Goal: Task Accomplishment & Management: Manage account settings

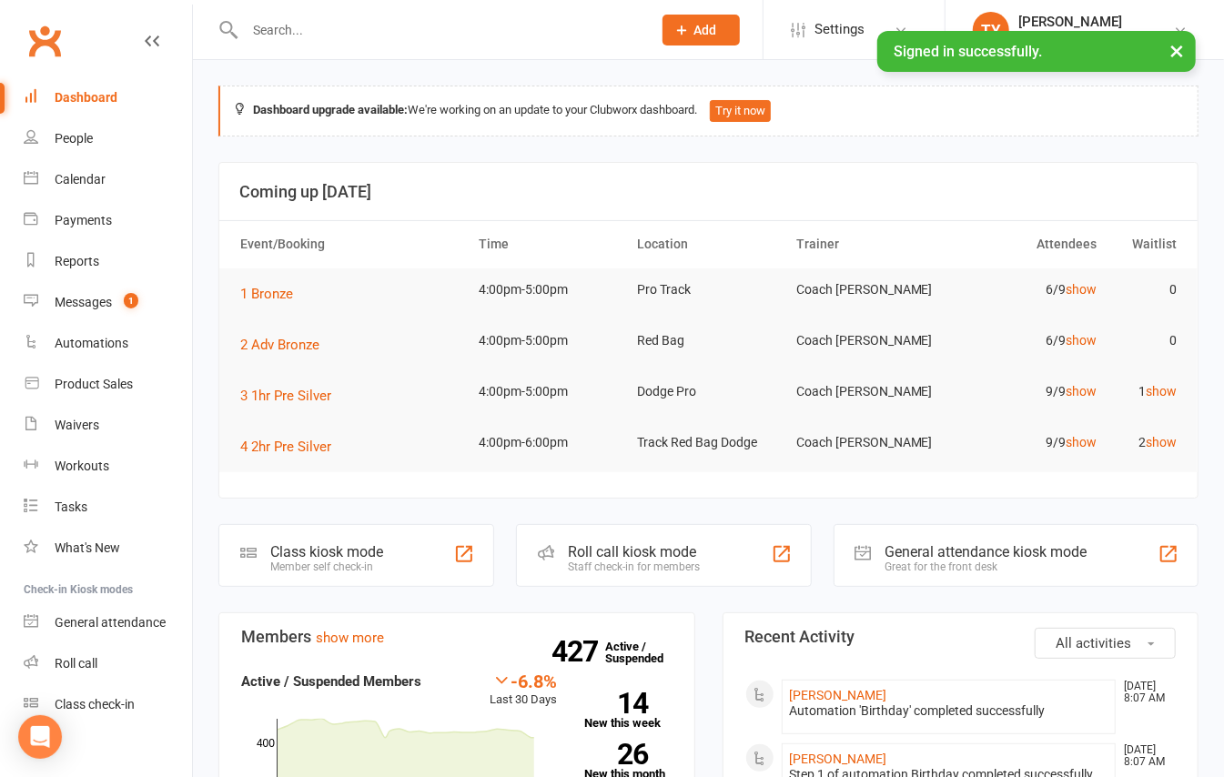
click at [309, 37] on input "text" at bounding box center [439, 29] width 400 height 25
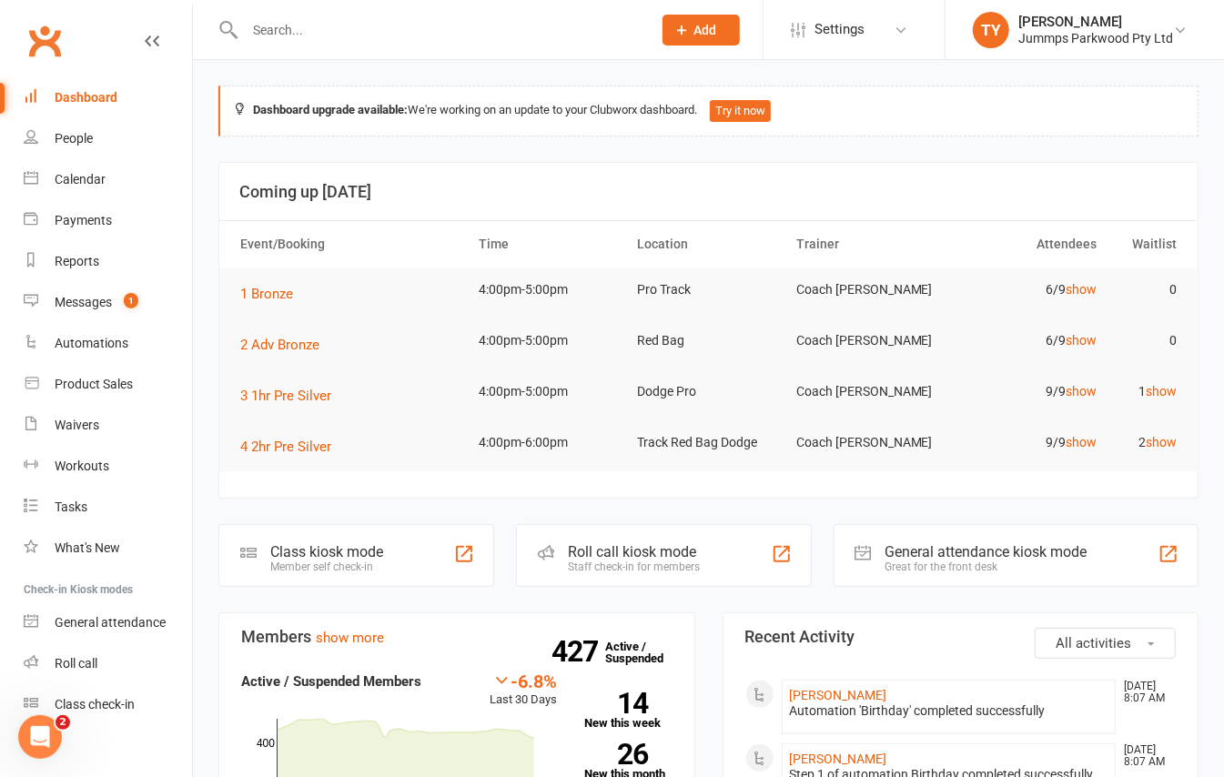
click at [303, 29] on input "text" at bounding box center [439, 29] width 400 height 25
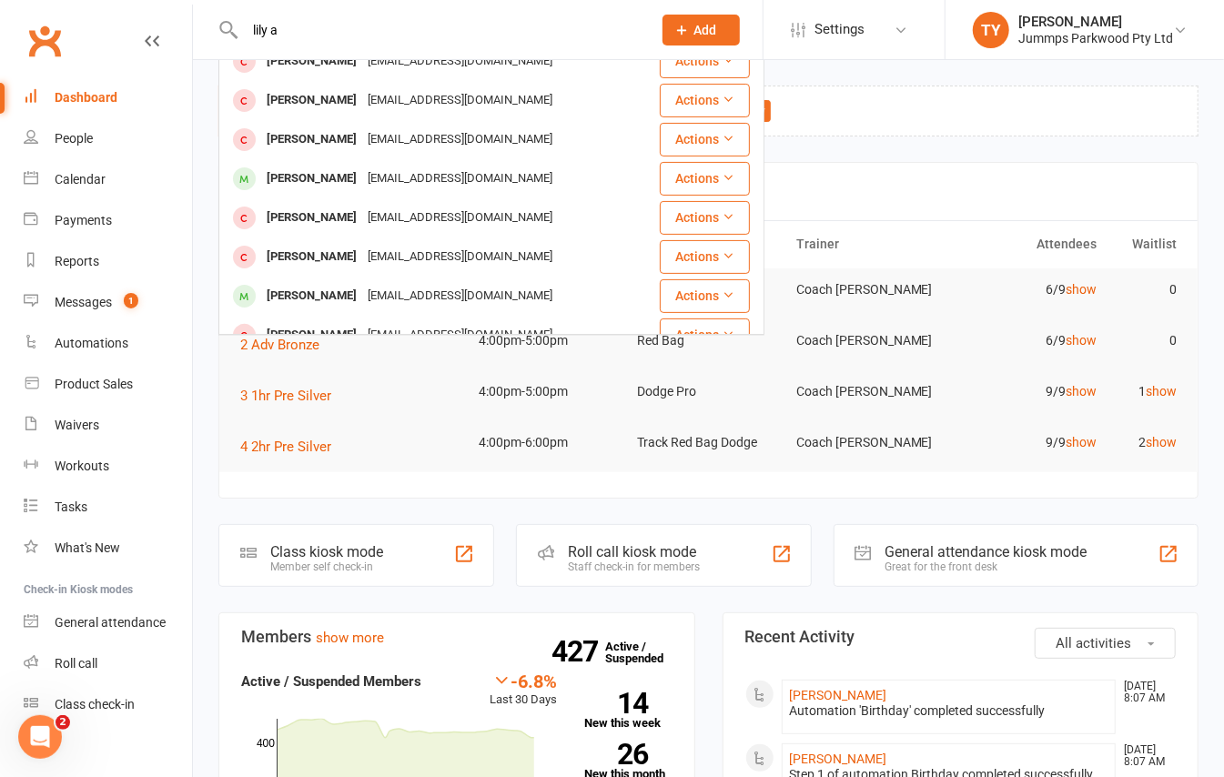
scroll to position [242, 0]
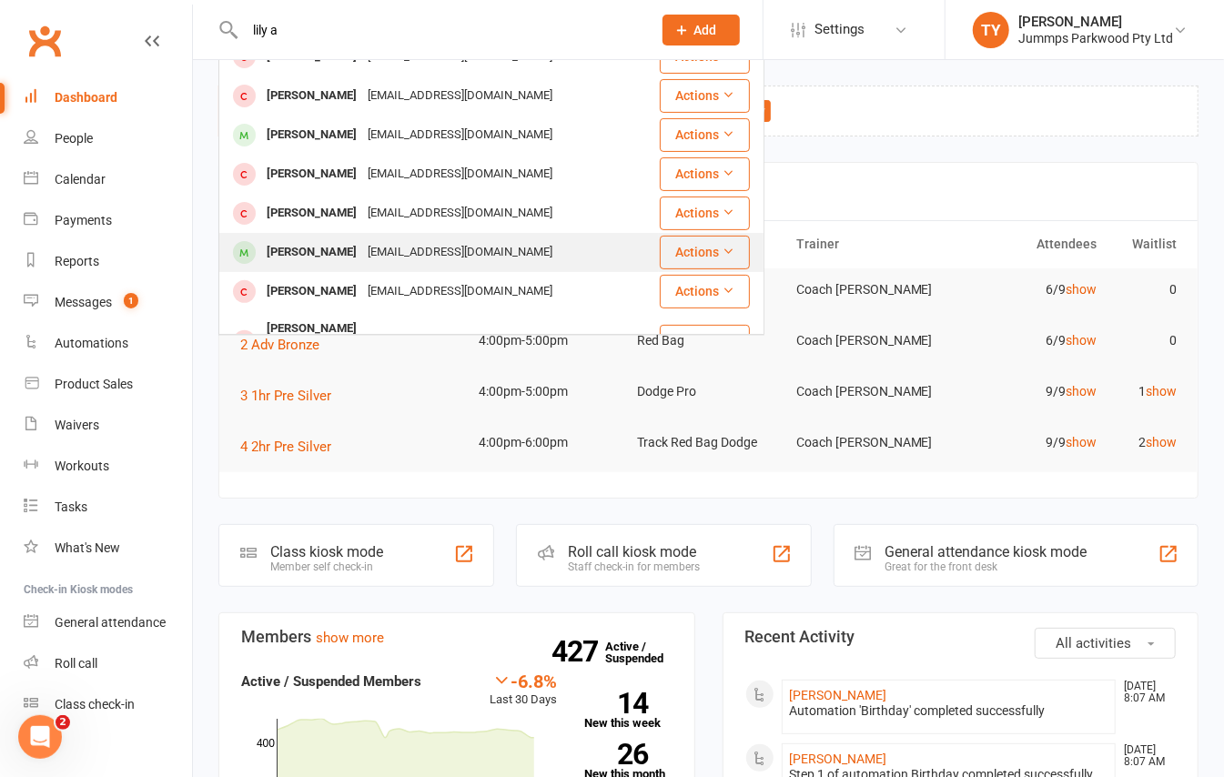
type input "lily a"
click at [328, 239] on div "Lily Altschwager" at bounding box center [311, 252] width 101 height 26
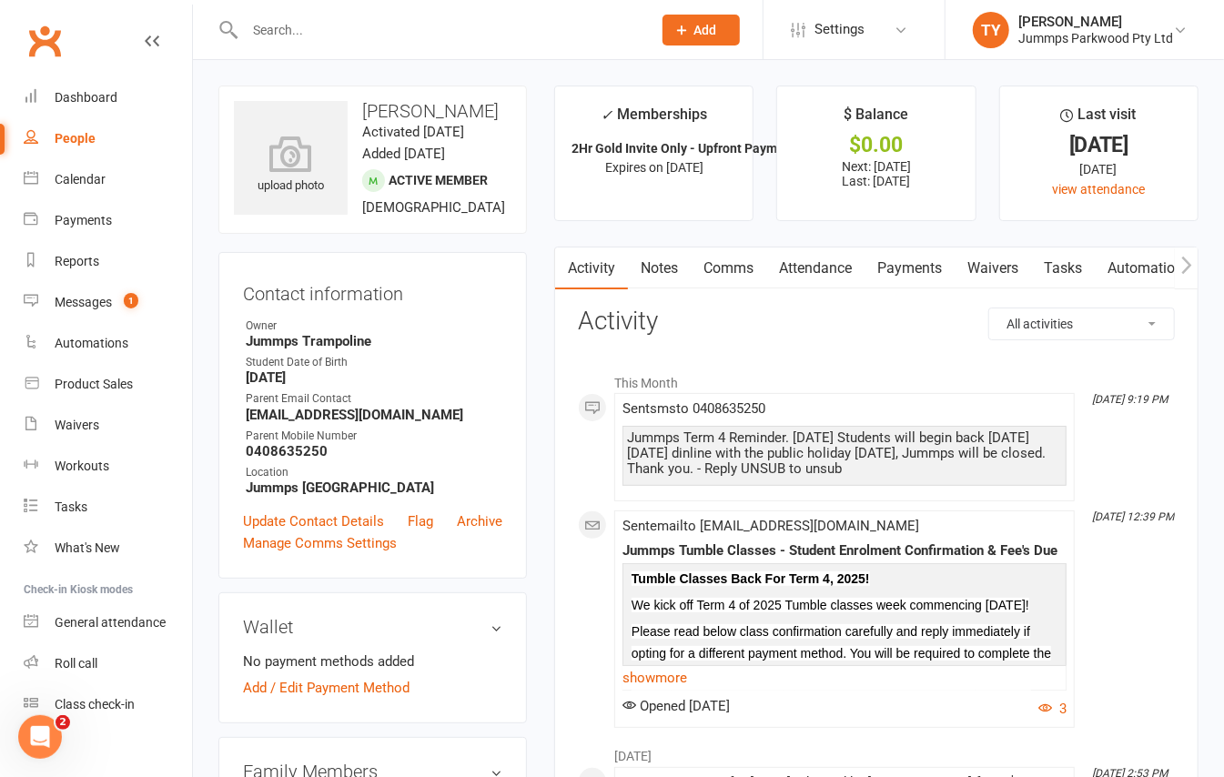
click at [850, 273] on link "Attendance" at bounding box center [815, 269] width 98 height 42
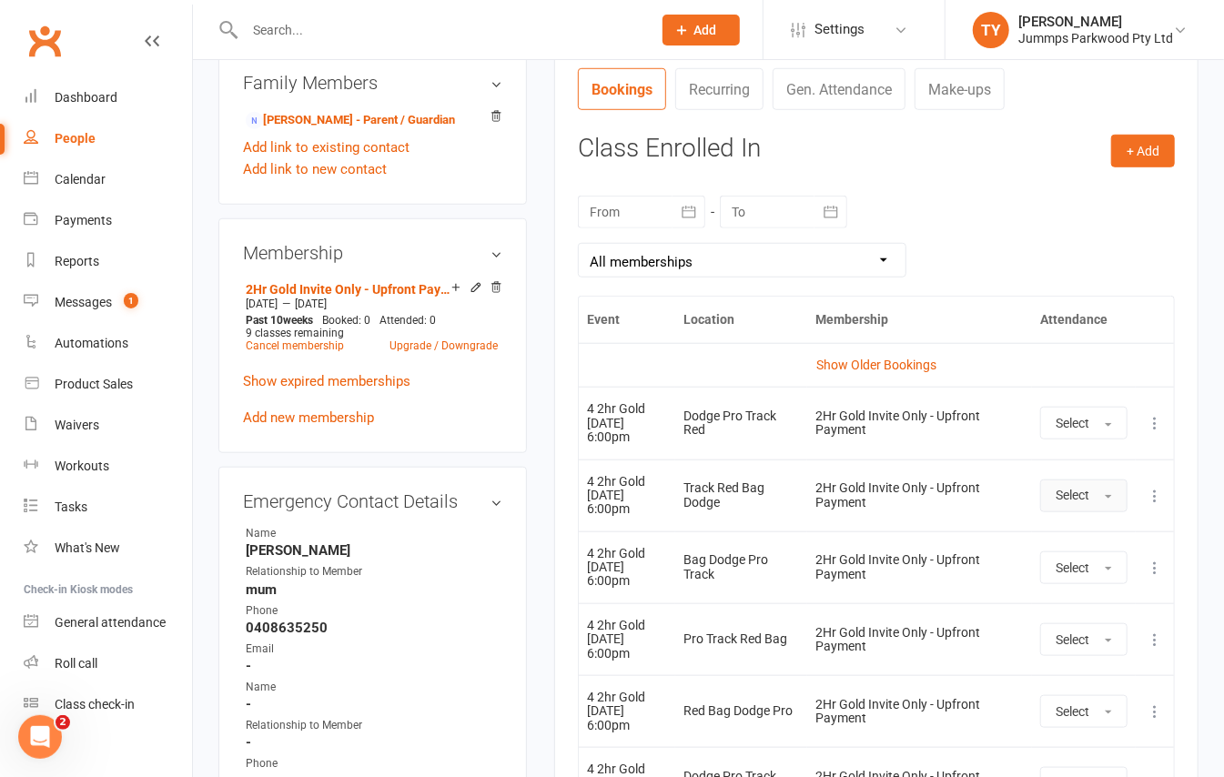
scroll to position [728, 0]
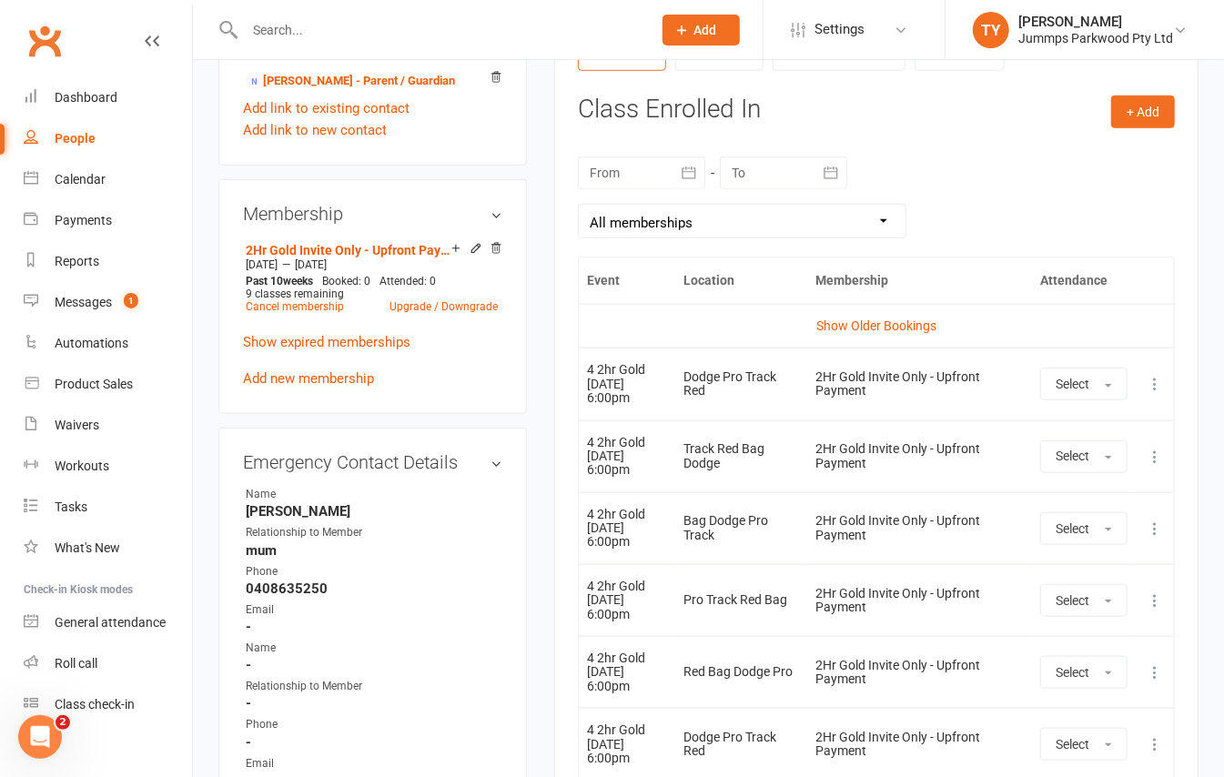
click at [1158, 390] on icon at bounding box center [1155, 384] width 18 height 18
click at [1089, 501] on link "Remove booking" at bounding box center [1075, 492] width 180 height 36
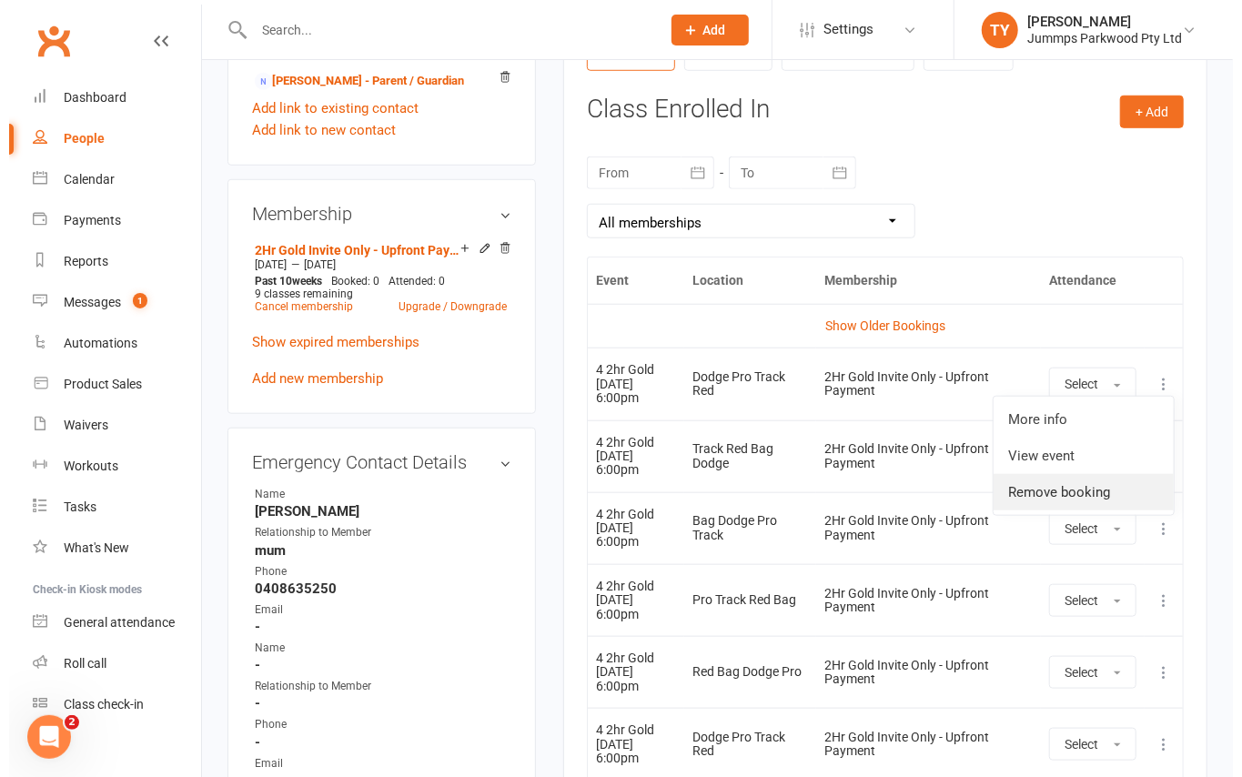
scroll to position [706, 0]
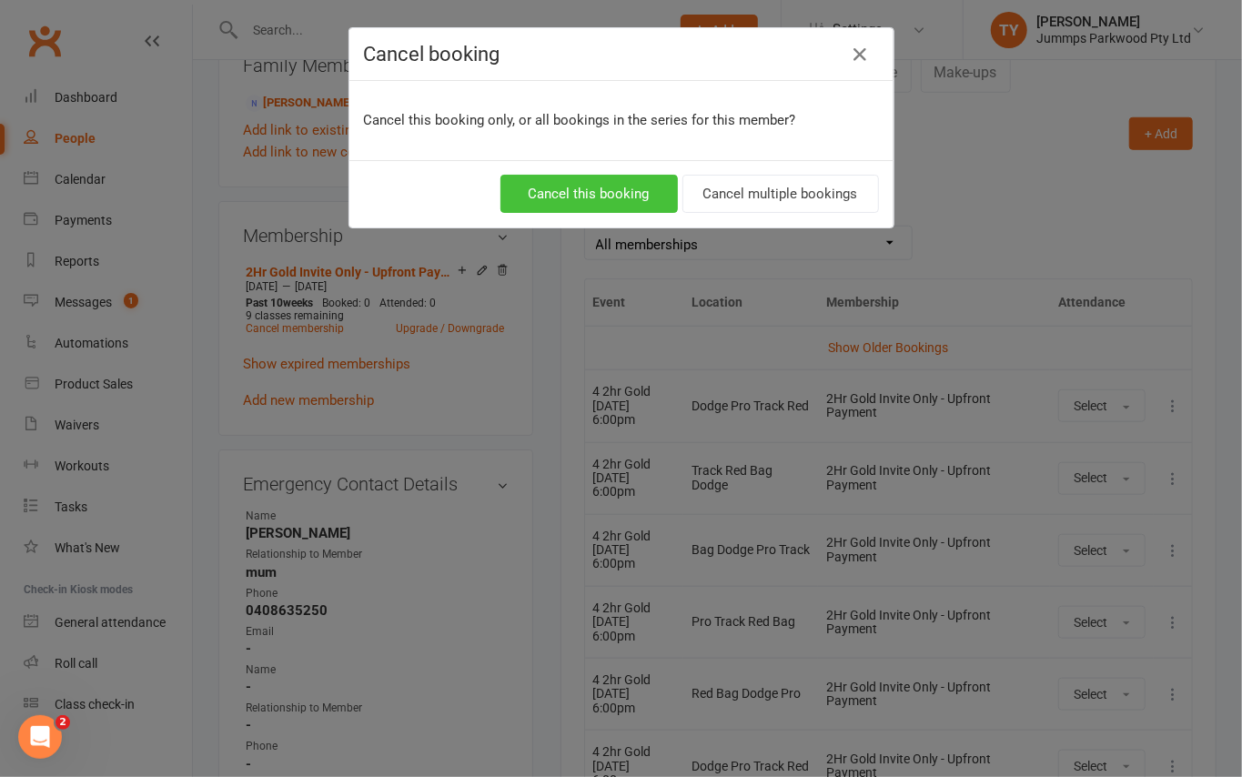
click at [580, 182] on button "Cancel this booking" at bounding box center [589, 194] width 177 height 38
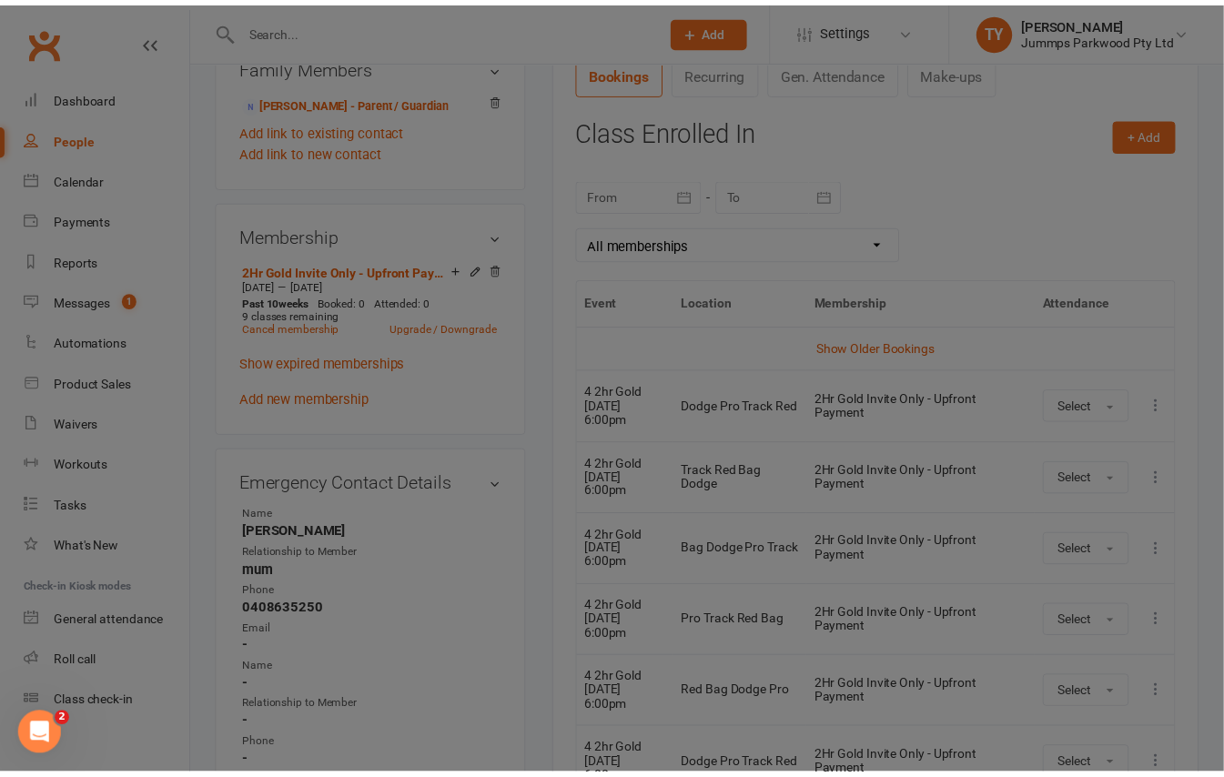
scroll to position [728, 0]
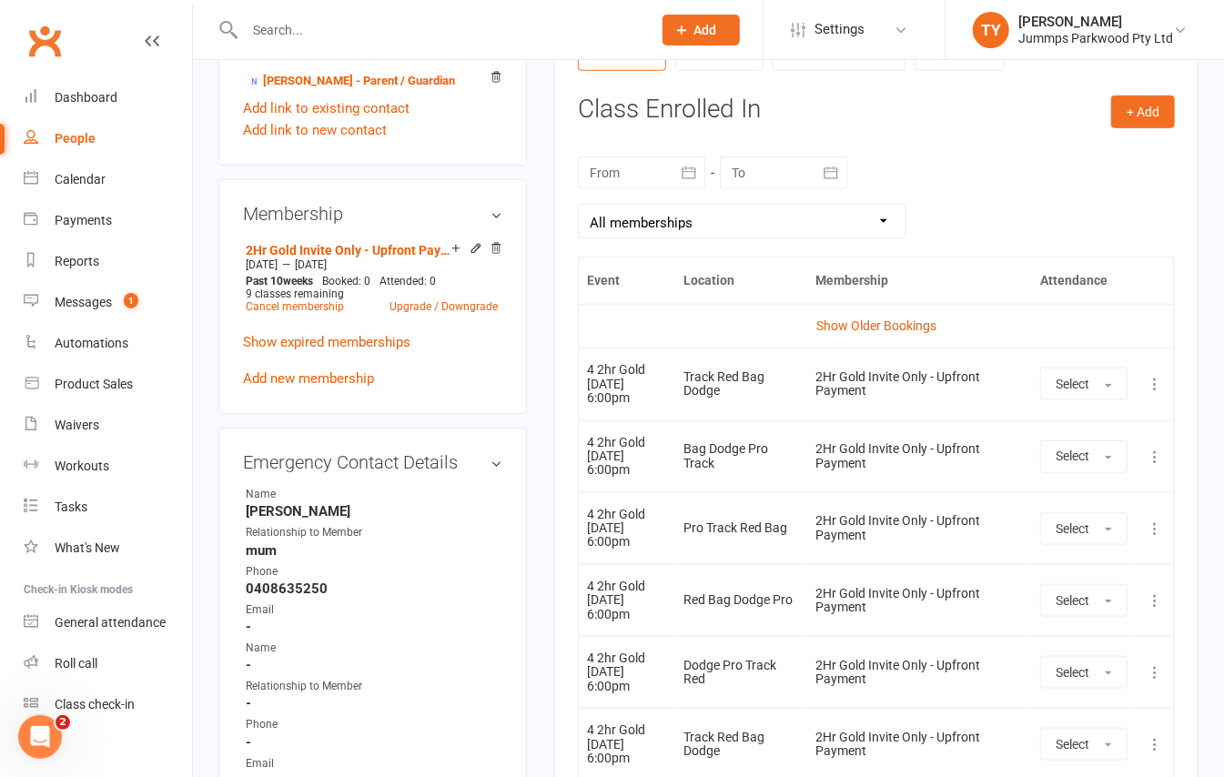
click at [282, 22] on input "text" at bounding box center [439, 29] width 400 height 25
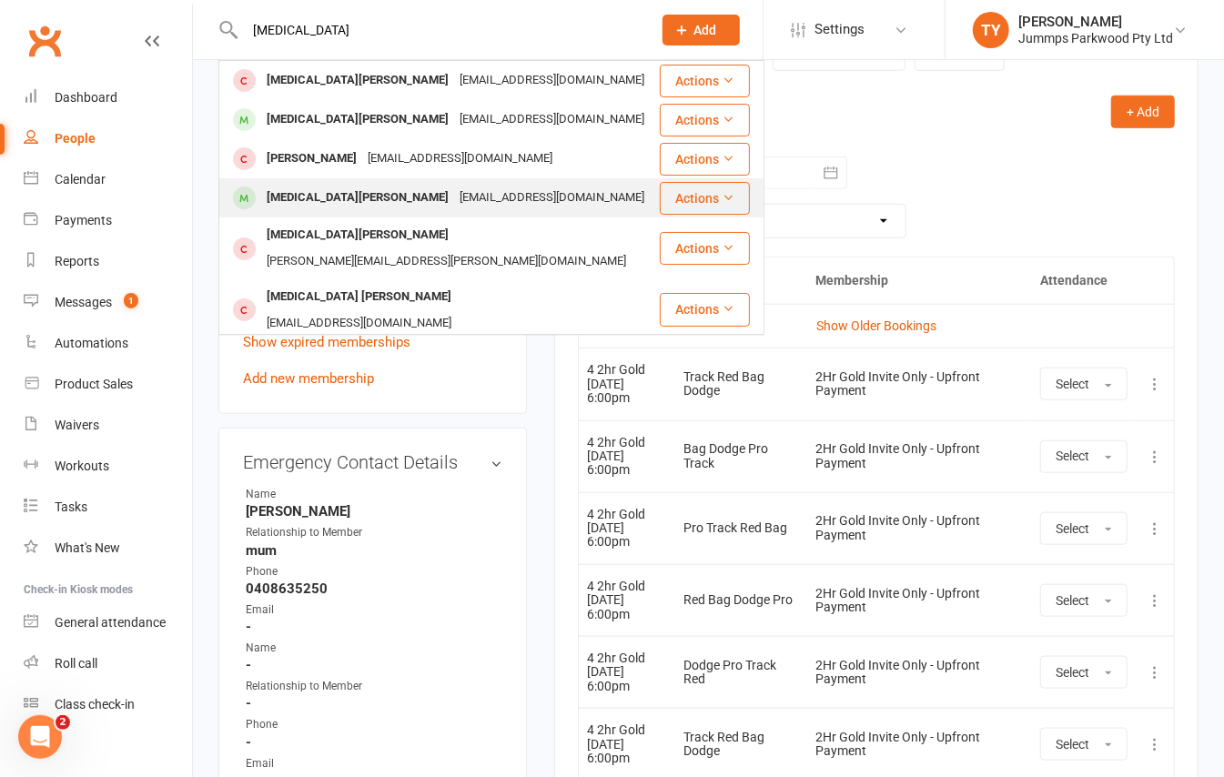
type input "skyla"
click at [454, 202] on div "Katiehay858@gmail.com" at bounding box center [552, 198] width 196 height 26
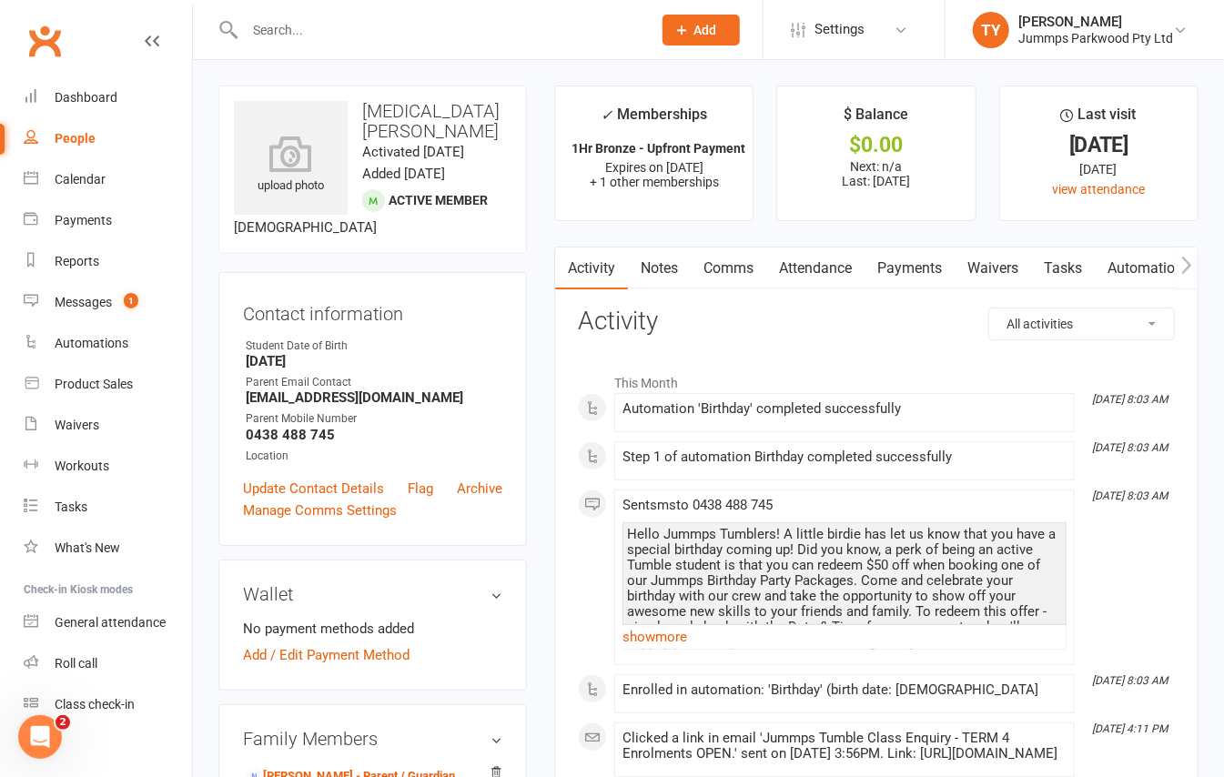
click at [798, 268] on link "Attendance" at bounding box center [815, 269] width 98 height 42
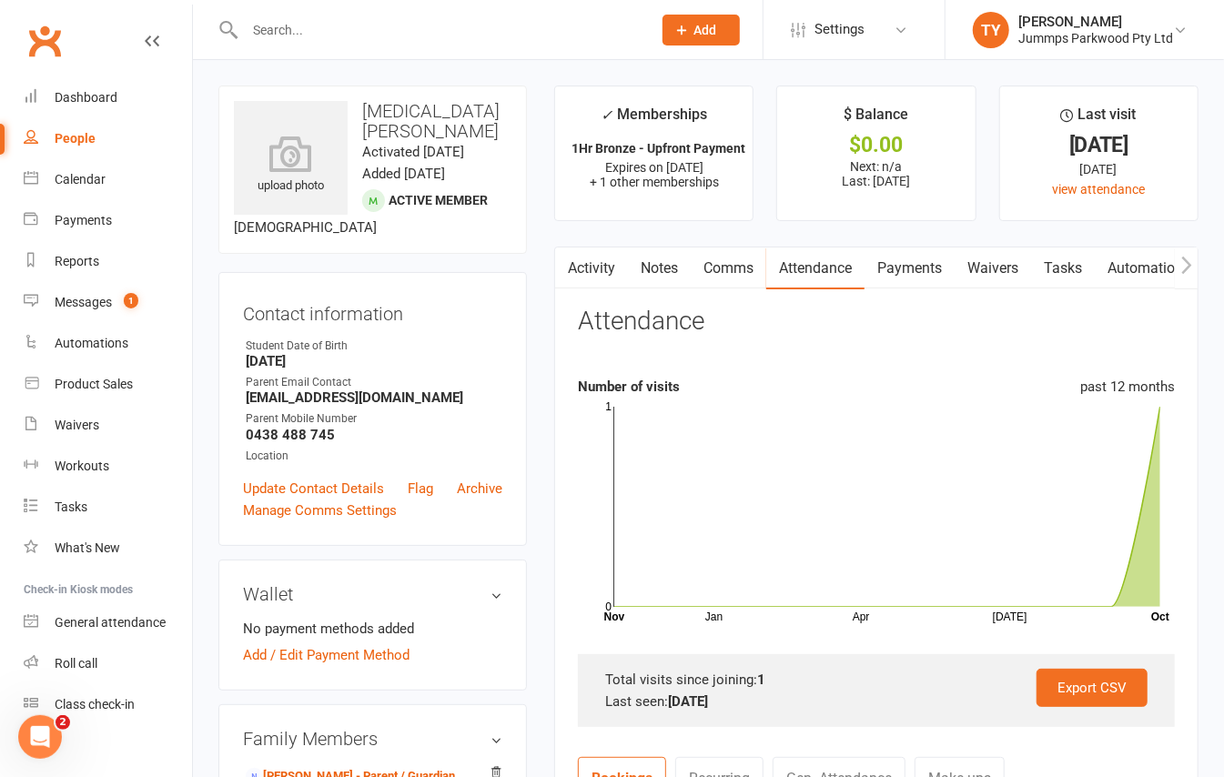
click at [918, 257] on link "Payments" at bounding box center [910, 269] width 90 height 42
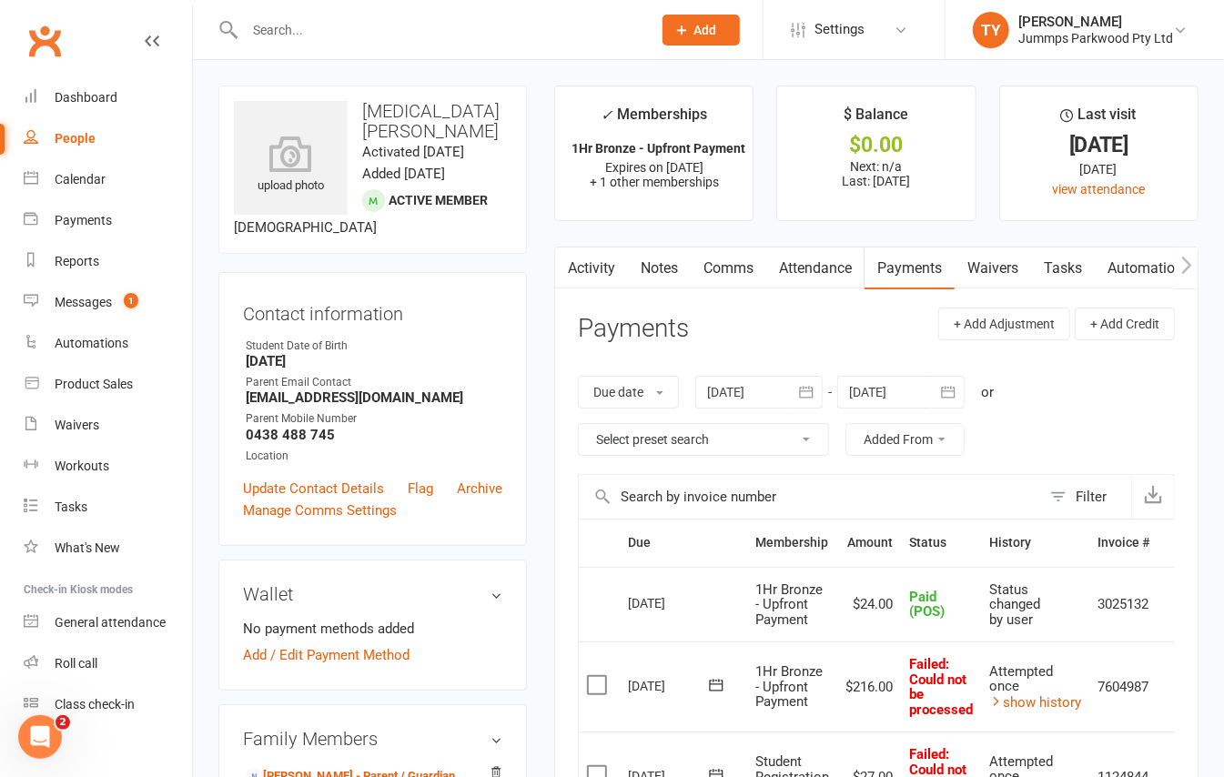
click at [841, 264] on link "Attendance" at bounding box center [815, 269] width 98 height 42
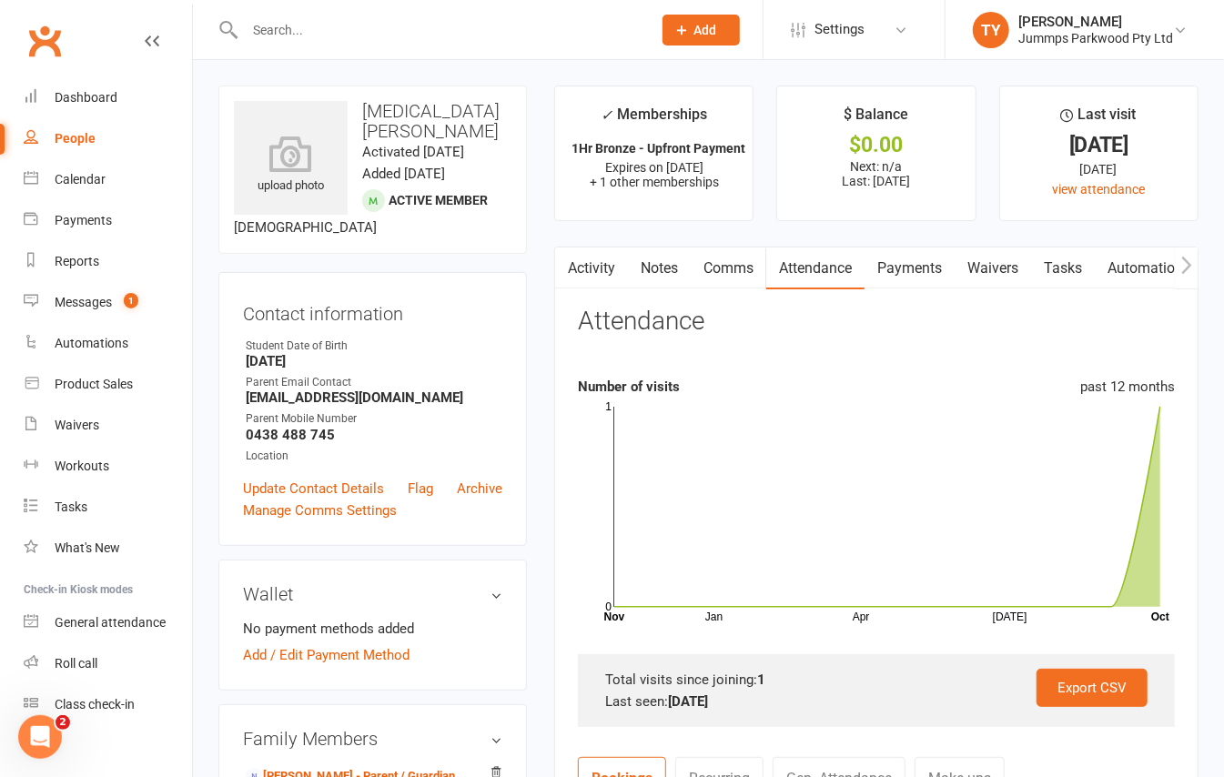
click at [1181, 266] on icon "button" at bounding box center [1186, 265] width 11 height 19
click at [1176, 268] on button "button" at bounding box center [1186, 268] width 23 height 41
click at [1096, 273] on link "Mobile App" at bounding box center [1065, 269] width 98 height 42
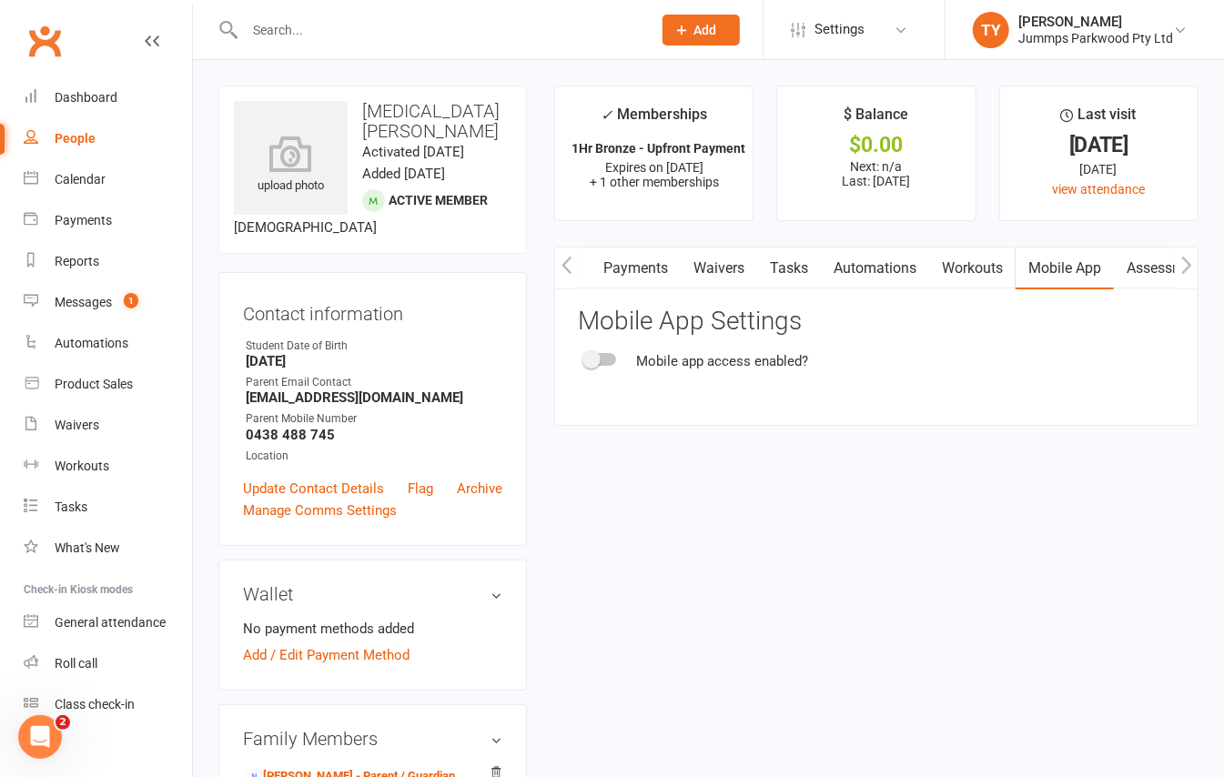
click at [591, 369] on div "Mobile app access enabled?" at bounding box center [876, 361] width 597 height 22
click at [593, 368] on span at bounding box center [592, 359] width 18 height 18
click at [585, 357] on input "checkbox" at bounding box center [585, 357] width 0 height 0
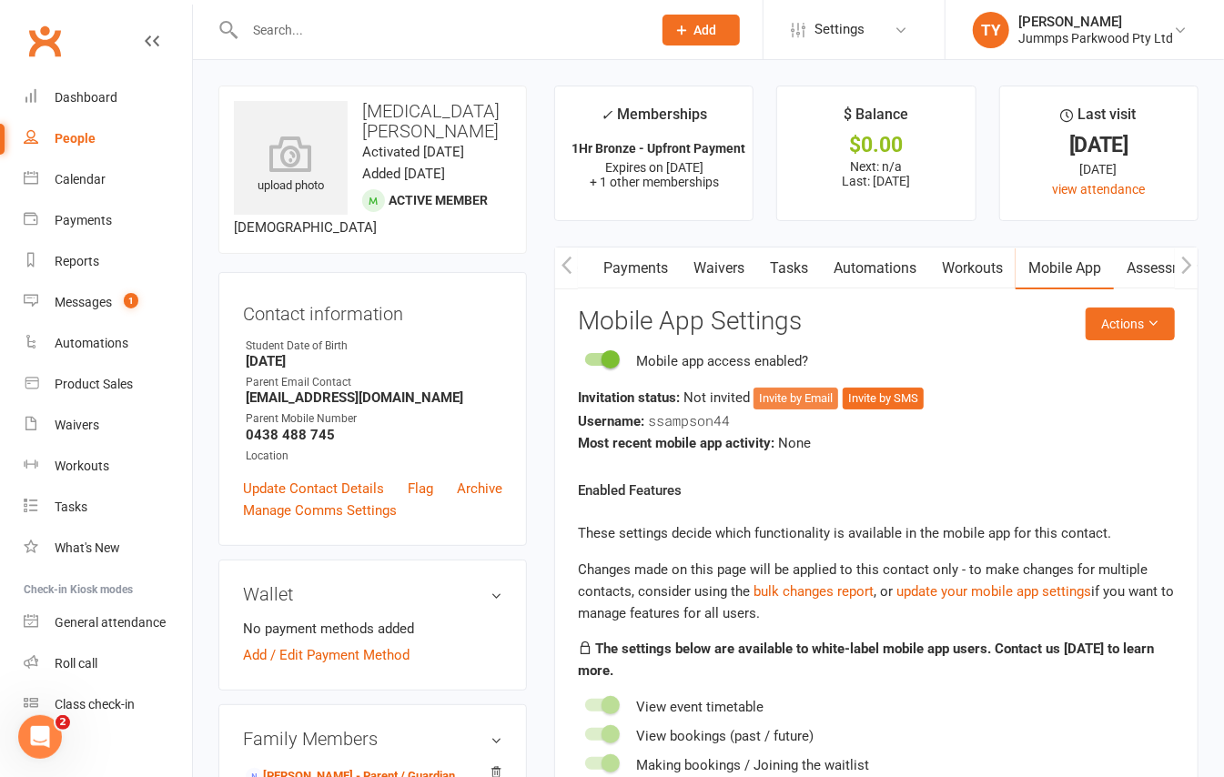
click at [821, 402] on button "Invite by Email" at bounding box center [796, 399] width 85 height 22
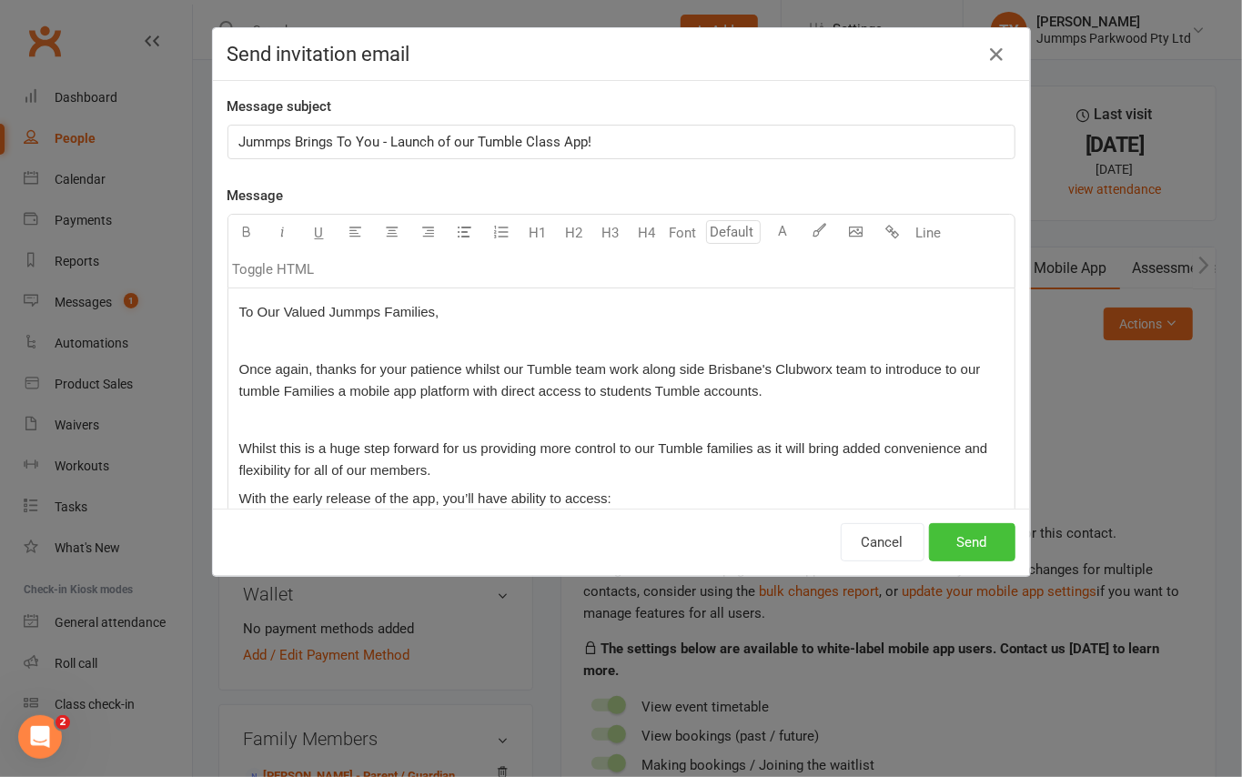
click at [943, 540] on button "Send" at bounding box center [972, 542] width 86 height 38
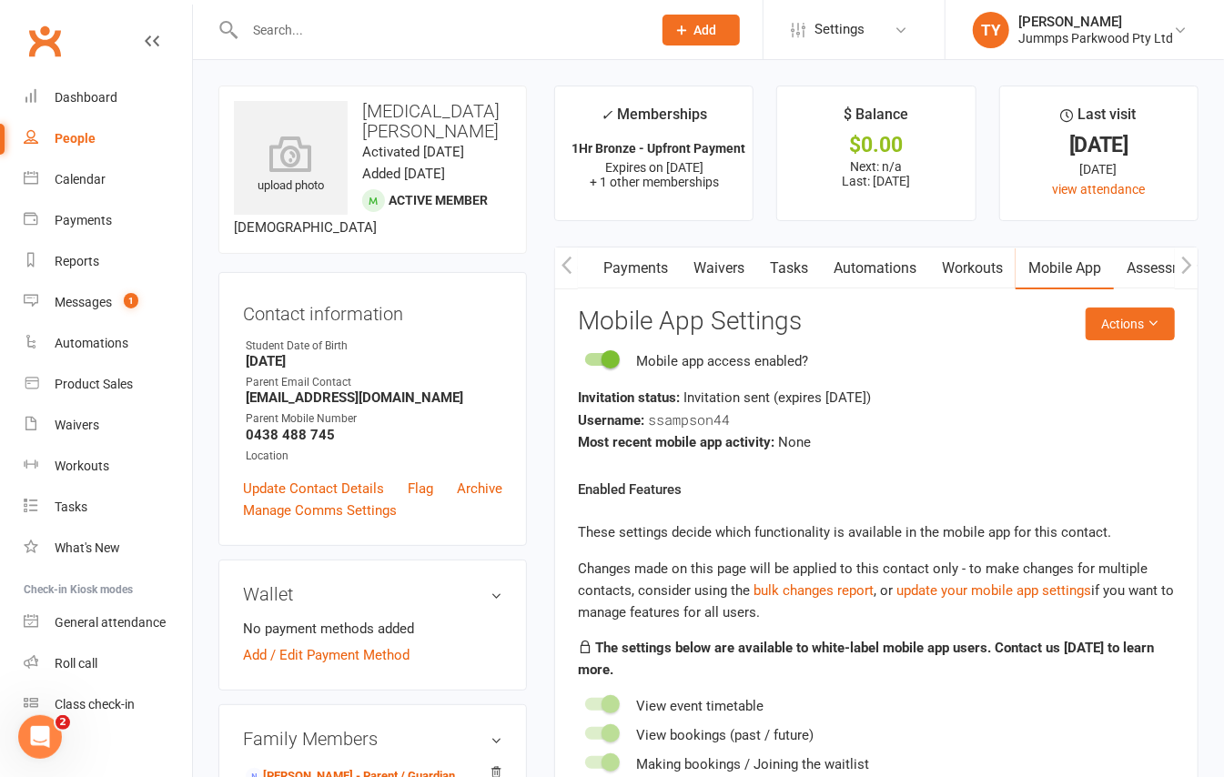
click at [577, 268] on button "button" at bounding box center [566, 268] width 23 height 41
click at [688, 266] on link "Attendance" at bounding box center [677, 269] width 98 height 42
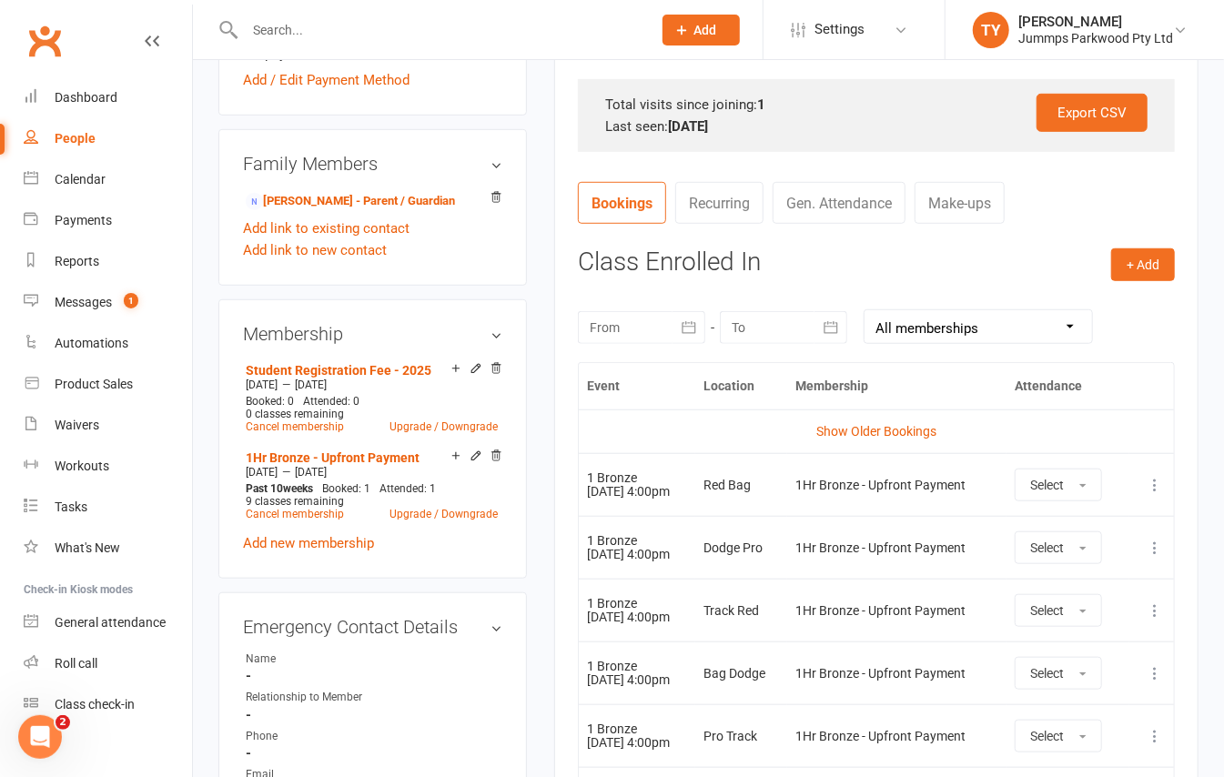
scroll to position [728, 0]
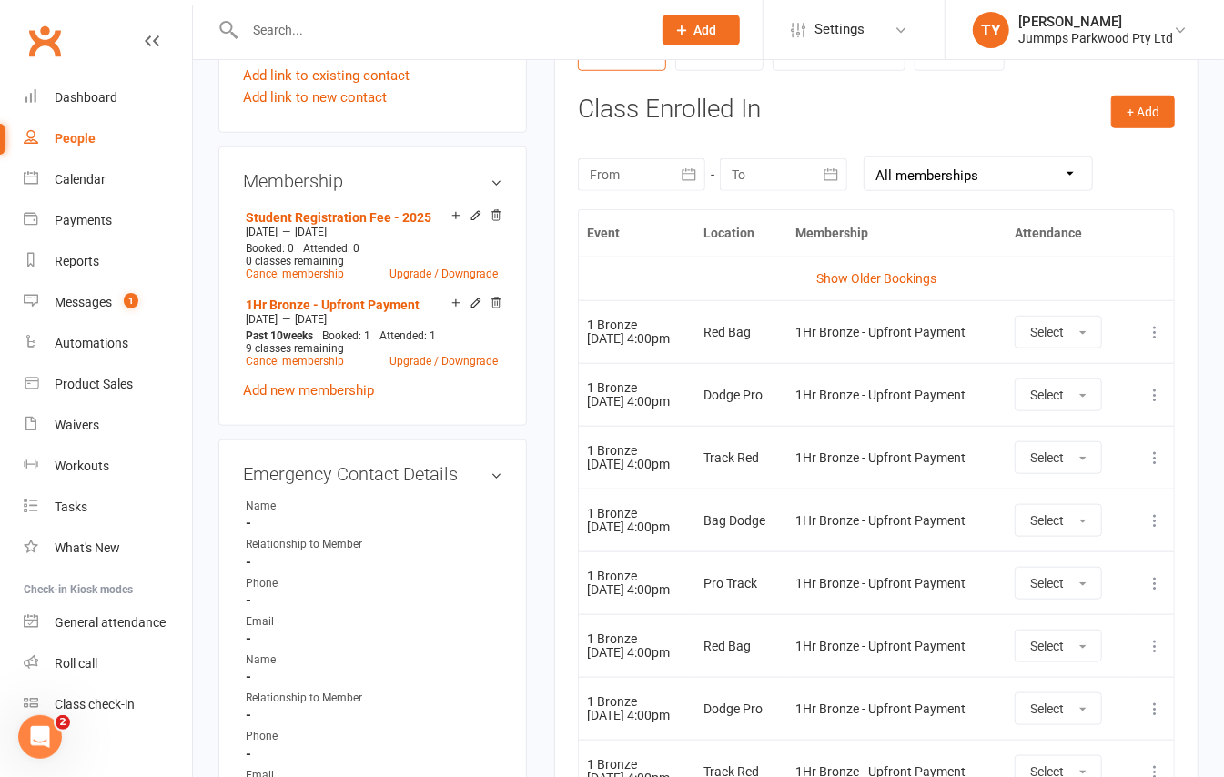
click at [296, 31] on input "text" at bounding box center [439, 29] width 400 height 25
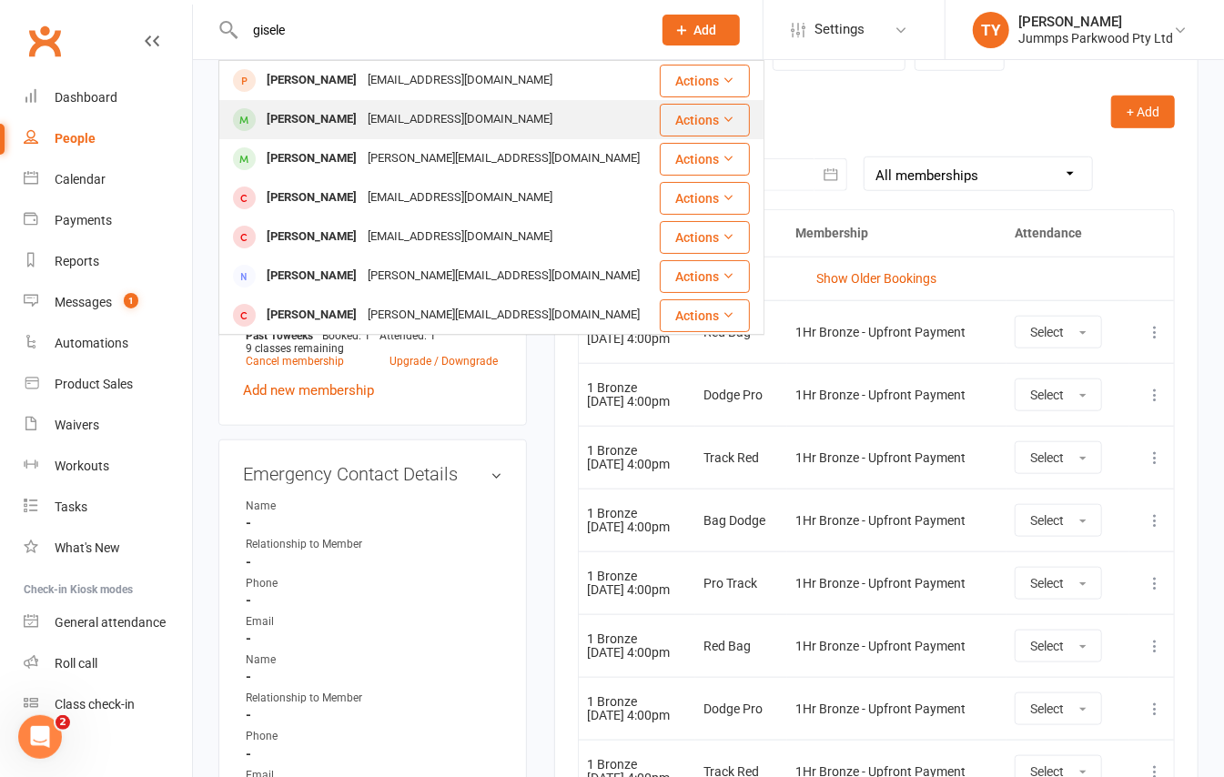
type input "gisele"
click at [446, 106] on div "Gisele Taylor missmelissa82@hotmail.com" at bounding box center [438, 119] width 437 height 37
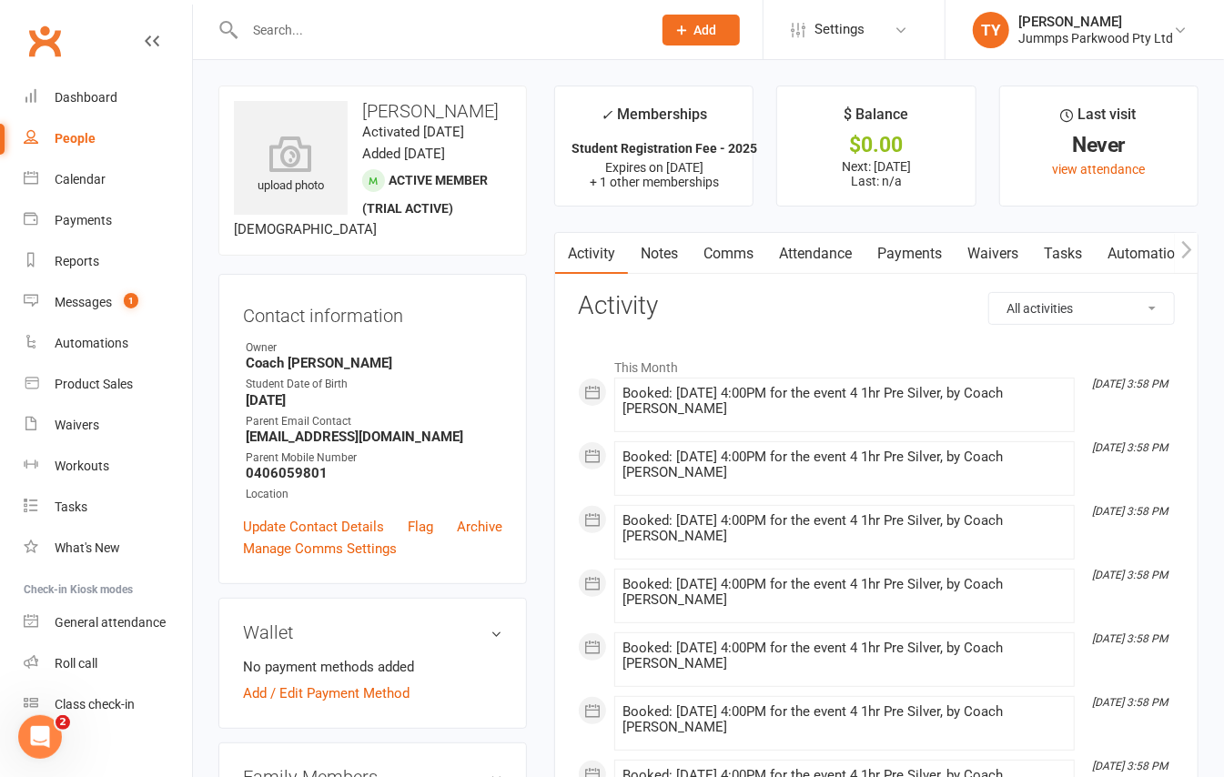
click at [820, 262] on link "Attendance" at bounding box center [815, 254] width 98 height 42
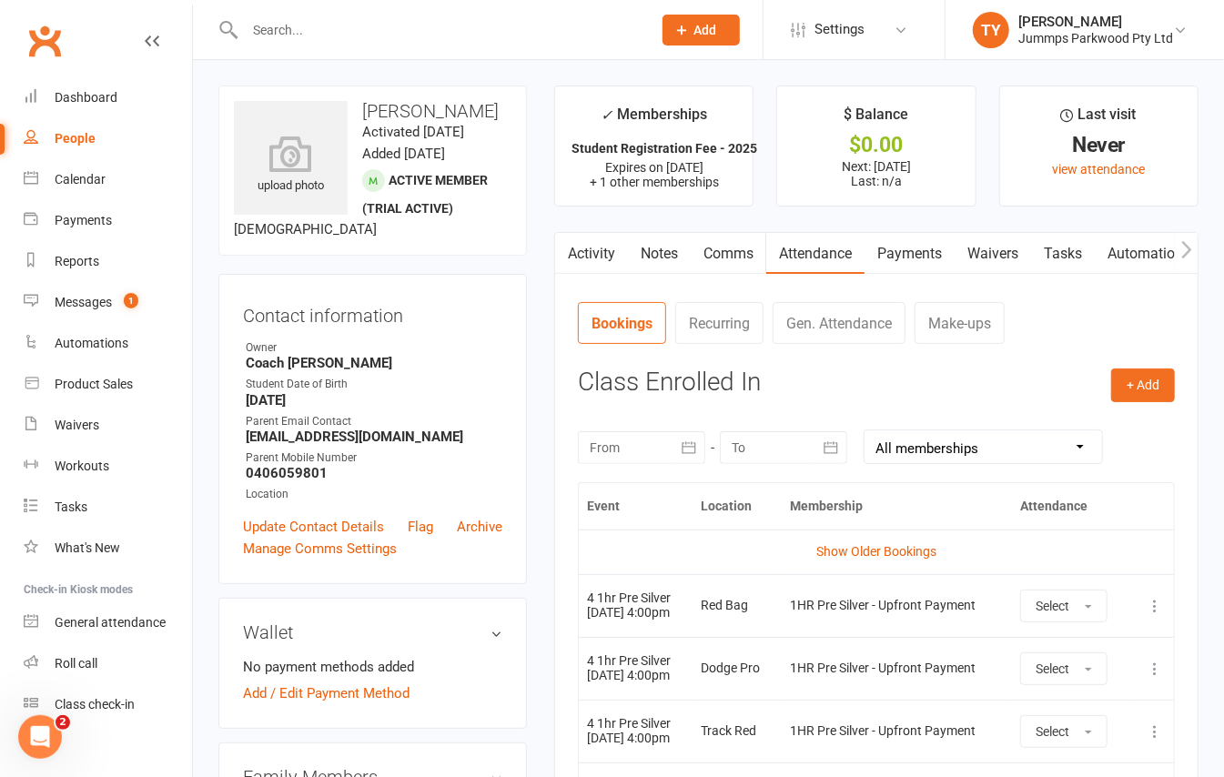
click at [904, 242] on link "Payments" at bounding box center [910, 254] width 90 height 42
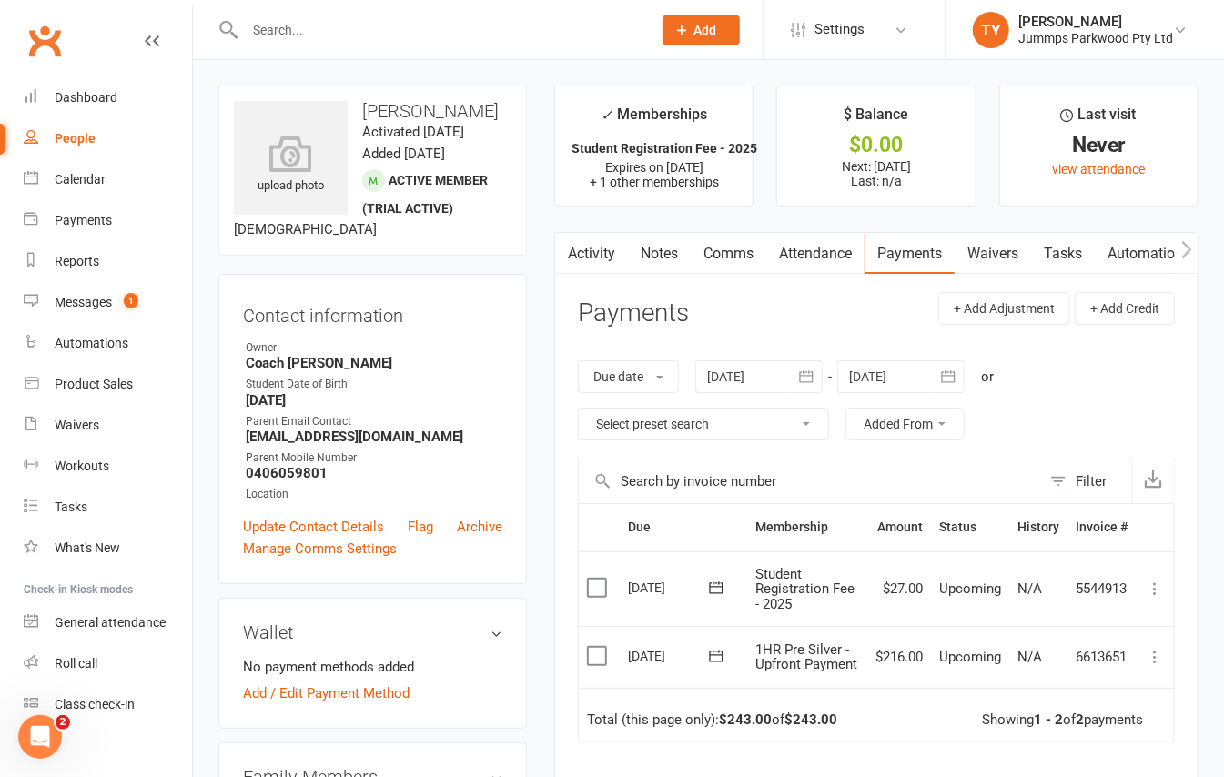
click at [1007, 259] on link "Waivers" at bounding box center [993, 254] width 76 height 42
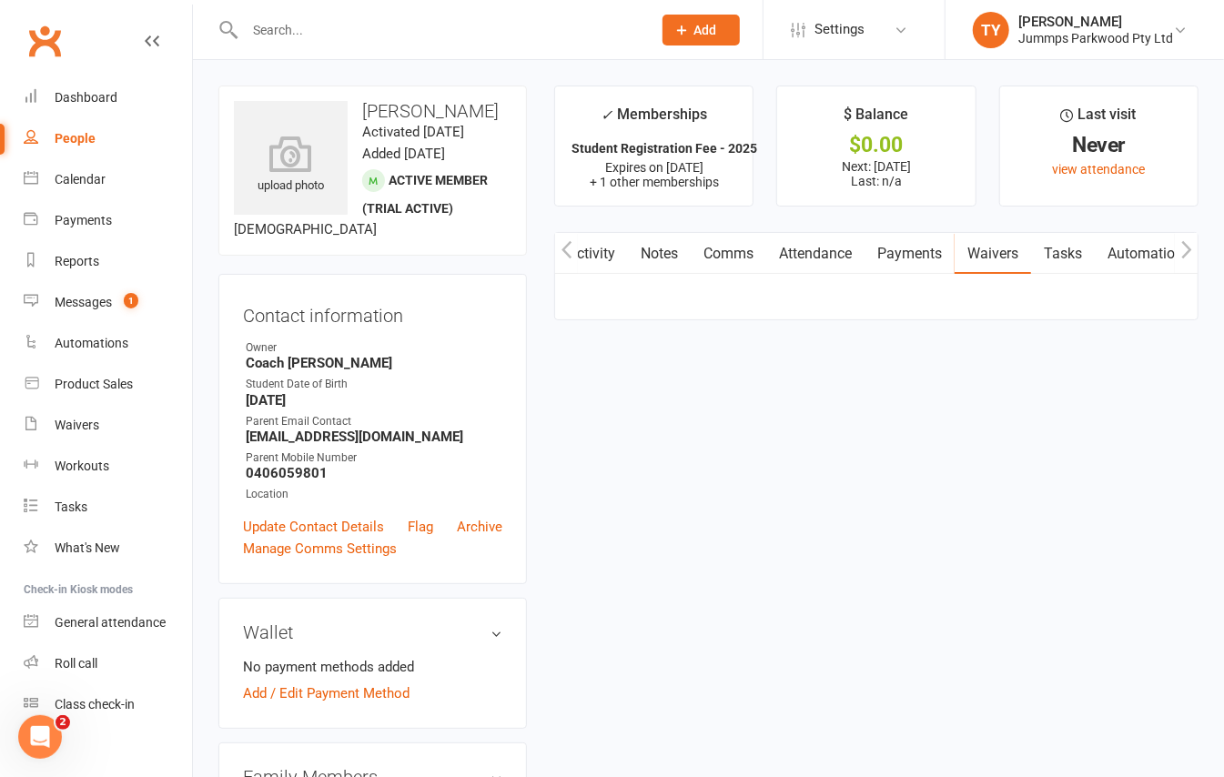
scroll to position [0, 2]
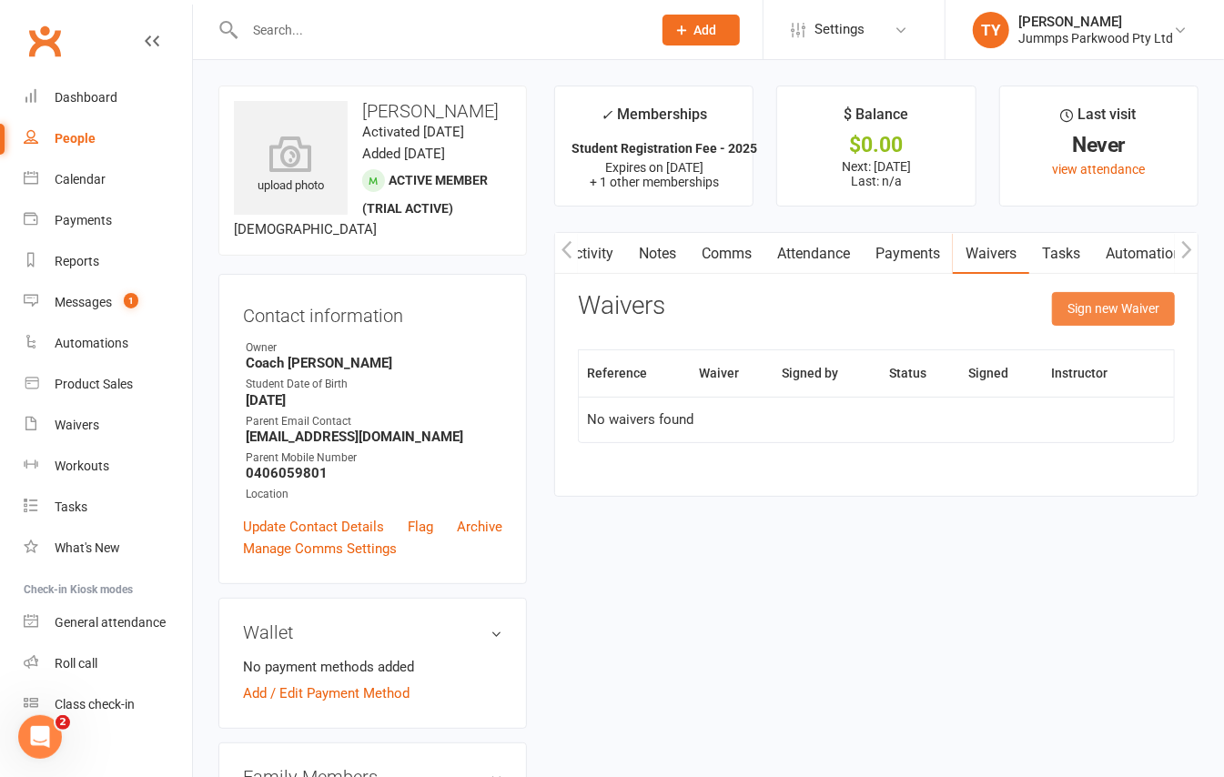
click at [1159, 308] on button "Sign new Waiver" at bounding box center [1113, 308] width 123 height 33
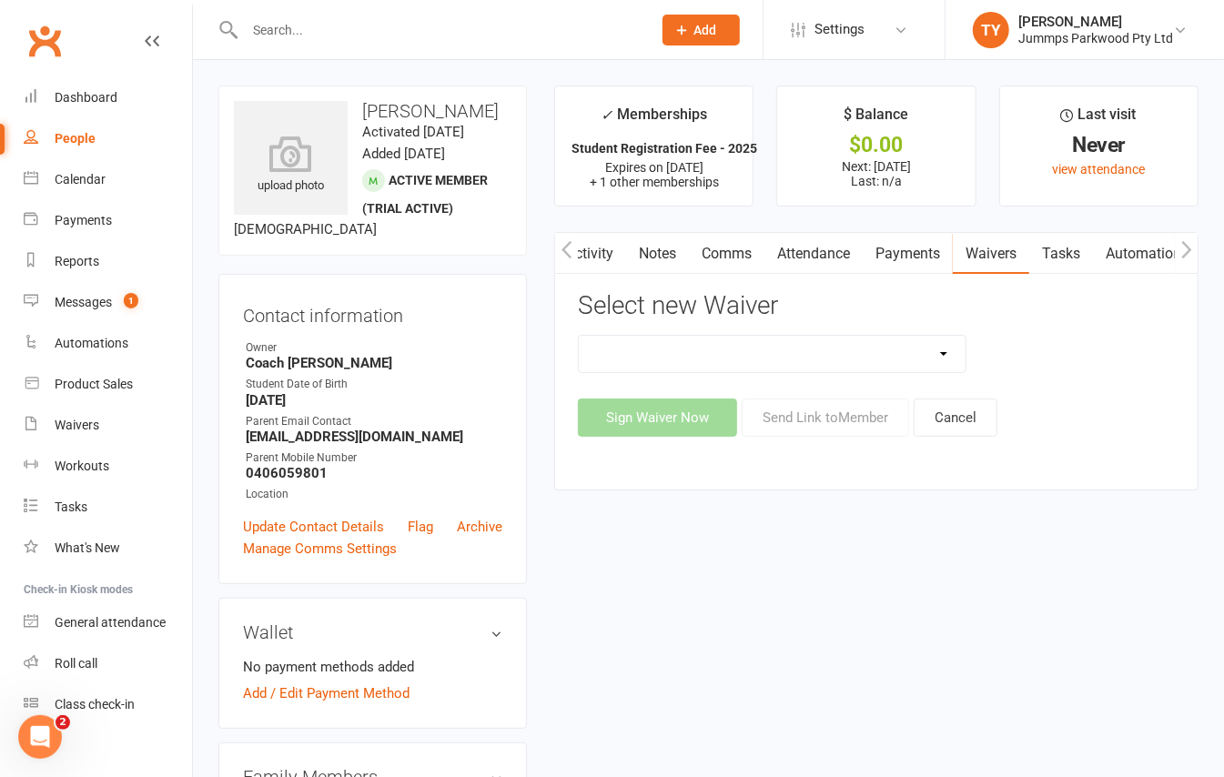
click at [876, 351] on select "1. UPFRONT TUMBLE FEES 2. DIRECT DEBIT WEEKLY Jummps Connection - Groups T&C's …" at bounding box center [772, 354] width 387 height 36
click at [579, 336] on select "1. UPFRONT TUMBLE FEES 2. DIRECT DEBIT WEEKLY Jummps Connection - Groups T&C's …" at bounding box center [772, 354] width 387 height 36
click at [773, 413] on button "Send Link to Member" at bounding box center [825, 418] width 167 height 38
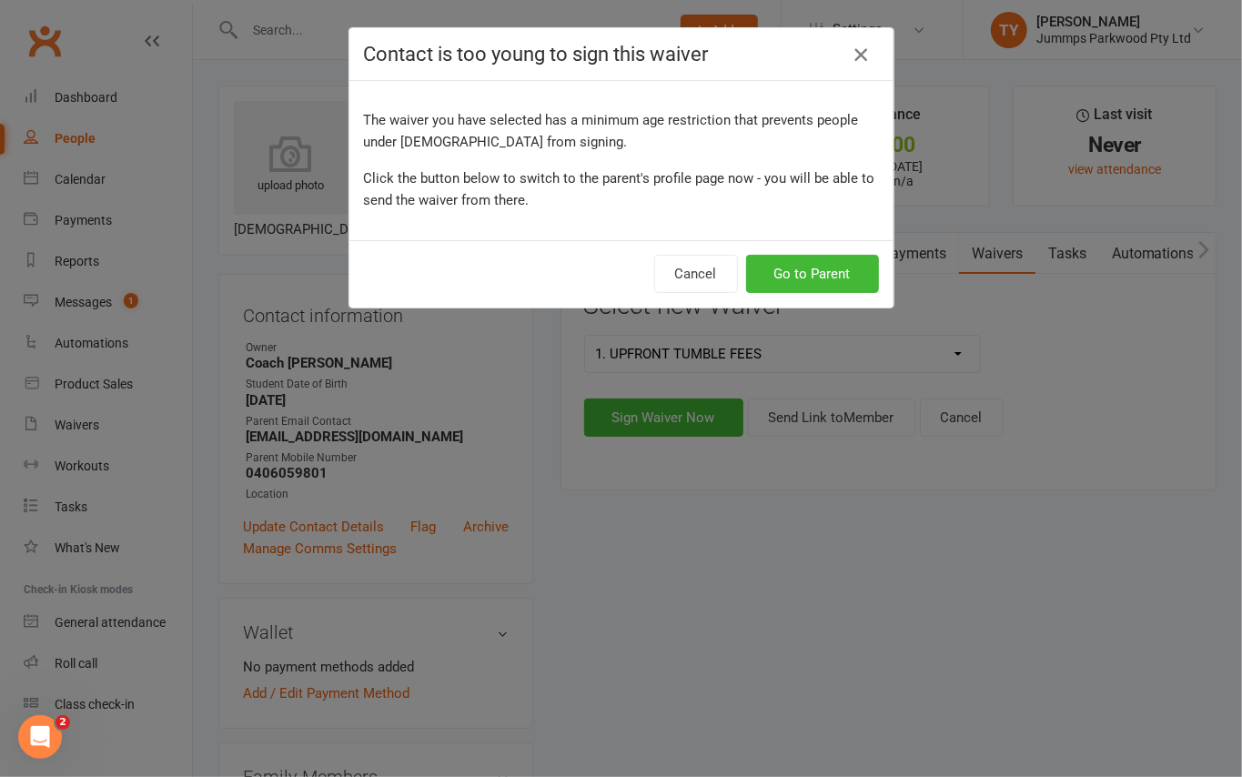
click at [850, 47] on icon "button" at bounding box center [861, 55] width 22 height 22
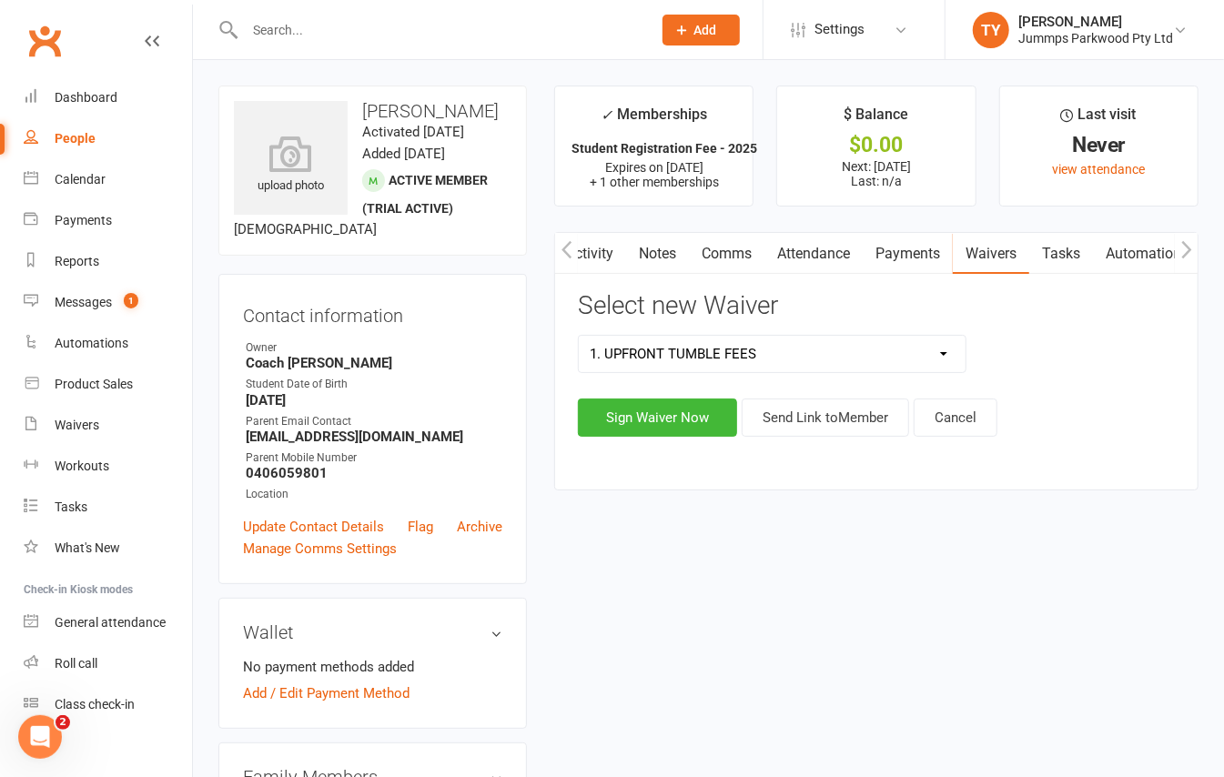
click at [921, 342] on select "1. UPFRONT TUMBLE FEES 2. DIRECT DEBIT WEEKLY Jummps Connection - Groups T&C's …" at bounding box center [772, 354] width 387 height 36
select select "14460"
click at [579, 336] on select "1. UPFRONT TUMBLE FEES 2. DIRECT DEBIT WEEKLY Jummps Connection - Groups T&C's …" at bounding box center [772, 354] width 387 height 36
click at [842, 420] on button "Send Link to Member" at bounding box center [825, 418] width 167 height 38
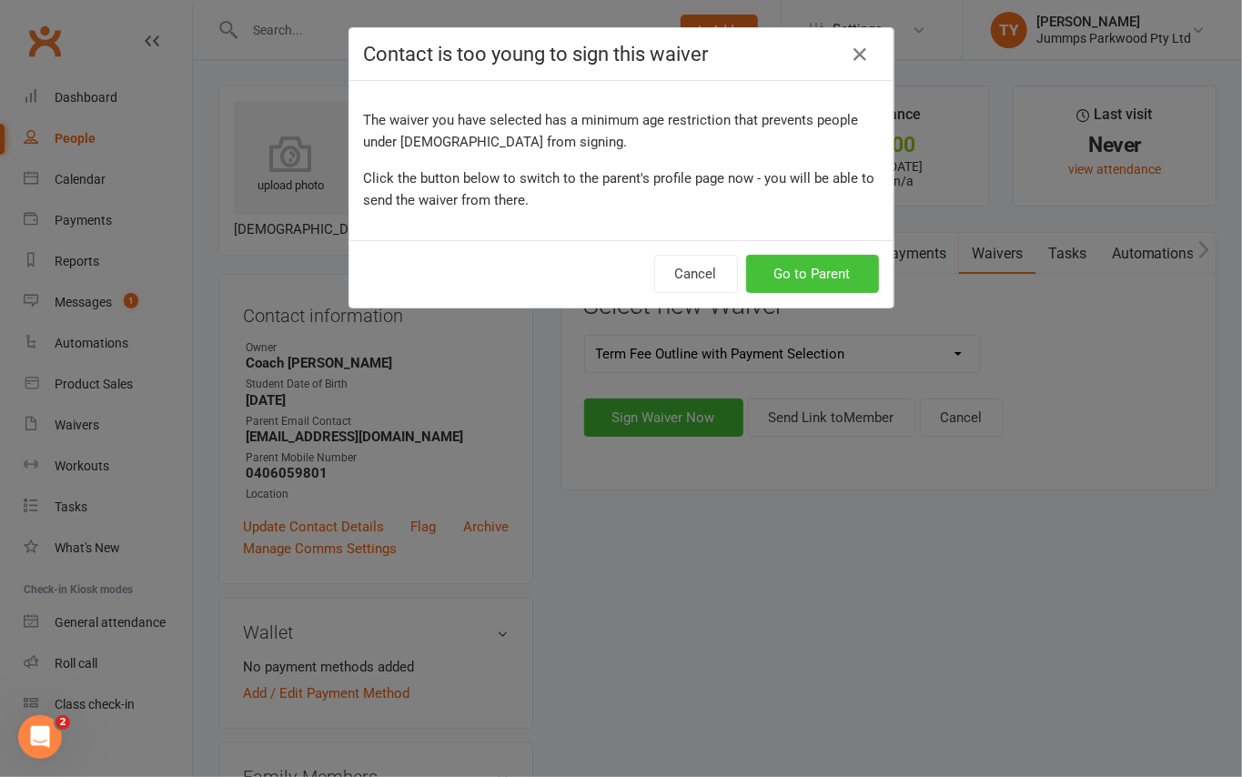
click at [836, 277] on button "Go to Parent" at bounding box center [812, 274] width 133 height 38
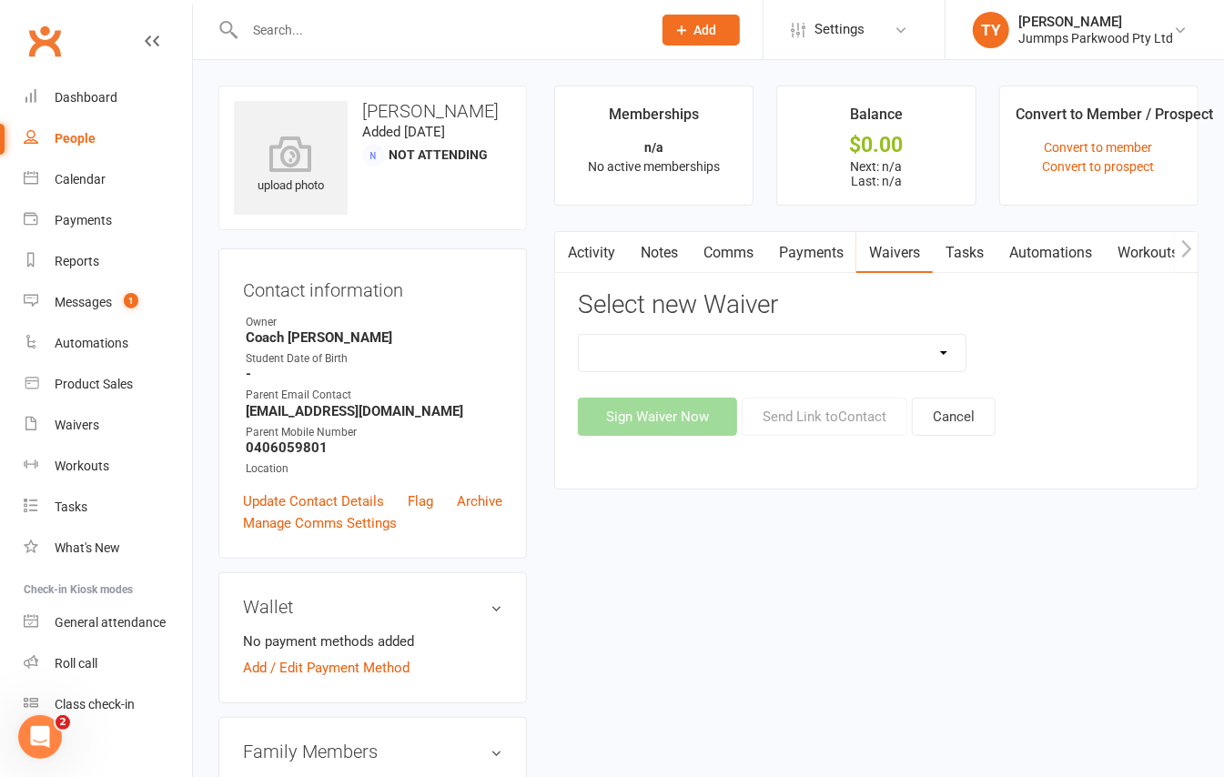
click at [863, 368] on select "1. UPFRONT TUMBLE FEES 2. DIRECT DEBIT WEEKLY Jummps Connection - Groups T&C's …" at bounding box center [772, 353] width 387 height 36
select select "14460"
click at [579, 336] on select "1. UPFRONT TUMBLE FEES 2. DIRECT DEBIT WEEKLY Jummps Connection - Groups T&C's …" at bounding box center [772, 353] width 387 height 36
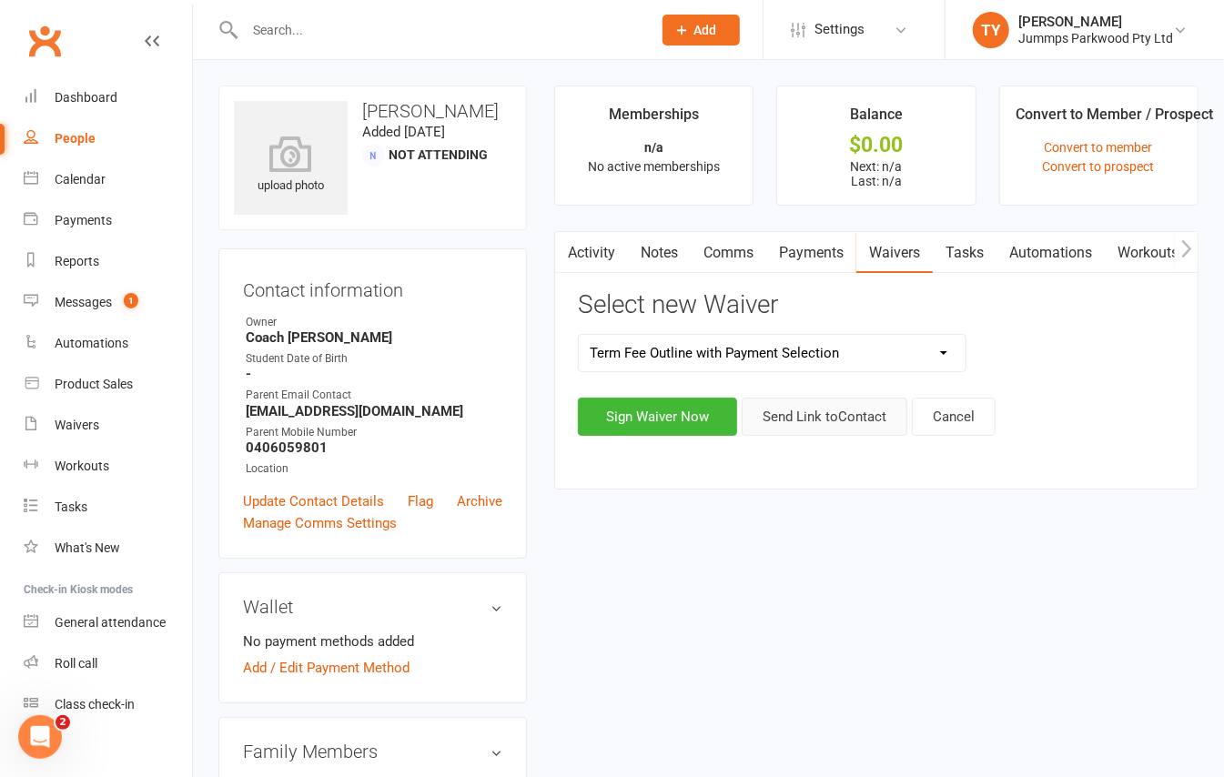
click at [808, 416] on button "Send Link to Contact" at bounding box center [825, 417] width 166 height 38
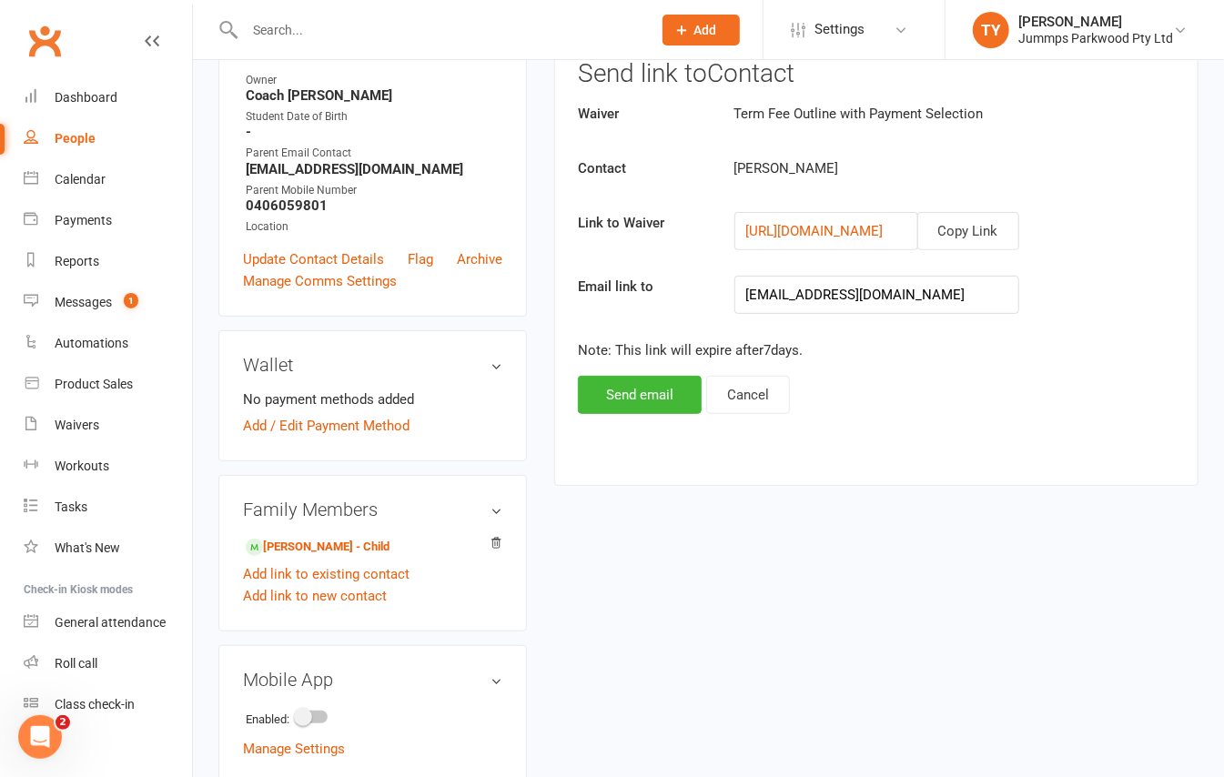
scroll to position [121, 0]
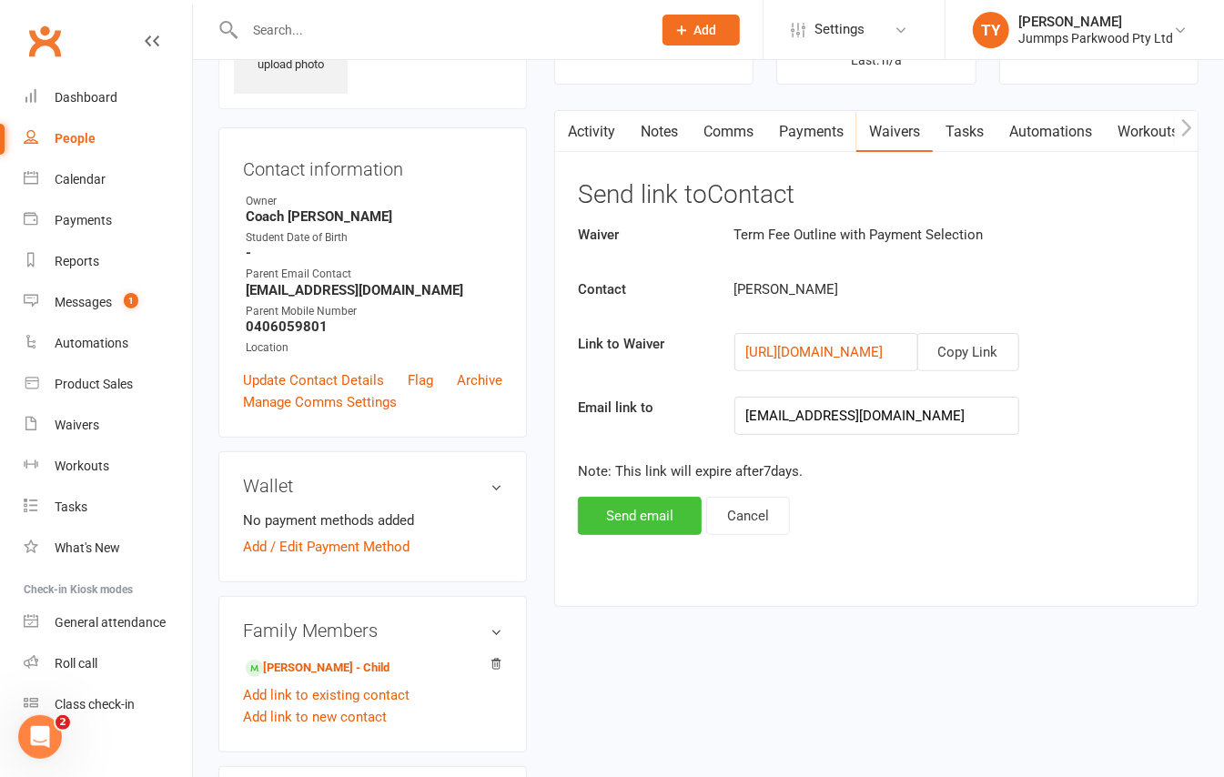
click at [666, 508] on button "Send email" at bounding box center [640, 516] width 124 height 38
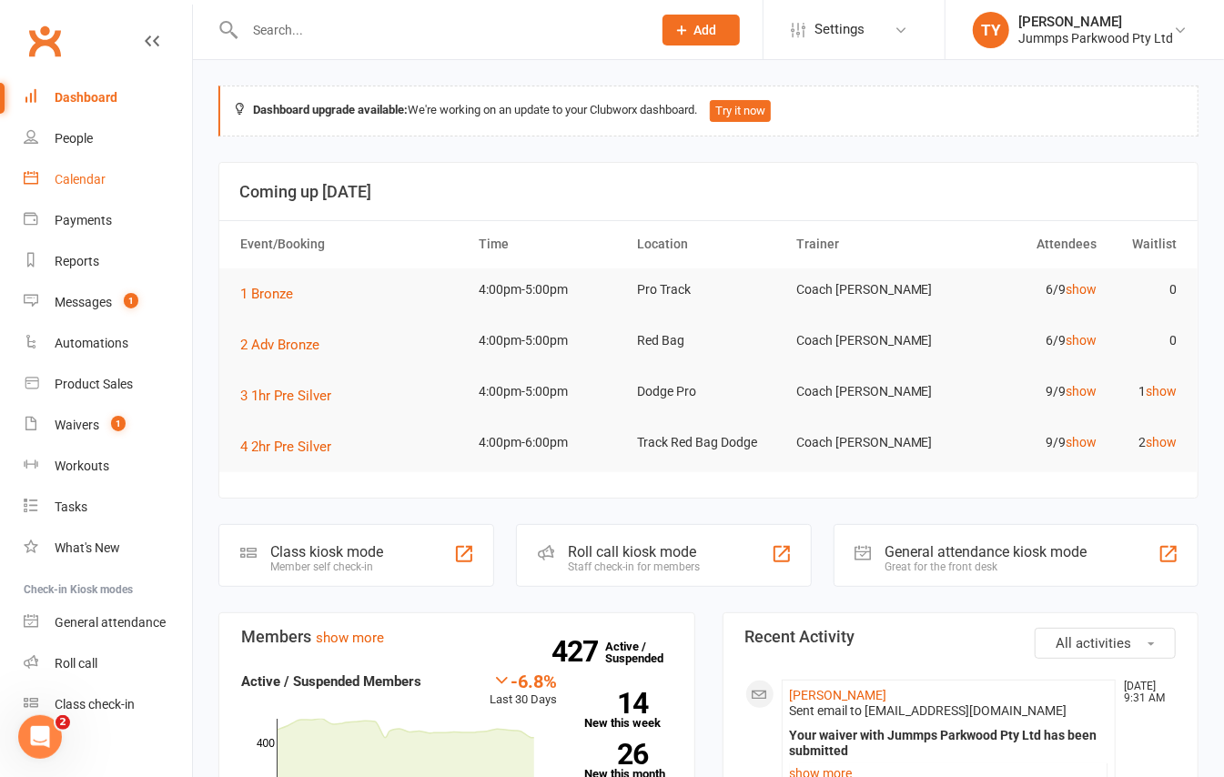
click at [67, 183] on div "Calendar" at bounding box center [80, 179] width 51 height 15
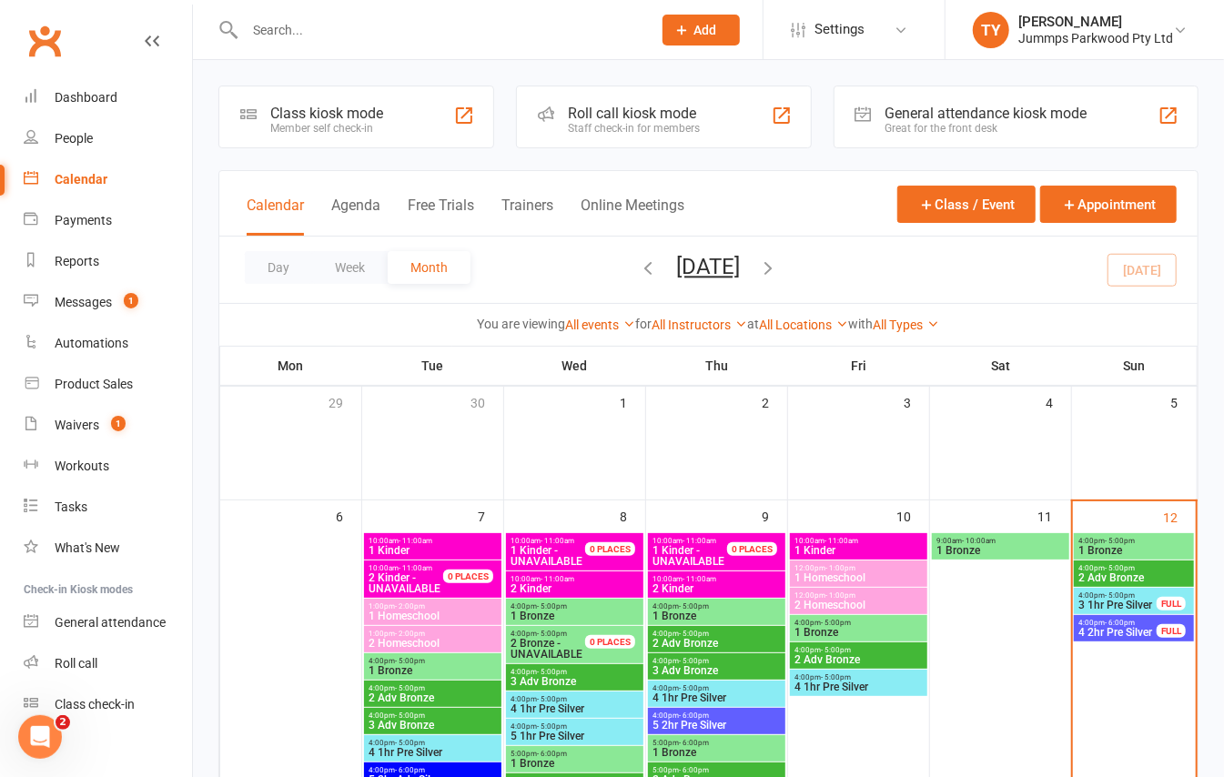
click at [380, 35] on input "text" at bounding box center [439, 29] width 400 height 25
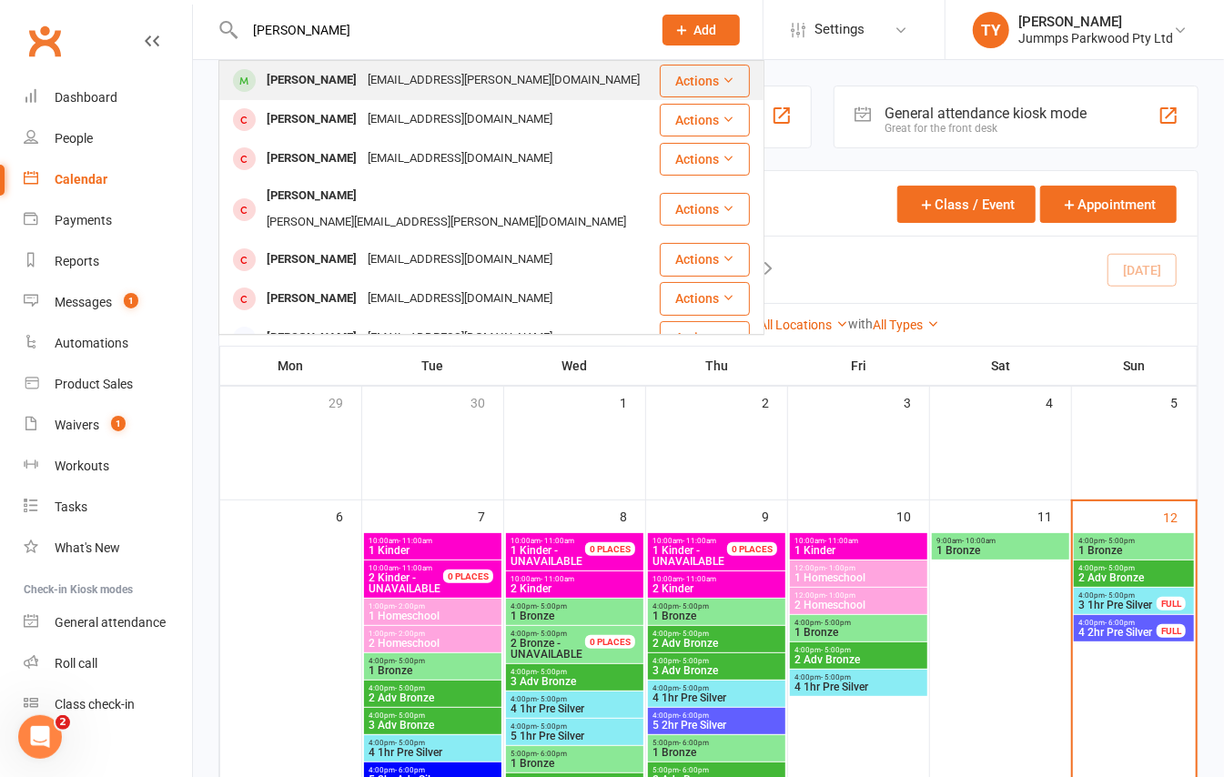
type input "archie wil"
click at [324, 85] on div "Archie Wilson" at bounding box center [311, 80] width 101 height 26
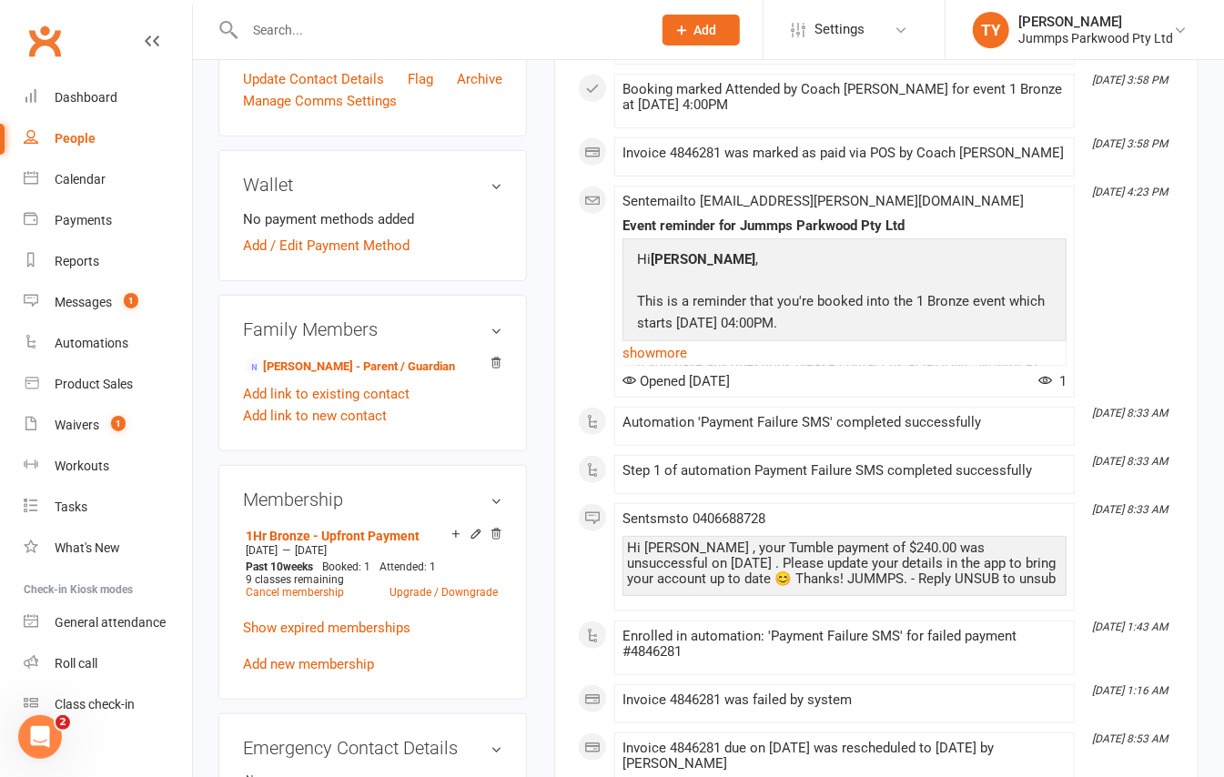
scroll to position [485, 0]
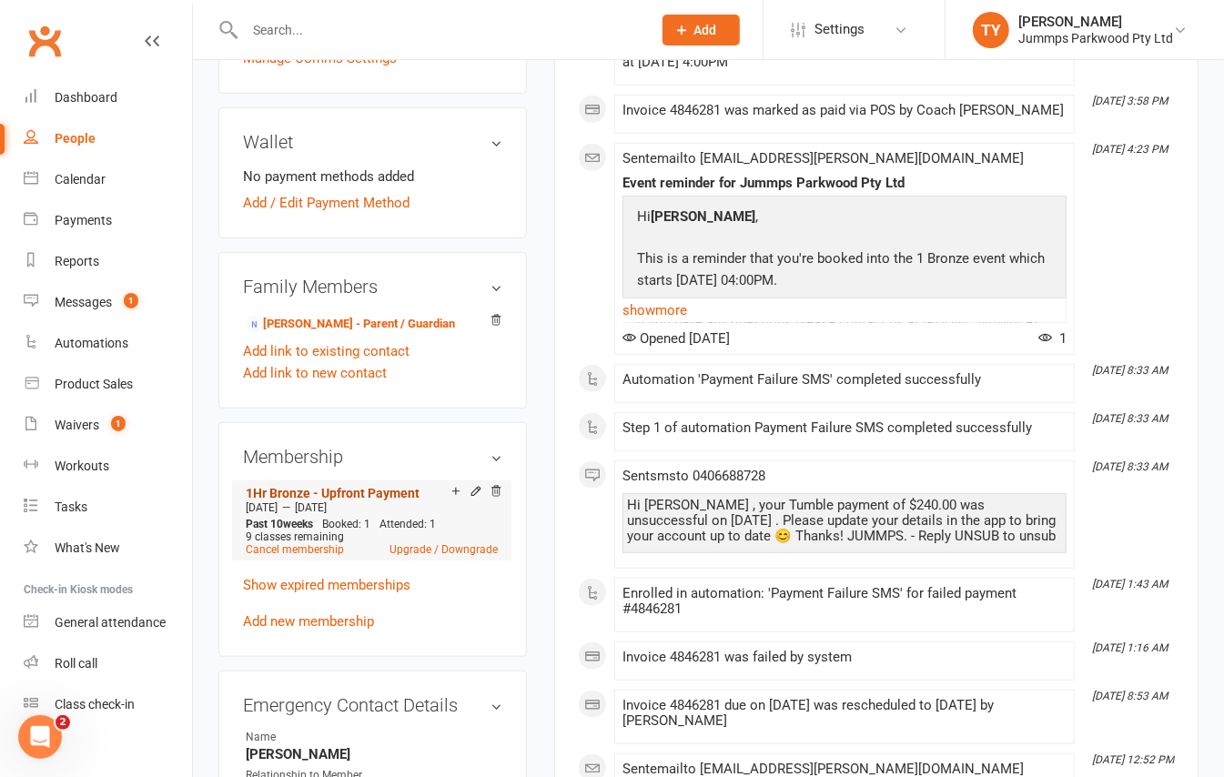
click at [347, 486] on link "1Hr Bronze - Upfront Payment" at bounding box center [333, 493] width 174 height 15
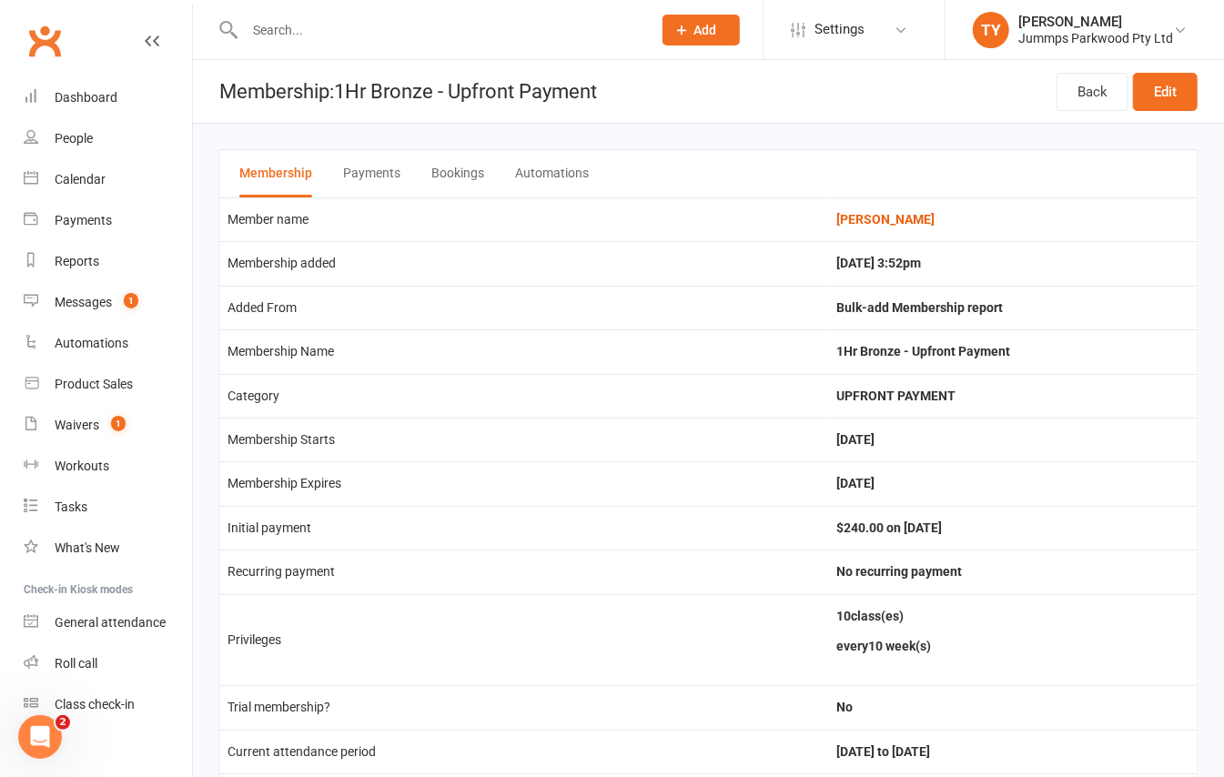
click at [1172, 67] on div "Back Edit" at bounding box center [1127, 91] width 141 height 63
click at [1169, 86] on link "Edit" at bounding box center [1165, 92] width 65 height 38
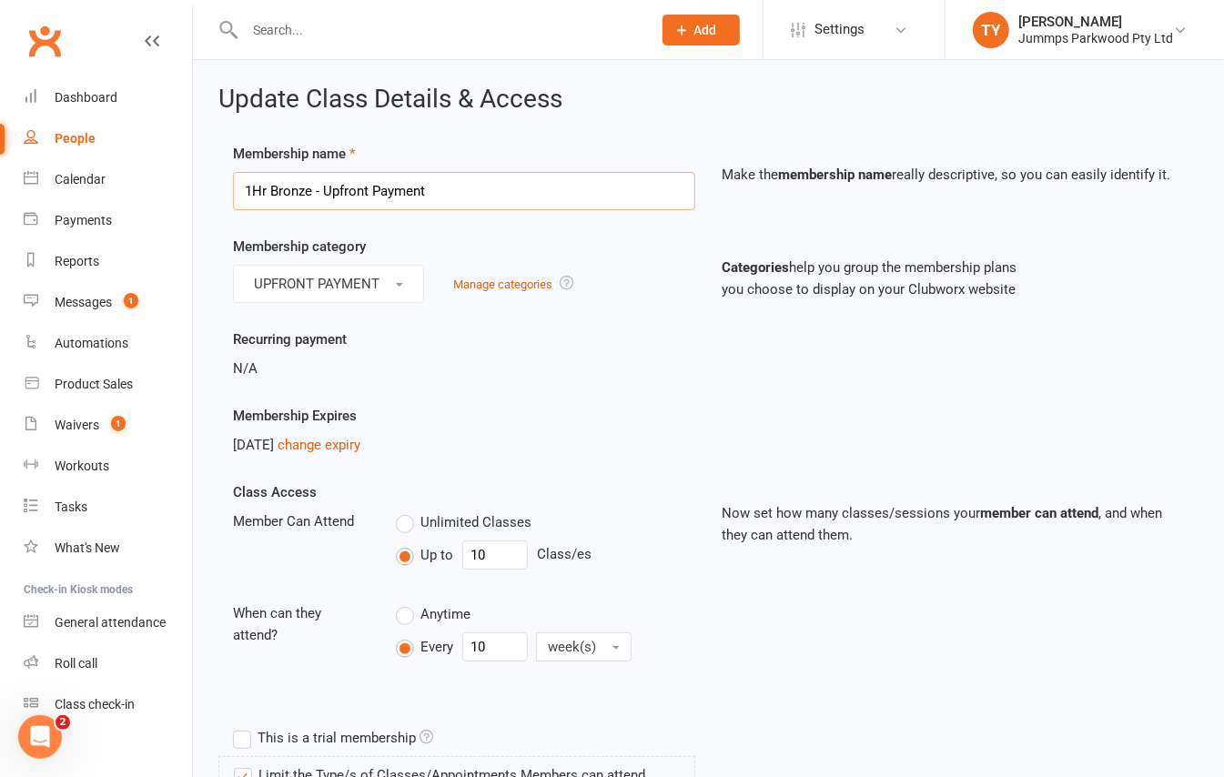
click at [268, 191] on input "1Hr Bronze - Upfront Payment" at bounding box center [464, 191] width 462 height 38
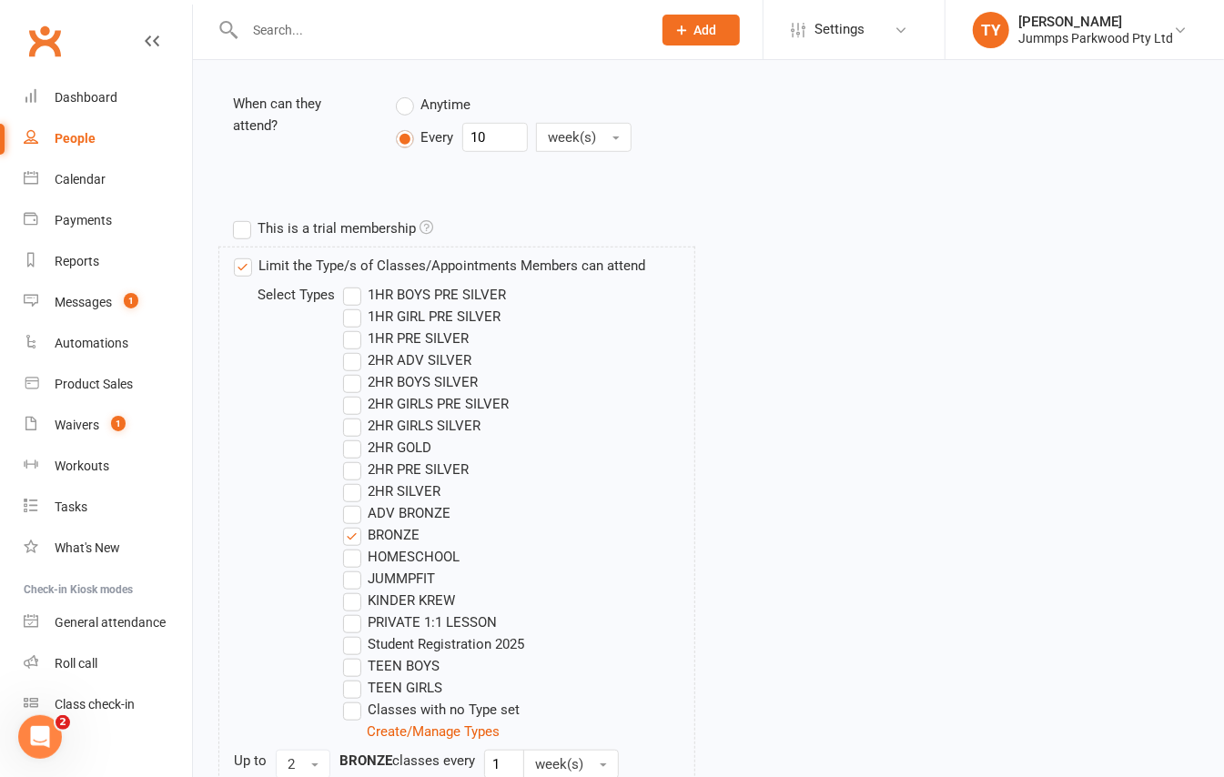
scroll to position [590, 0]
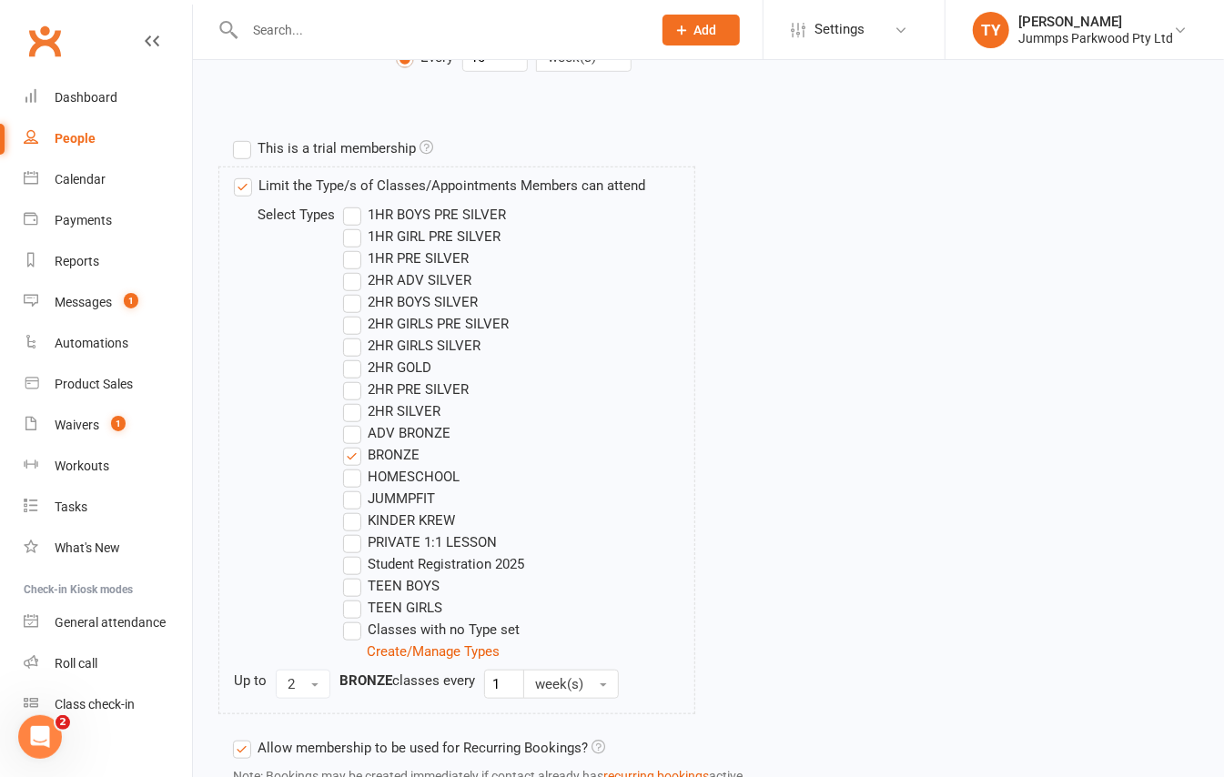
type input "1Hr Adv Bronze - Upfront Payment"
click at [351, 466] on label "BRONZE" at bounding box center [381, 455] width 76 height 22
click at [351, 444] on input "BRONZE" at bounding box center [349, 444] width 12 height 0
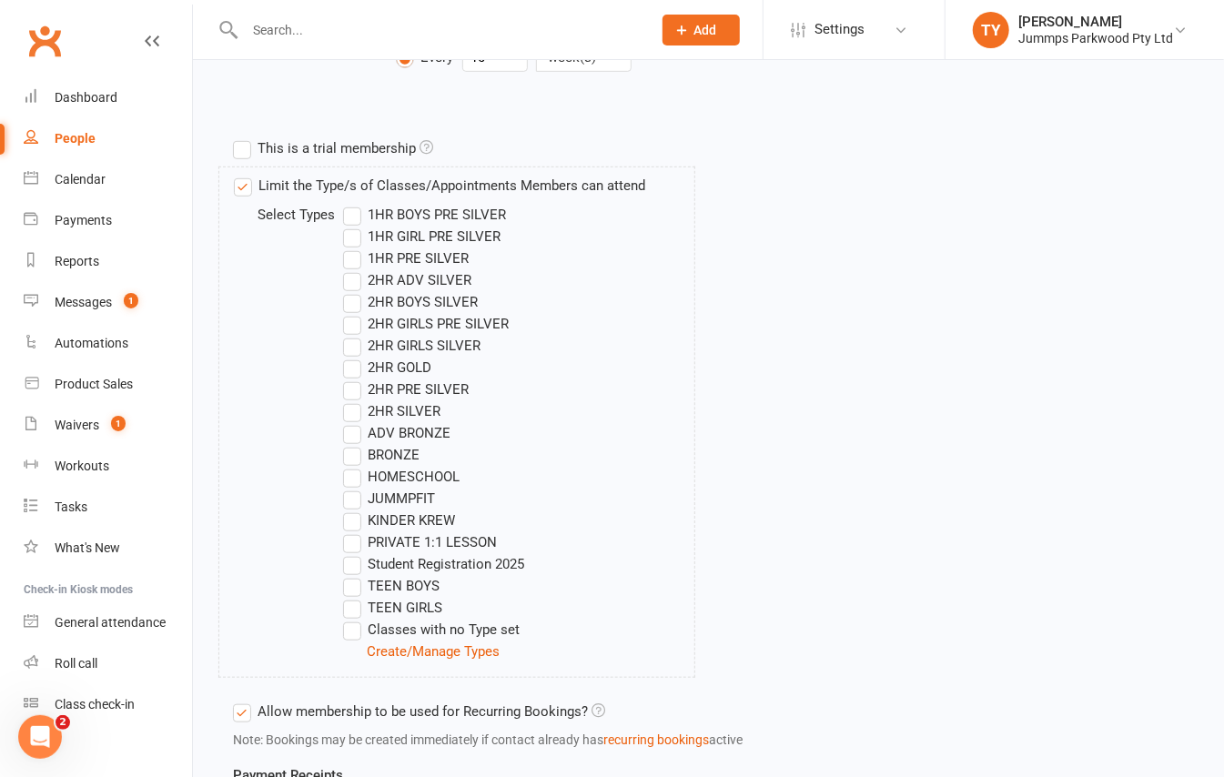
click at [350, 442] on label "ADV BRONZE" at bounding box center [396, 433] width 107 height 22
click at [350, 422] on input "ADV BRONZE" at bounding box center [349, 422] width 12 height 0
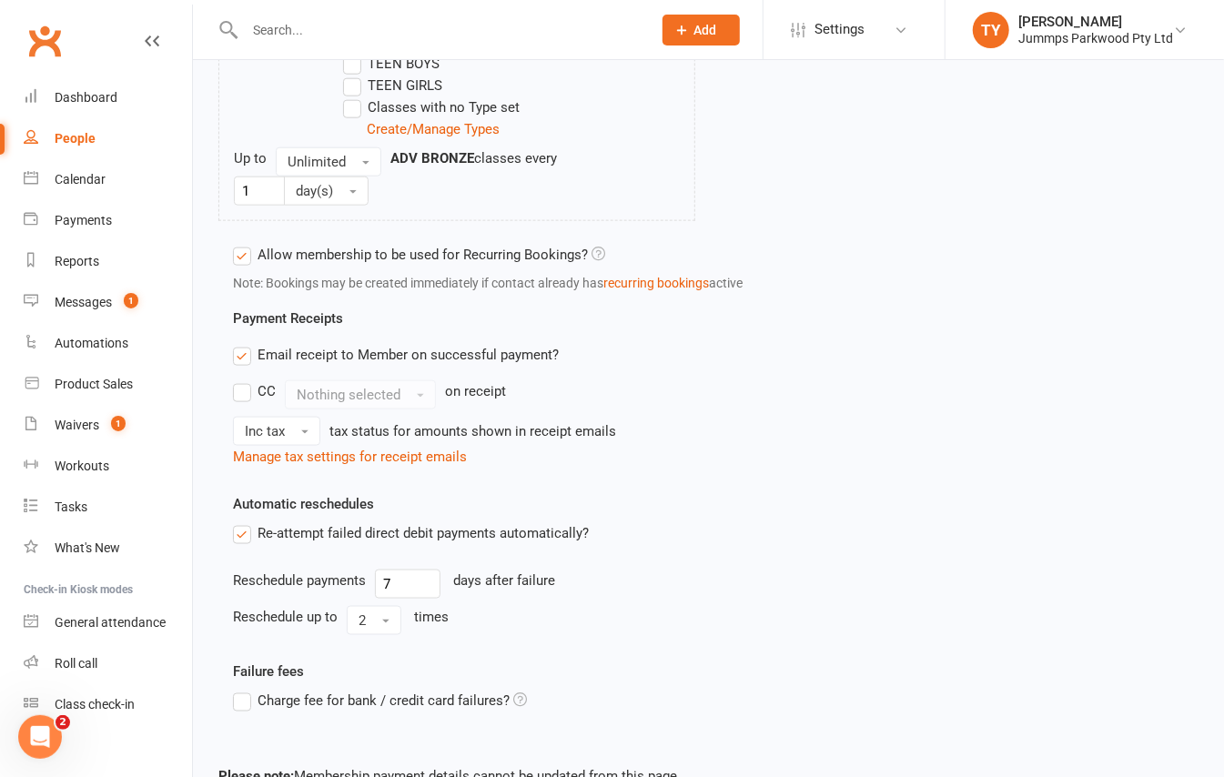
scroll to position [1234, 0]
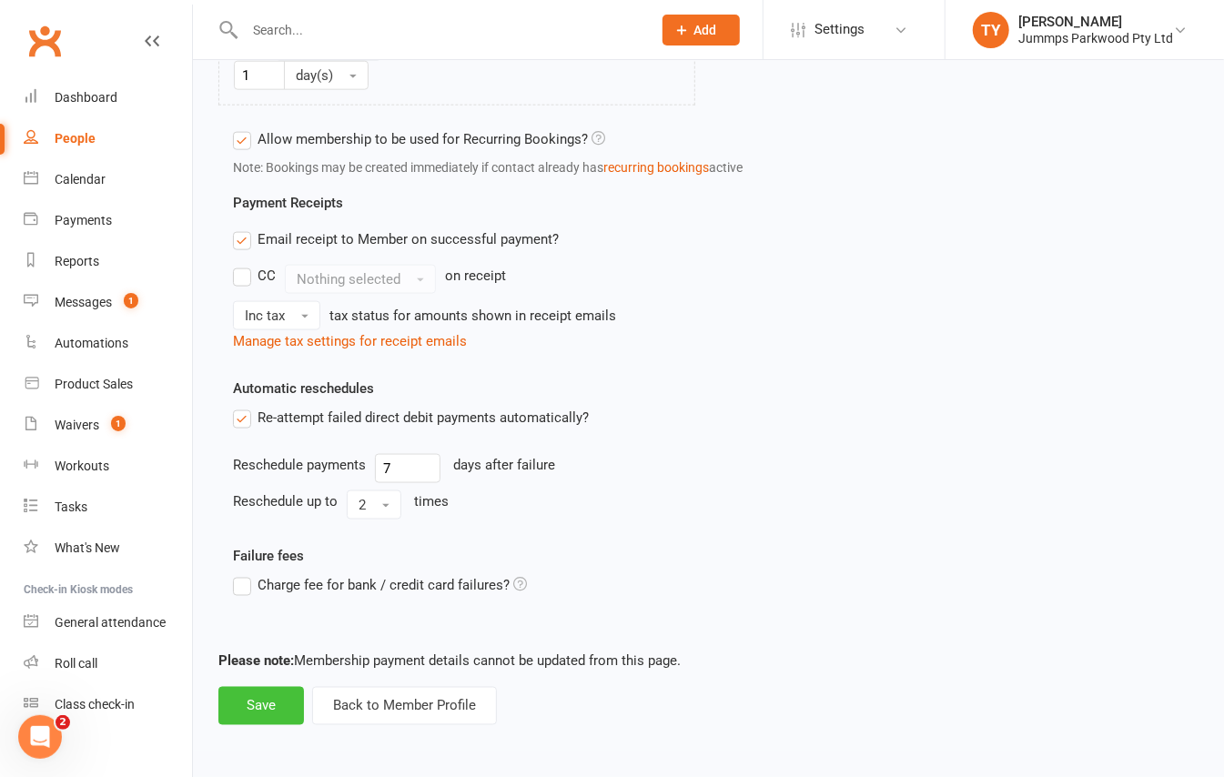
click at [266, 696] on button "Save" at bounding box center [261, 706] width 86 height 38
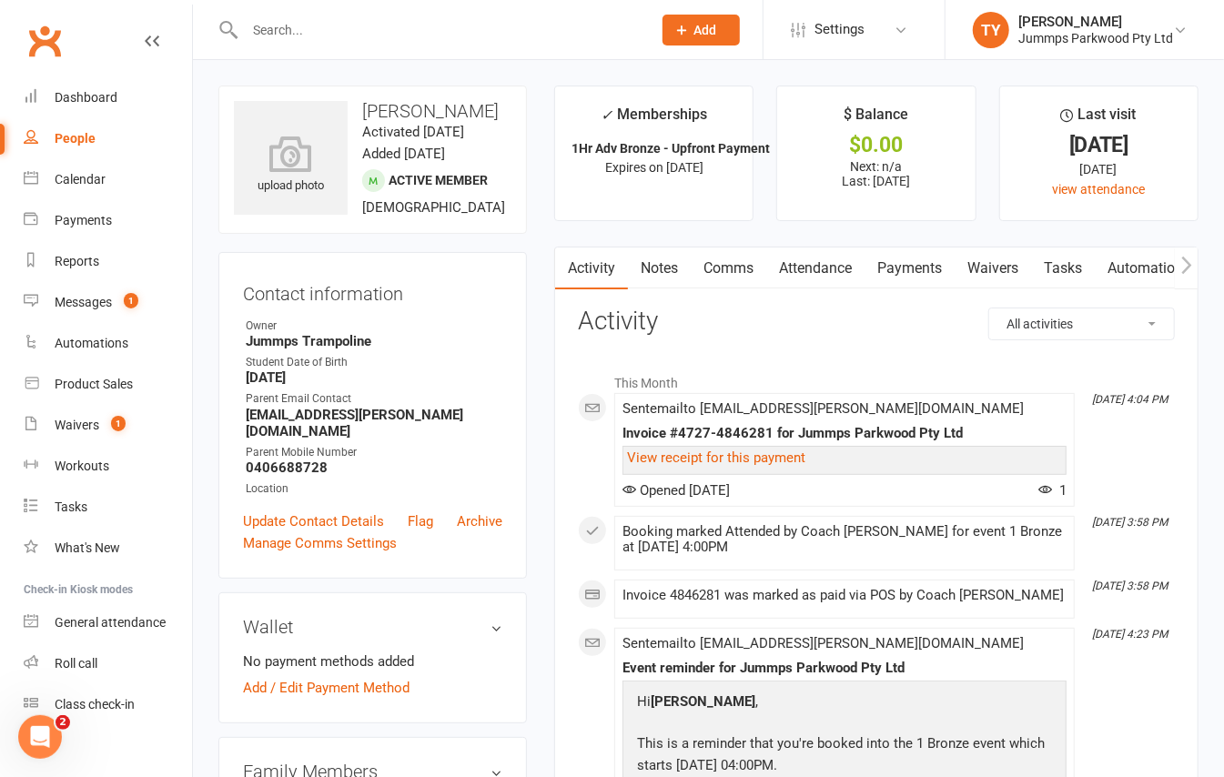
click at [850, 263] on link "Attendance" at bounding box center [815, 269] width 98 height 42
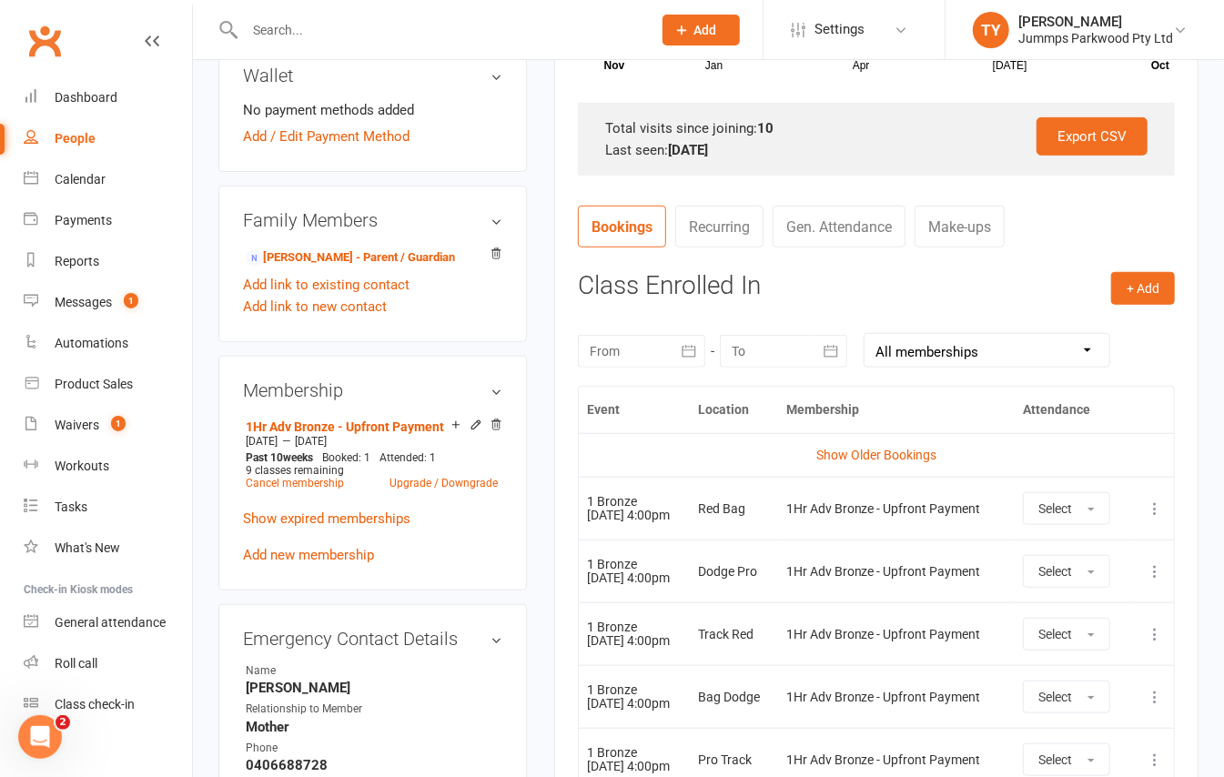
scroll to position [606, 0]
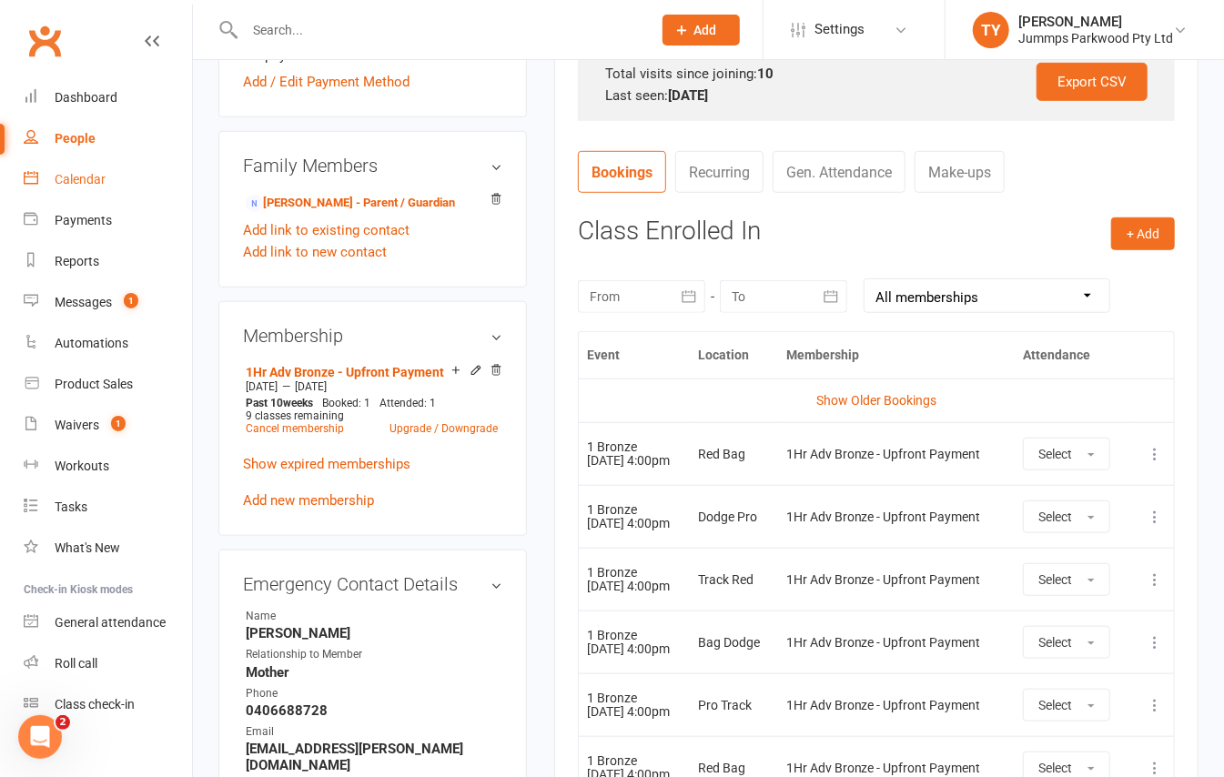
click at [100, 193] on link "Calendar" at bounding box center [108, 179] width 168 height 41
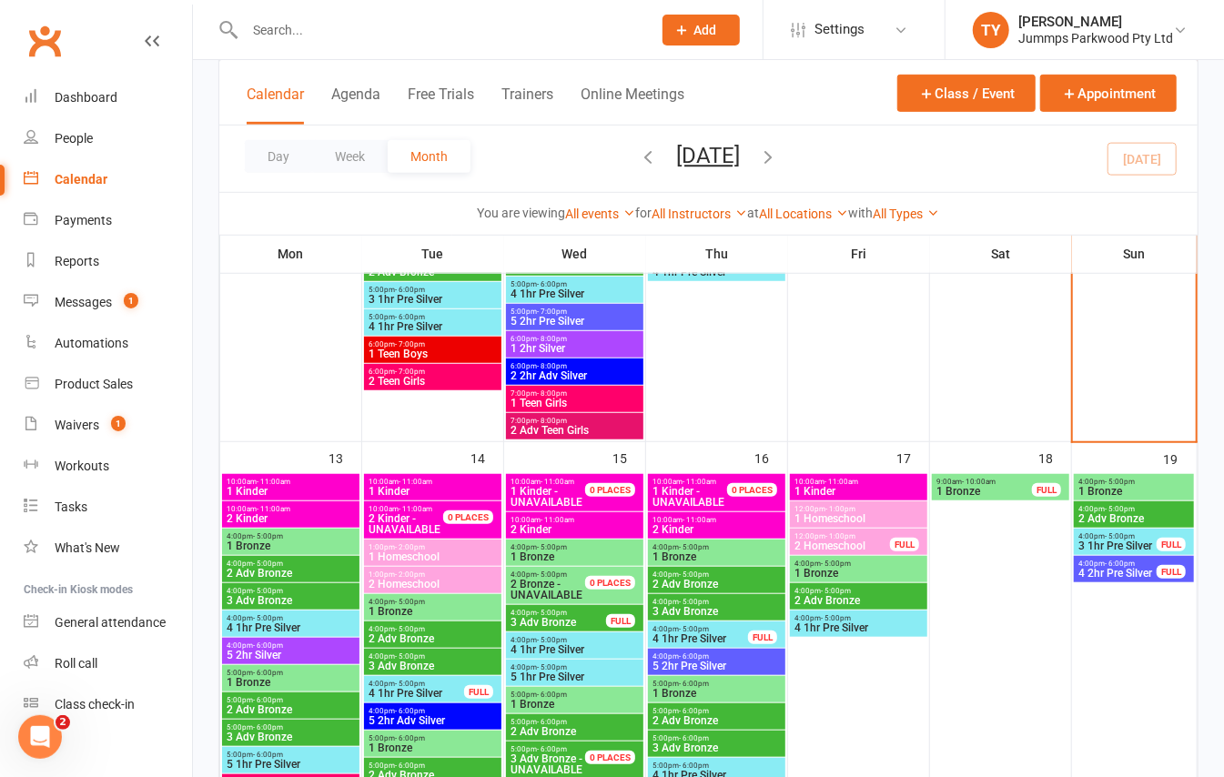
scroll to position [606, 0]
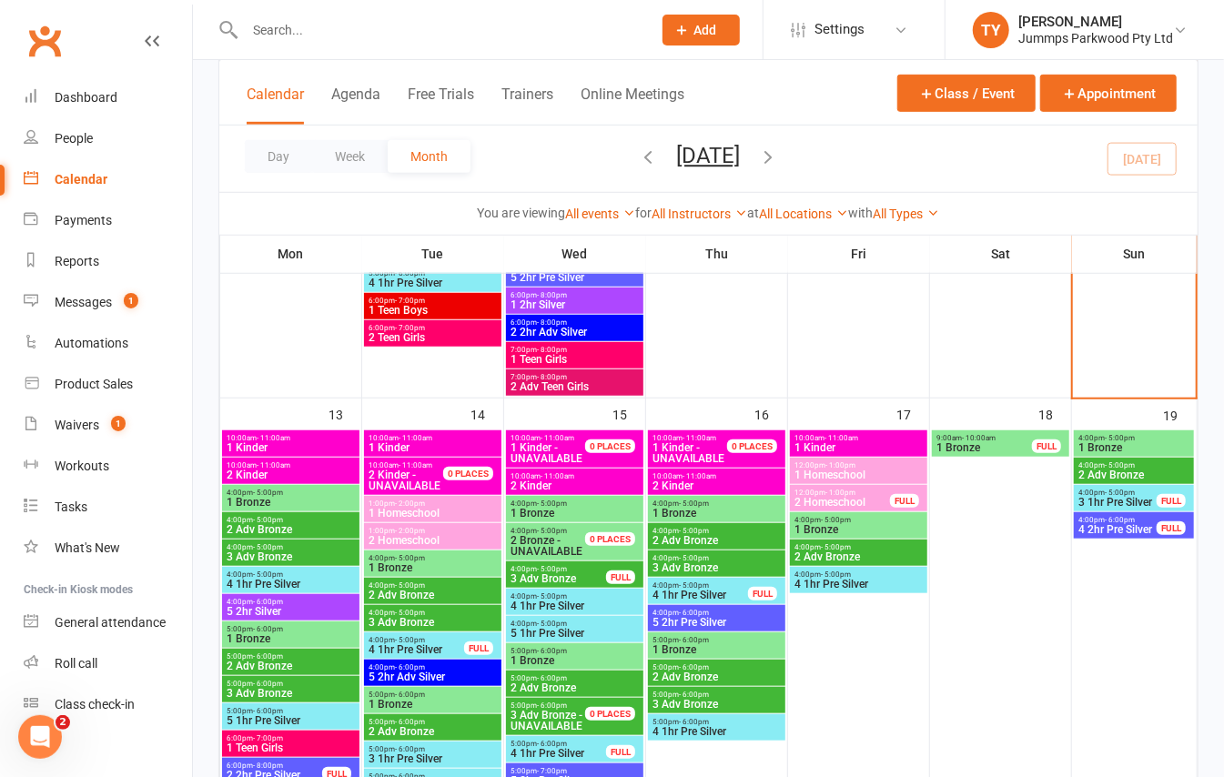
click at [751, 510] on span "1 Bronze" at bounding box center [717, 513] width 130 height 11
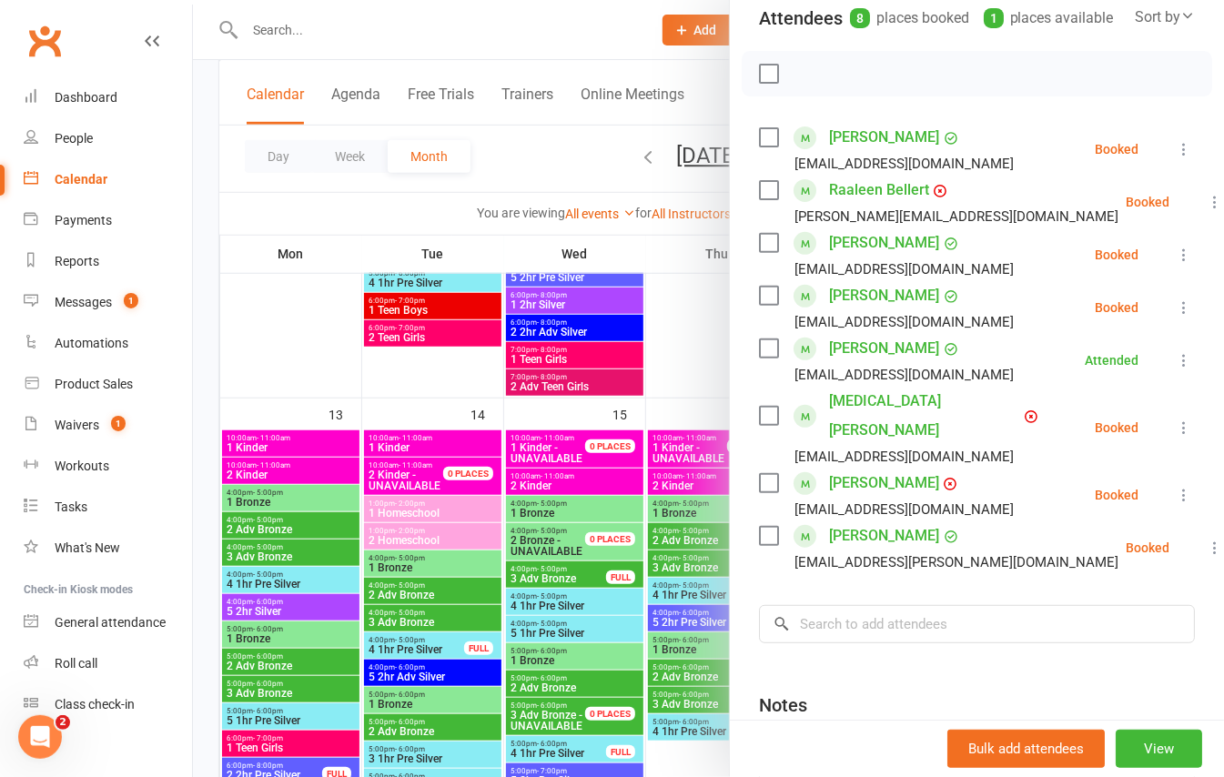
scroll to position [242, 0]
click at [1206, 538] on icon at bounding box center [1215, 547] width 18 height 18
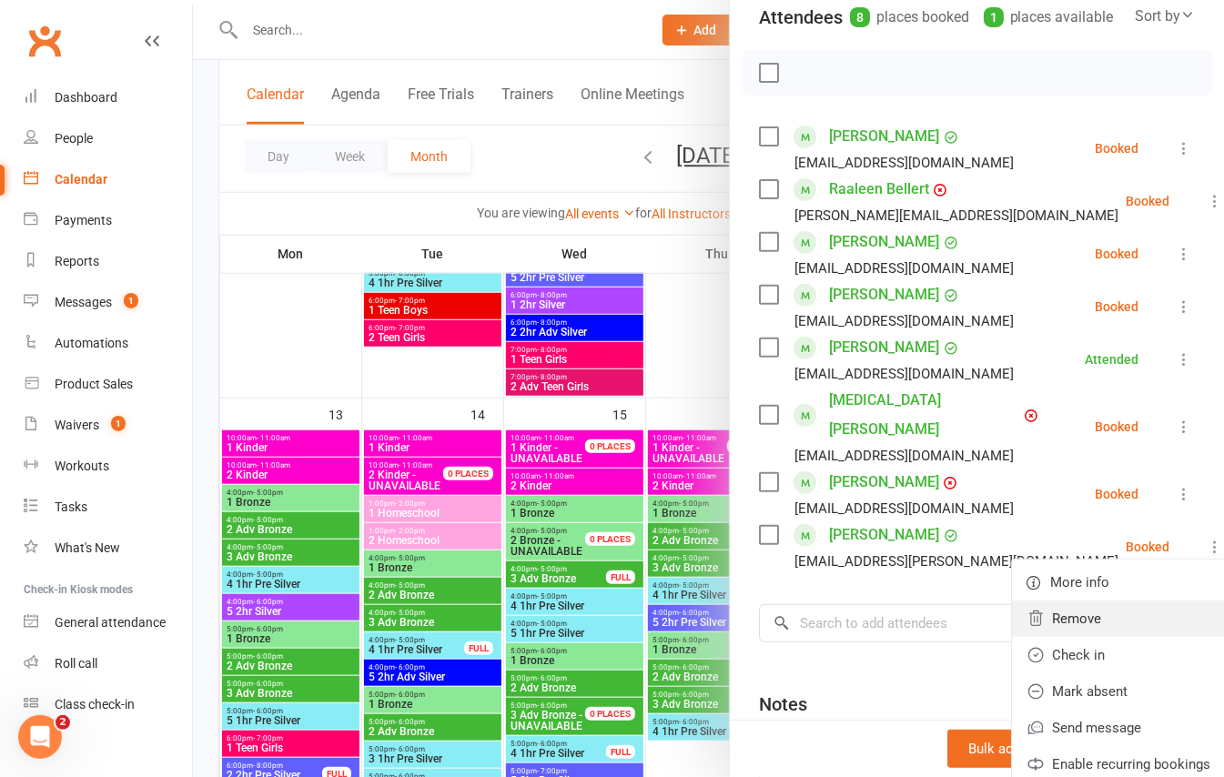
click at [1065, 601] on link "Remove" at bounding box center [1118, 619] width 213 height 36
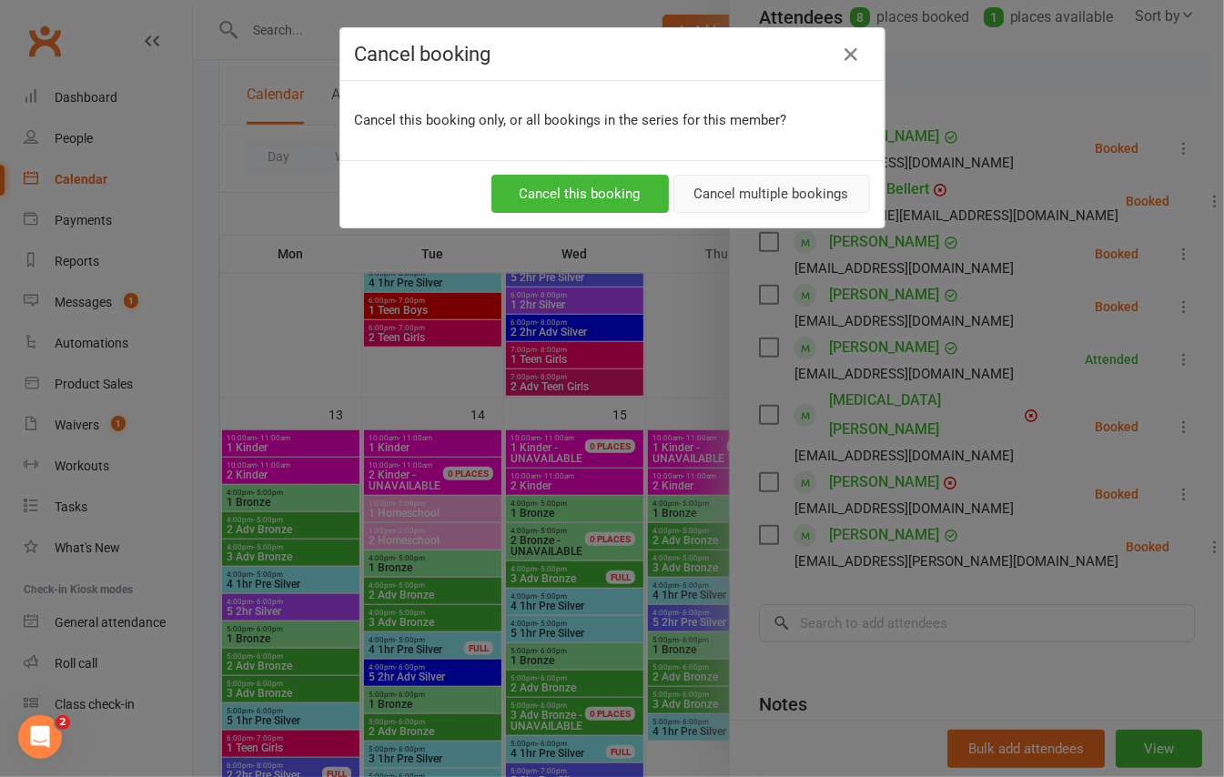
click at [813, 198] on button "Cancel multiple bookings" at bounding box center [772, 194] width 197 height 38
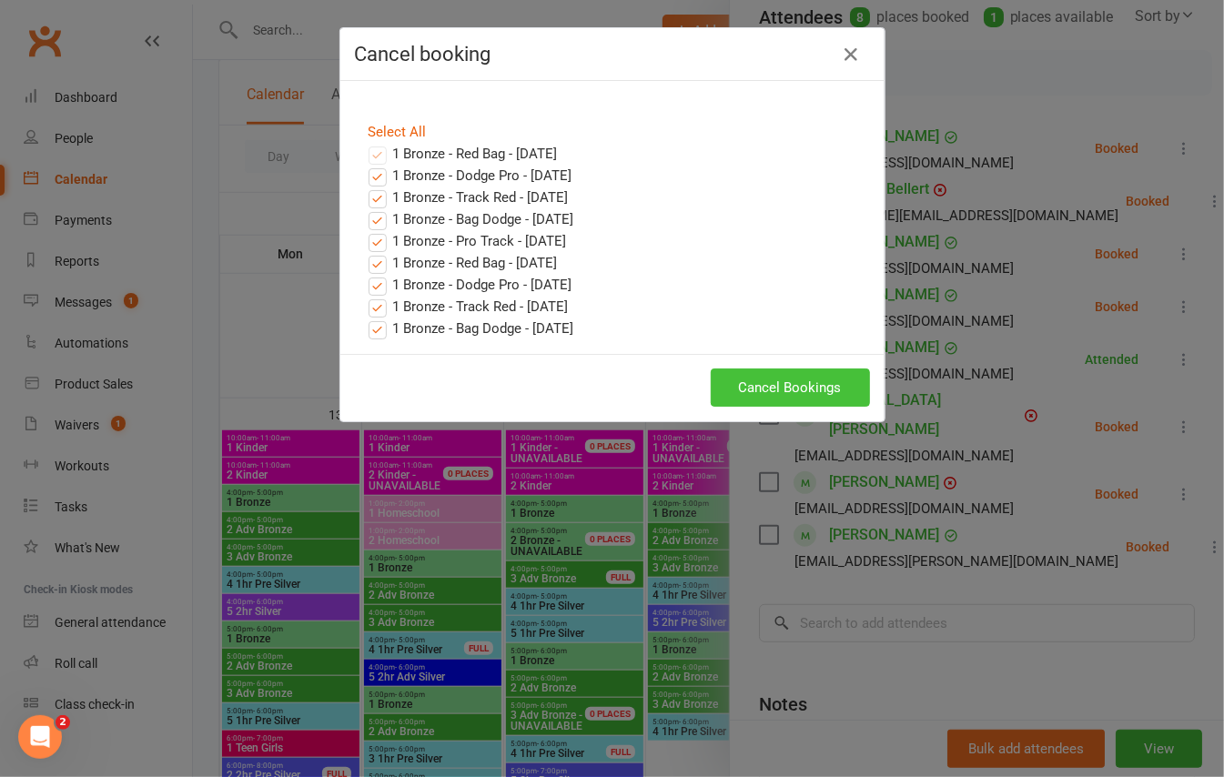
click at [798, 383] on button "Cancel Bookings" at bounding box center [790, 388] width 159 height 38
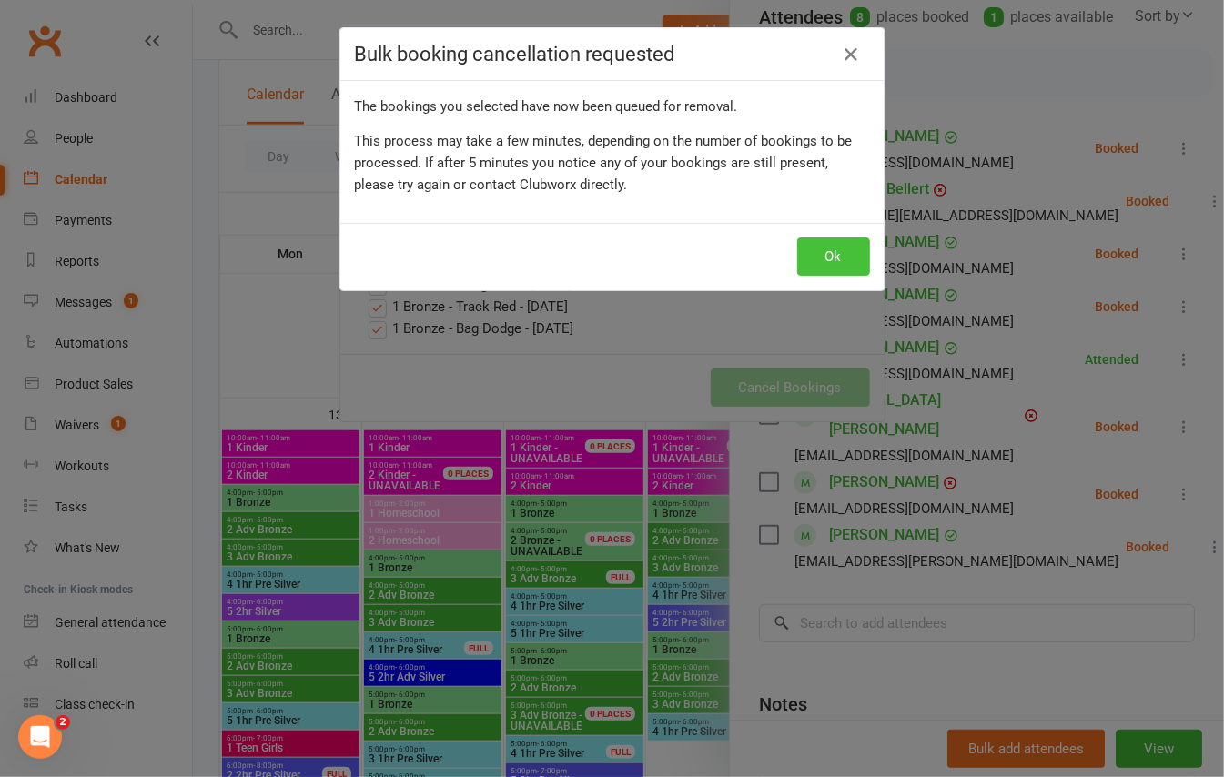
click at [826, 255] on button "Ok" at bounding box center [833, 257] width 73 height 38
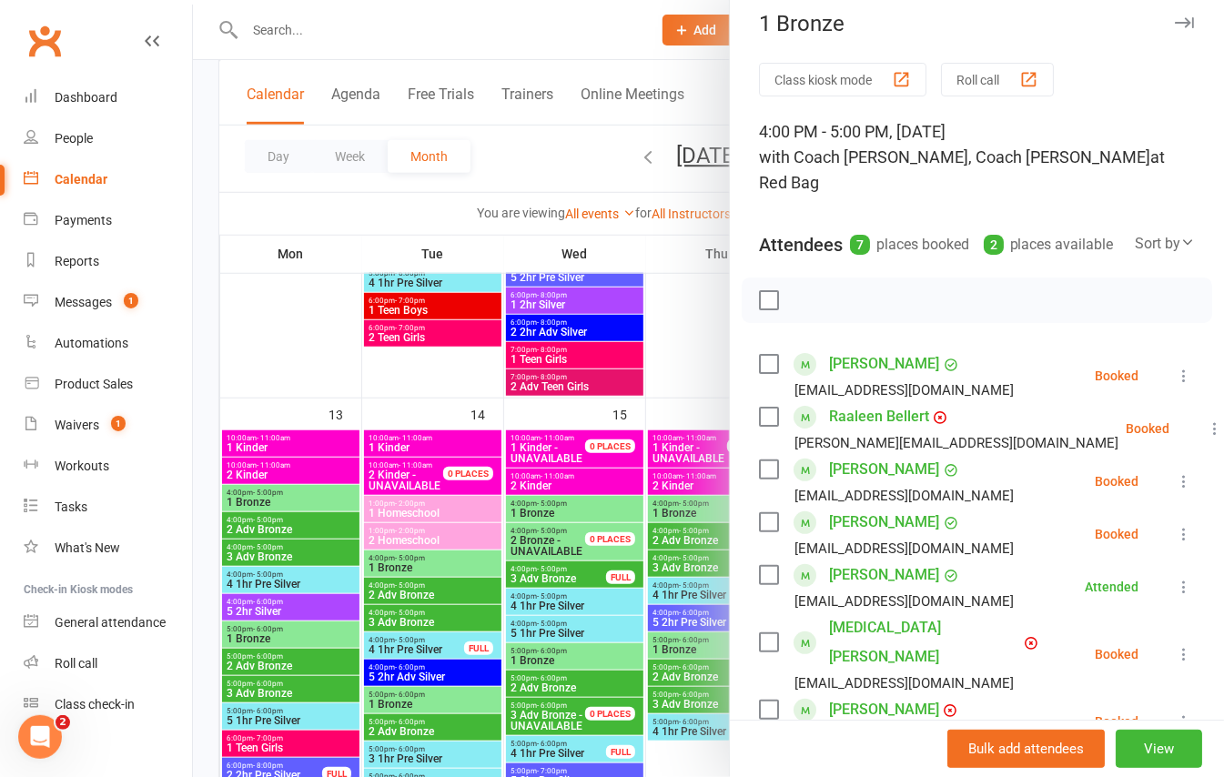
scroll to position [0, 0]
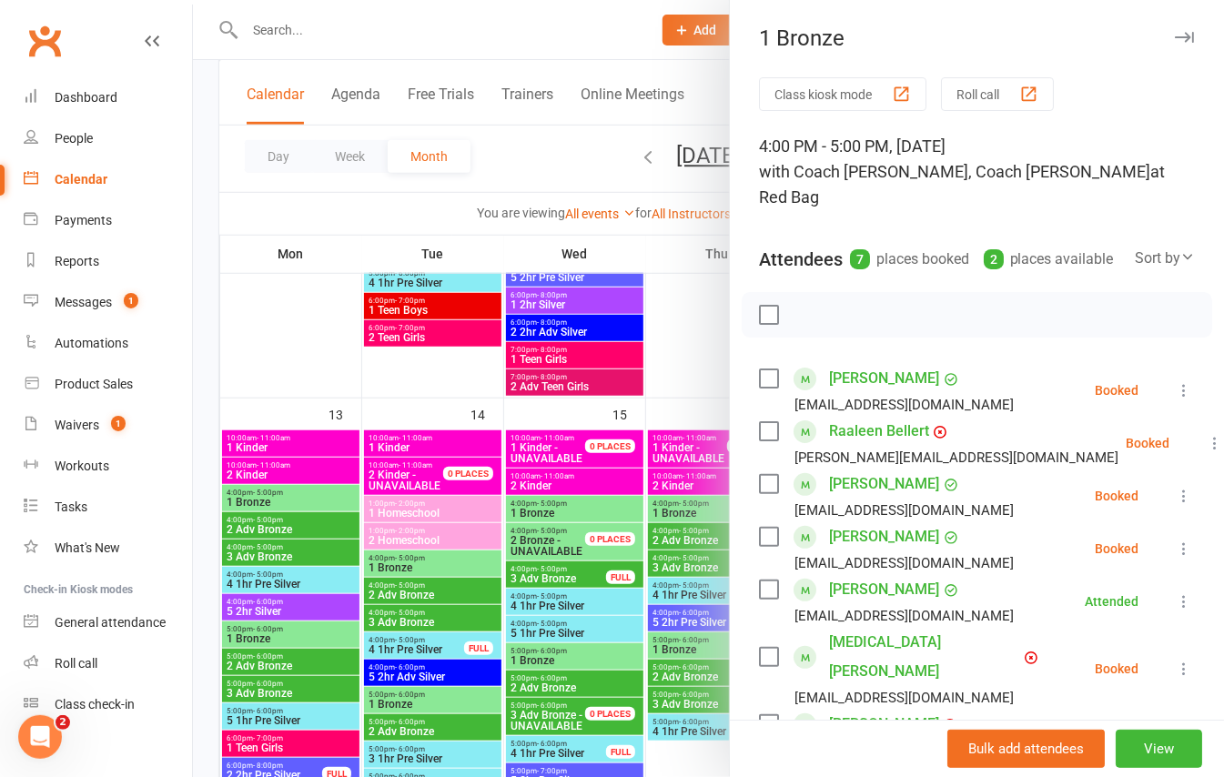
click at [1161, 38] on div "1 Bronze" at bounding box center [977, 37] width 494 height 25
click at [1175, 38] on icon "button" at bounding box center [1184, 37] width 19 height 11
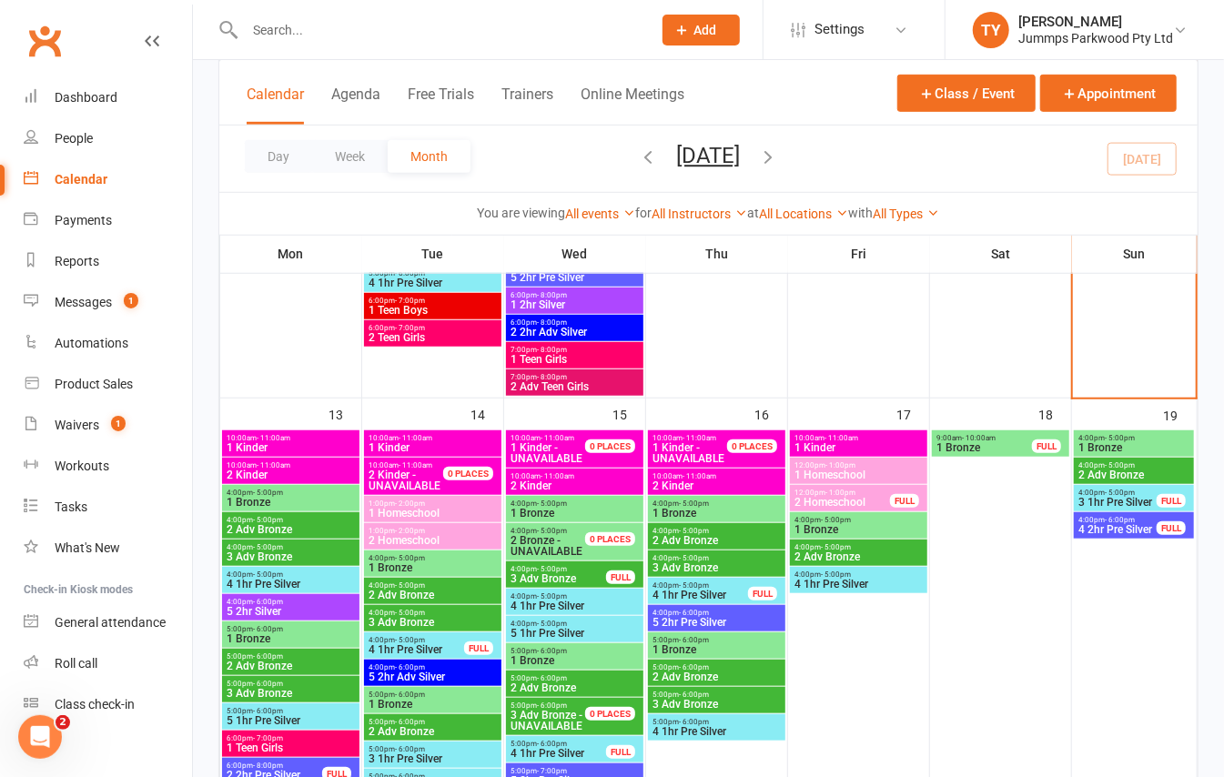
click at [730, 539] on span "2 Adv Bronze" at bounding box center [717, 540] width 130 height 11
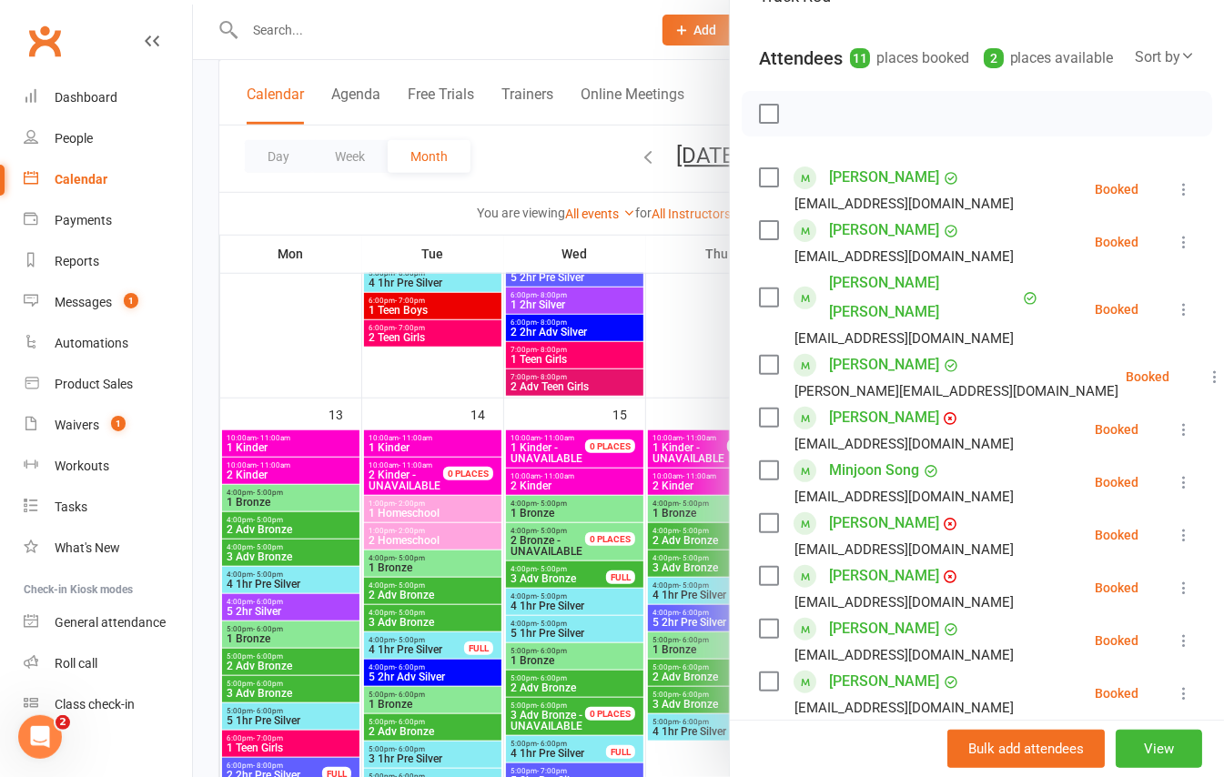
scroll to position [364, 0]
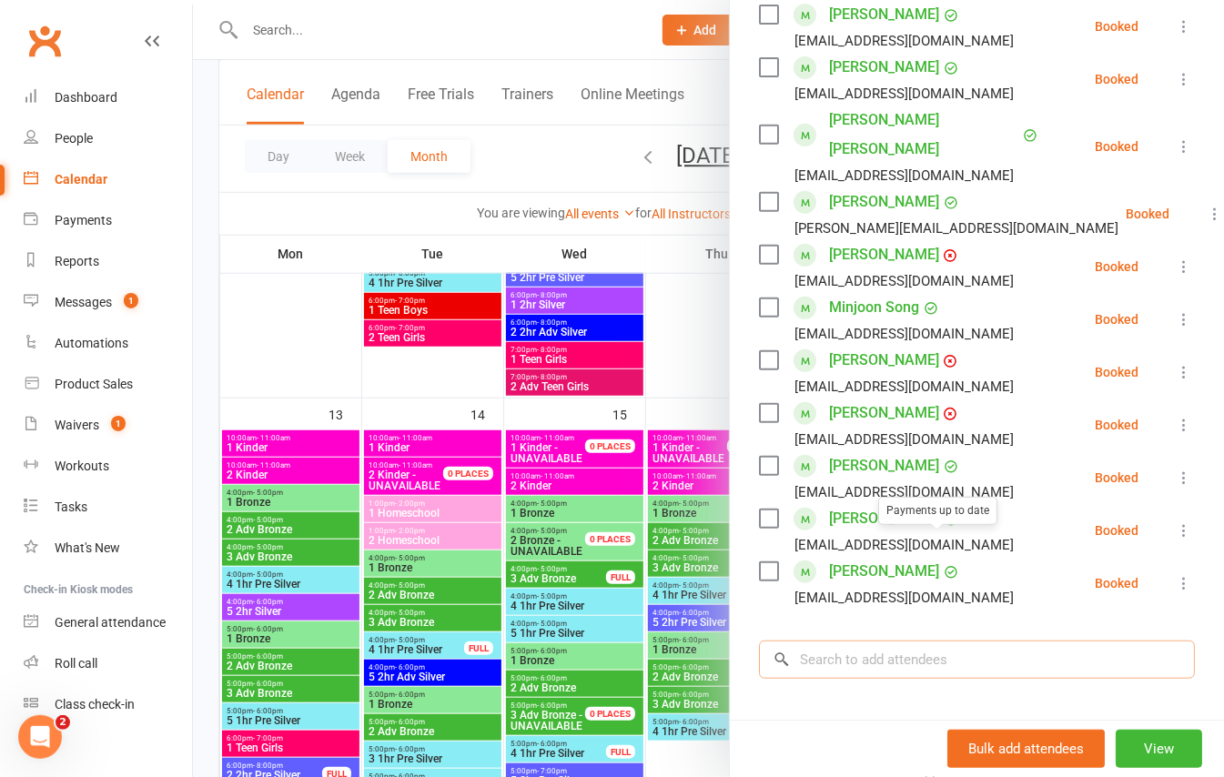
click at [932, 641] on input "search" at bounding box center [977, 660] width 436 height 38
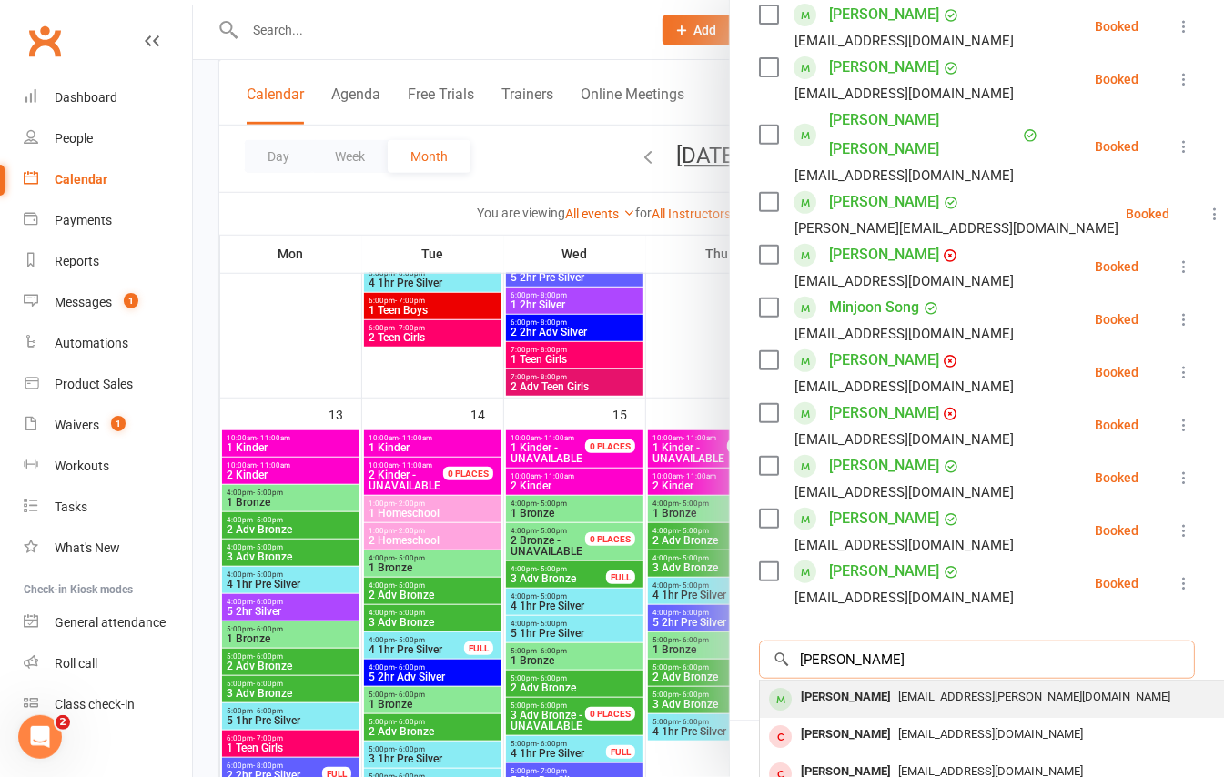
type input "Archie wil"
click at [898, 690] on span "rianne.wilson@outlook.com" at bounding box center [1034, 697] width 272 height 14
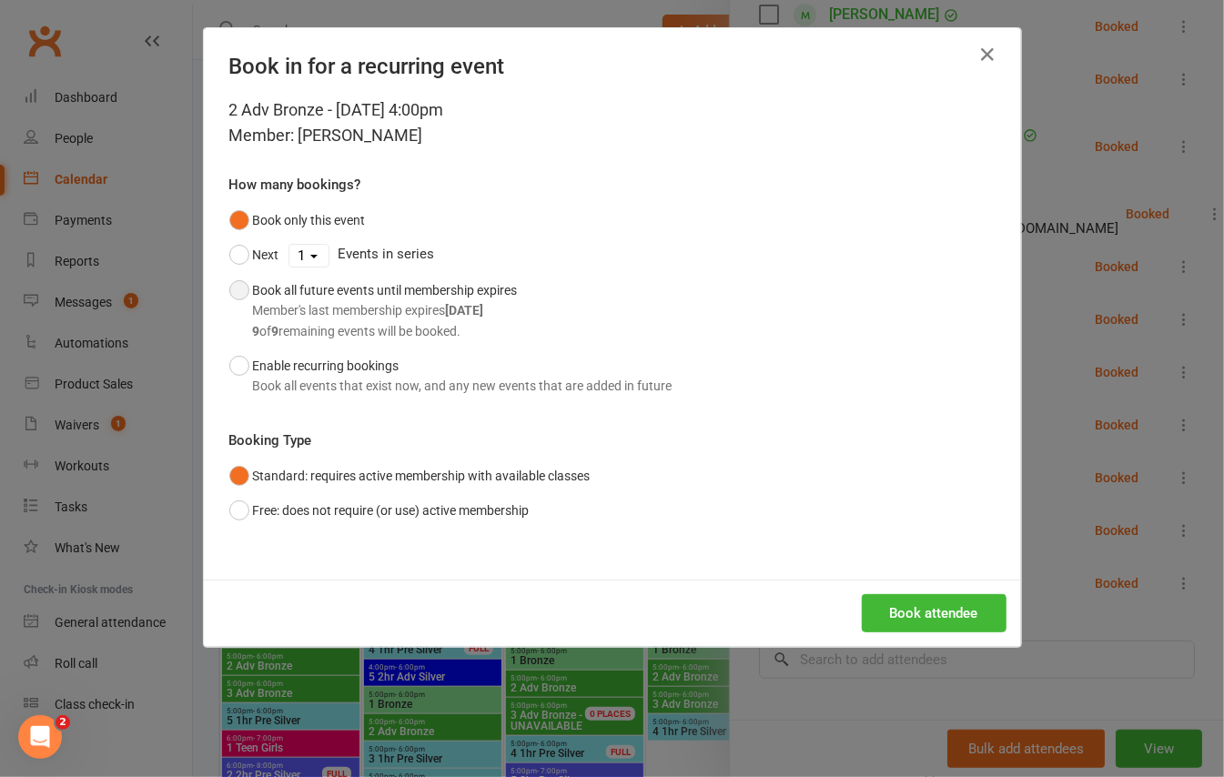
click at [406, 304] on div "Member's last membership expires Dec 14, 2025" at bounding box center [385, 310] width 265 height 20
click at [908, 599] on button "Book attendee" at bounding box center [934, 613] width 145 height 38
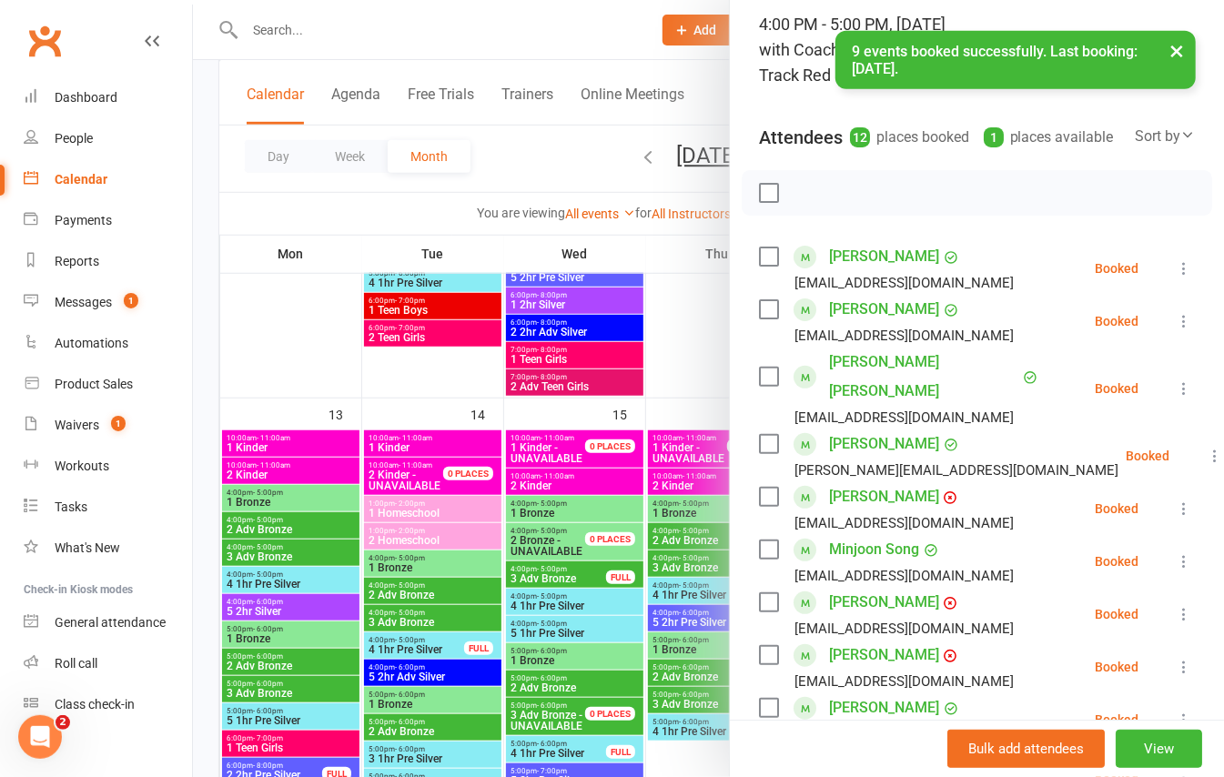
scroll to position [121, 0]
click at [1176, 70] on button "×" at bounding box center [1176, 50] width 33 height 39
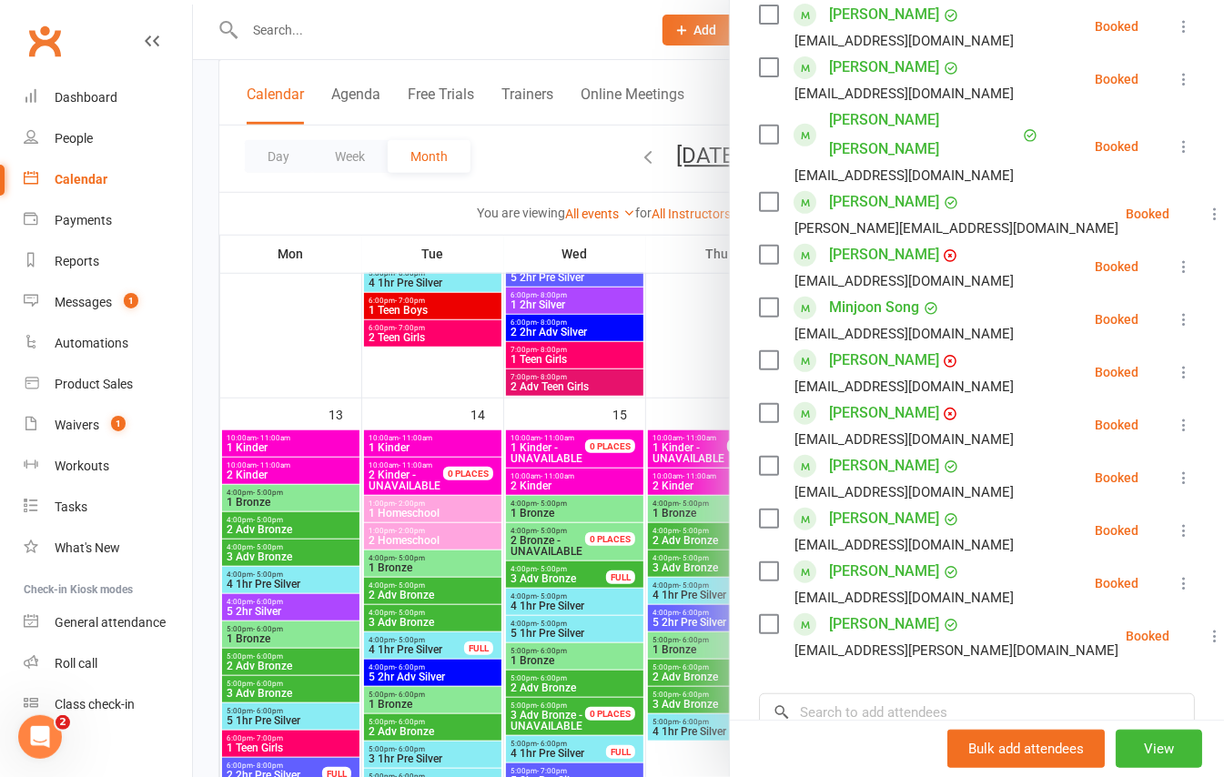
scroll to position [0, 0]
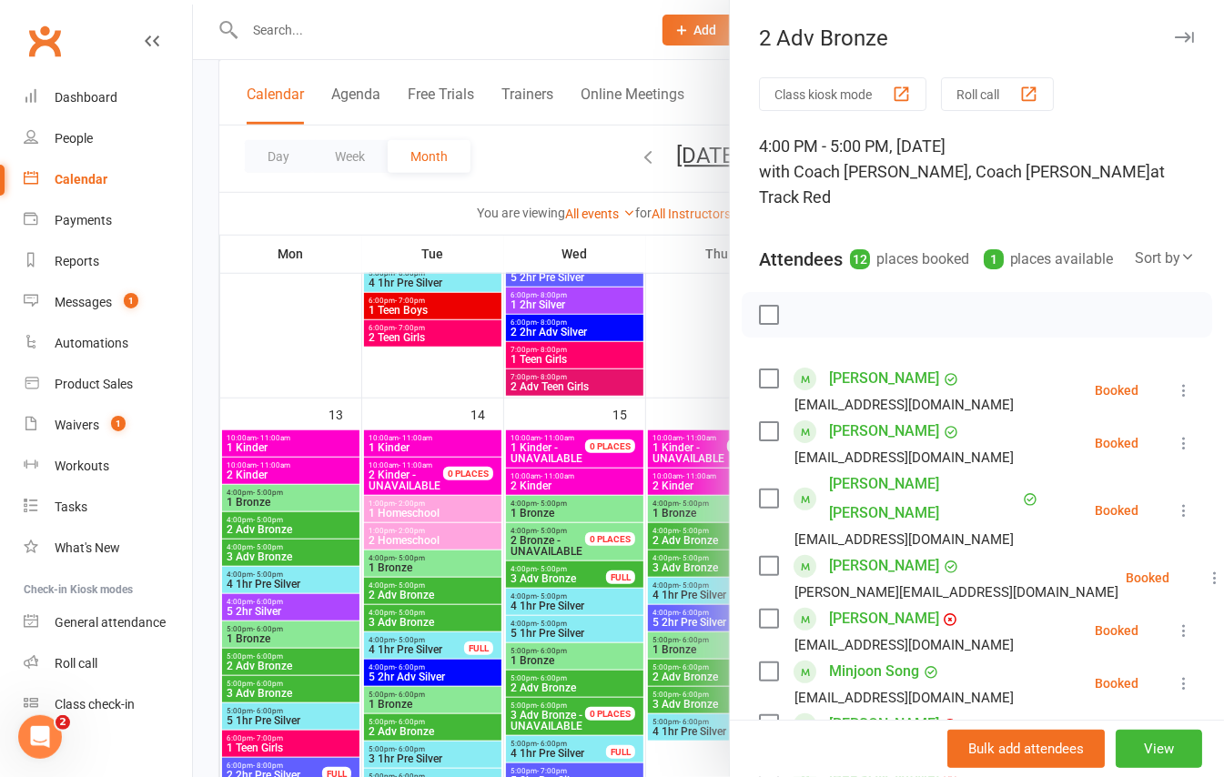
click at [1175, 38] on icon "button" at bounding box center [1184, 37] width 19 height 11
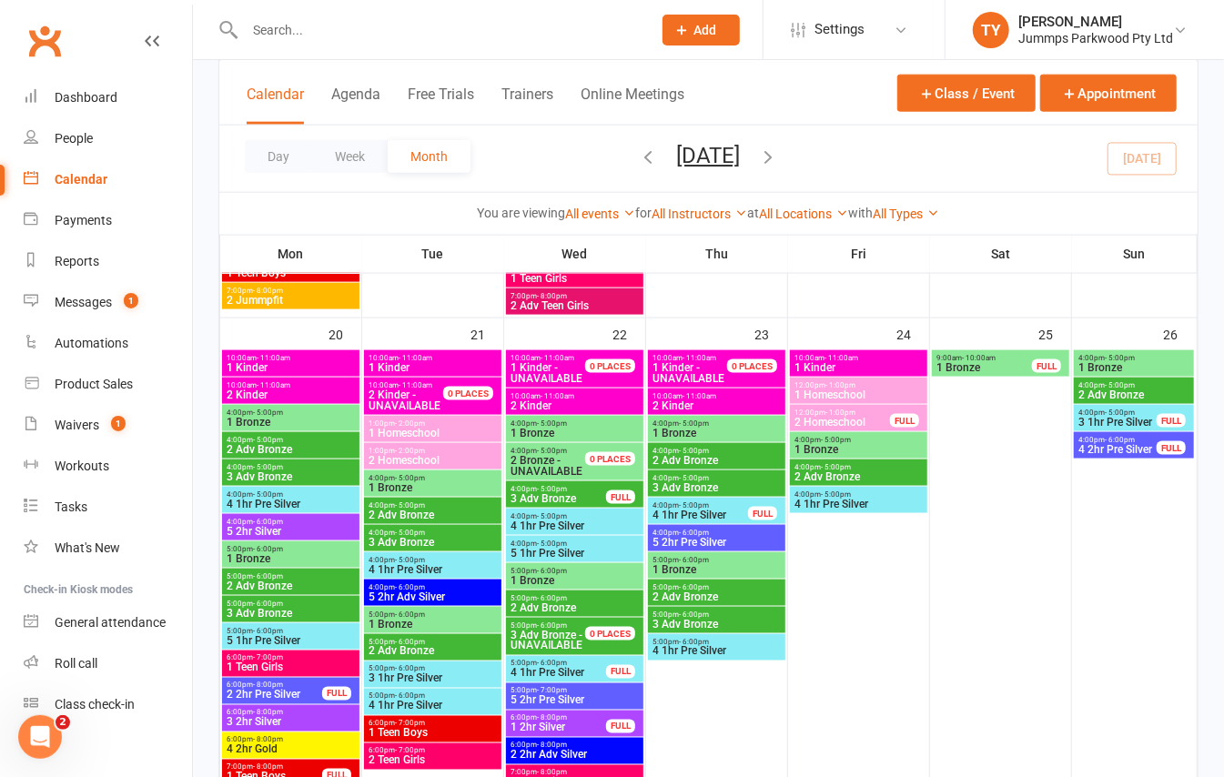
scroll to position [1213, 0]
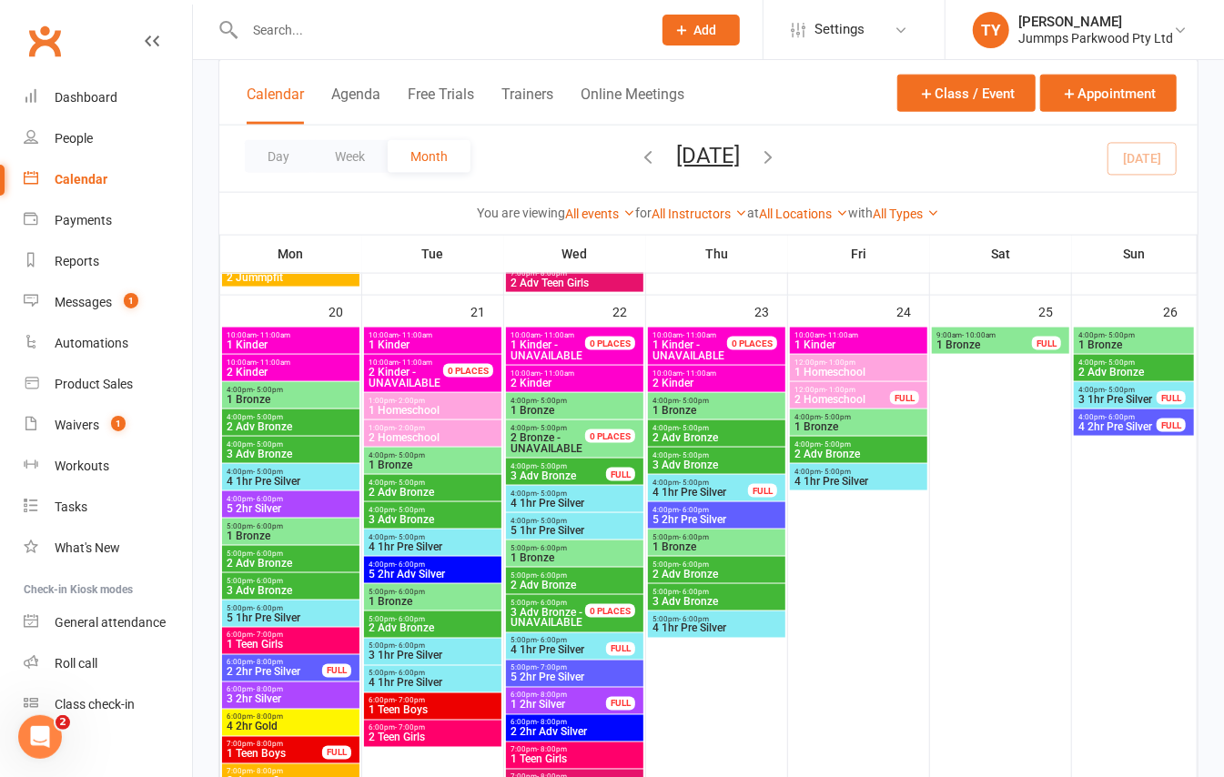
click at [737, 572] on span "2 Adv Bronze" at bounding box center [717, 574] width 130 height 11
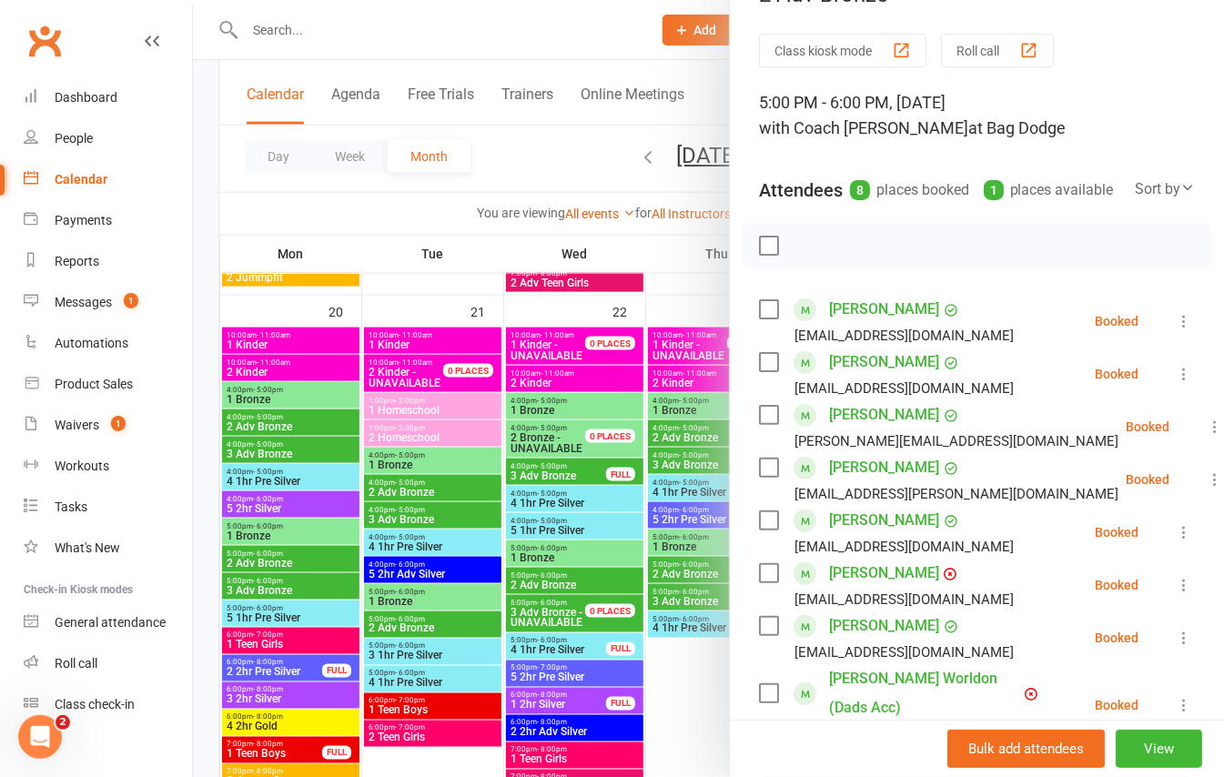
scroll to position [0, 0]
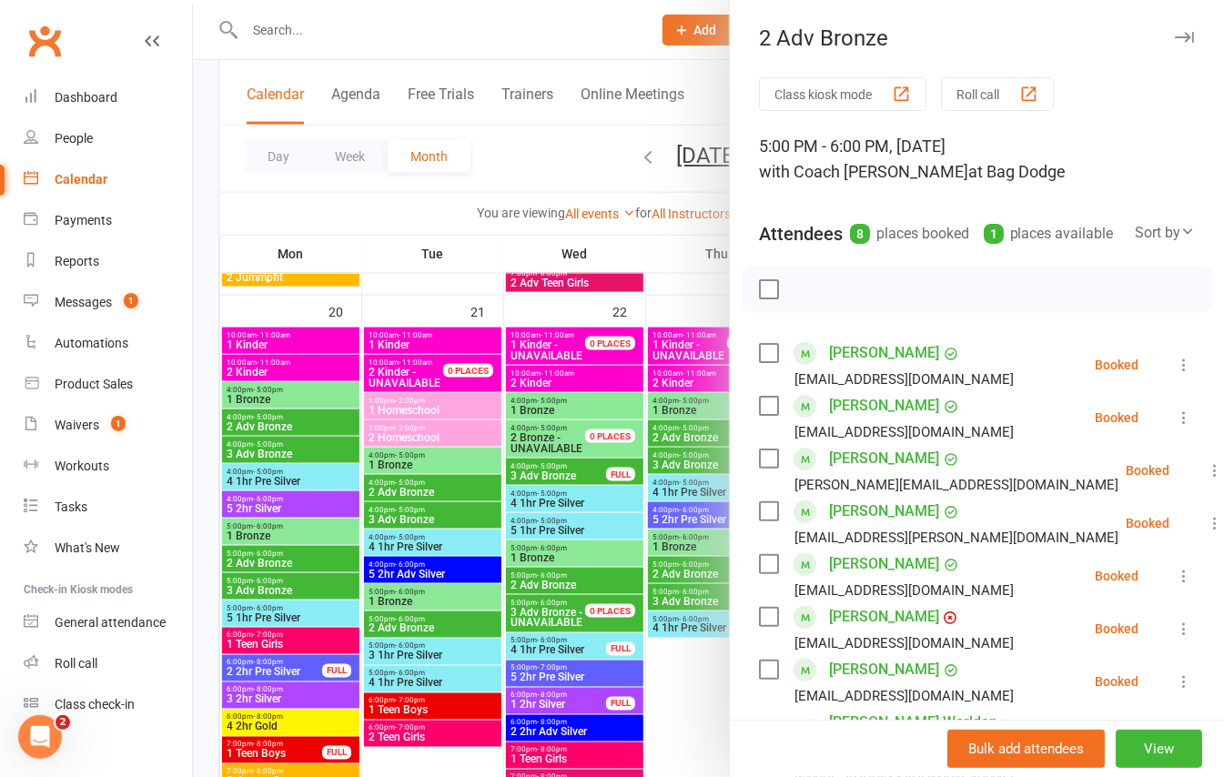
click at [1175, 36] on icon "button" at bounding box center [1184, 37] width 19 height 11
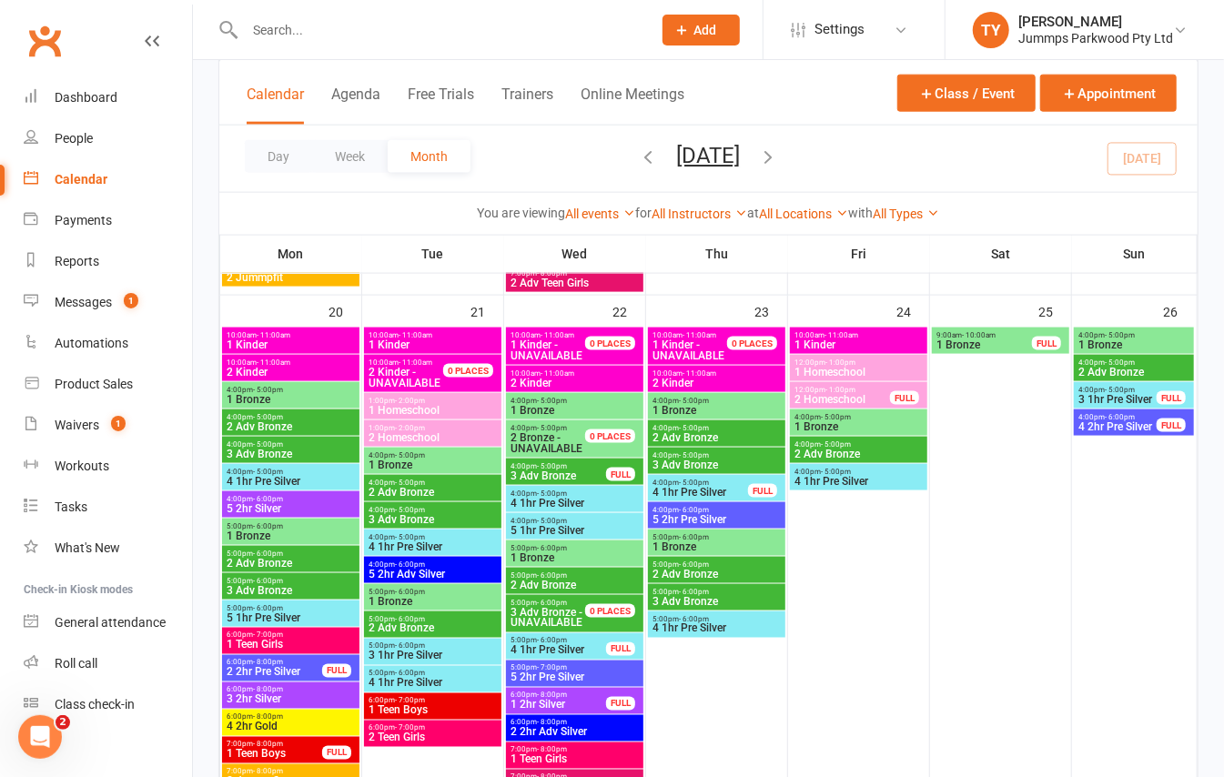
click at [739, 460] on span "3 Adv Bronze" at bounding box center [717, 465] width 130 height 11
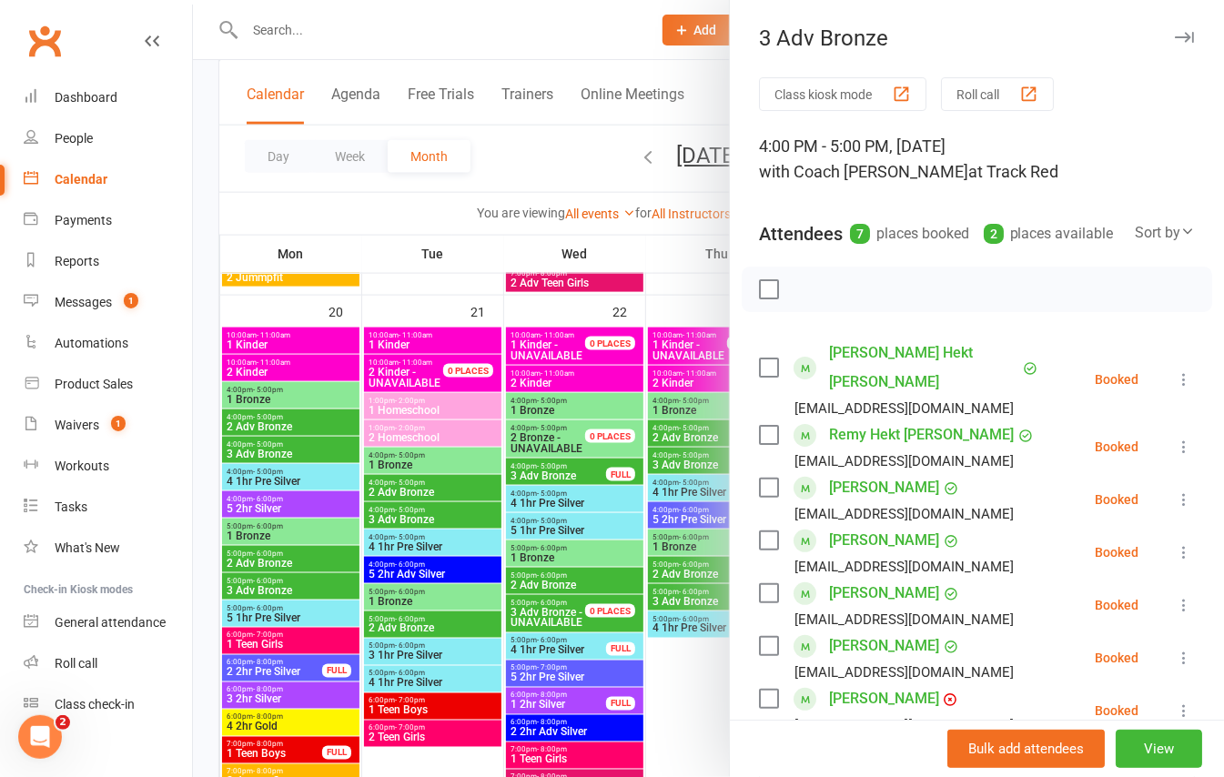
click at [1160, 37] on div "3 Adv Bronze" at bounding box center [977, 37] width 494 height 25
click at [1175, 40] on icon "button" at bounding box center [1184, 37] width 19 height 11
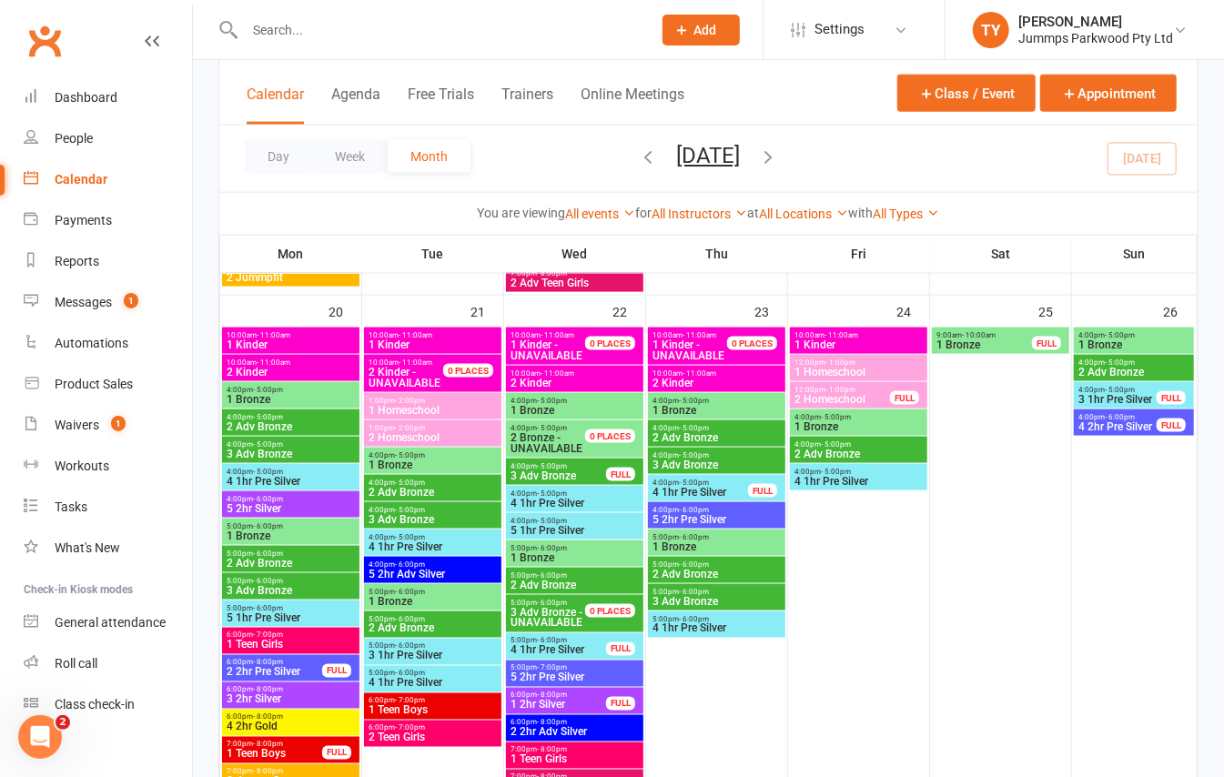
click at [739, 427] on span "4:00pm - 5:00pm" at bounding box center [717, 428] width 130 height 8
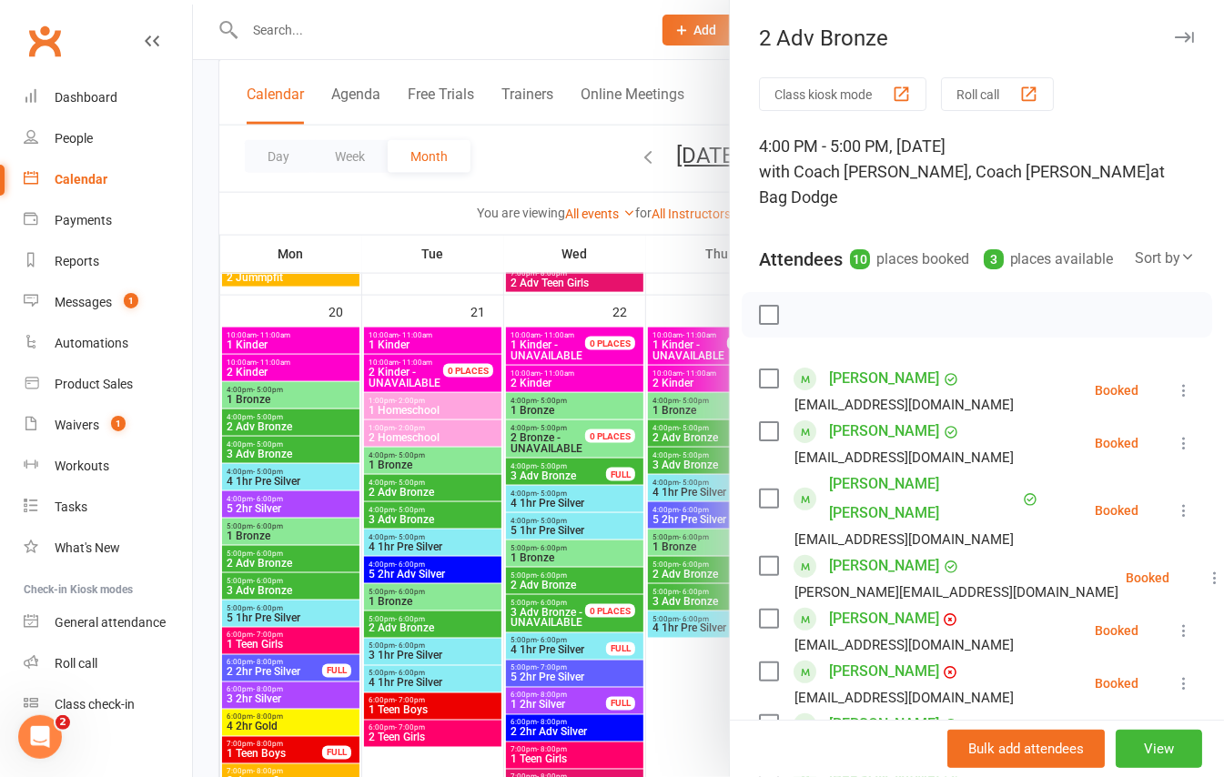
click at [1151, 24] on div "2 Adv Bronze Class kiosk mode Roll call 4:00 PM - 5:00 PM, Thursday, October, 2…" at bounding box center [976, 388] width 495 height 777
click at [1175, 36] on icon "button" at bounding box center [1184, 37] width 19 height 11
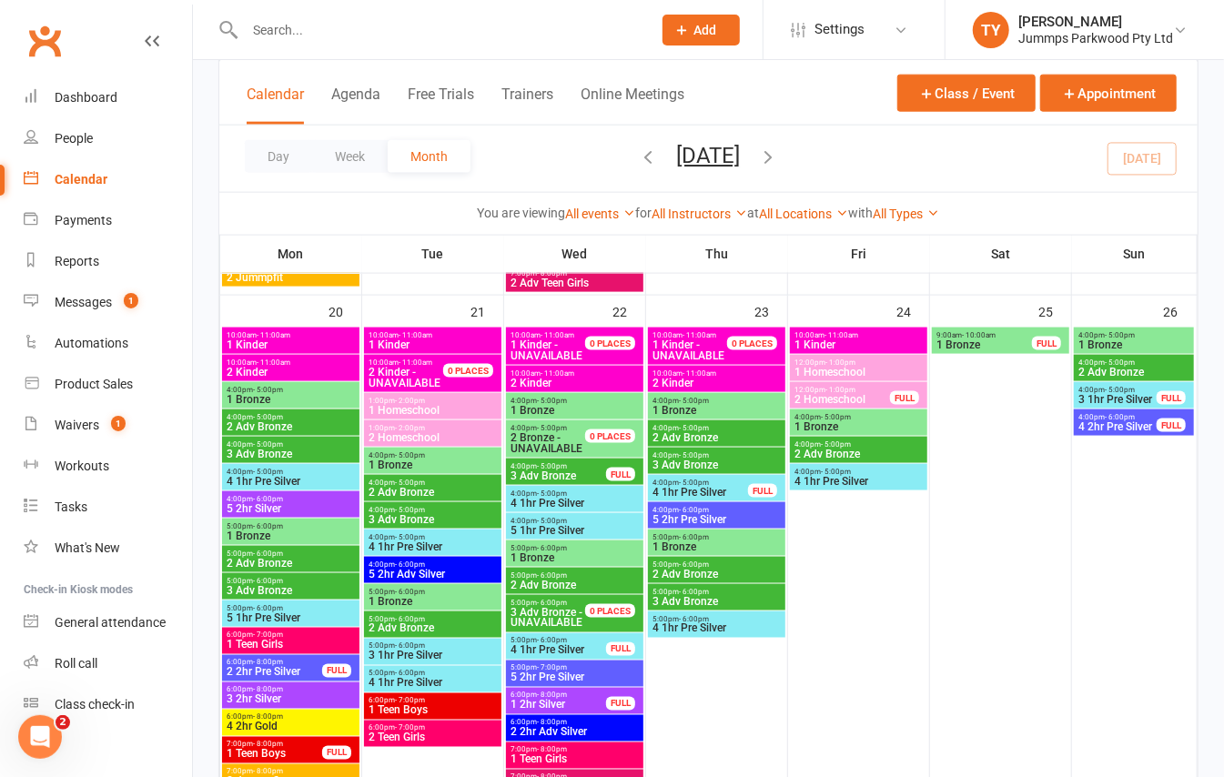
click at [449, 26] on input "text" at bounding box center [439, 29] width 400 height 25
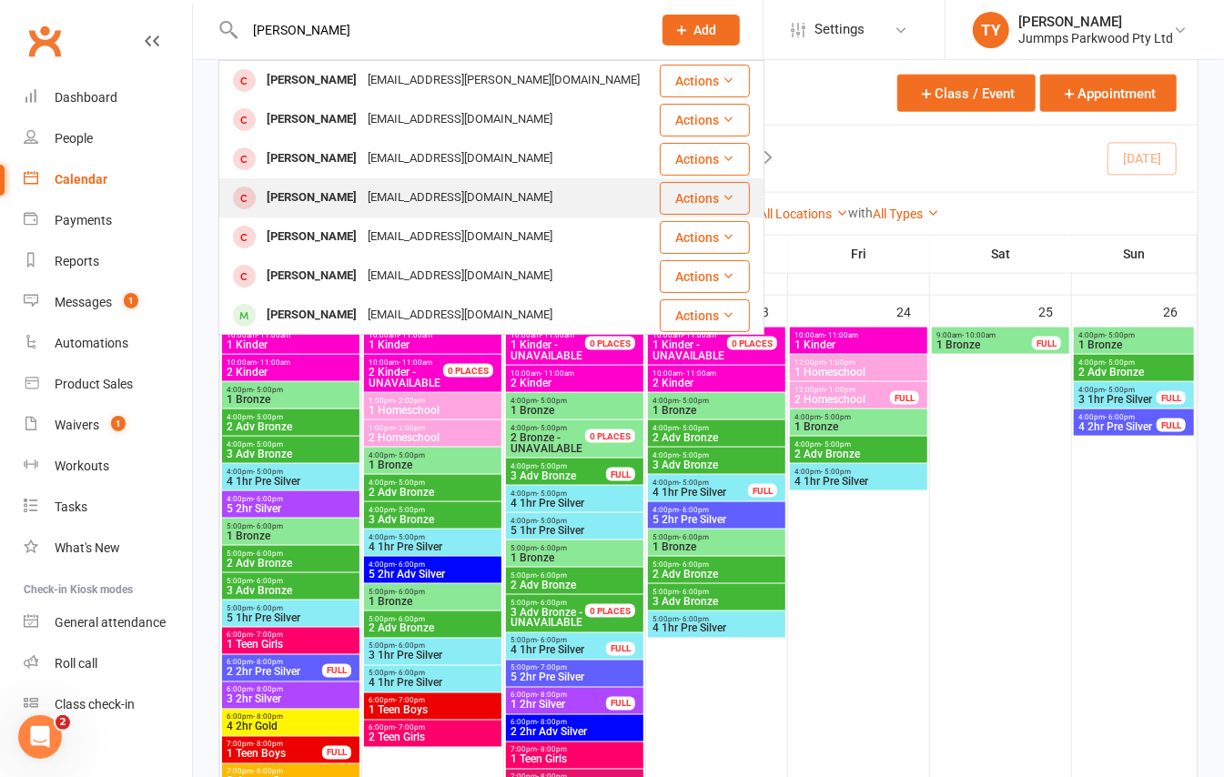
scroll to position [121, 0]
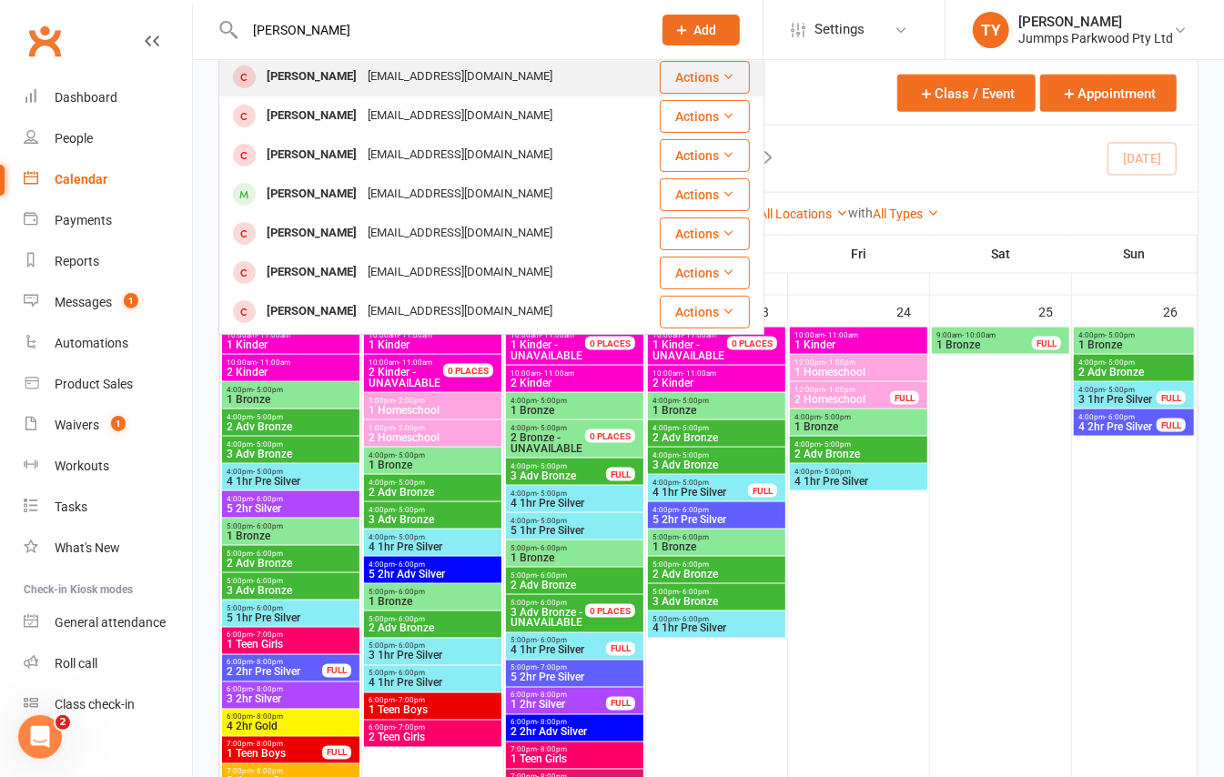
type input "harrison"
click at [332, 211] on div "Harrison O'shea teggle84@gmail.com" at bounding box center [439, 194] width 438 height 37
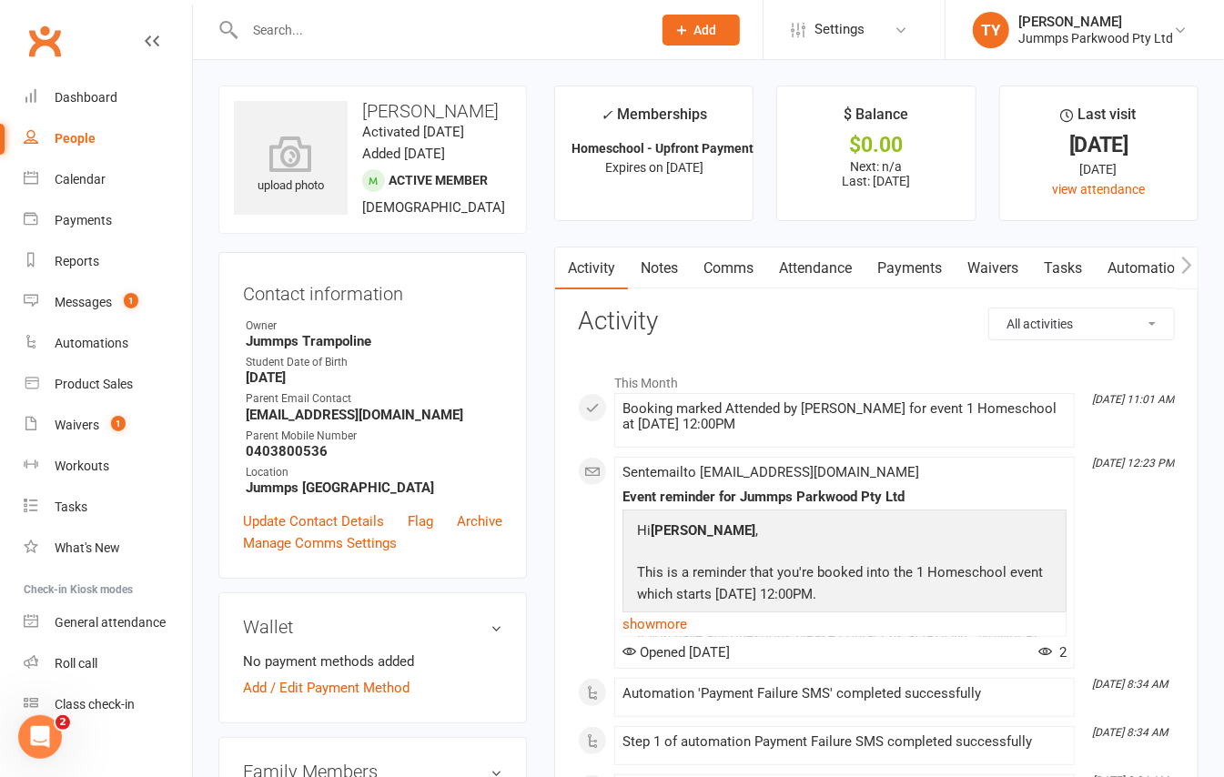
click at [445, 38] on input "text" at bounding box center [439, 29] width 400 height 25
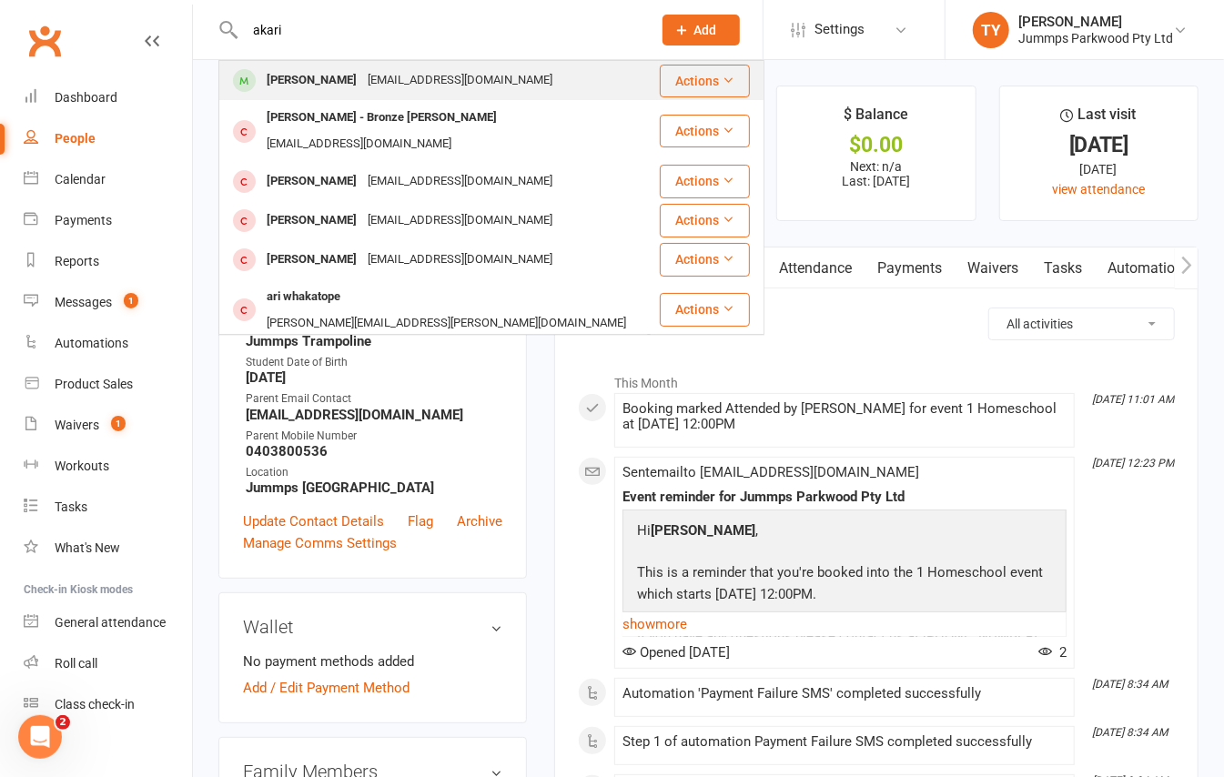
type input "akari"
click at [413, 85] on div "coco.180528@gmail.com" at bounding box center [460, 80] width 196 height 26
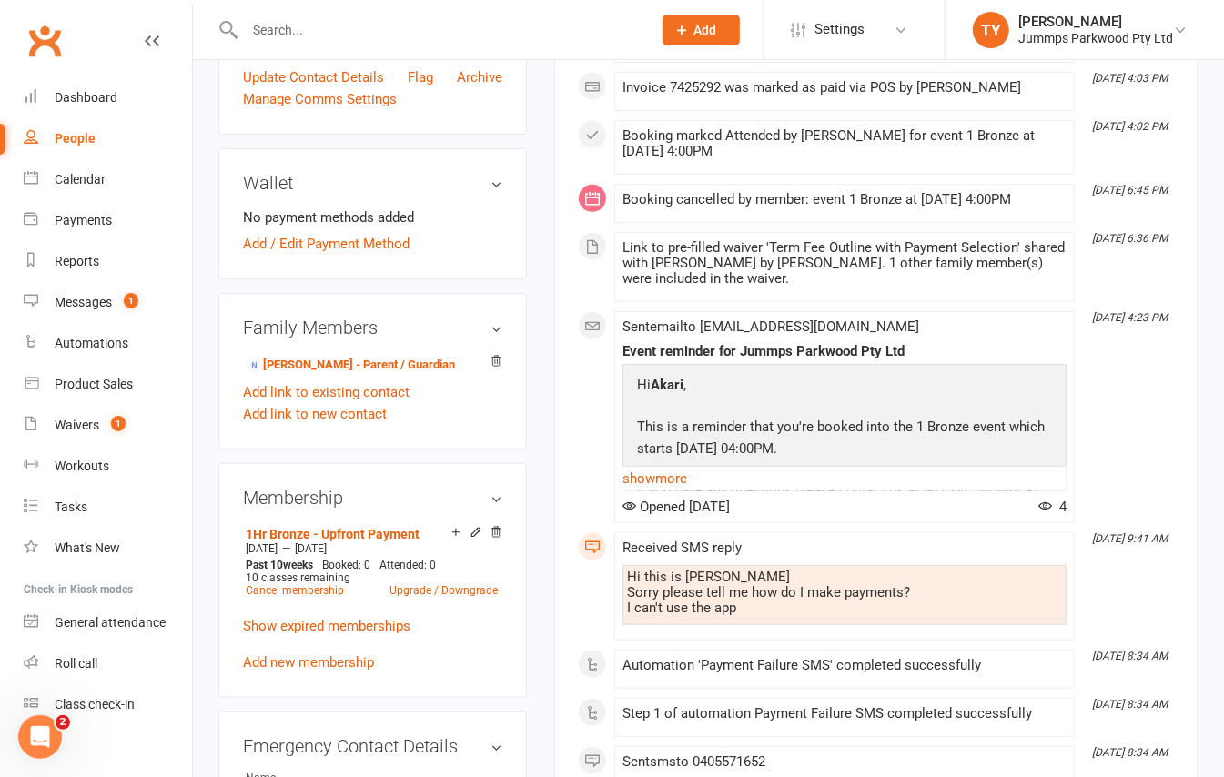
scroll to position [485, 0]
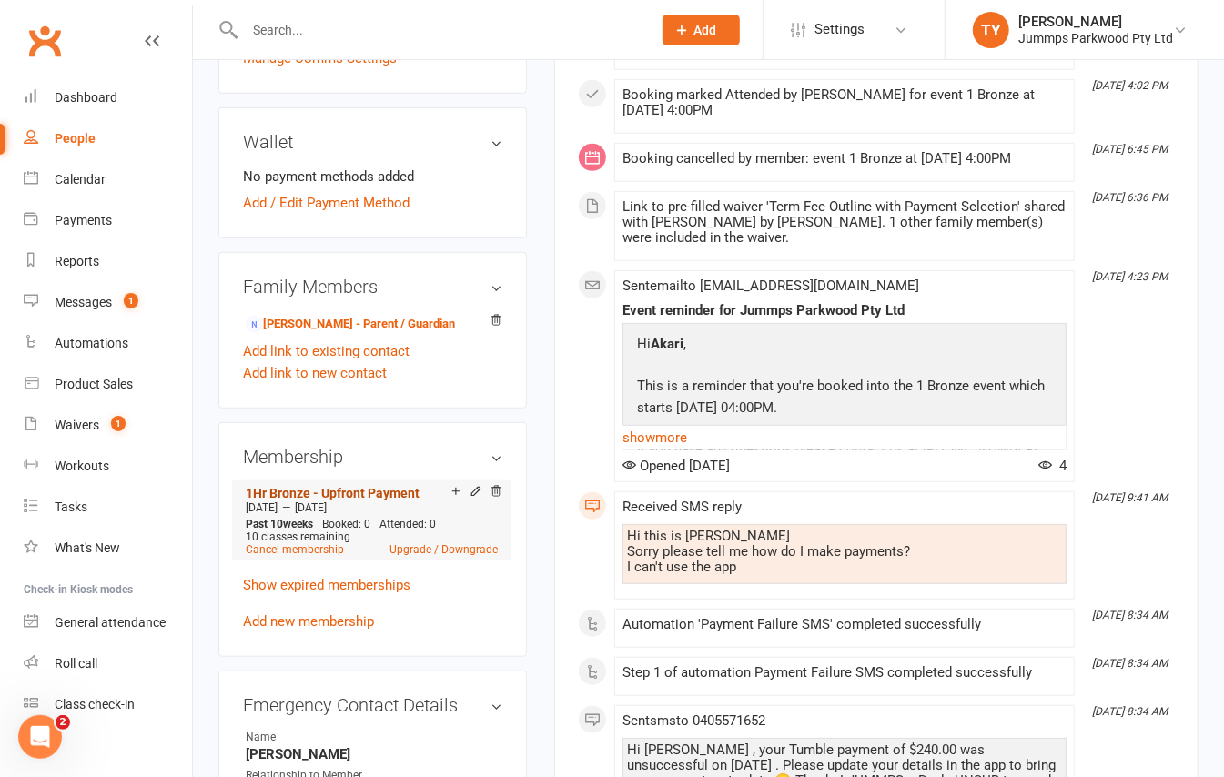
click at [348, 499] on link "1Hr Bronze - Upfront Payment" at bounding box center [333, 493] width 174 height 15
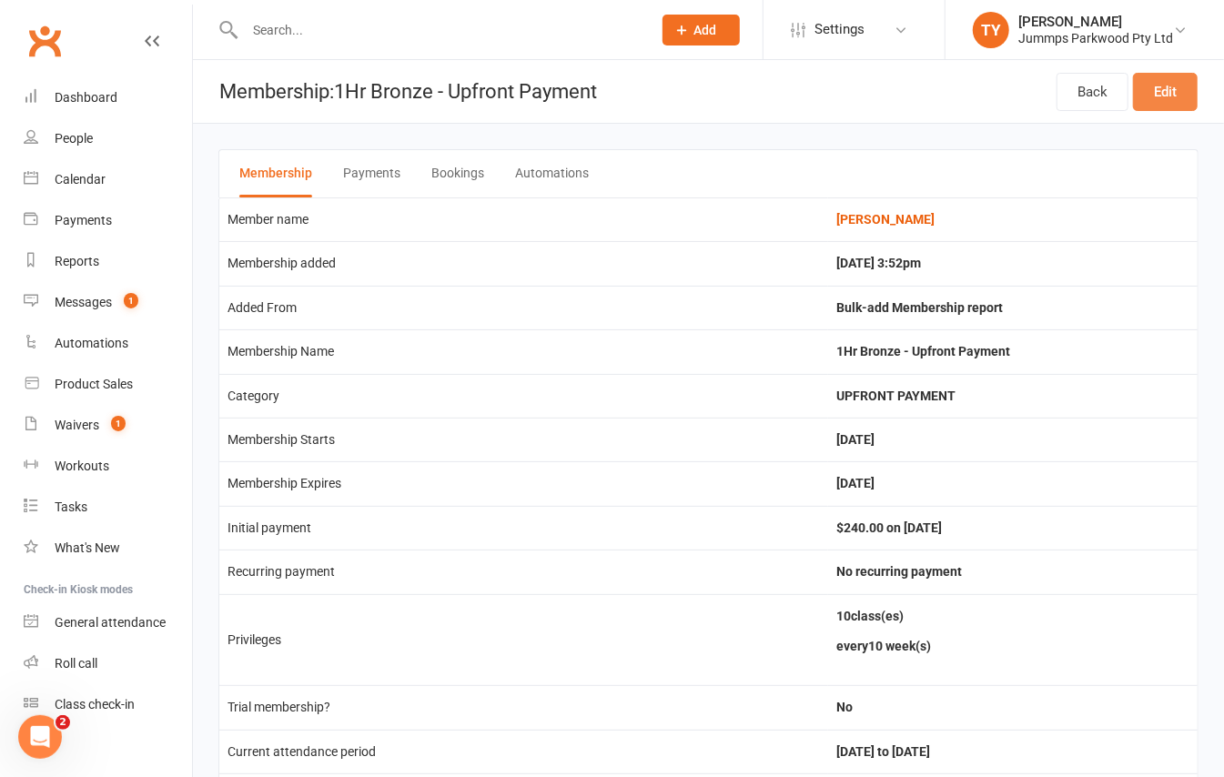
click at [1156, 81] on link "Edit" at bounding box center [1165, 92] width 65 height 38
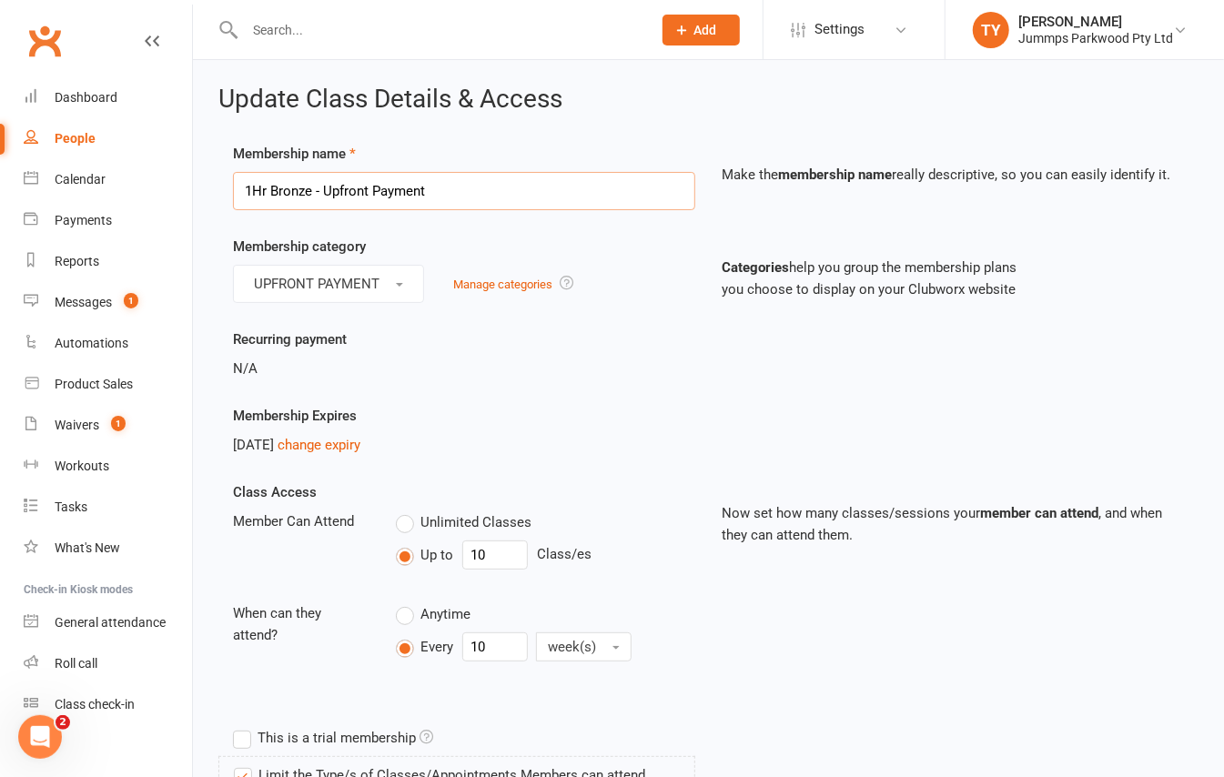
click at [269, 188] on input "1Hr Bronze - Upfront Payment" at bounding box center [464, 191] width 462 height 38
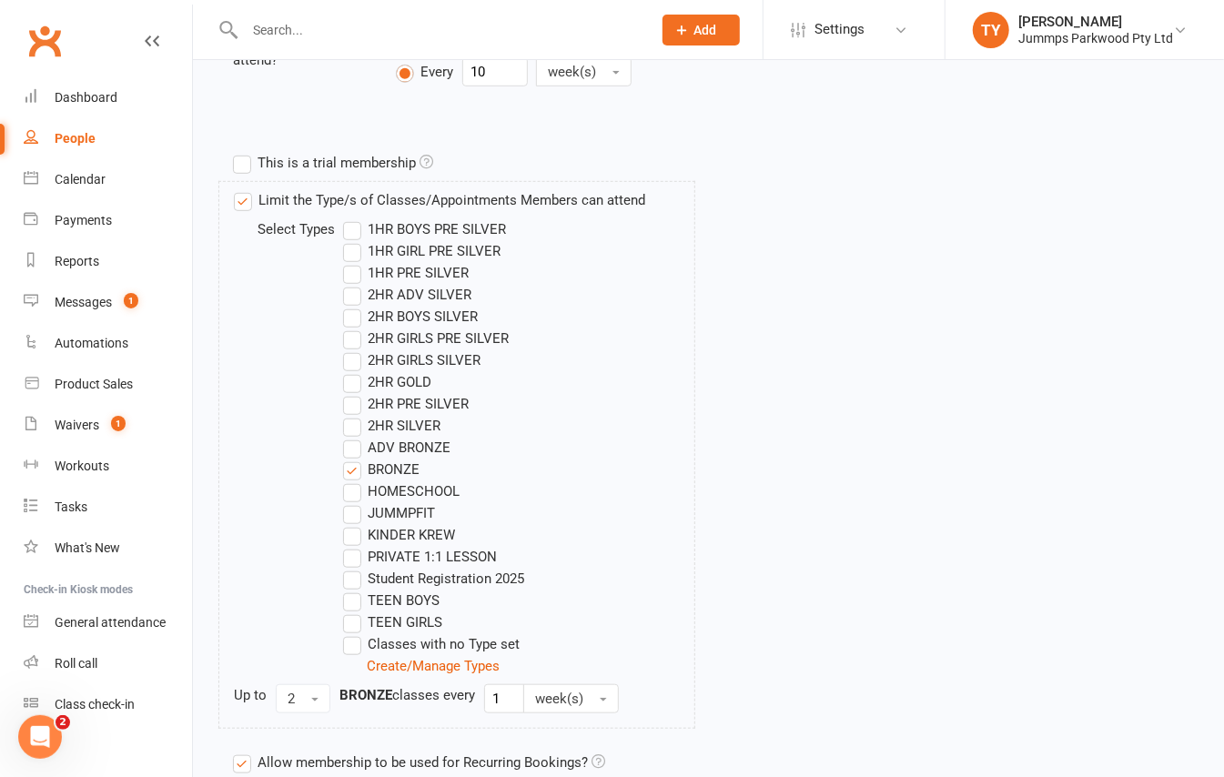
scroll to position [606, 0]
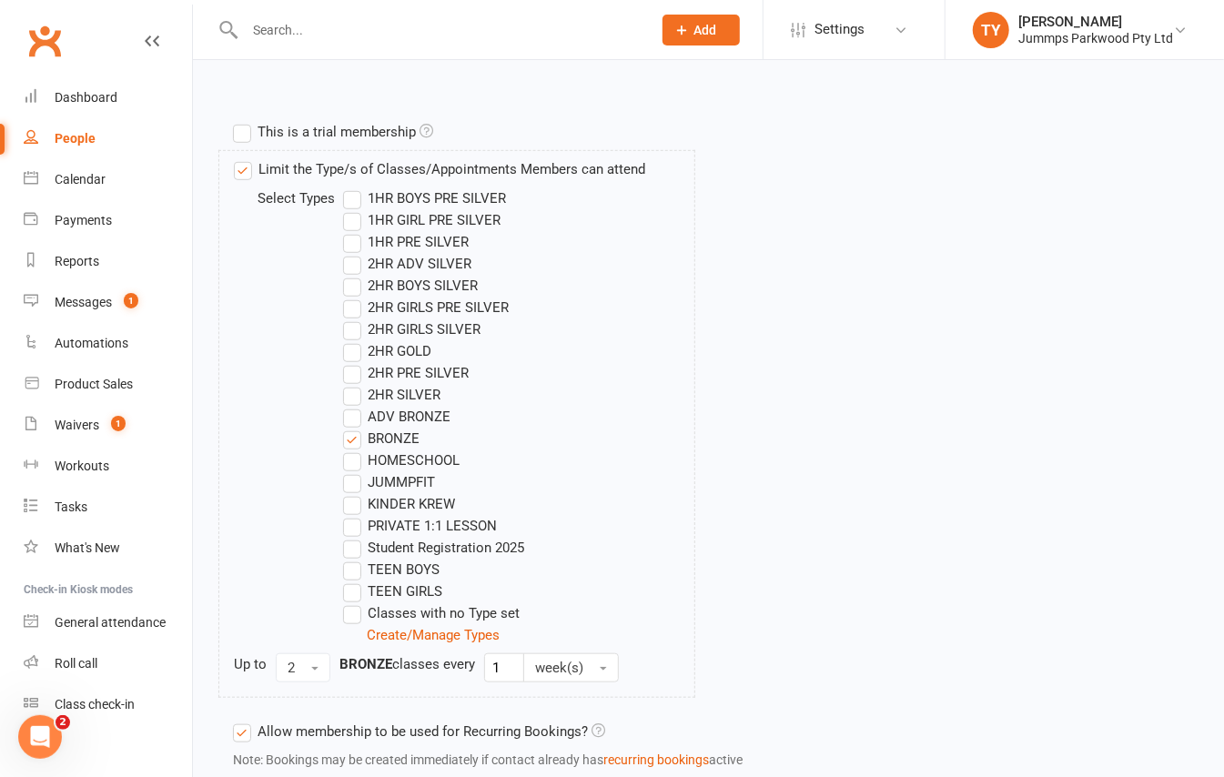
type input "1Hr Adv Bronze - Upfront Payment"
click at [354, 420] on label "ADV BRONZE" at bounding box center [396, 417] width 107 height 22
click at [354, 406] on input "ADV BRONZE" at bounding box center [349, 406] width 12 height 0
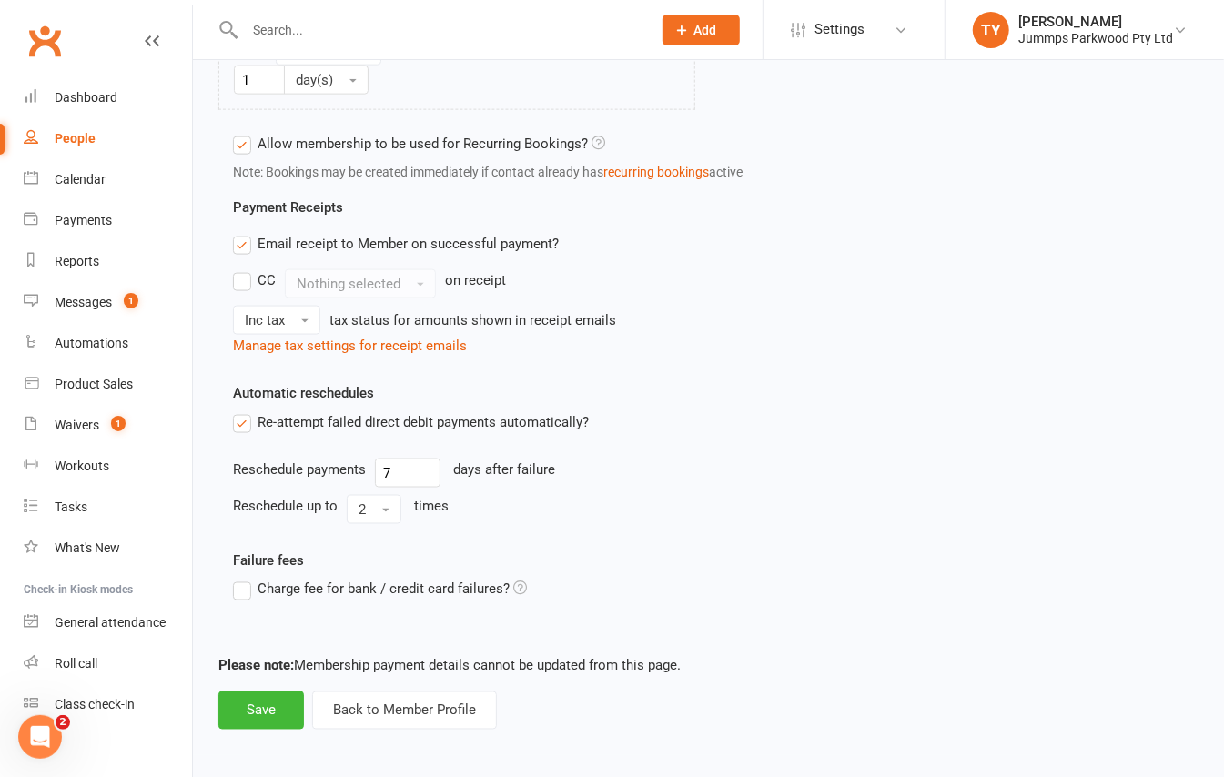
scroll to position [1271, 0]
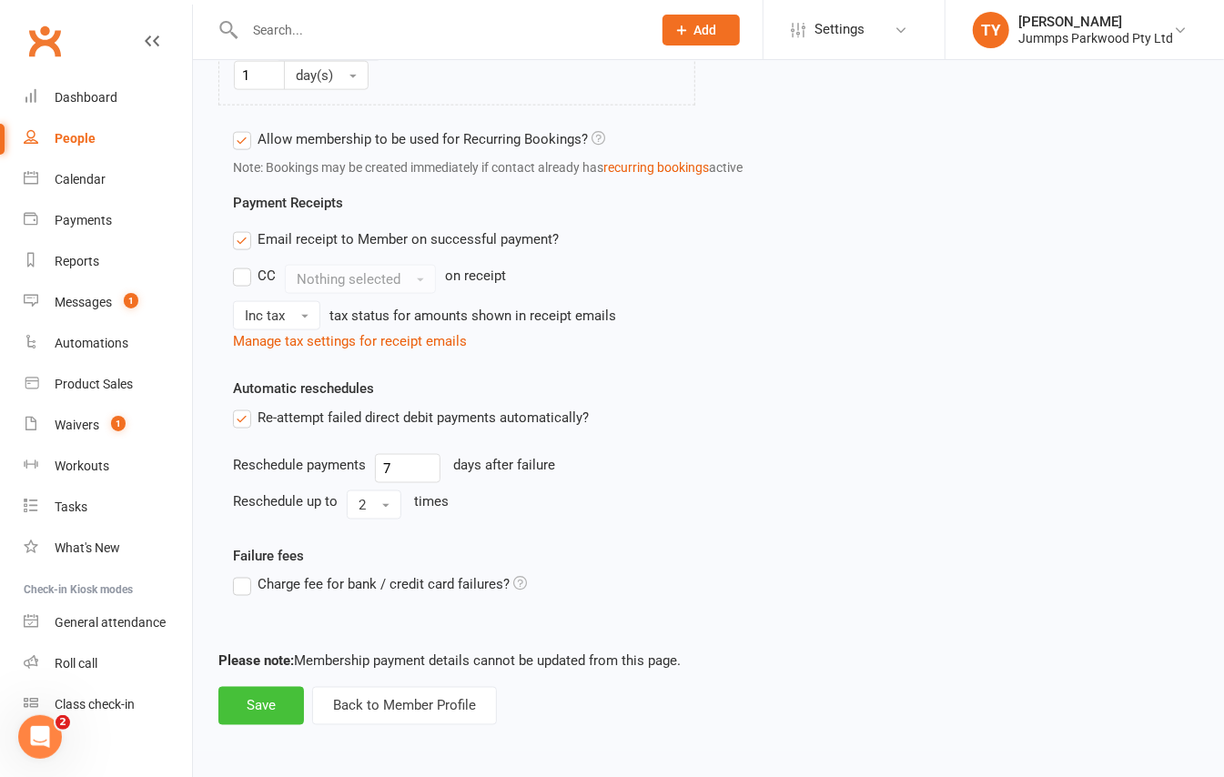
click at [258, 714] on button "Save" at bounding box center [261, 706] width 86 height 38
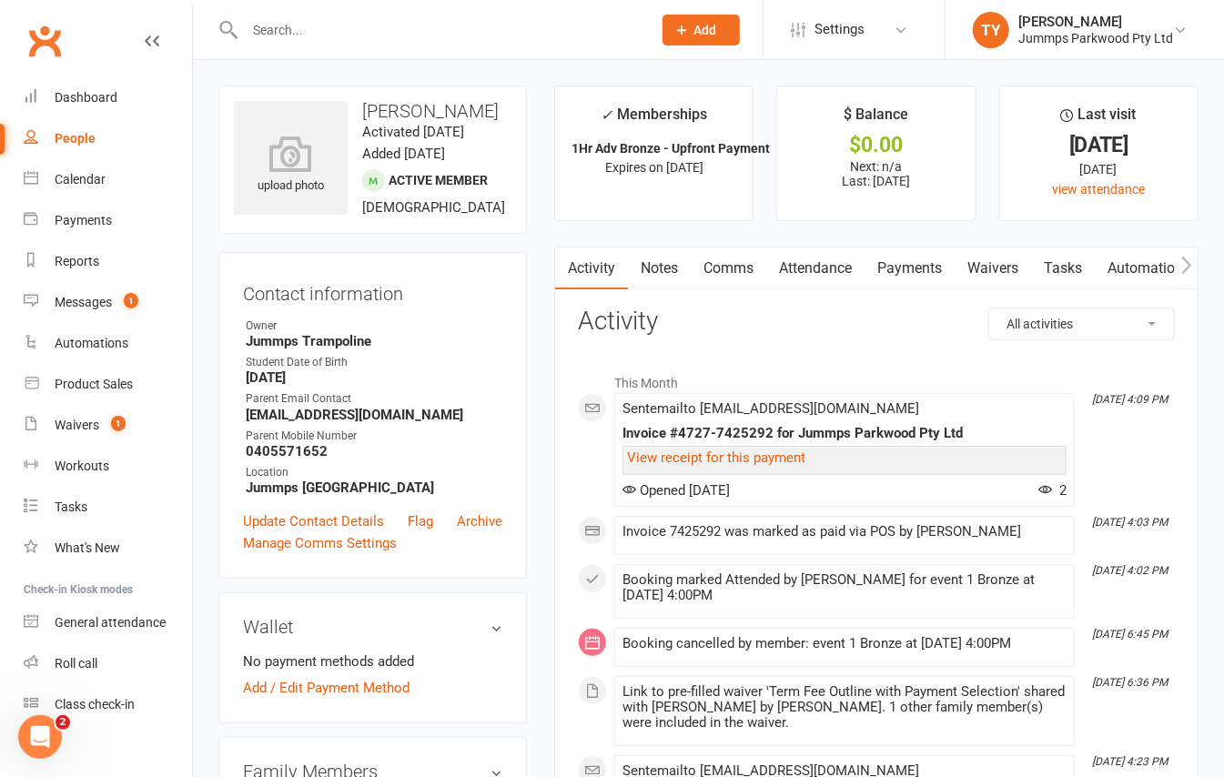
click at [783, 268] on link "Attendance" at bounding box center [815, 269] width 98 height 42
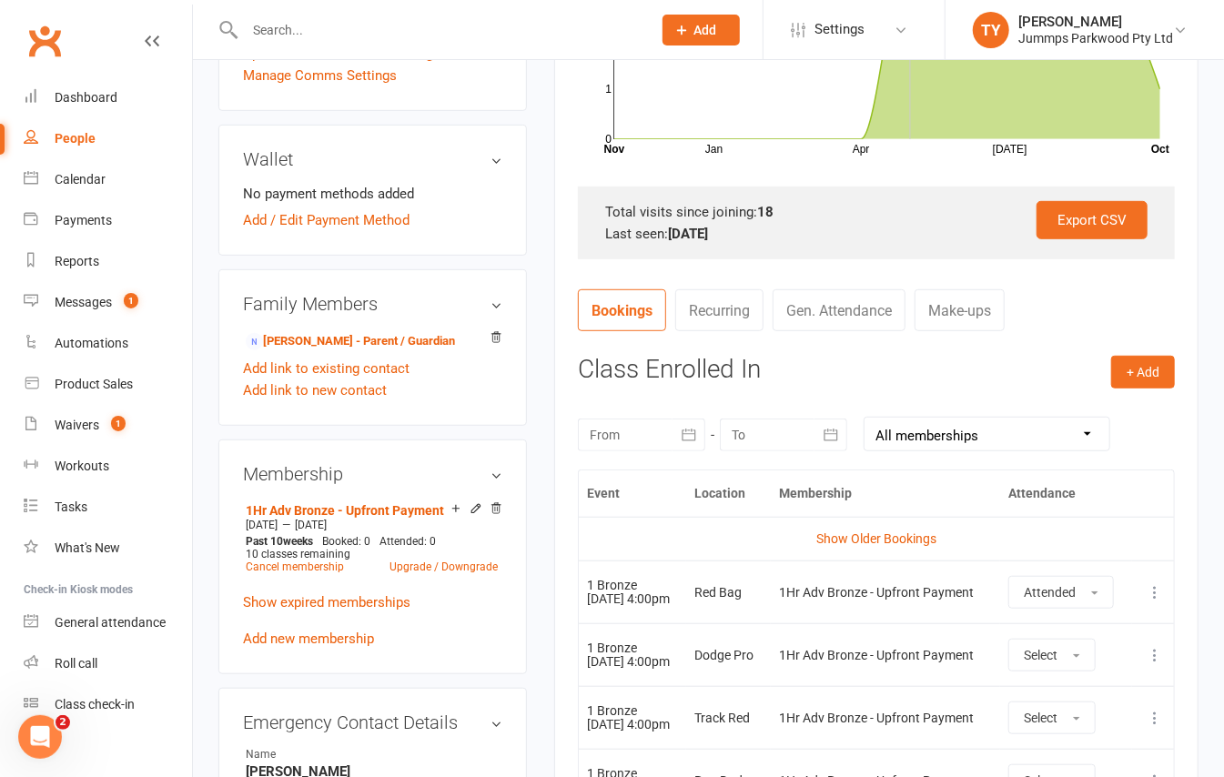
scroll to position [485, 0]
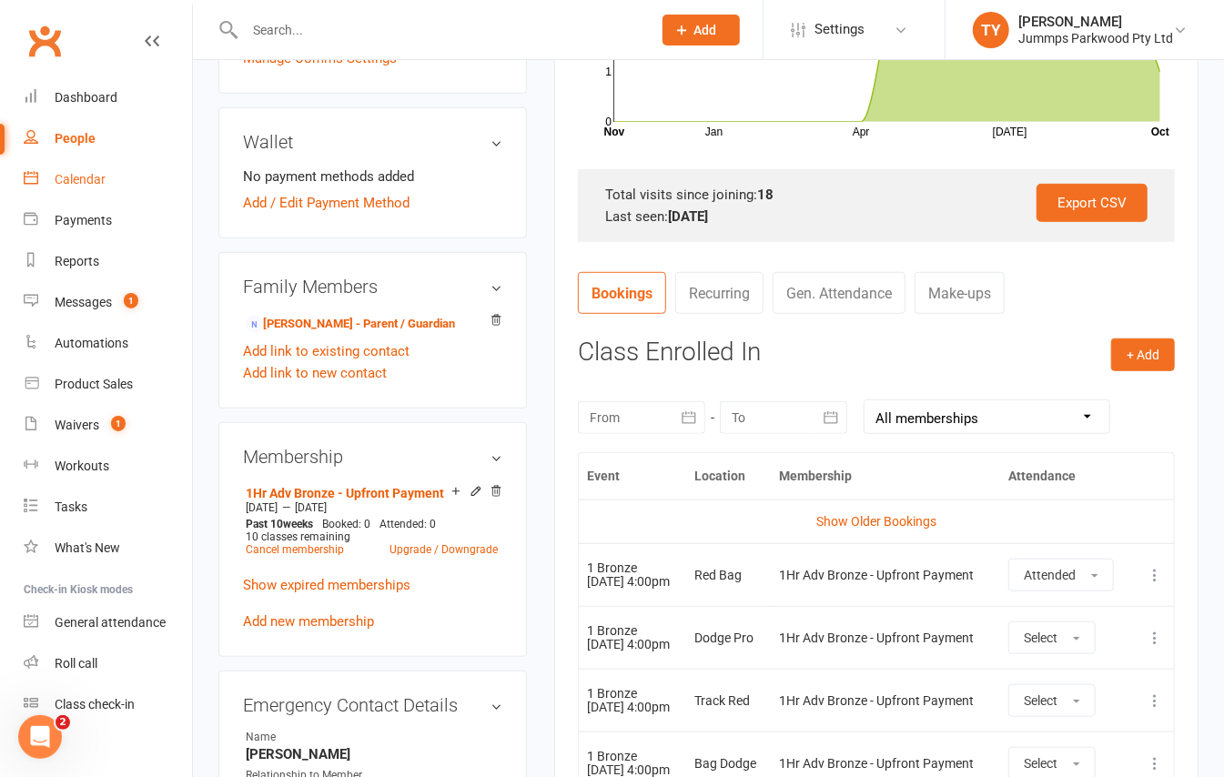
click at [86, 188] on link "Calendar" at bounding box center [108, 179] width 168 height 41
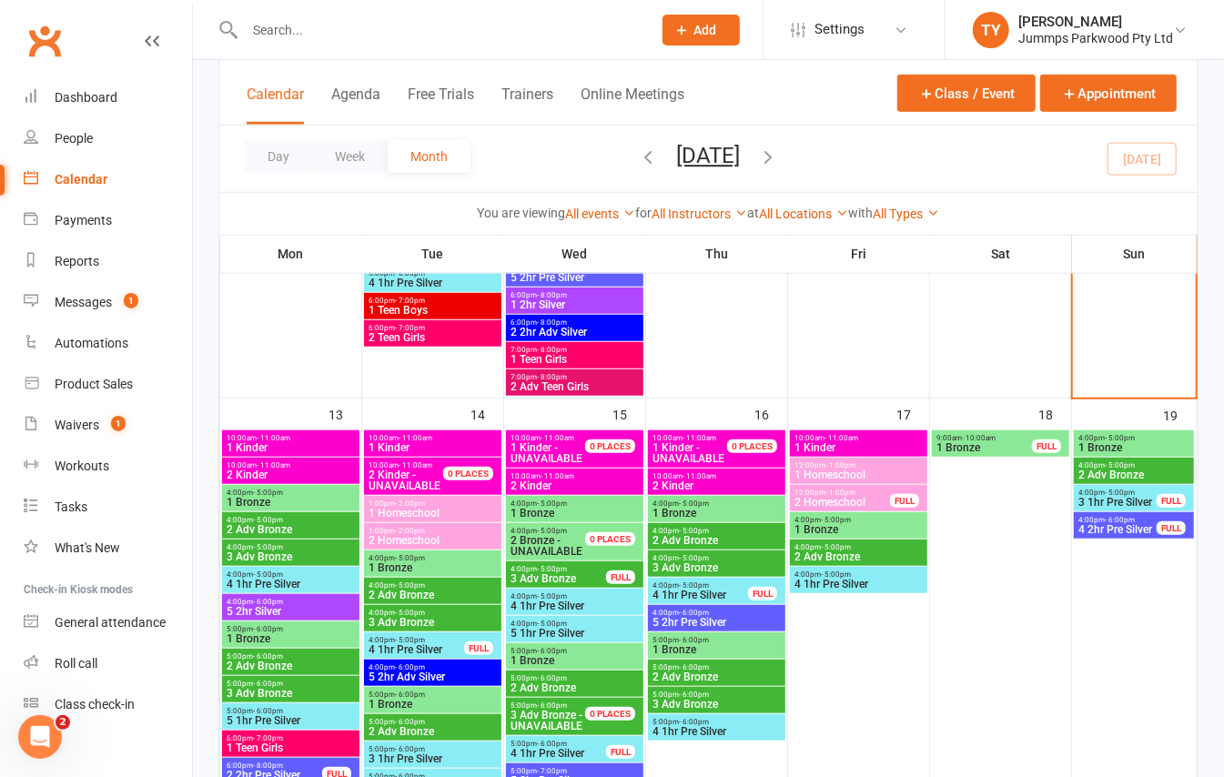
scroll to position [728, 0]
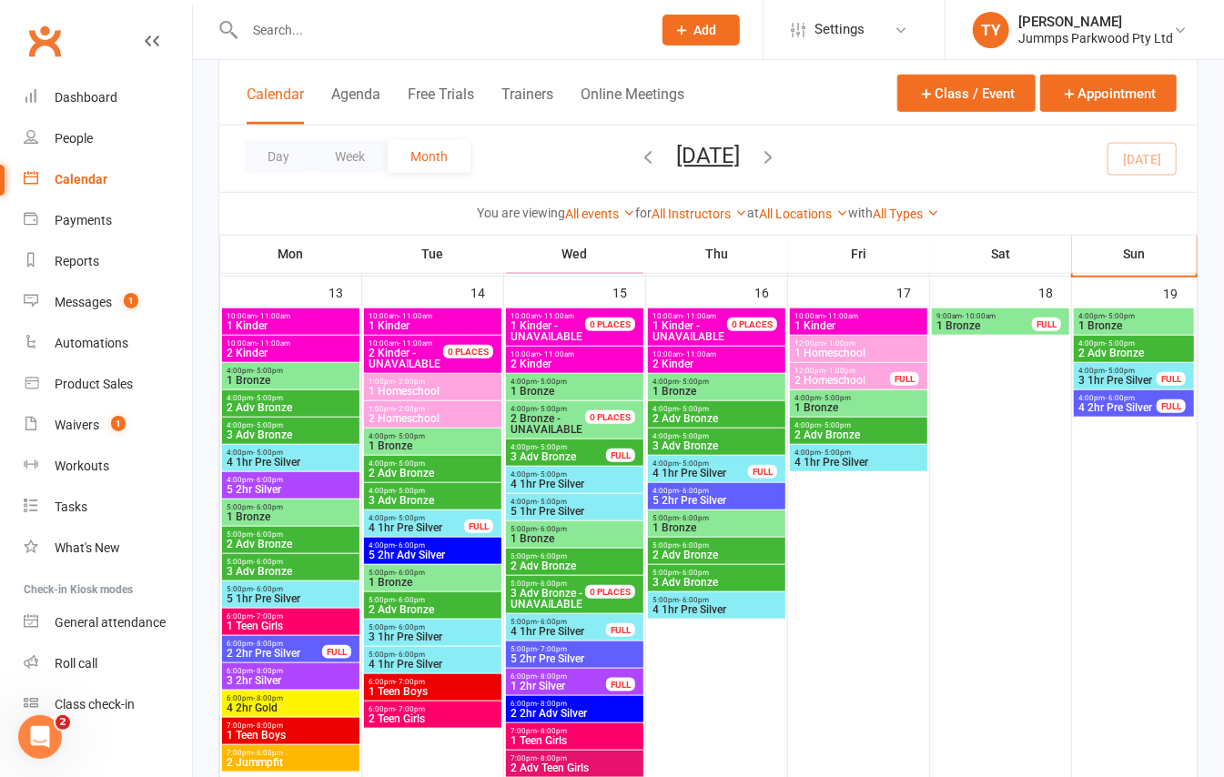
click at [745, 383] on span "4:00pm - 5:00pm" at bounding box center [717, 382] width 130 height 8
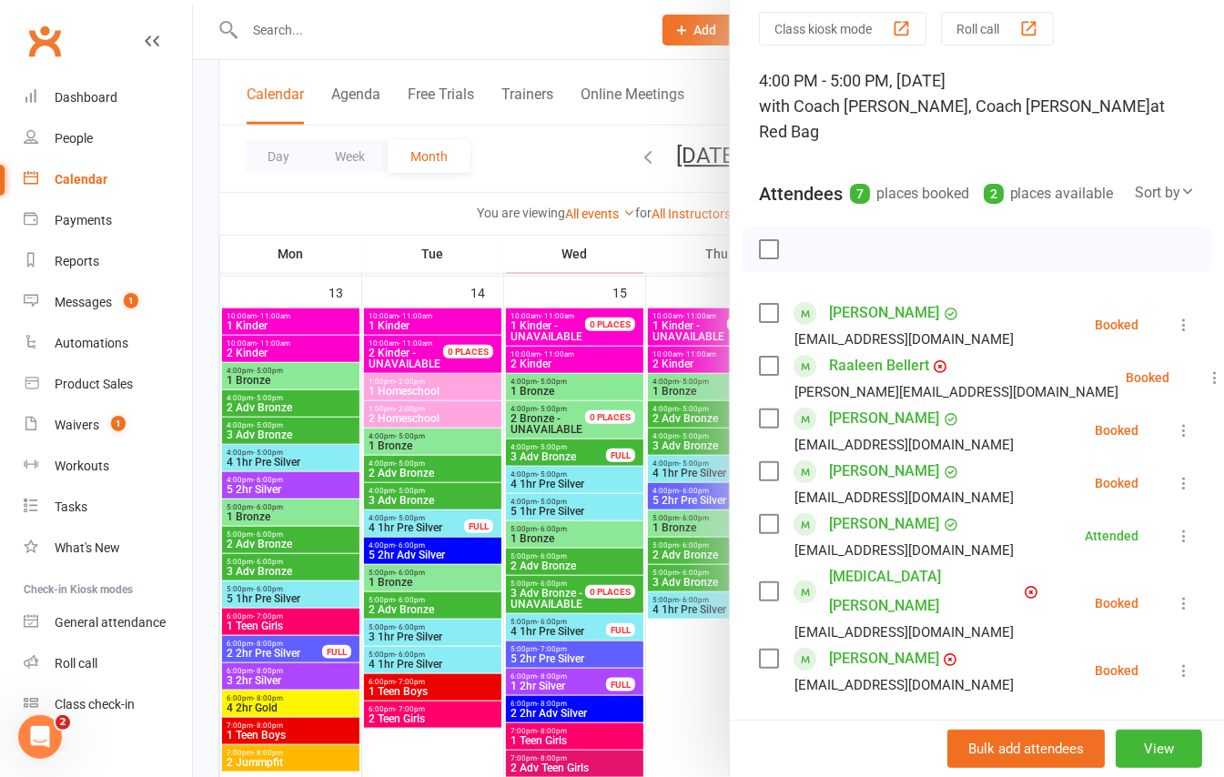
scroll to position [121, 0]
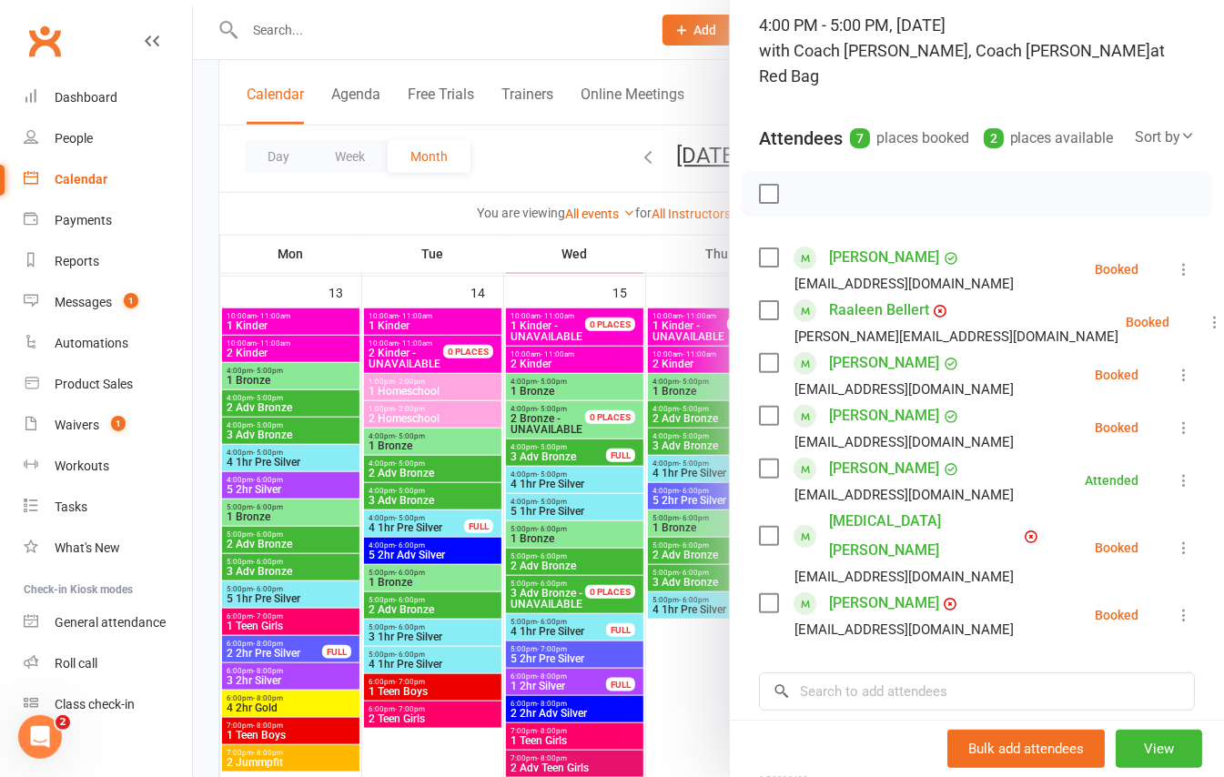
click at [1175, 481] on icon at bounding box center [1184, 480] width 18 height 18
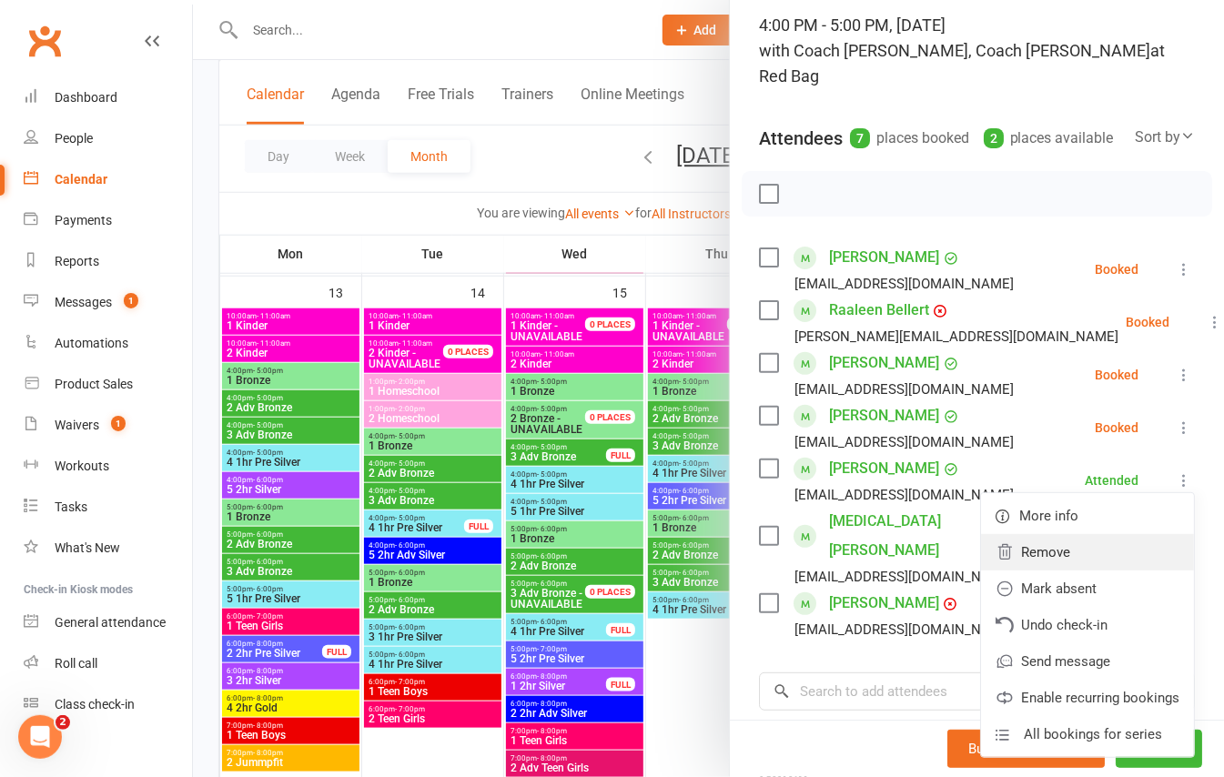
click at [1087, 550] on link "Remove" at bounding box center [1087, 552] width 213 height 36
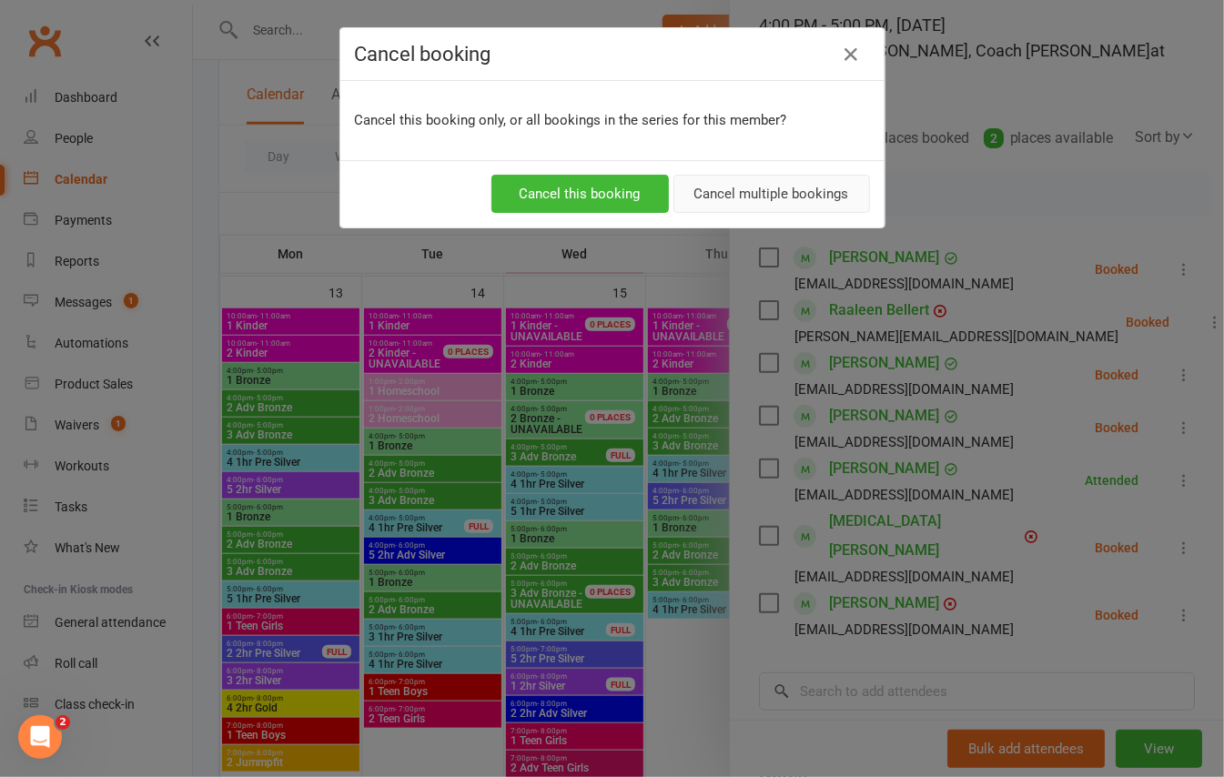
click at [775, 186] on button "Cancel multiple bookings" at bounding box center [772, 194] width 197 height 38
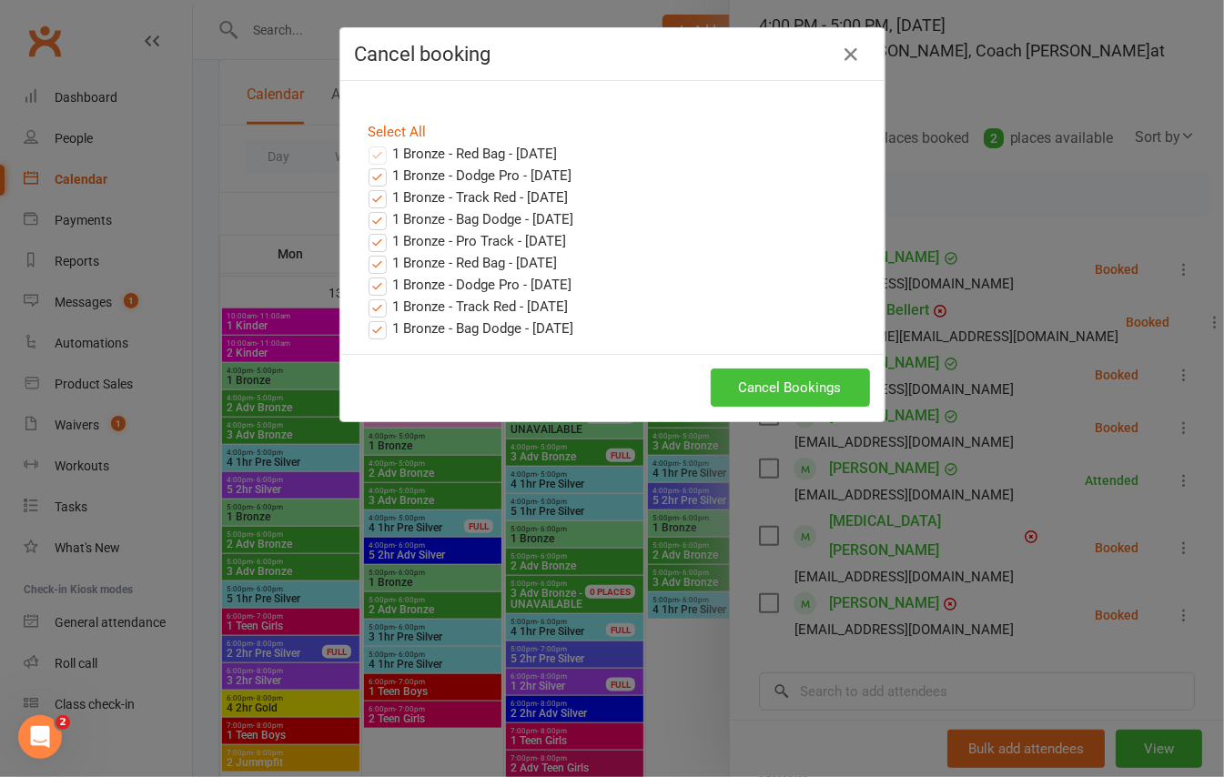
click at [832, 395] on button "Cancel Bookings" at bounding box center [790, 388] width 159 height 38
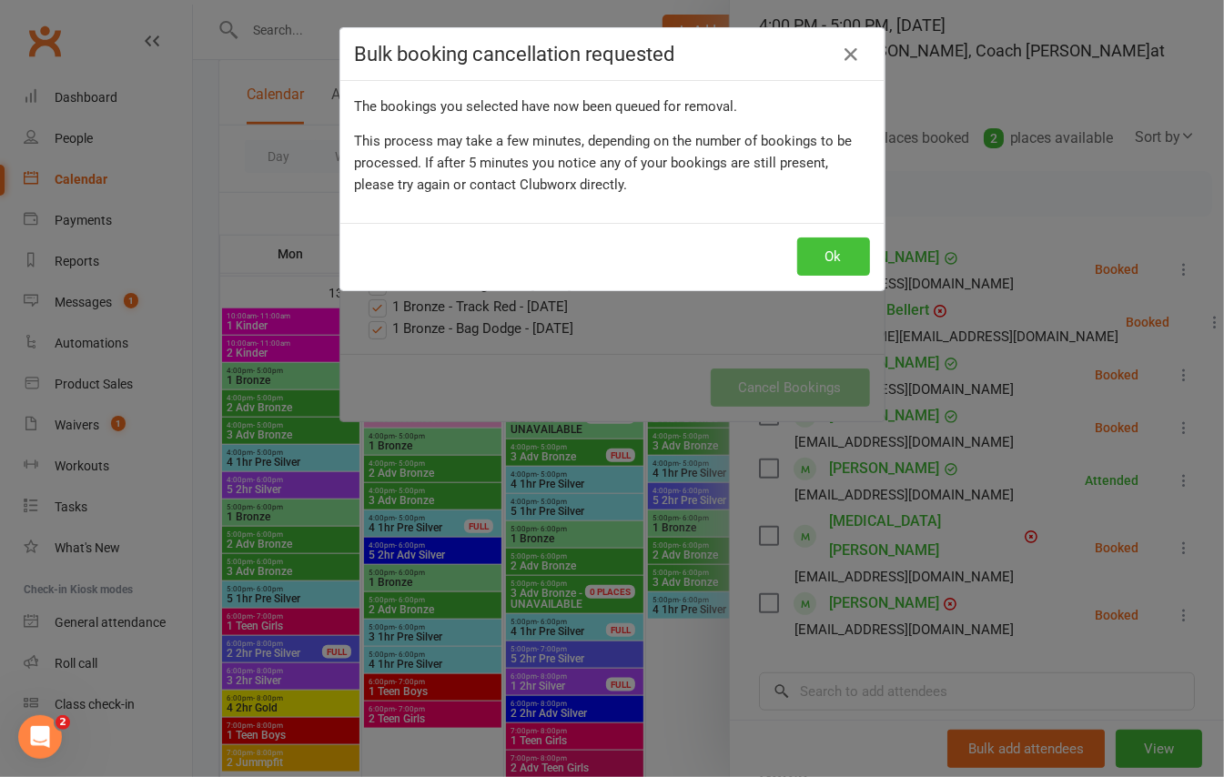
click at [824, 240] on button "Ok" at bounding box center [833, 257] width 73 height 38
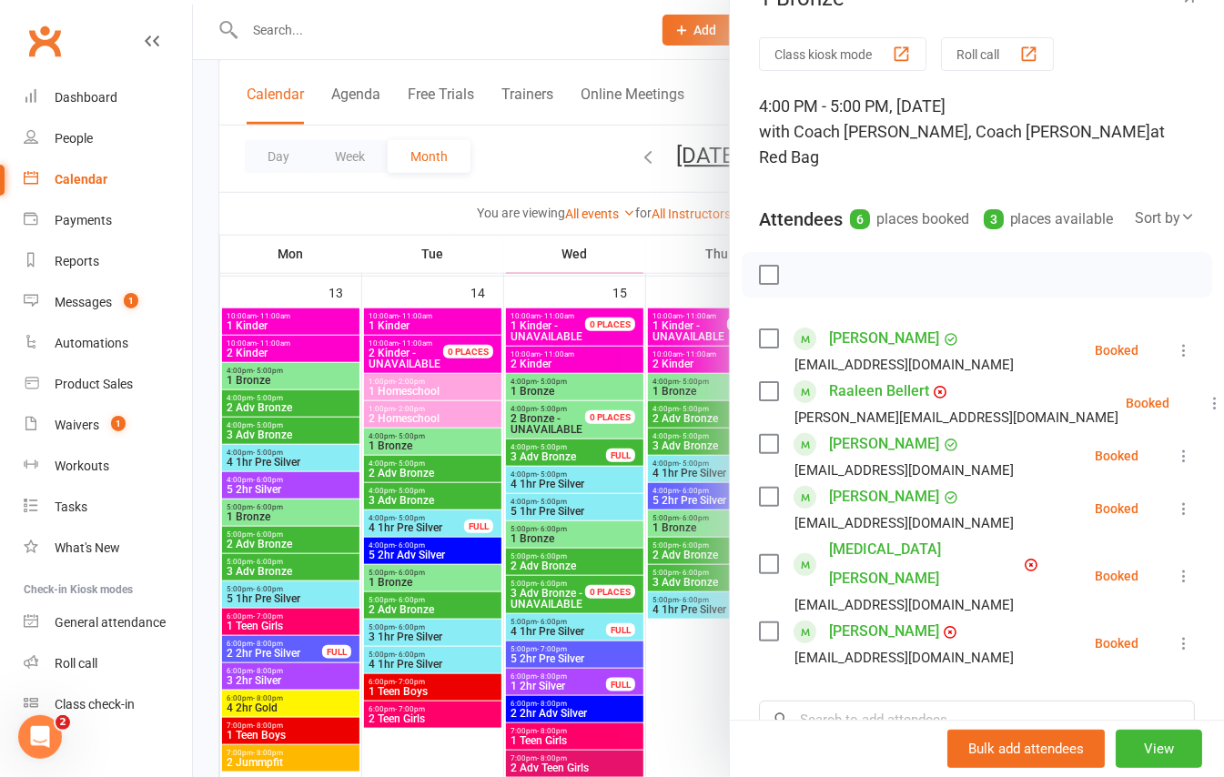
scroll to position [0, 0]
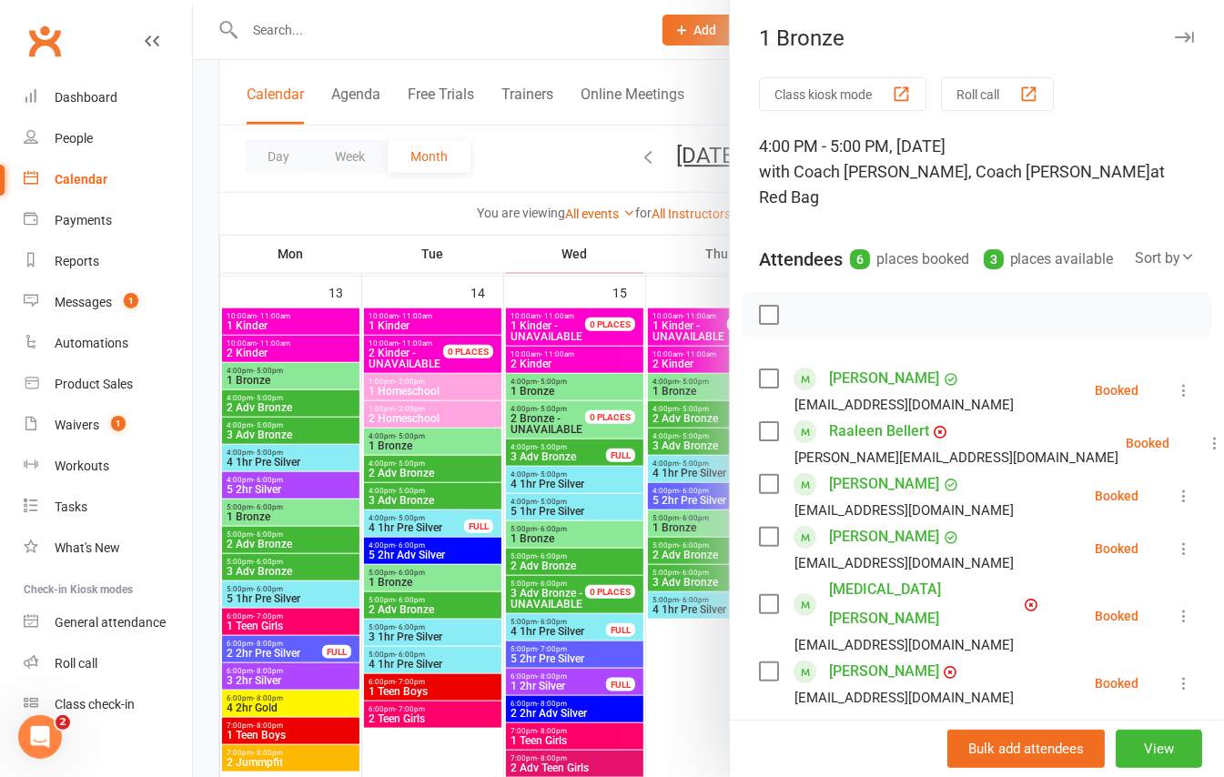
click at [1161, 35] on div "1 Bronze" at bounding box center [977, 37] width 494 height 25
click at [1136, 34] on div "1 Bronze" at bounding box center [977, 37] width 494 height 25
click at [1169, 30] on div "1 Bronze" at bounding box center [977, 37] width 494 height 25
click at [1175, 41] on icon "button" at bounding box center [1184, 37] width 19 height 11
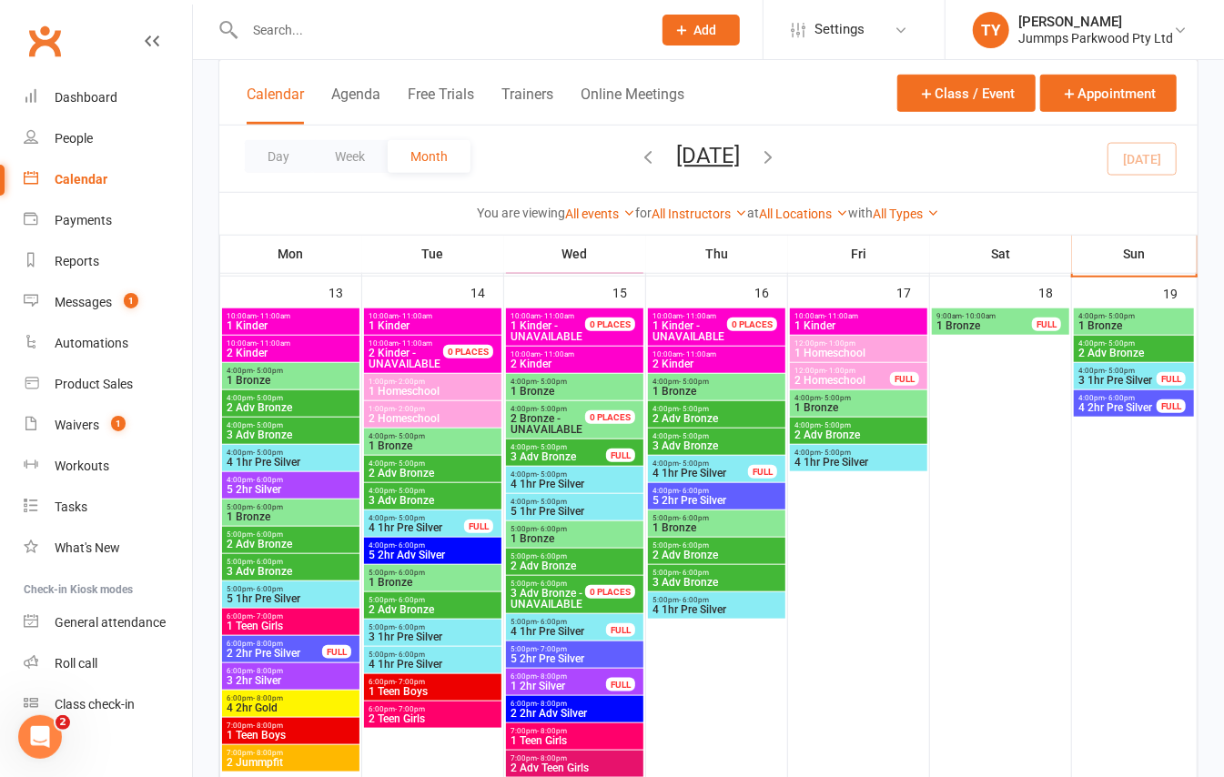
click at [740, 412] on span "4:00pm - 5:00pm" at bounding box center [717, 409] width 130 height 8
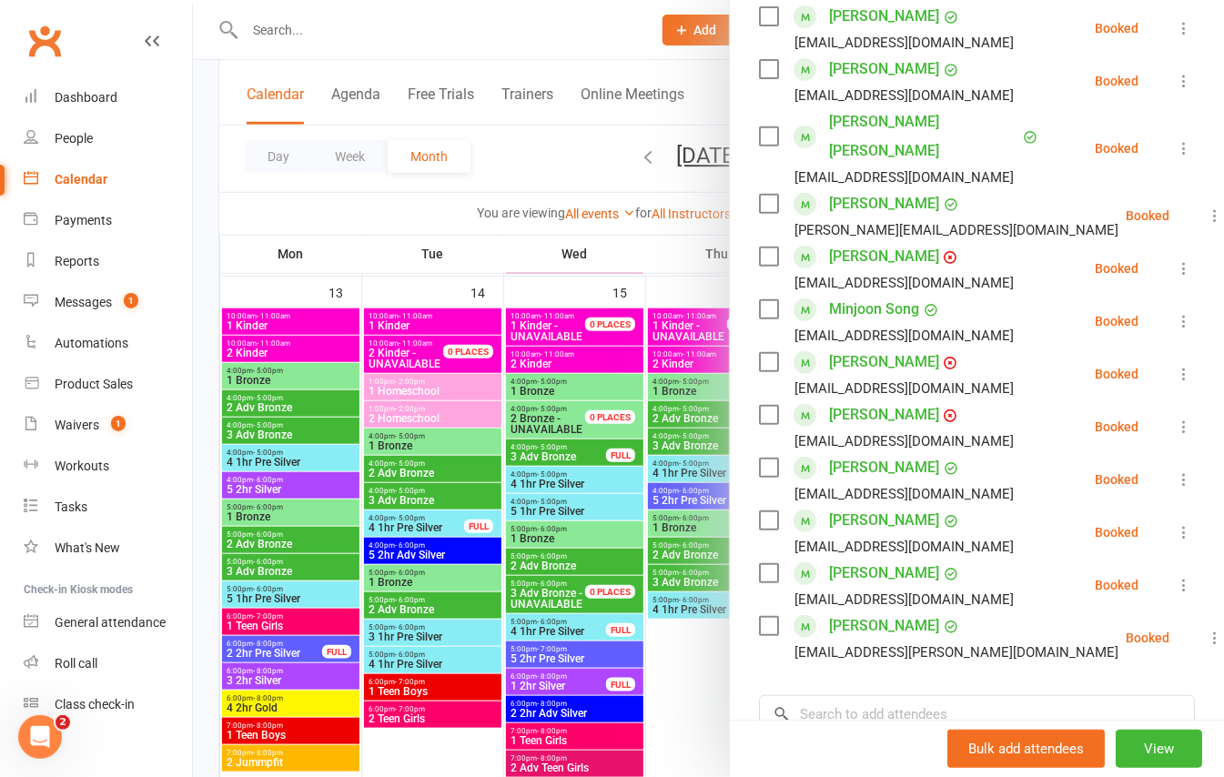
scroll to position [364, 0]
click at [918, 694] on input "search" at bounding box center [977, 713] width 436 height 38
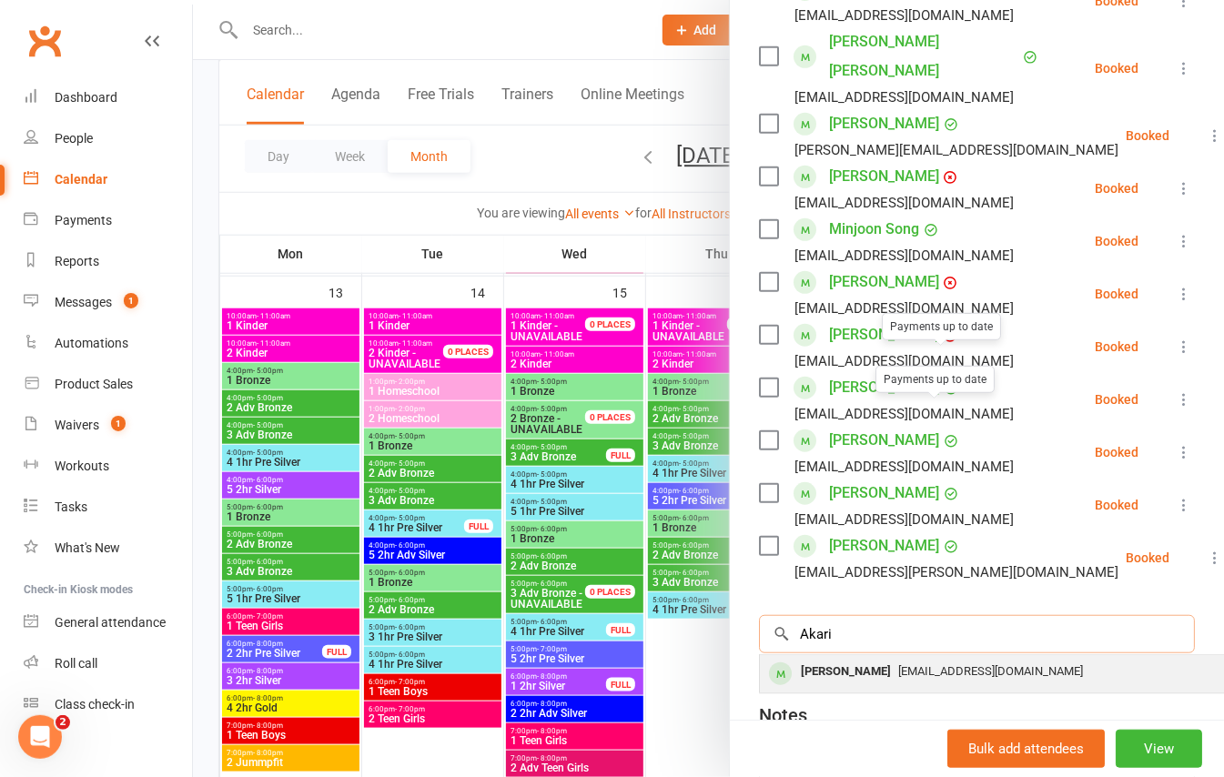
scroll to position [485, 0]
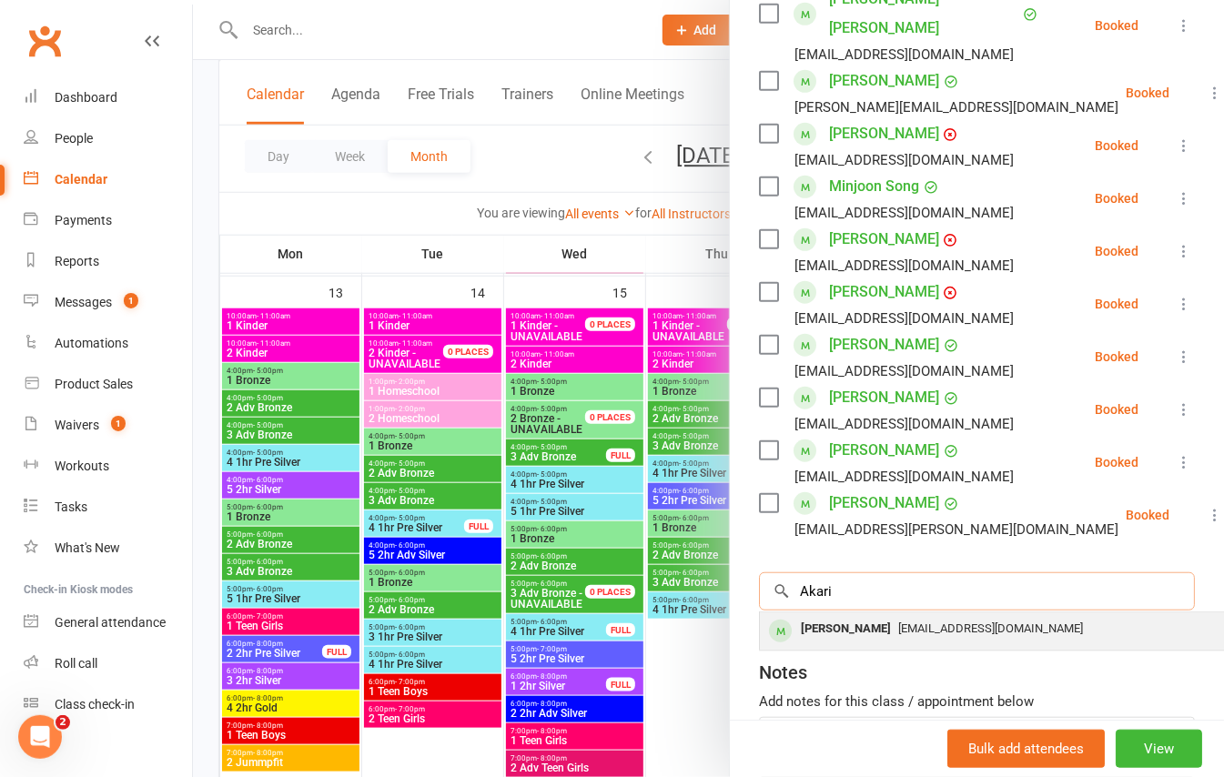
type input "Akari"
click at [841, 616] on div "Akari Nakajima" at bounding box center [846, 629] width 105 height 26
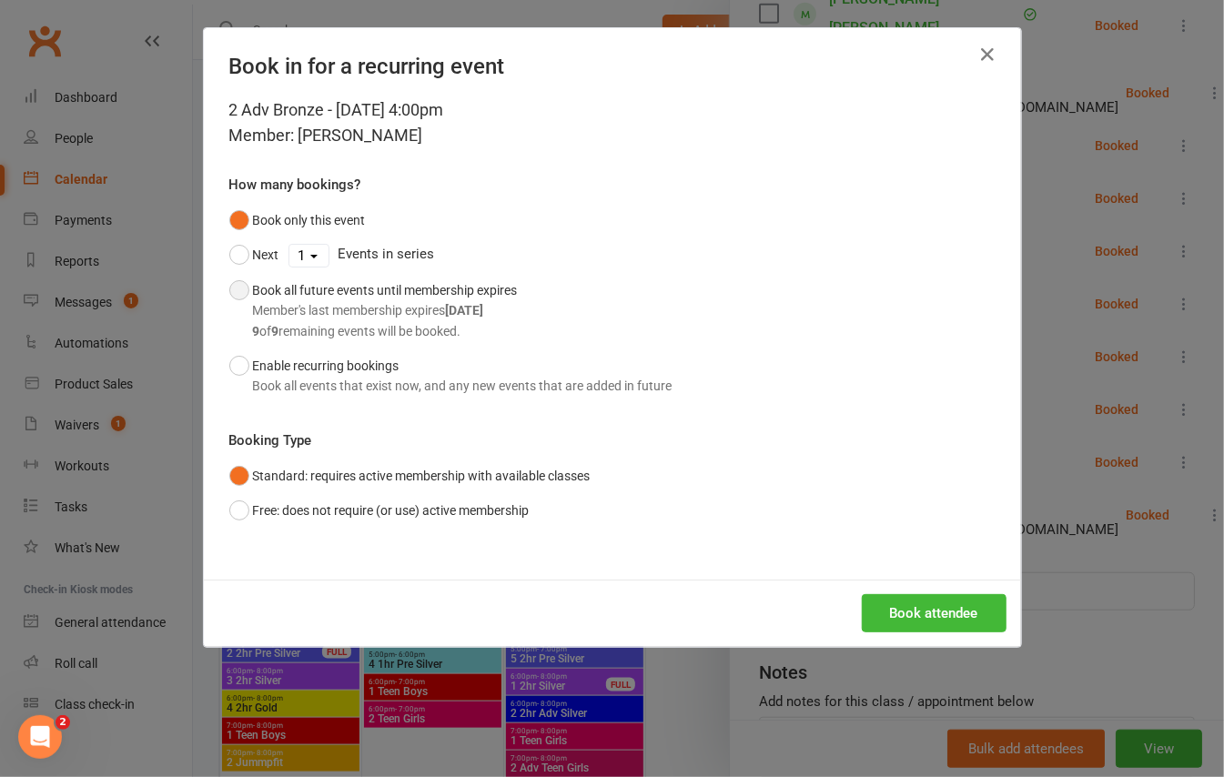
click at [380, 315] on div "Member's last membership expires Dec 14, 2025" at bounding box center [385, 310] width 265 height 20
click at [926, 605] on button "Book attendee" at bounding box center [934, 613] width 145 height 38
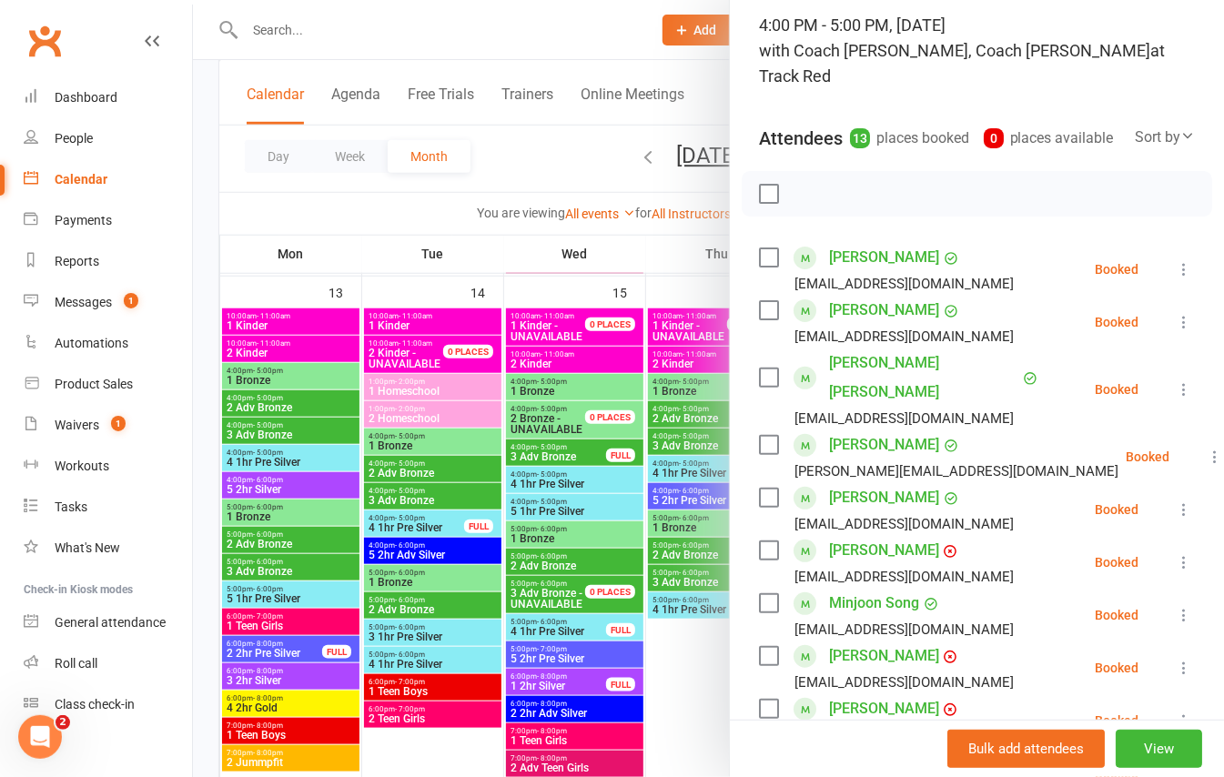
scroll to position [0, 0]
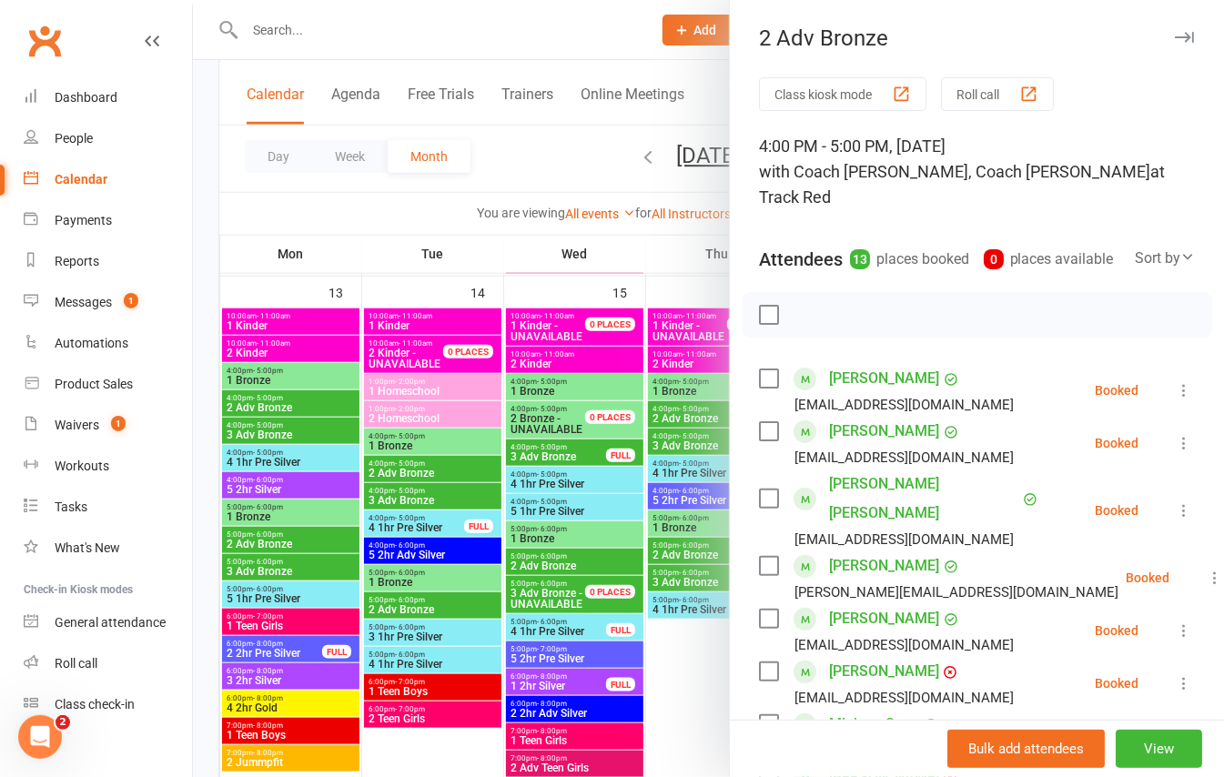
click at [1175, 36] on icon "button" at bounding box center [1184, 37] width 19 height 11
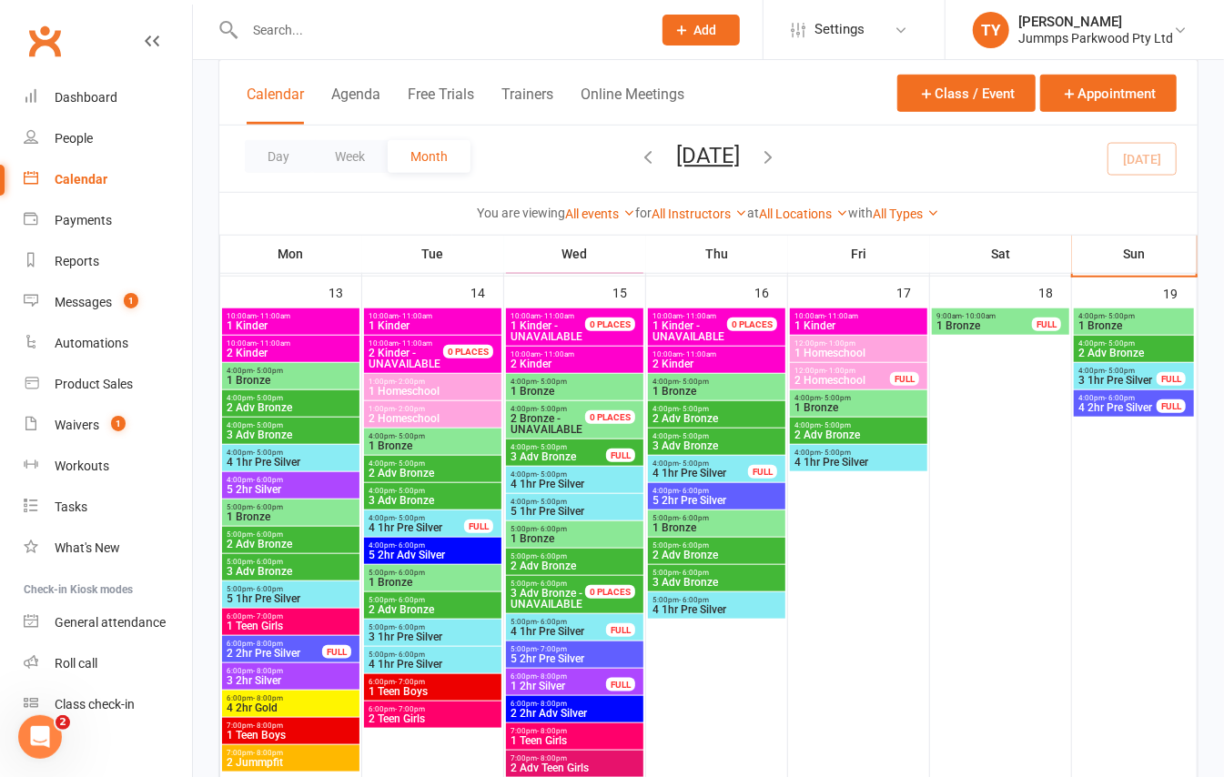
click at [711, 391] on span "1 Bronze" at bounding box center [717, 391] width 130 height 11
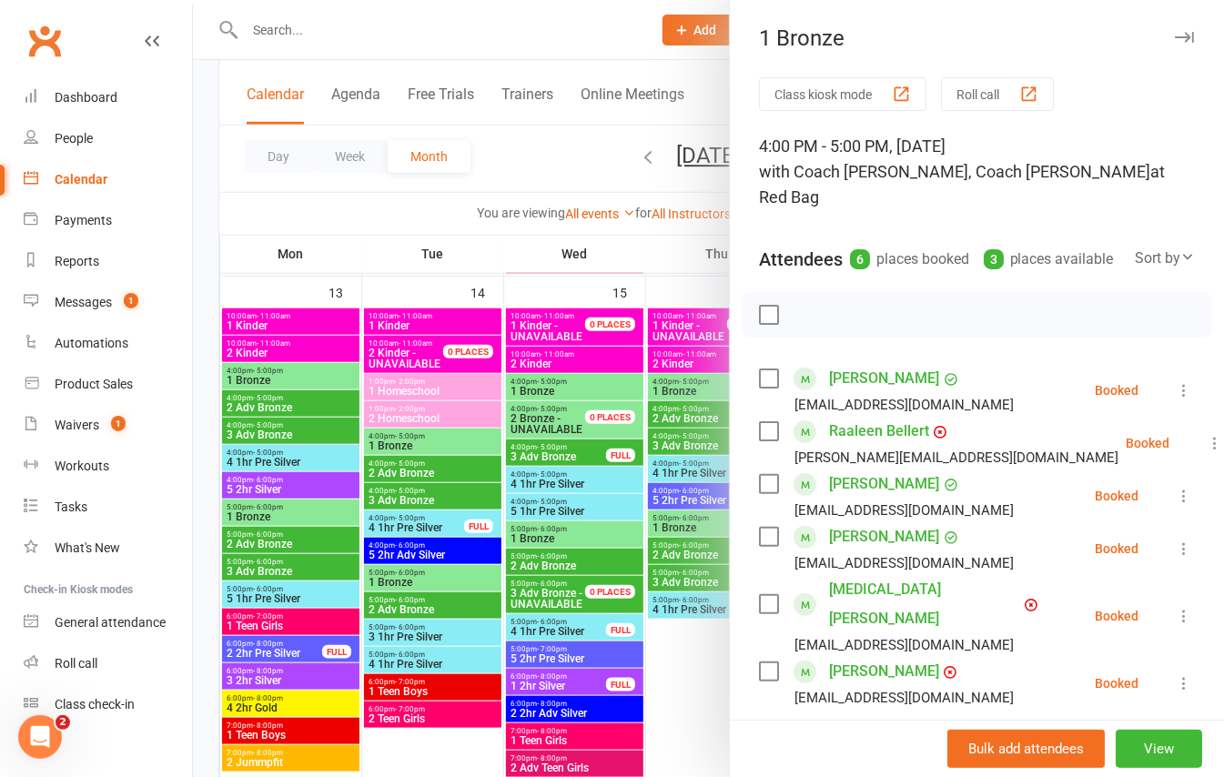
click at [1173, 31] on button "button" at bounding box center [1184, 37] width 22 height 22
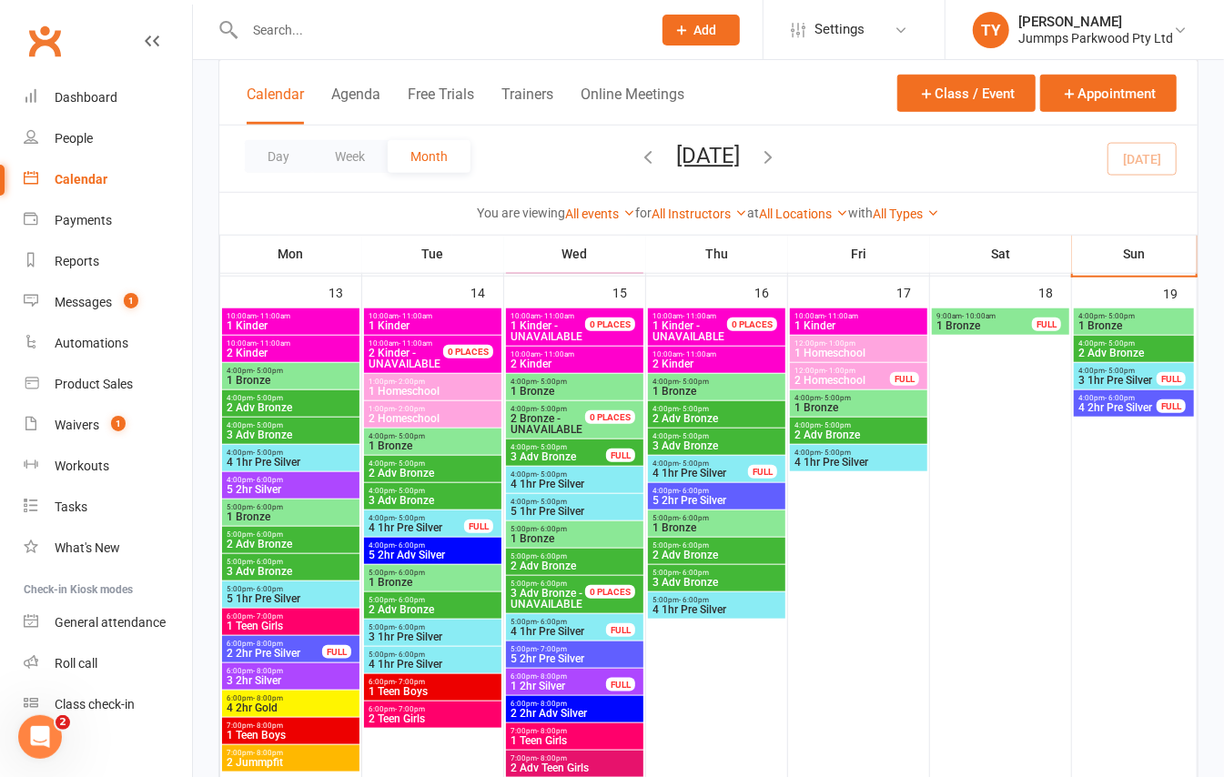
click at [714, 419] on span "2 Adv Bronze" at bounding box center [717, 418] width 130 height 11
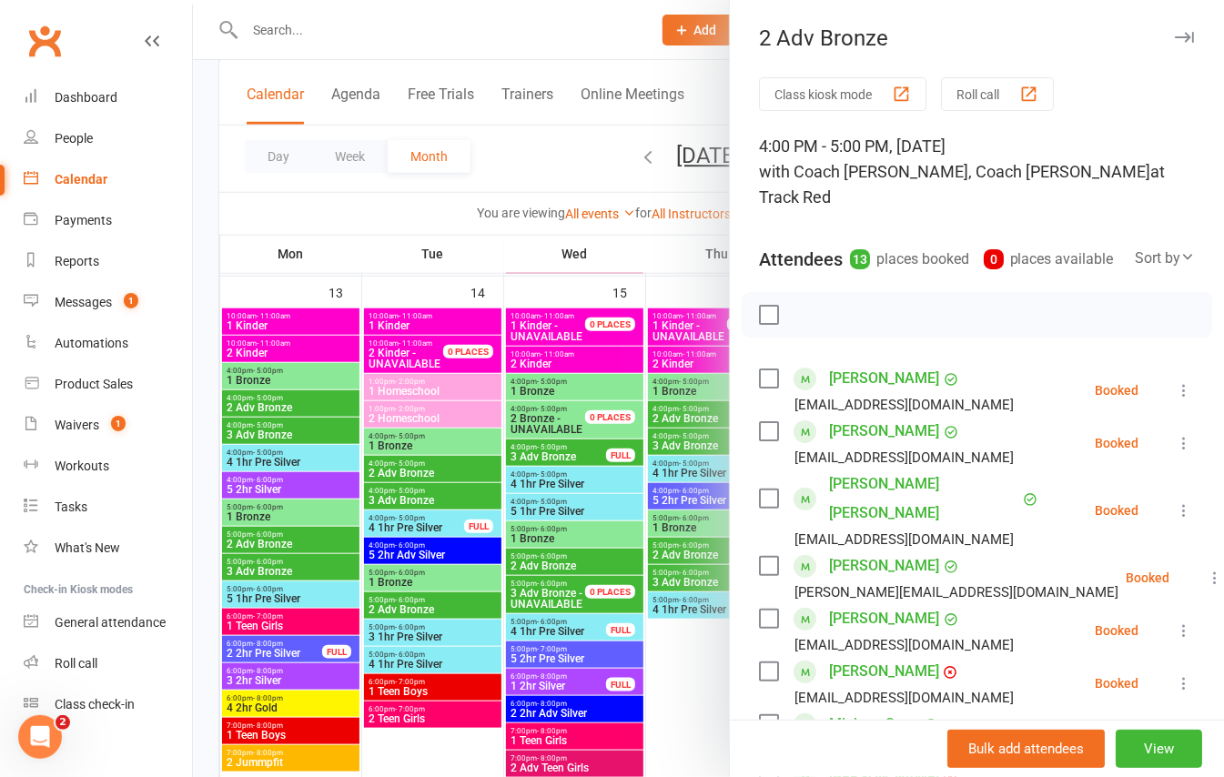
click at [1175, 38] on icon "button" at bounding box center [1184, 37] width 19 height 11
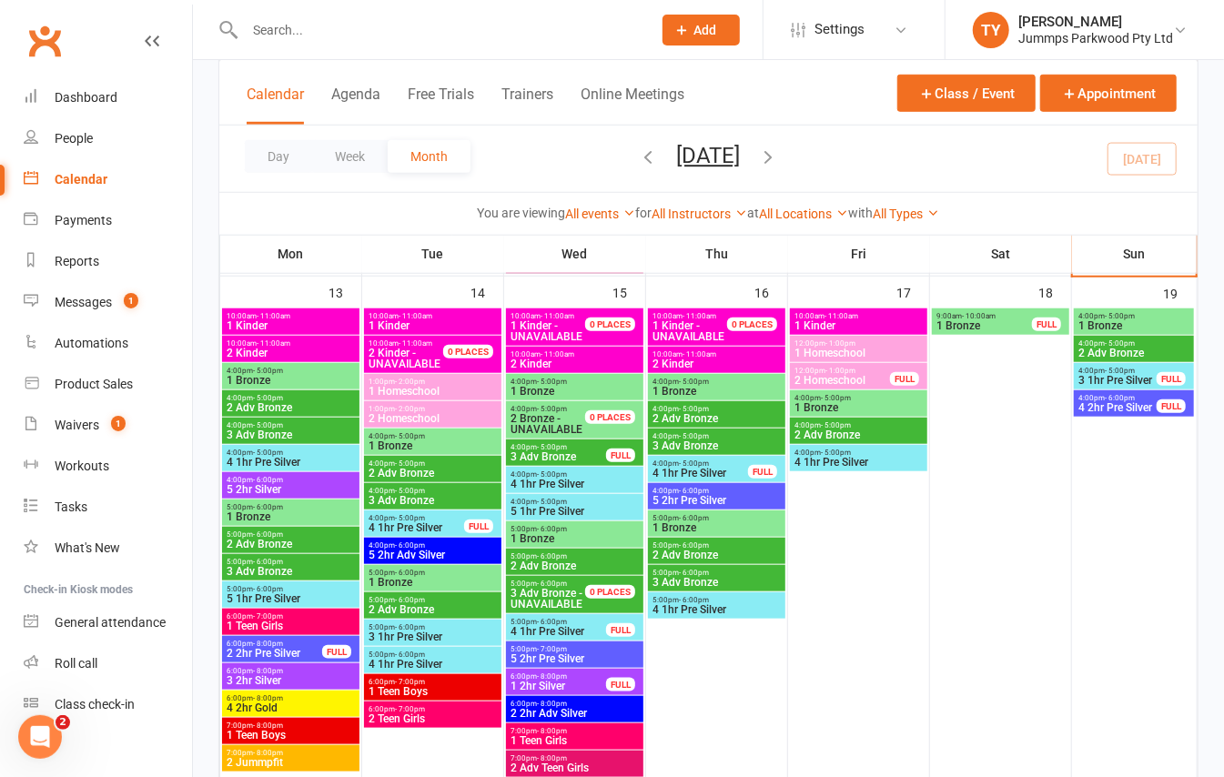
click at [744, 438] on span "4:00pm - 5:00pm" at bounding box center [717, 436] width 130 height 8
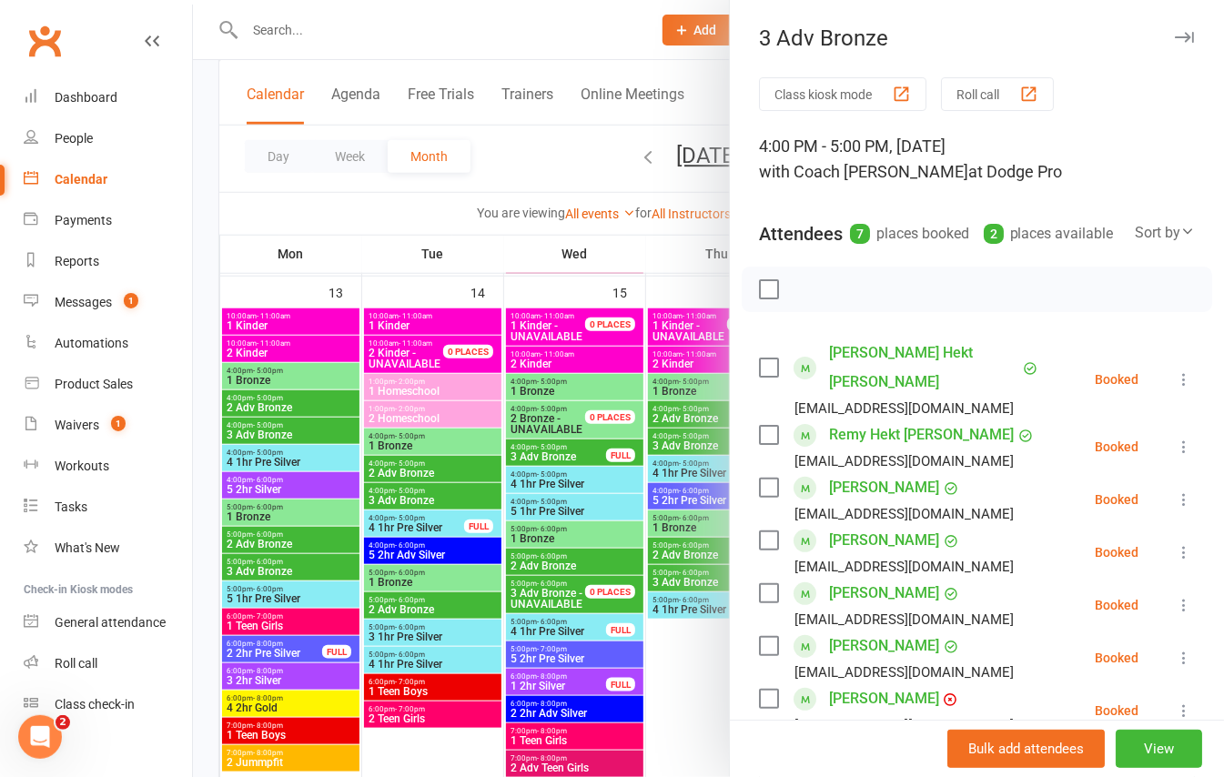
click at [1173, 44] on button "button" at bounding box center [1184, 37] width 22 height 22
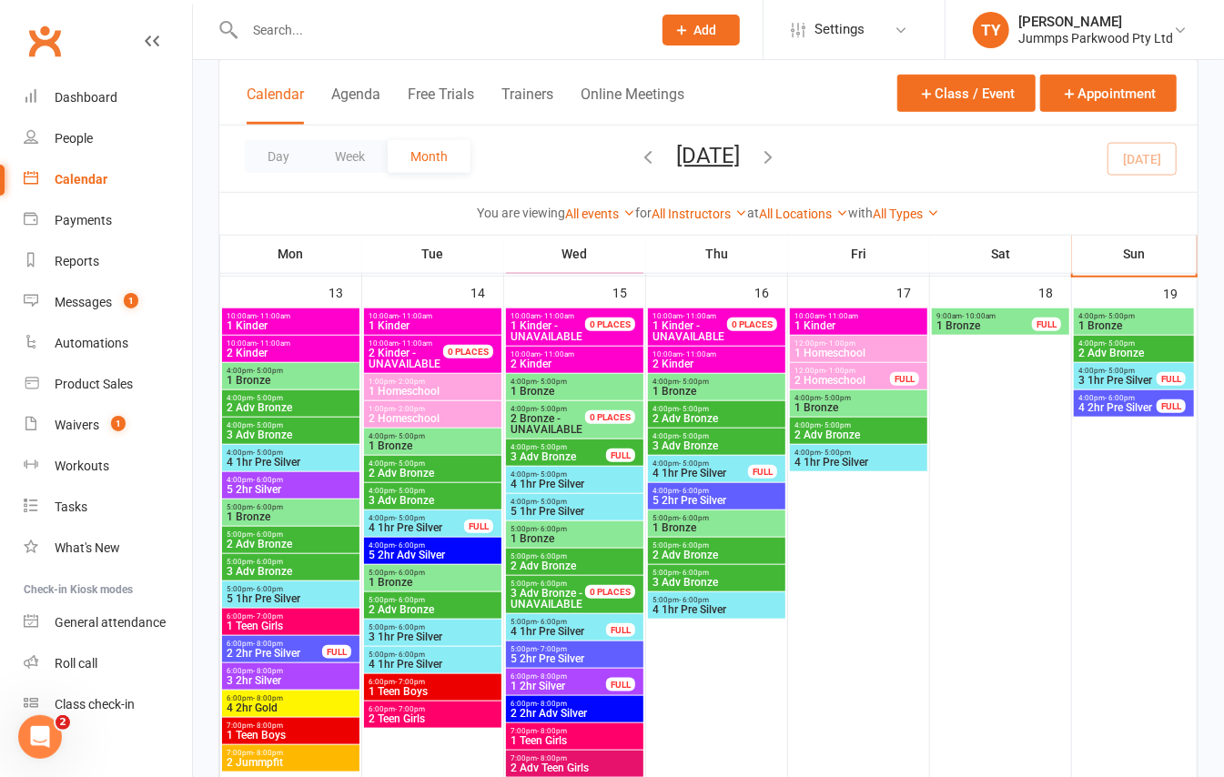
click at [697, 547] on span "- 6:00pm" at bounding box center [694, 546] width 30 height 8
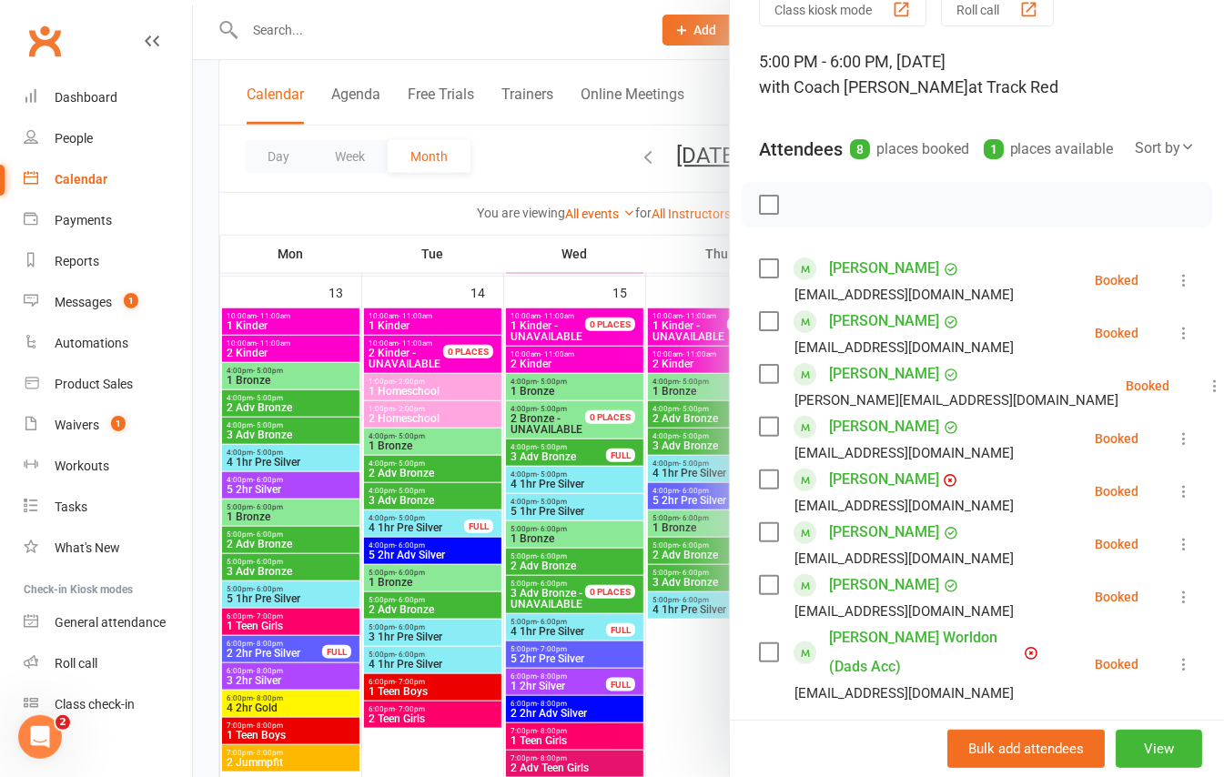
scroll to position [121, 0]
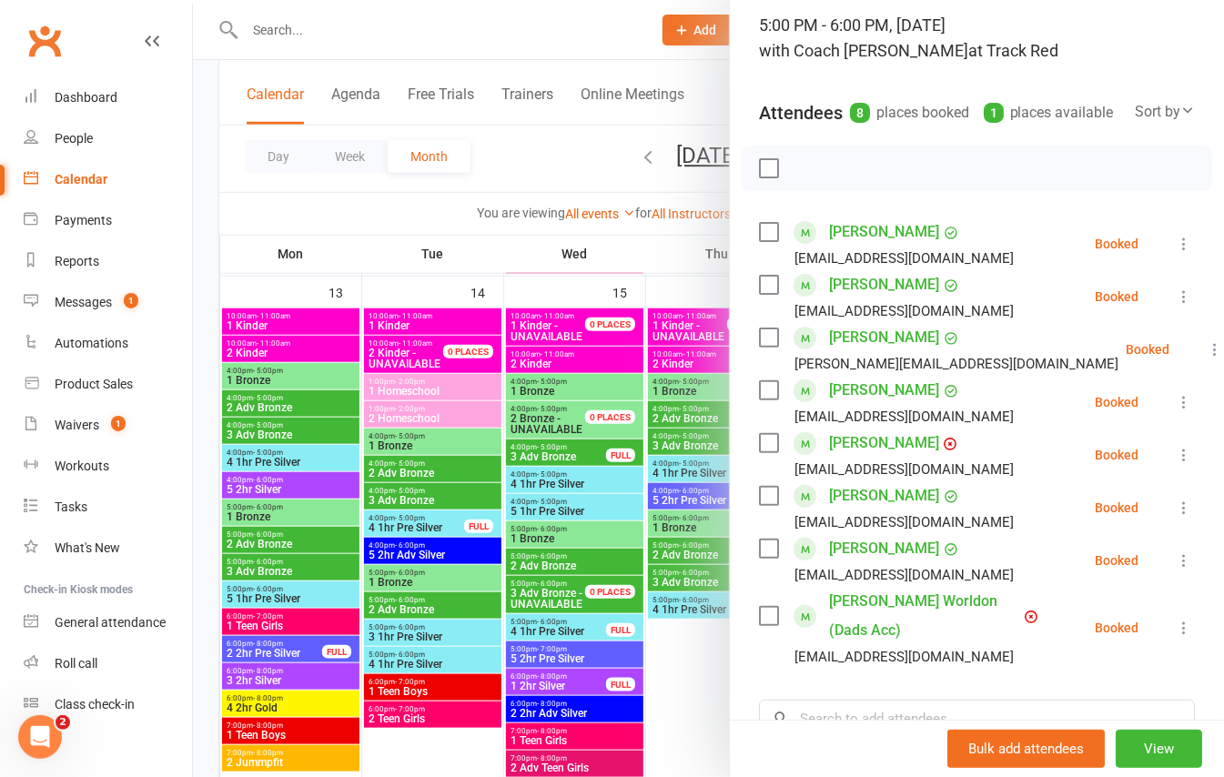
click at [684, 575] on div at bounding box center [708, 388] width 1031 height 777
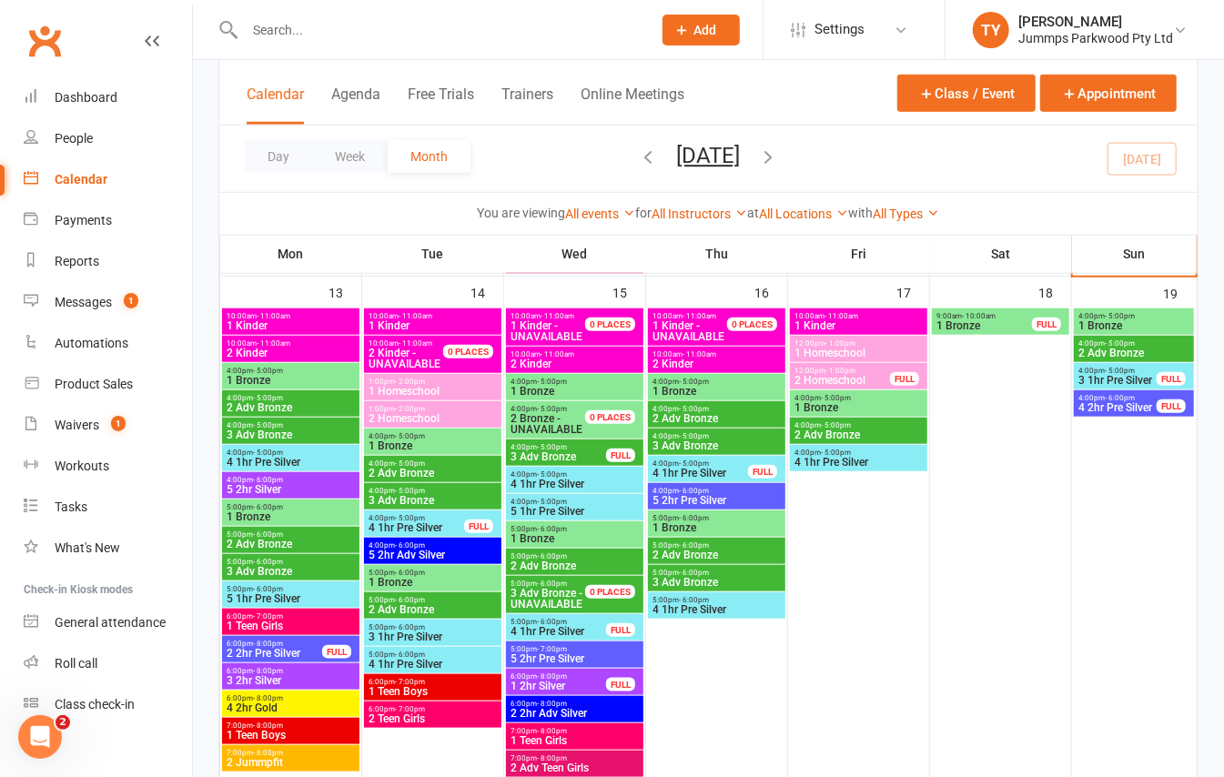
click at [684, 575] on span "- 6:00pm" at bounding box center [694, 573] width 30 height 8
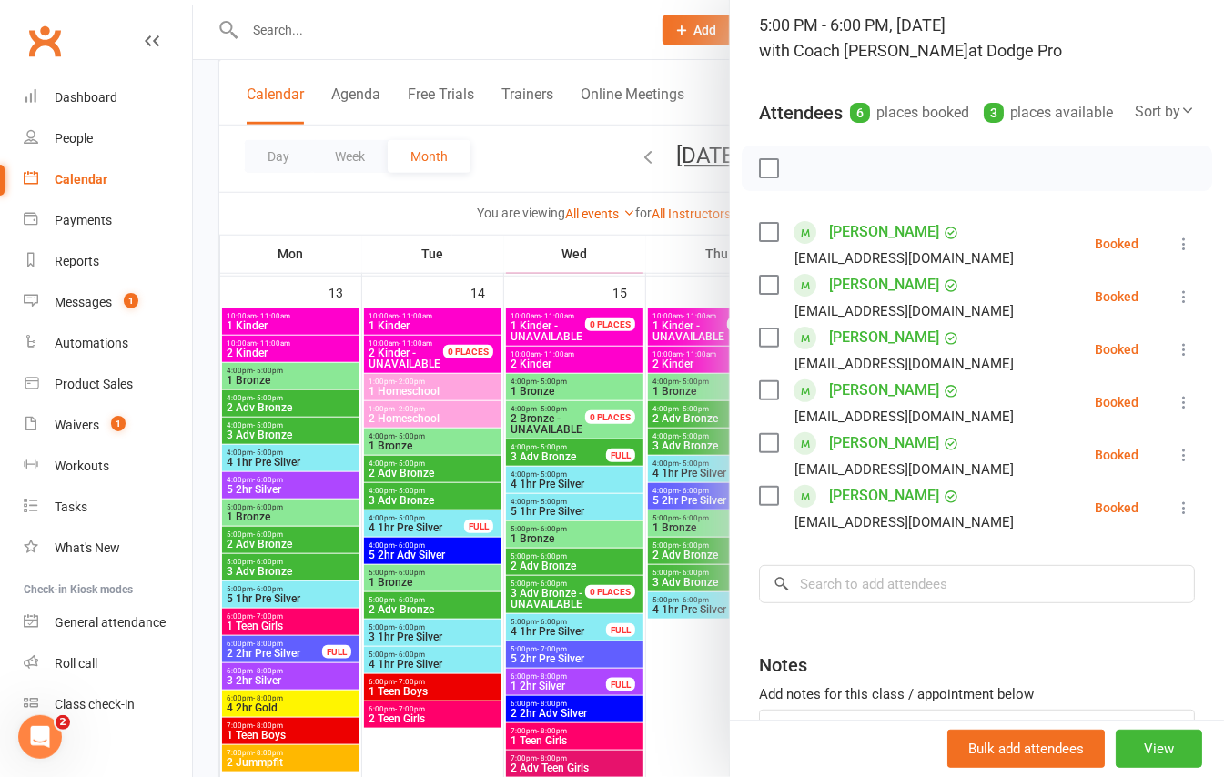
click at [688, 415] on div at bounding box center [708, 388] width 1031 height 777
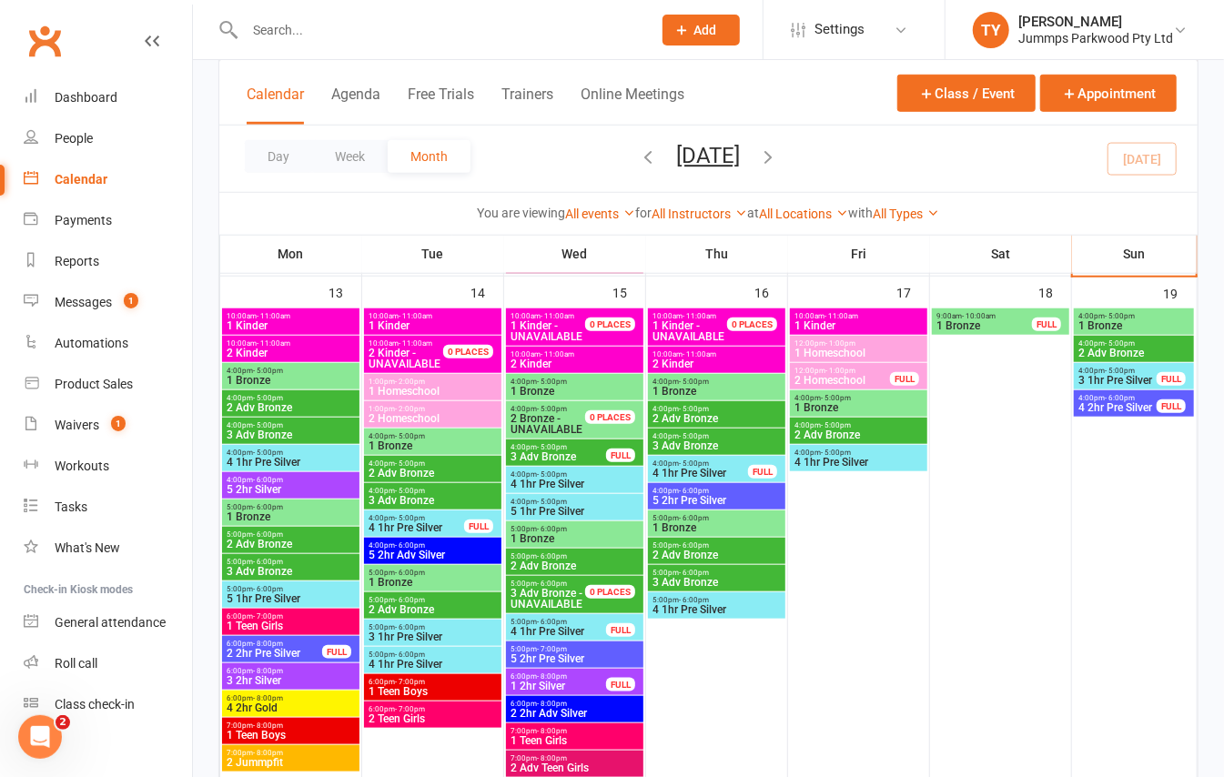
click at [701, 415] on span "2 Adv Bronze" at bounding box center [717, 418] width 130 height 11
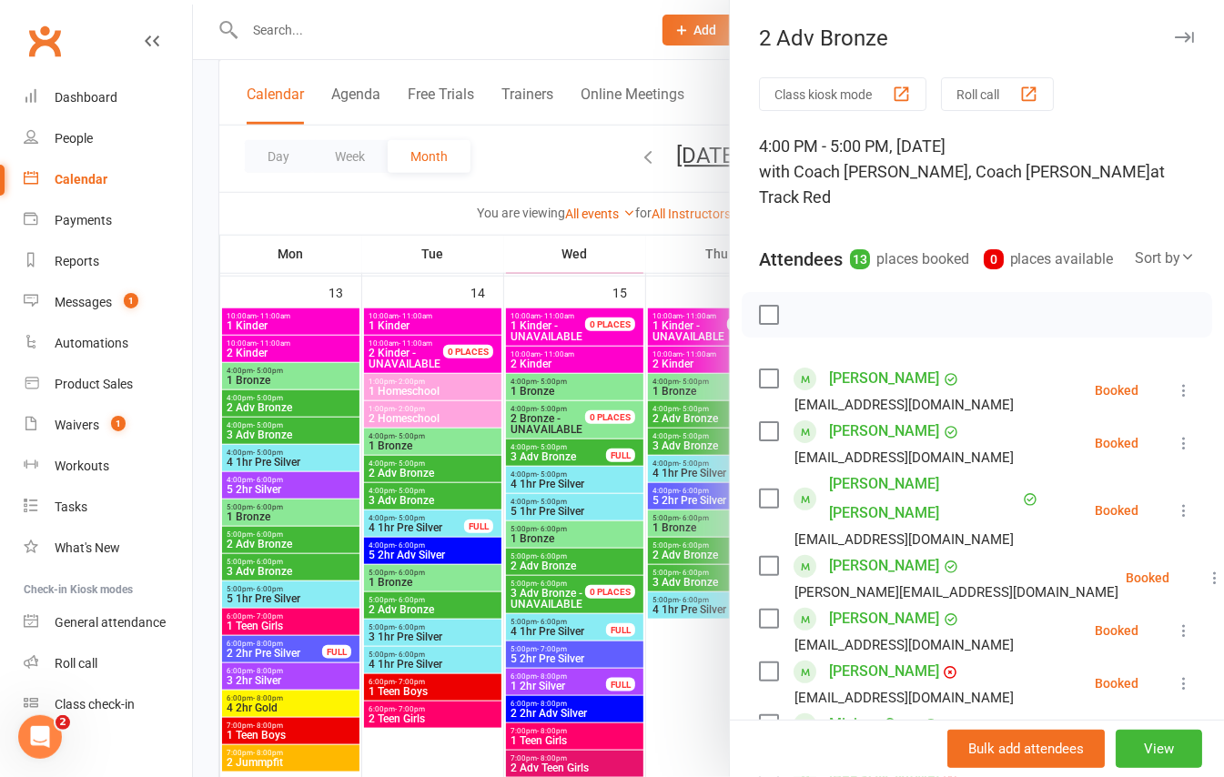
click at [699, 430] on div at bounding box center [708, 388] width 1031 height 777
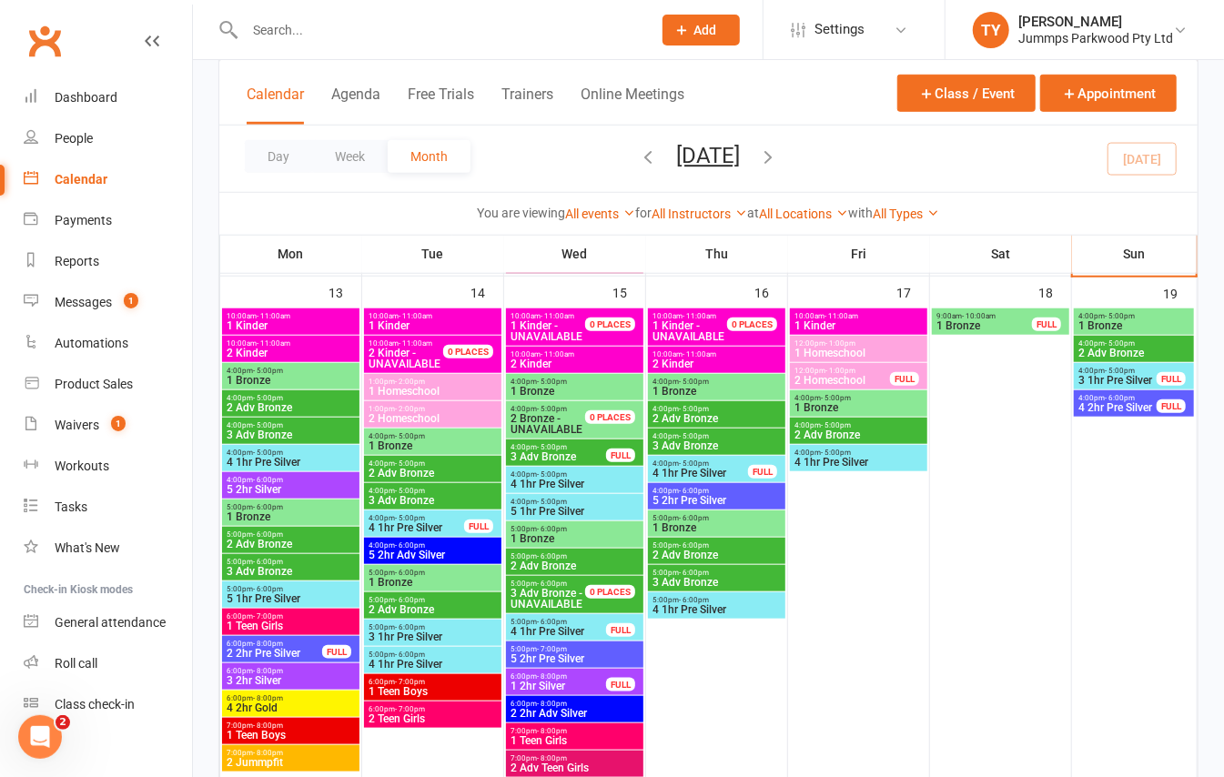
click at [686, 442] on span "3 Adv Bronze" at bounding box center [717, 446] width 130 height 11
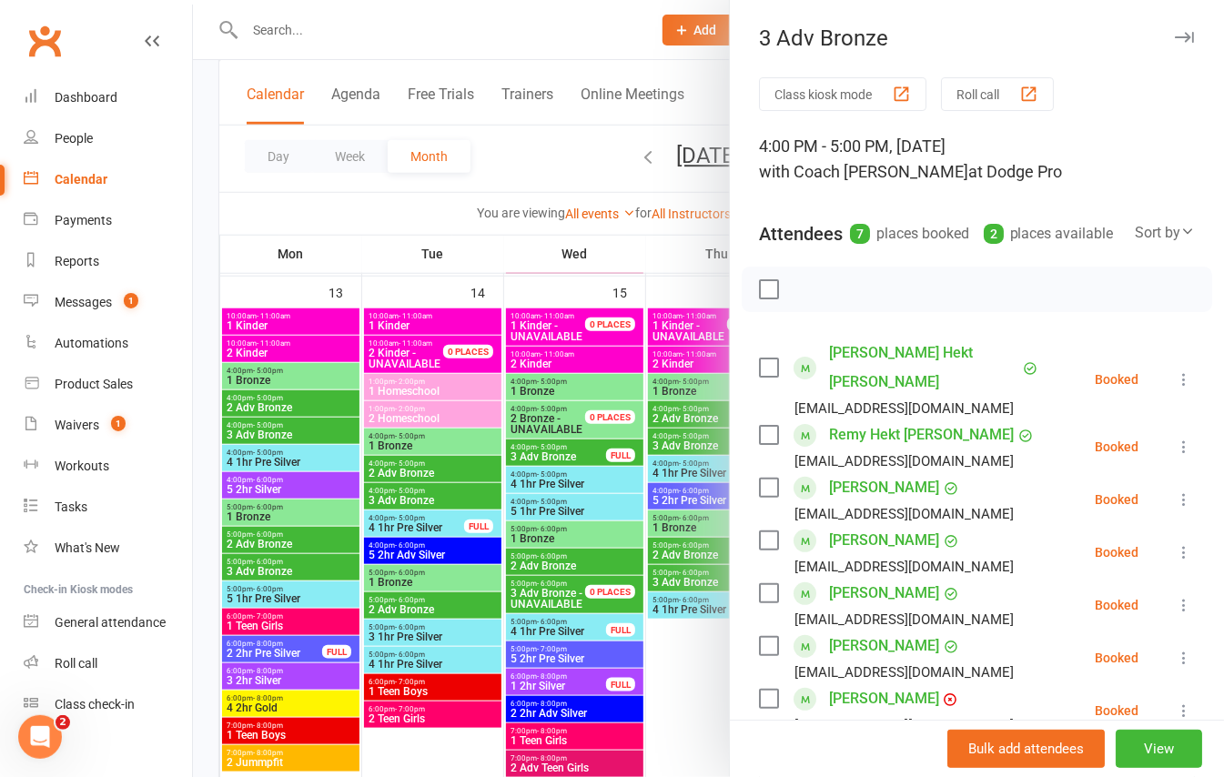
click at [938, 377] on link "Harrison Hekt Woodrow" at bounding box center [923, 368] width 189 height 58
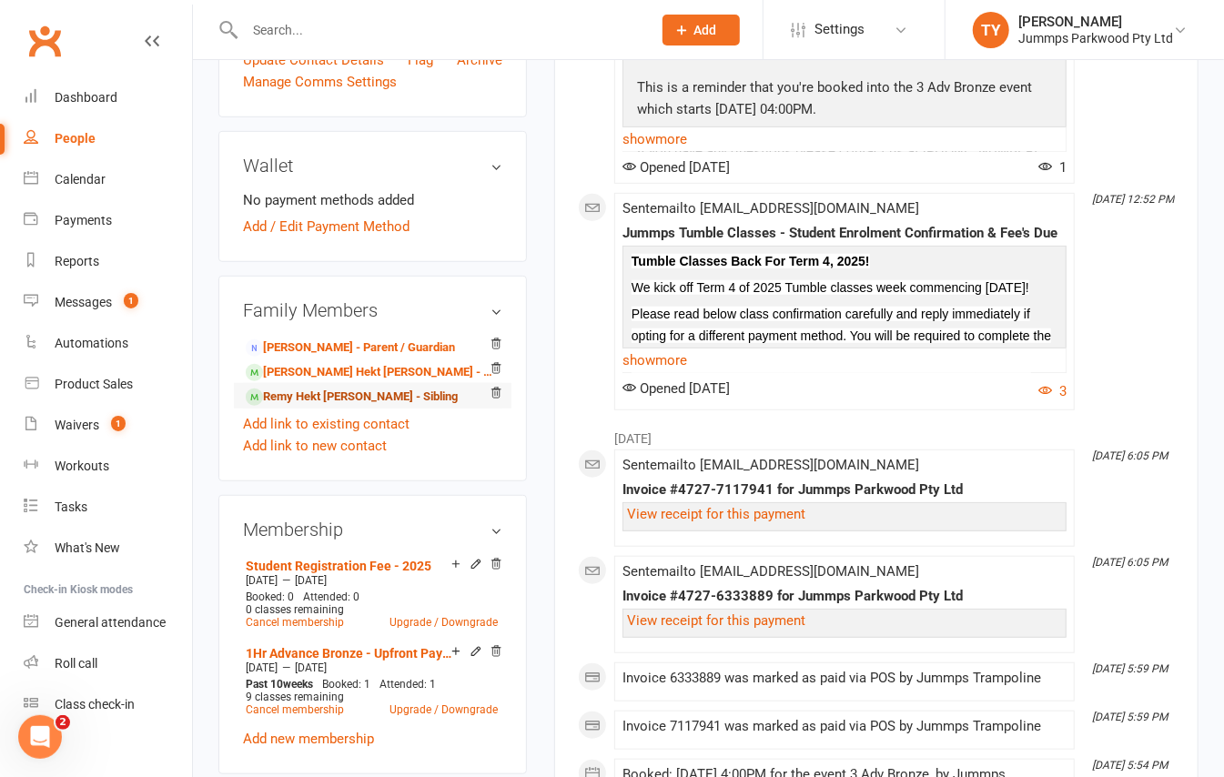
scroll to position [606, 0]
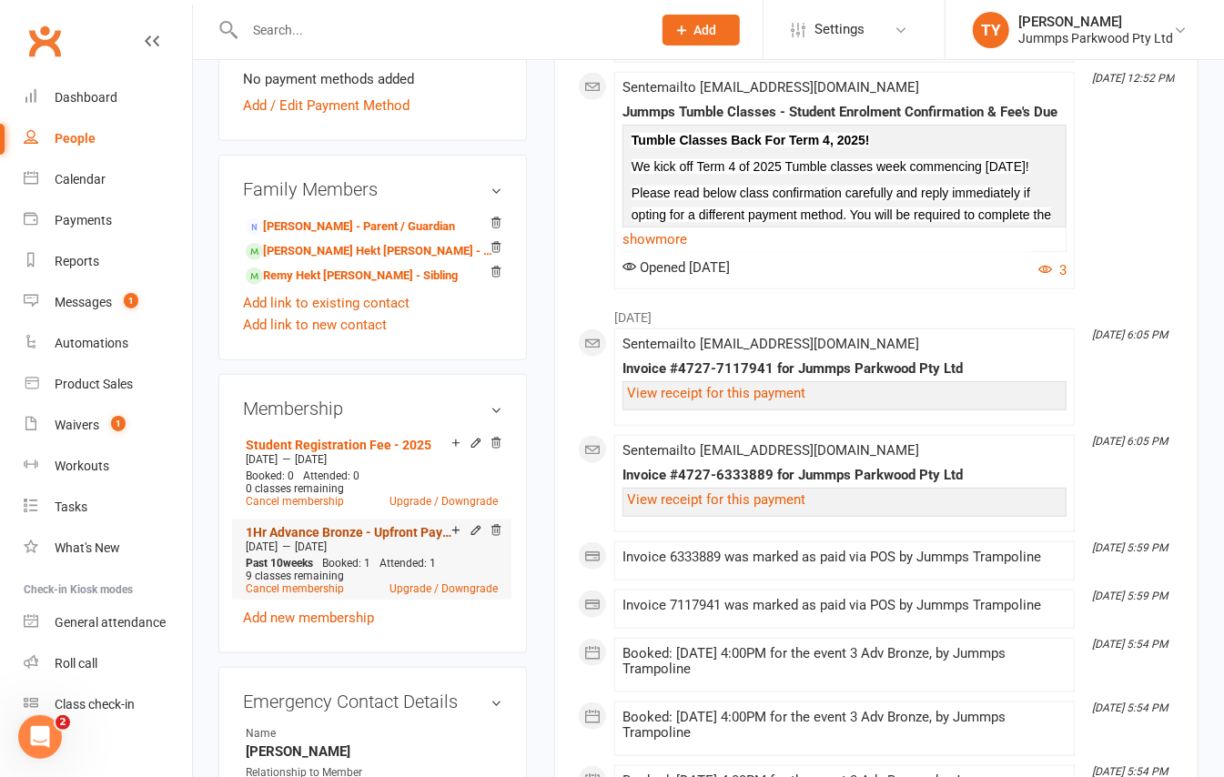
click at [332, 540] on link "1Hr Advance Bronze - Upfront Payment" at bounding box center [349, 532] width 206 height 15
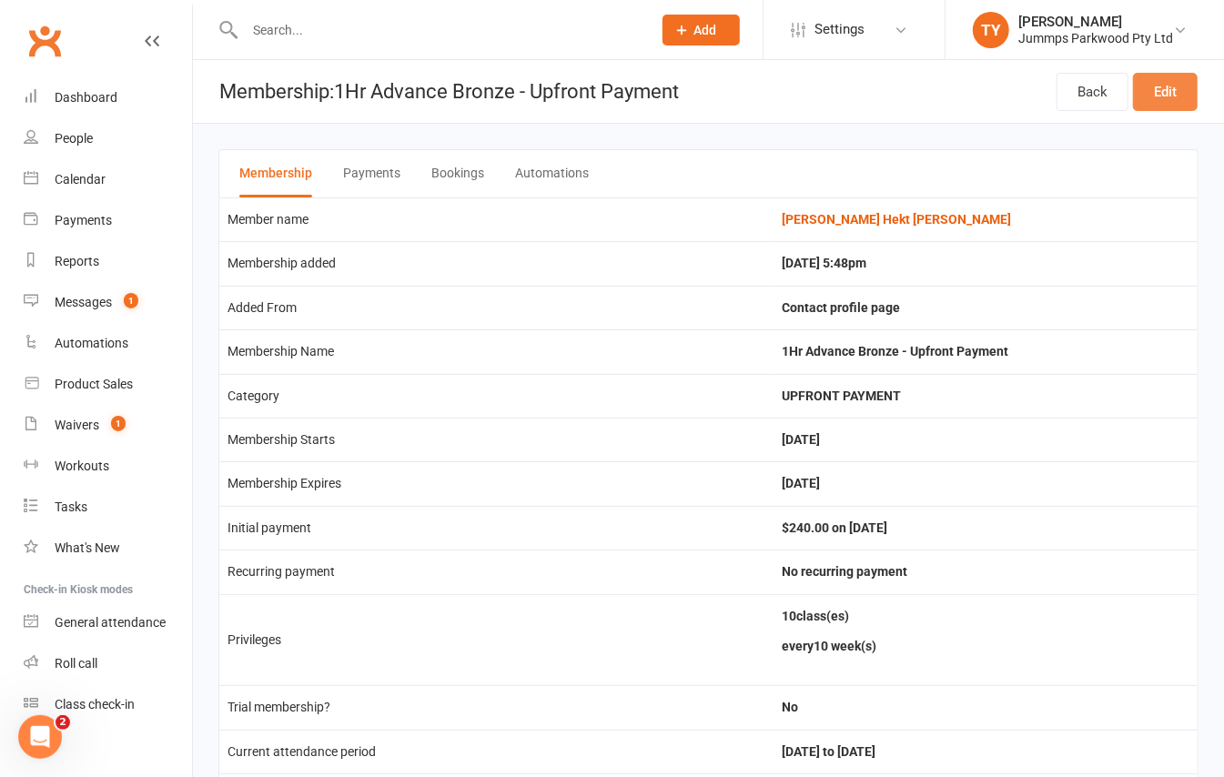
click at [1187, 95] on link "Edit" at bounding box center [1165, 92] width 65 height 38
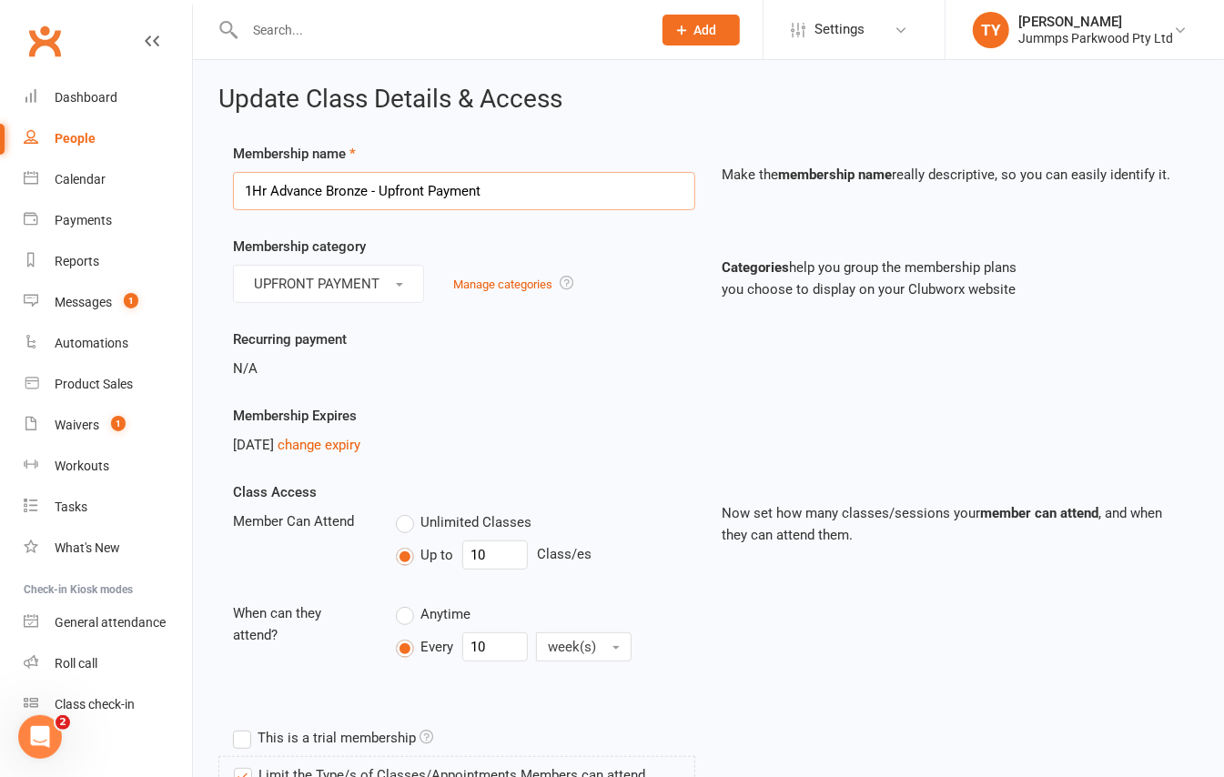
click at [337, 186] on input "1Hr Advance Bronze - Upfront Payment" at bounding box center [464, 191] width 462 height 38
click at [325, 194] on input "1Hr Advance Bronze - Upfront Payment" at bounding box center [464, 191] width 462 height 38
drag, startPoint x: 325, startPoint y: 194, endPoint x: 297, endPoint y: 194, distance: 28.2
click at [297, 194] on input "1Hr Advance Bronze - Upfront Payment" at bounding box center [464, 191] width 462 height 38
click at [296, 194] on input "1Hr Advance Bronze - Upfront Payment" at bounding box center [464, 191] width 462 height 38
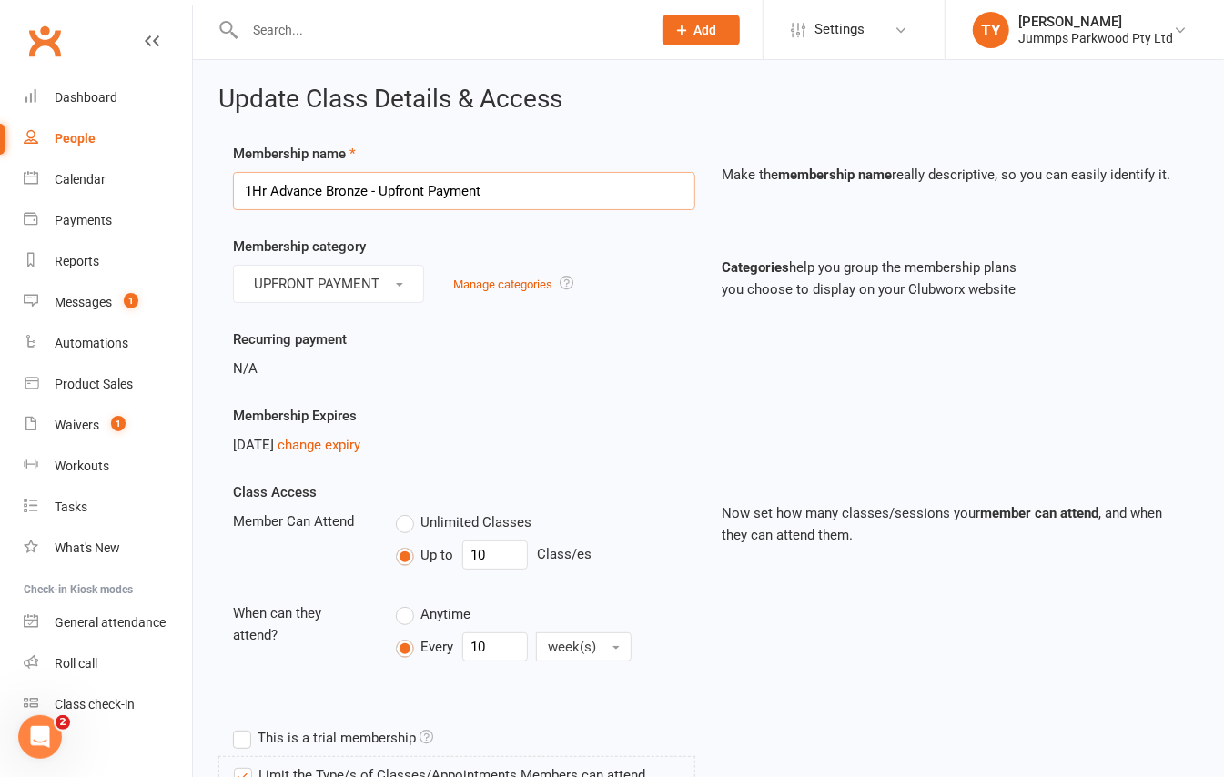
drag, startPoint x: 318, startPoint y: 193, endPoint x: 307, endPoint y: 195, distance: 11.1
click at [307, 195] on input "1Hr Advance Bronze - Upfront Payment" at bounding box center [464, 191] width 462 height 38
click at [319, 194] on input "1Hr Advance Bronze - Upfront Payment" at bounding box center [464, 191] width 462 height 38
drag, startPoint x: 320, startPoint y: 193, endPoint x: 285, endPoint y: 198, distance: 35.9
click at [285, 198] on input "1Hr Advance Bronze - Upfront Payment" at bounding box center [464, 191] width 462 height 38
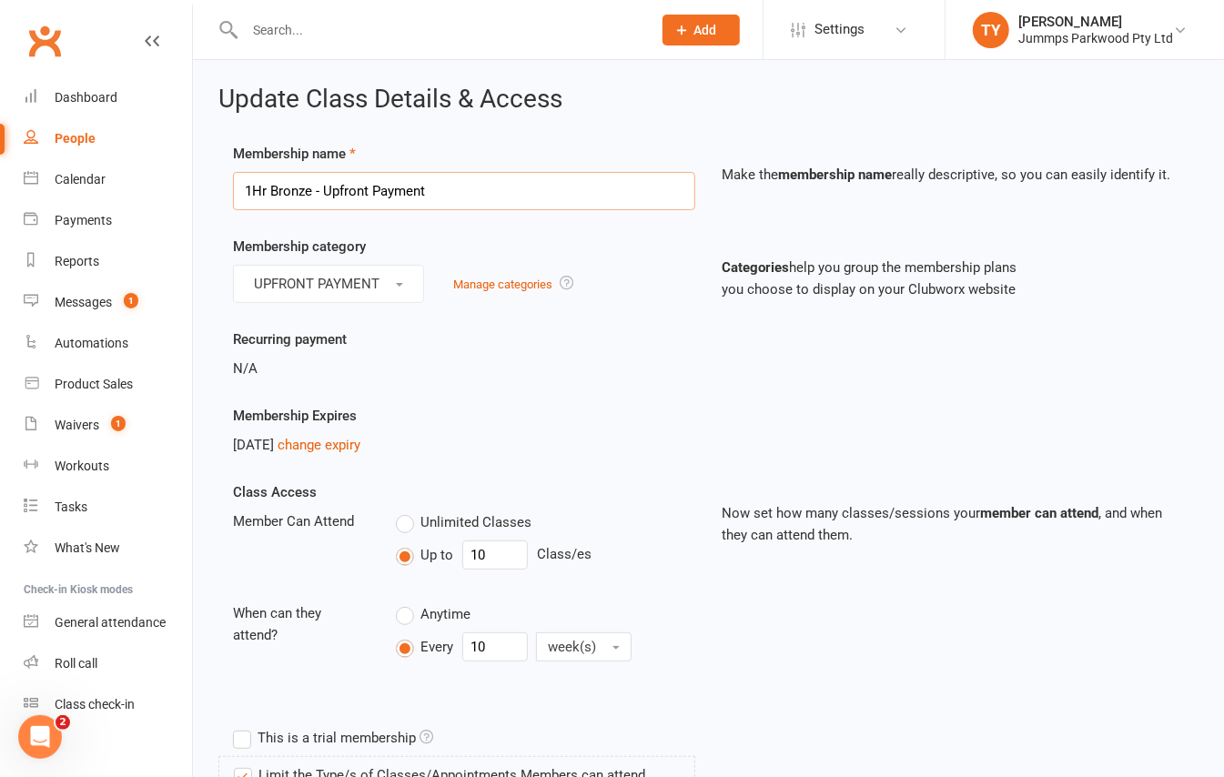
type input "1Hr Bronze - Upfront Payment"
click at [492, 366] on div "N/A" at bounding box center [464, 369] width 462 height 22
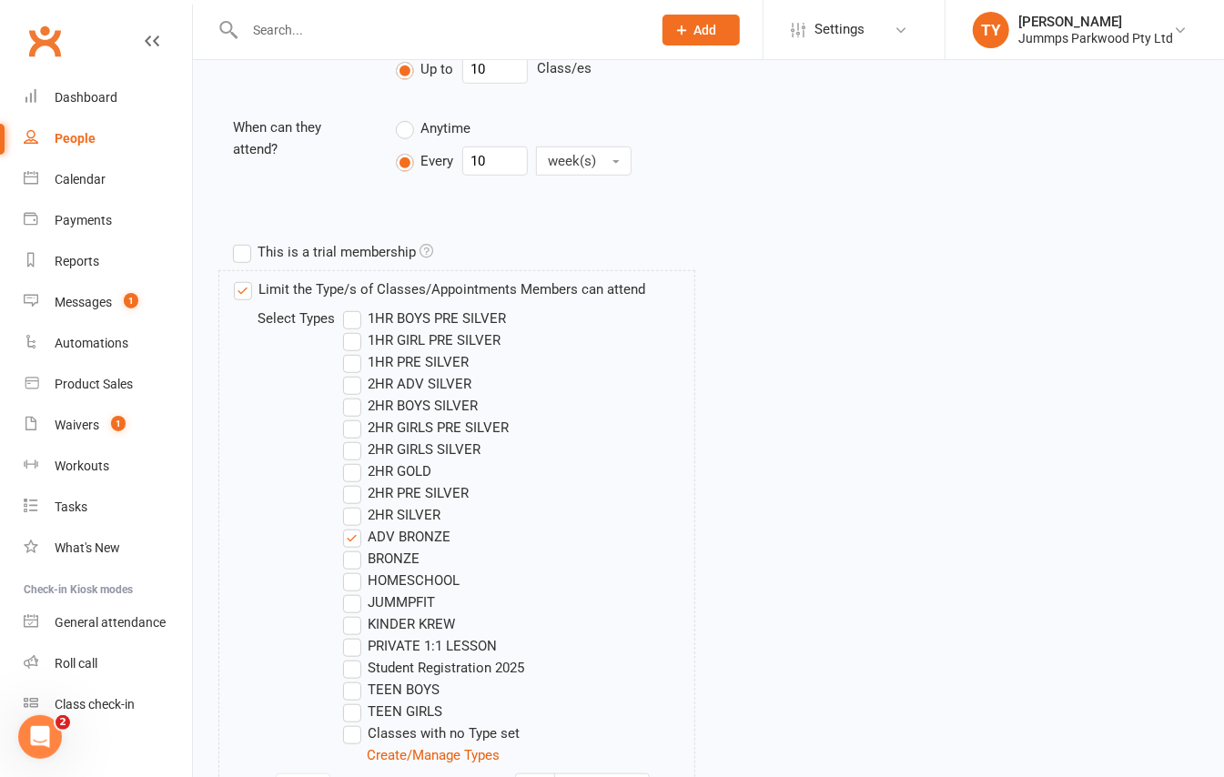
scroll to position [606, 0]
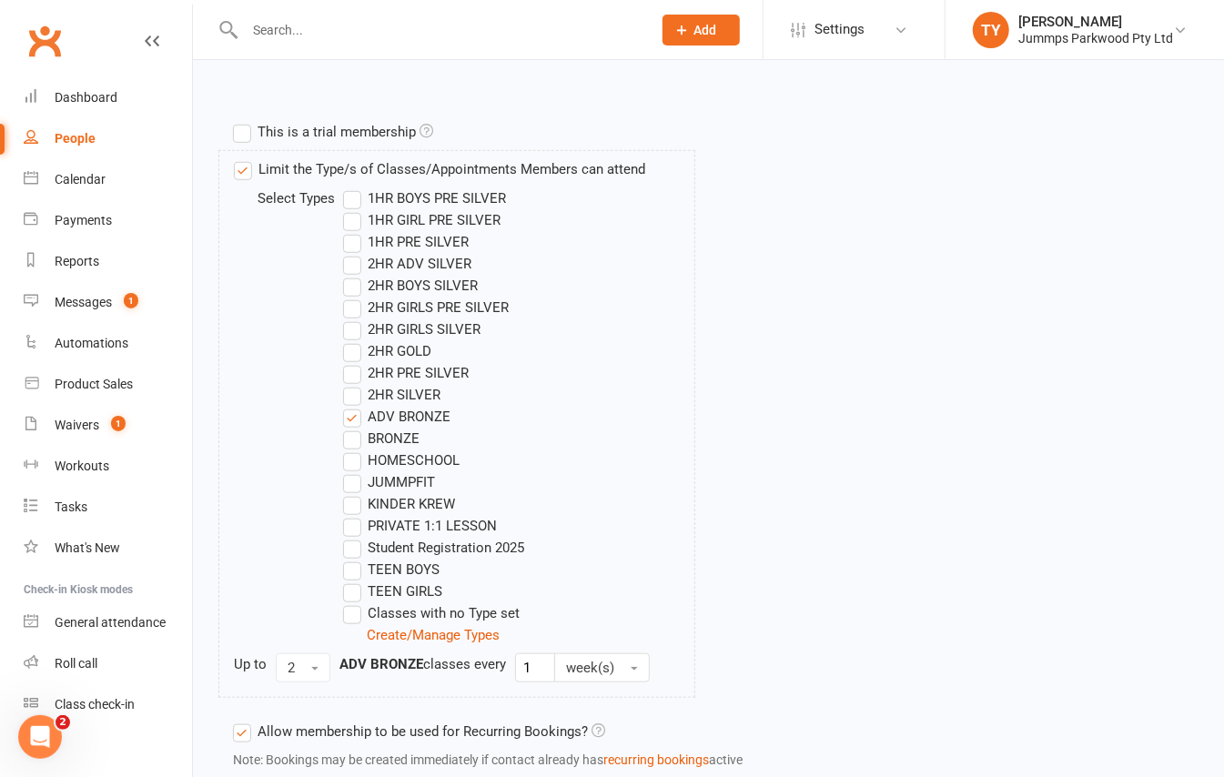
click at [357, 446] on label "BRONZE" at bounding box center [381, 439] width 76 height 22
click at [355, 428] on input "BRONZE" at bounding box center [349, 428] width 12 height 0
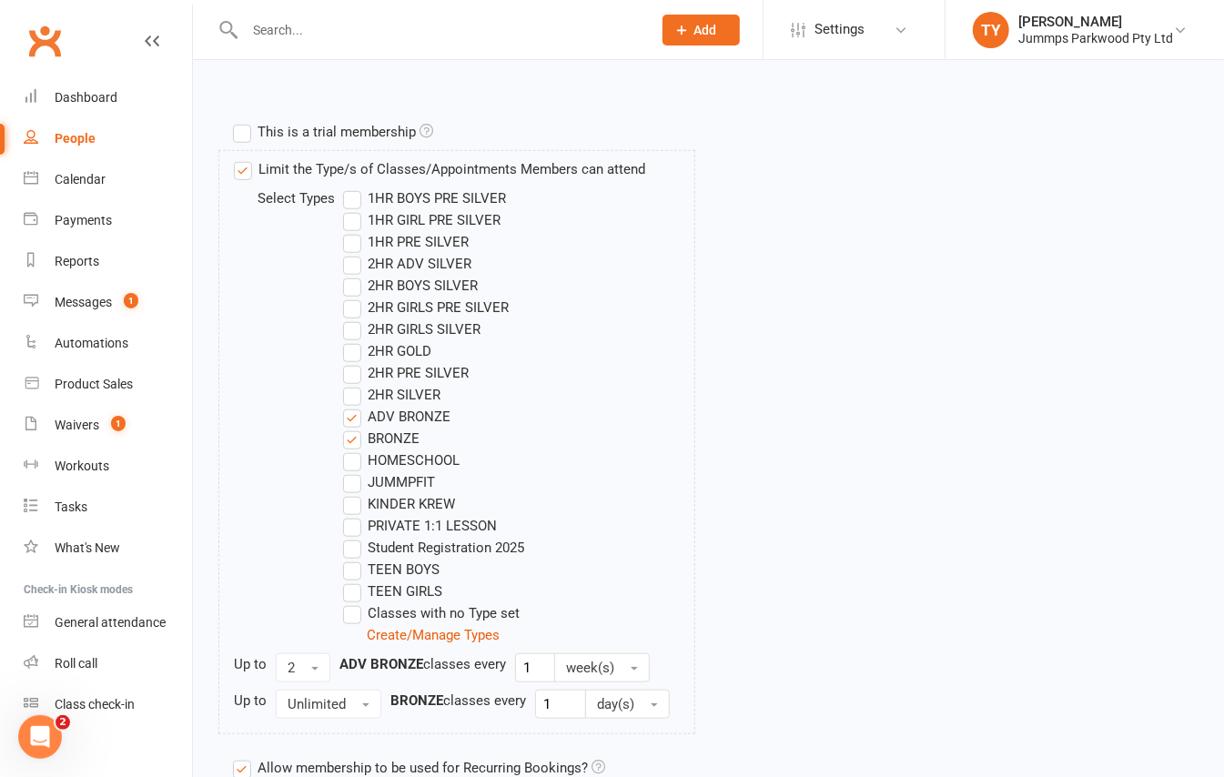
click at [351, 423] on label "ADV BRONZE" at bounding box center [396, 417] width 107 height 22
click at [351, 406] on input "ADV BRONZE" at bounding box center [349, 406] width 12 height 0
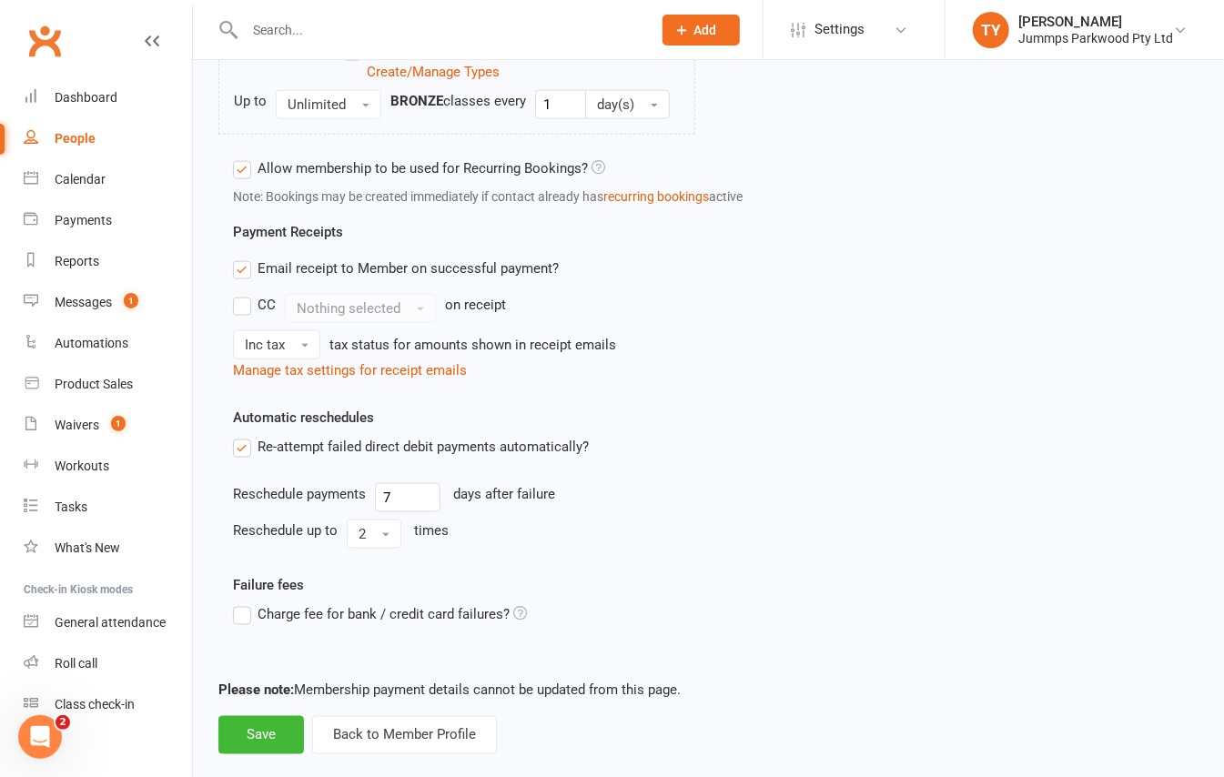
scroll to position [1203, 0]
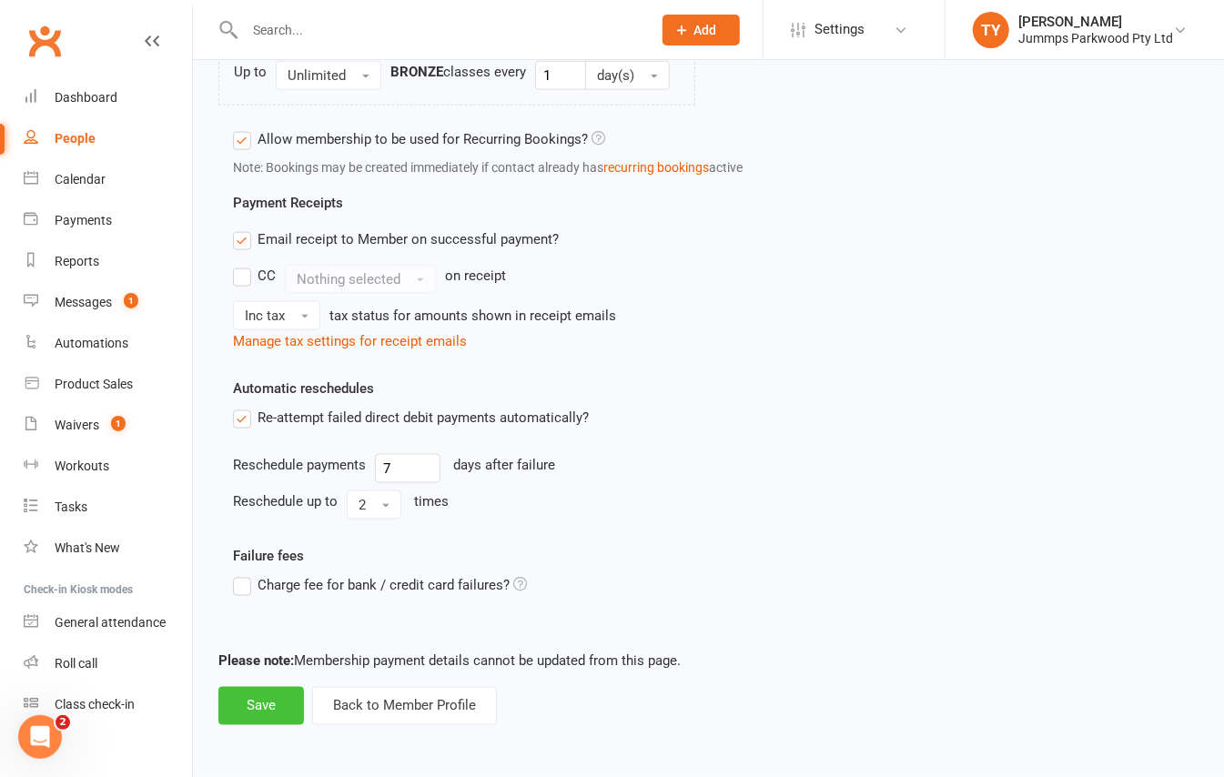
click at [238, 711] on button "Save" at bounding box center [261, 706] width 86 height 38
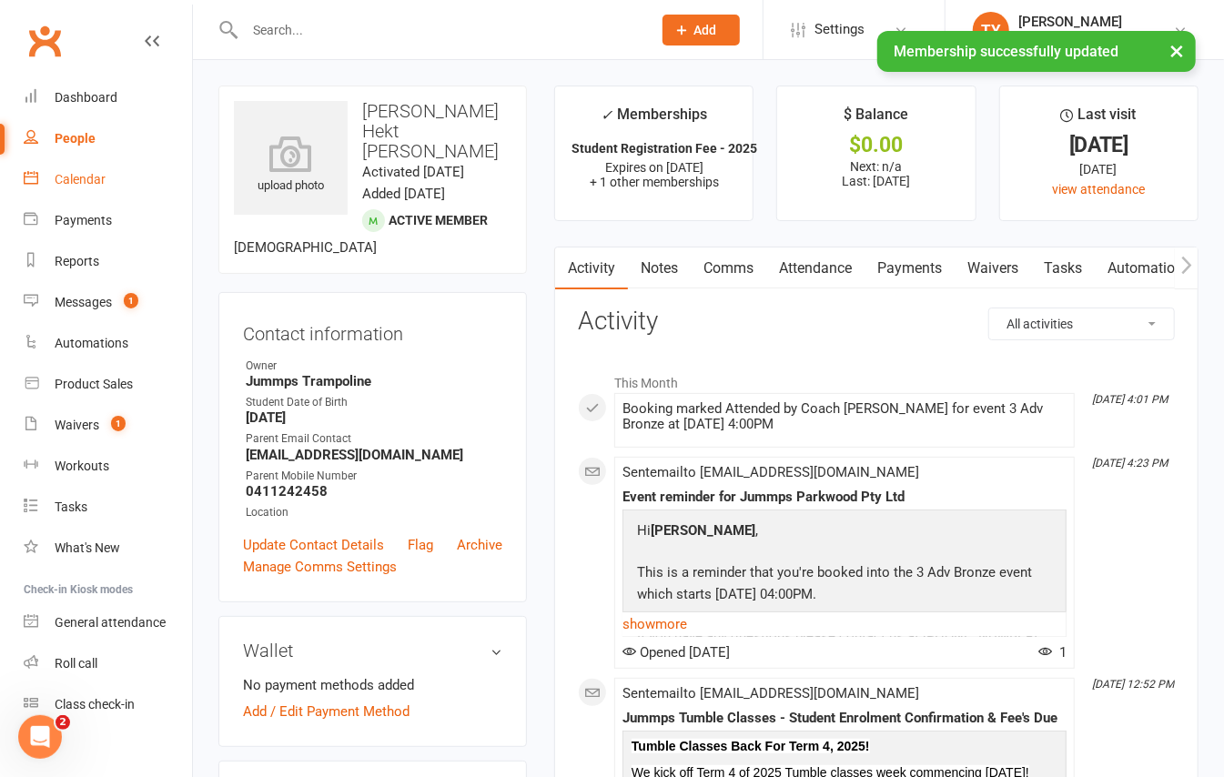
click at [96, 182] on div "Calendar" at bounding box center [80, 179] width 51 height 15
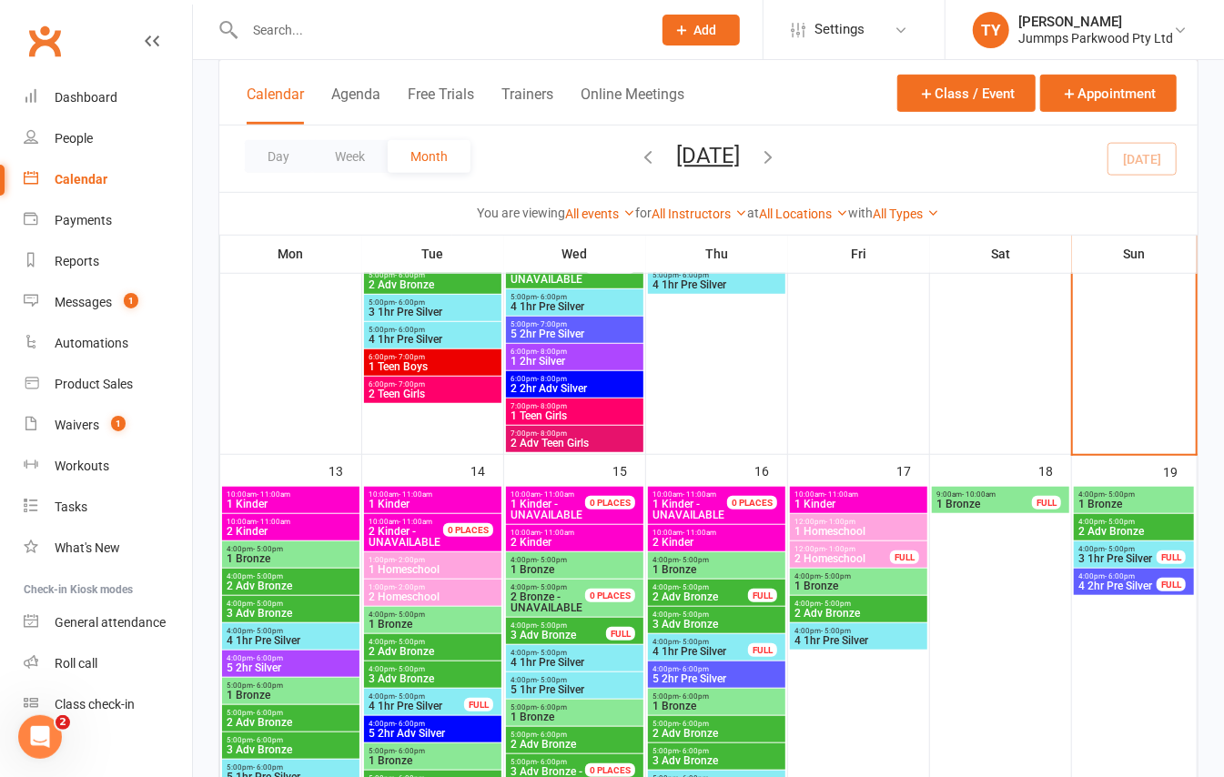
scroll to position [606, 0]
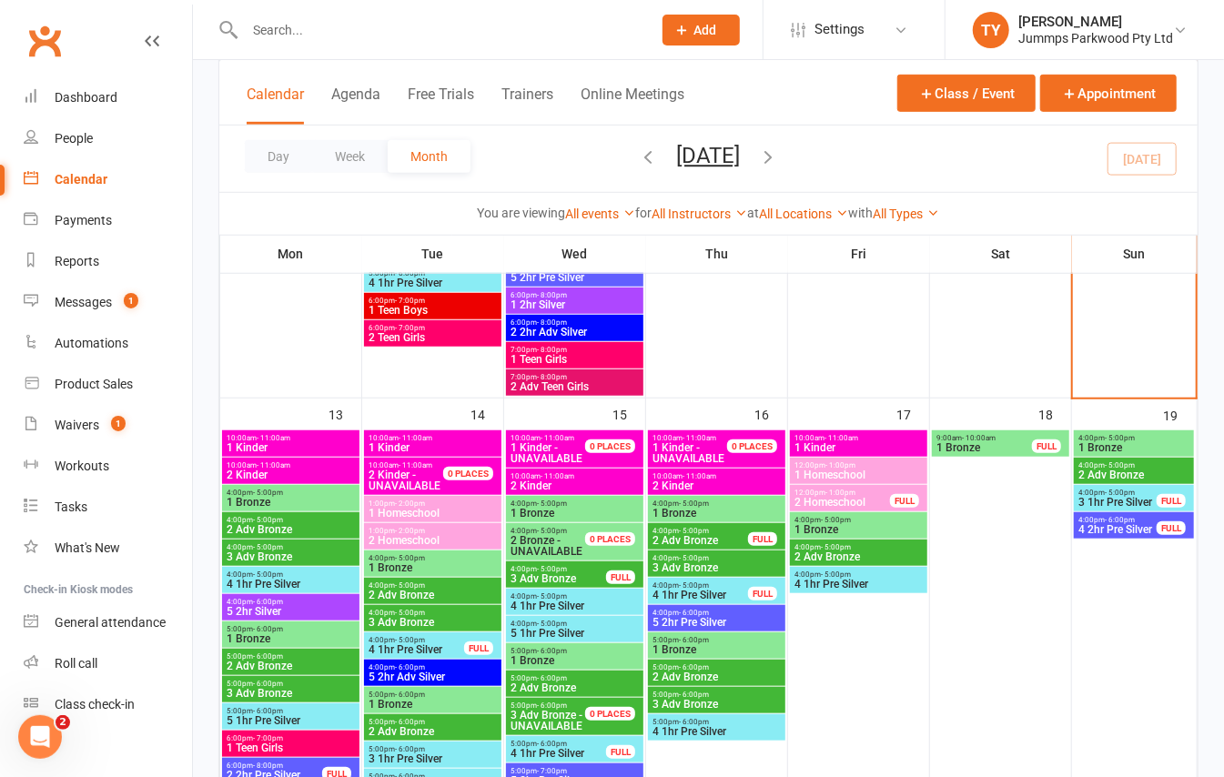
click at [715, 557] on span "4:00pm - 5:00pm" at bounding box center [717, 558] width 130 height 8
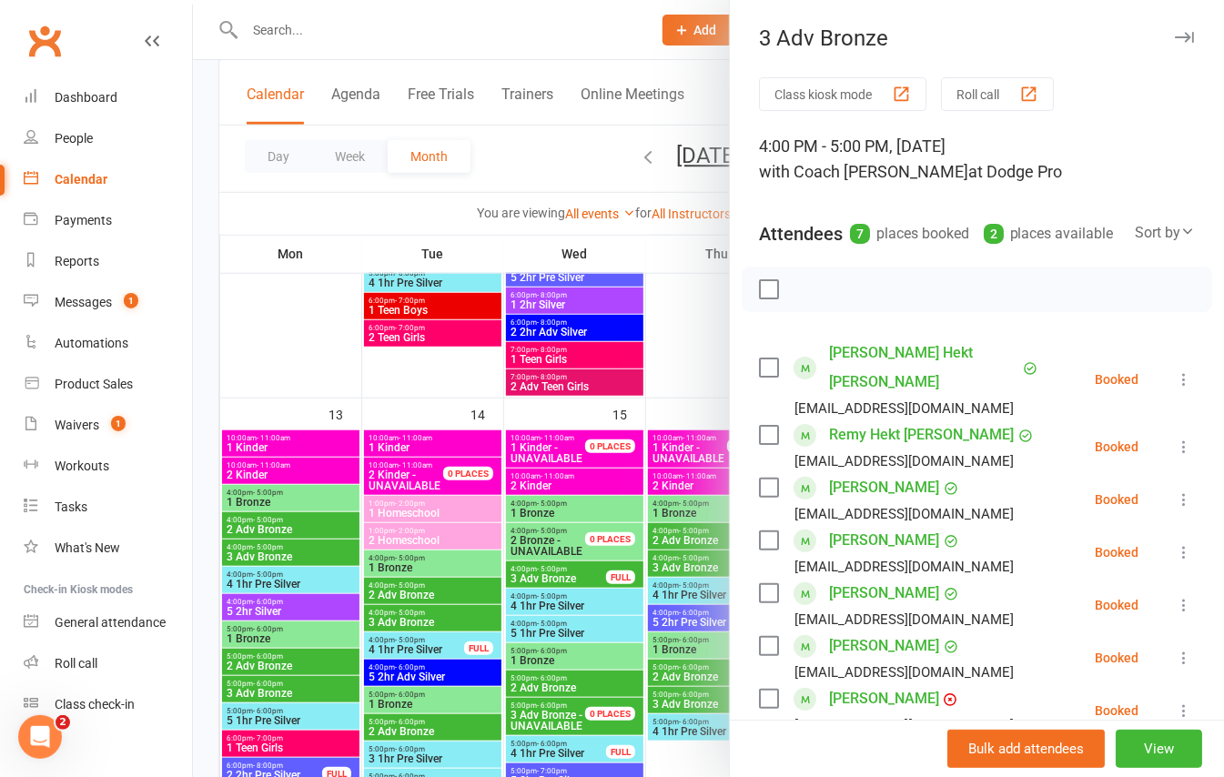
click at [1175, 387] on icon at bounding box center [1184, 379] width 18 height 18
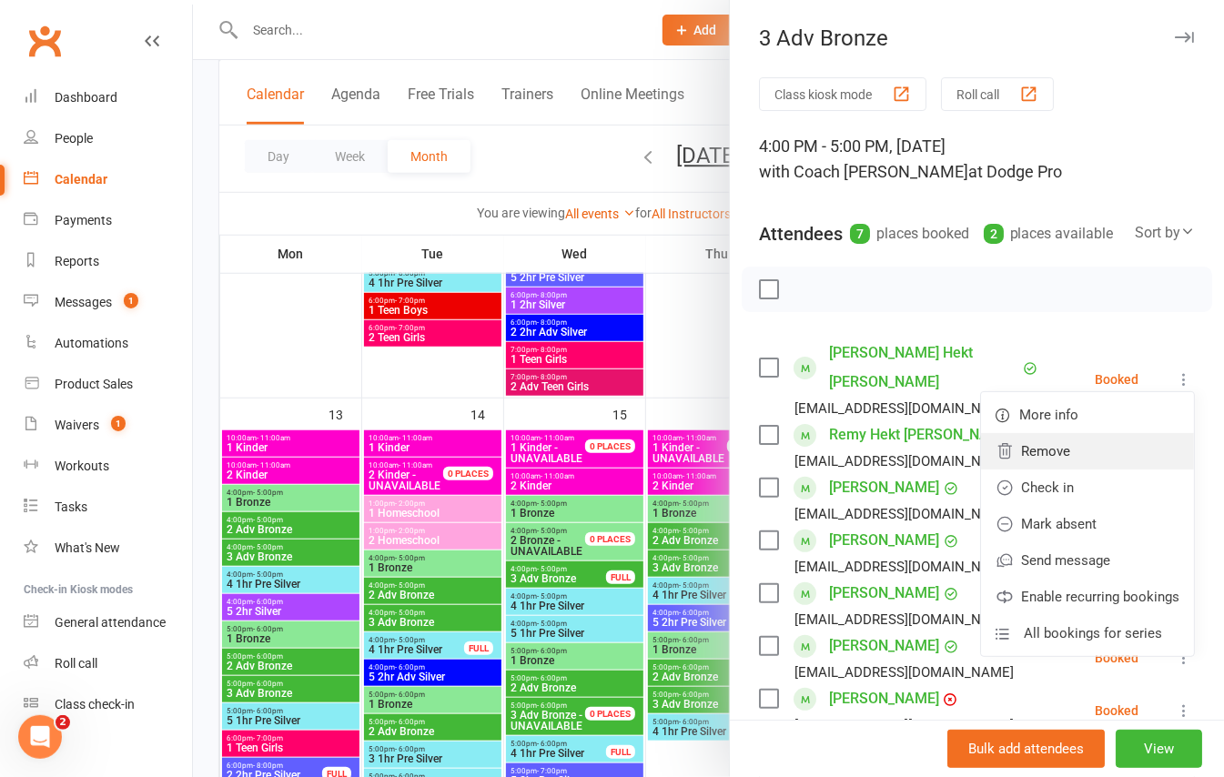
click at [1045, 466] on link "Remove" at bounding box center [1087, 451] width 213 height 36
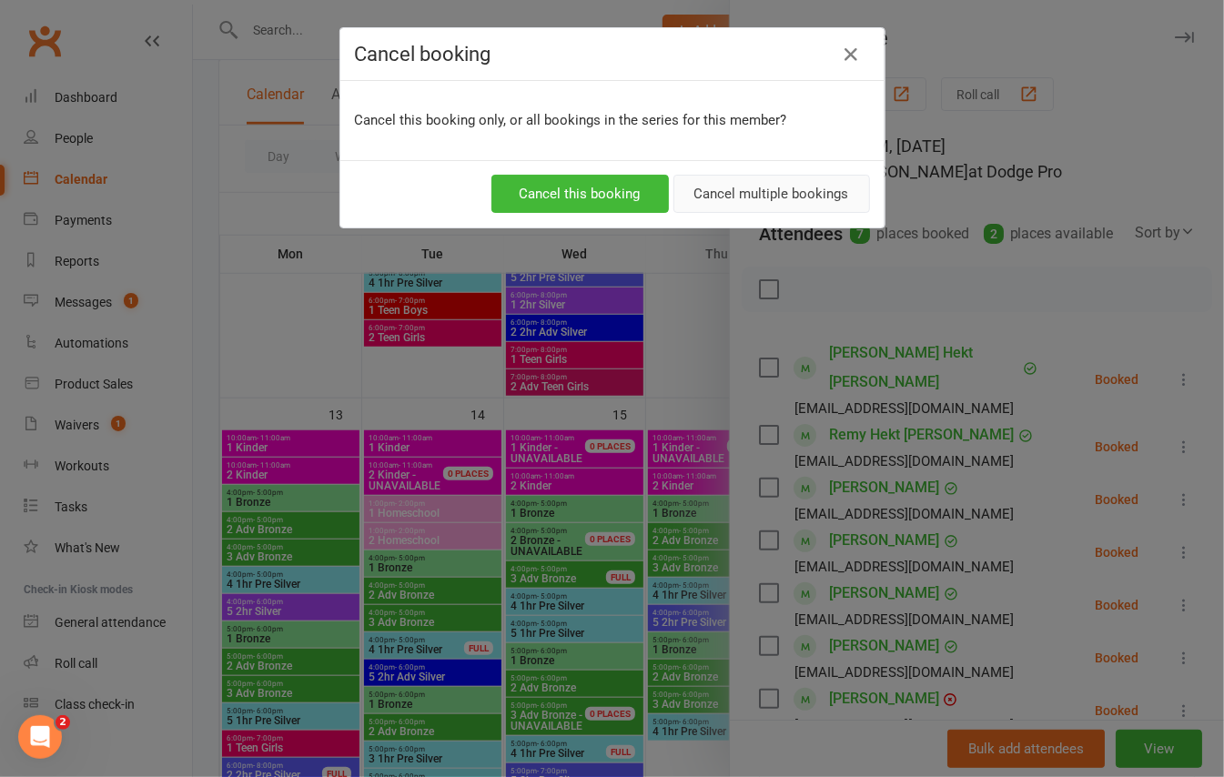
click at [741, 188] on button "Cancel multiple bookings" at bounding box center [772, 194] width 197 height 38
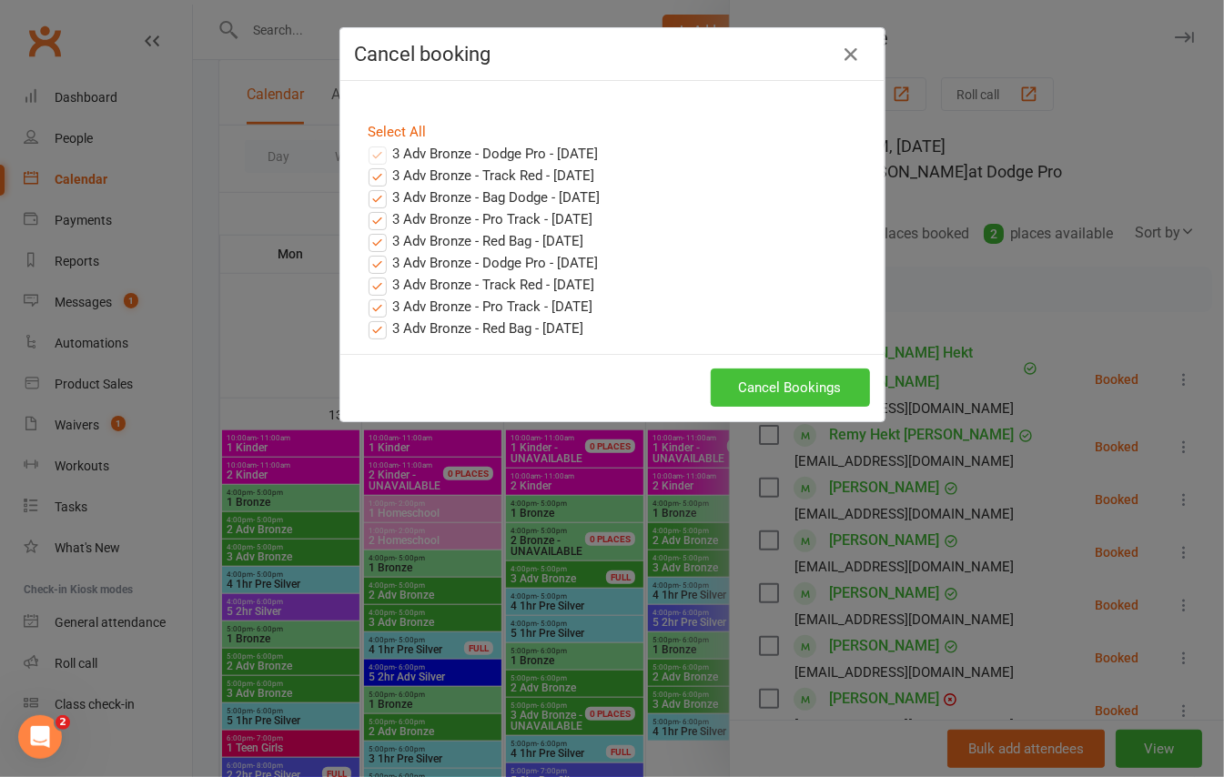
click at [768, 388] on button "Cancel Bookings" at bounding box center [790, 388] width 159 height 38
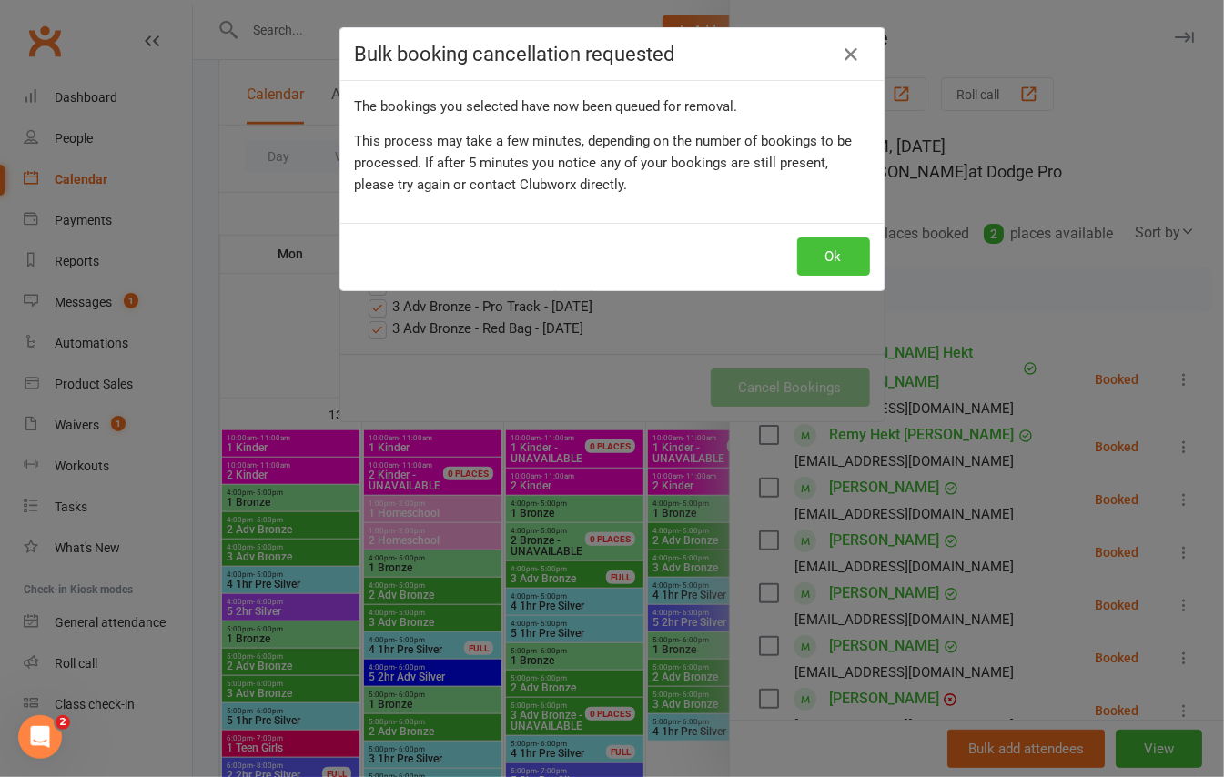
click at [835, 255] on button "Ok" at bounding box center [833, 257] width 73 height 38
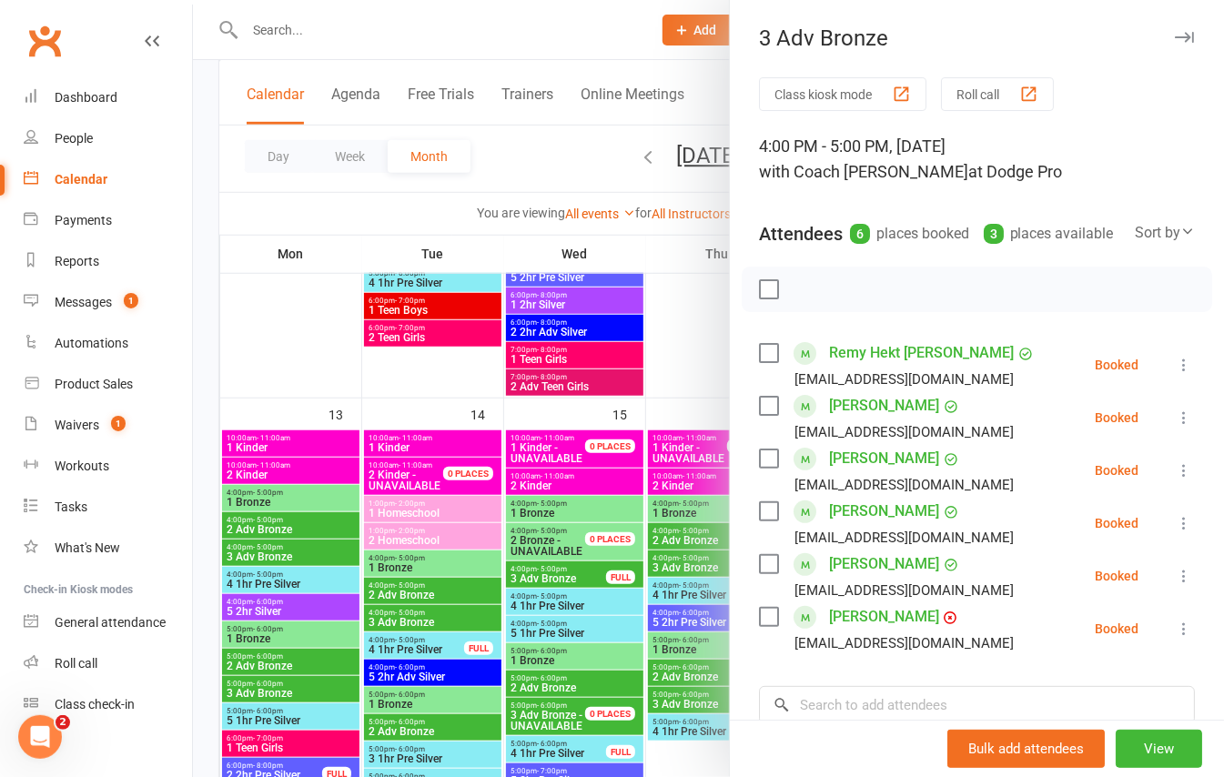
click at [1175, 32] on icon "button" at bounding box center [1184, 37] width 19 height 11
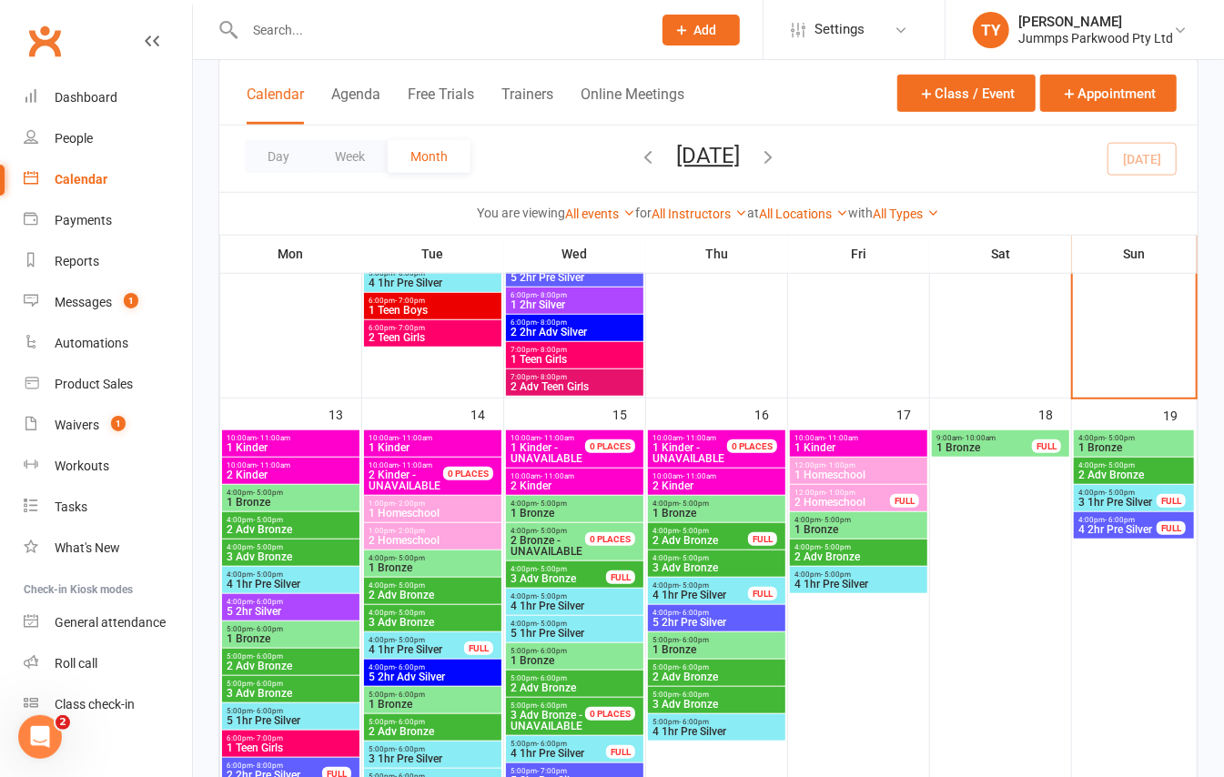
click at [752, 511] on span "1 Bronze" at bounding box center [717, 513] width 130 height 11
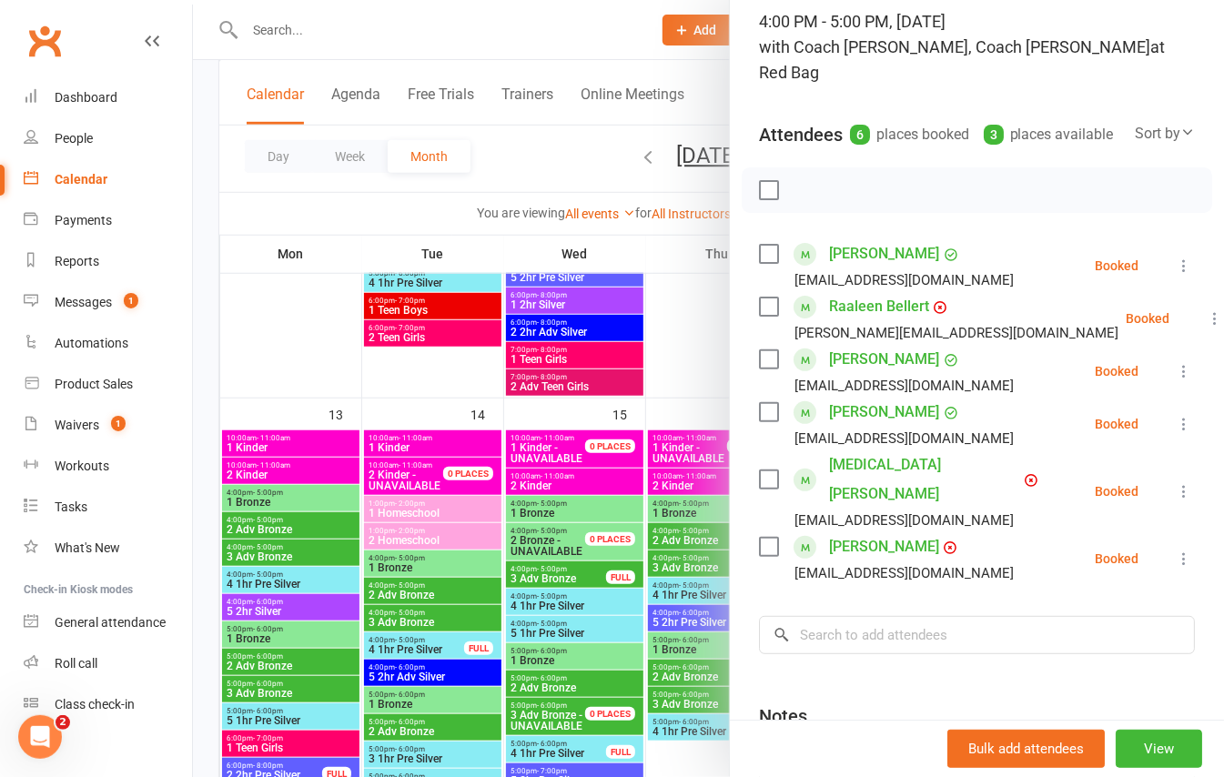
scroll to position [242, 0]
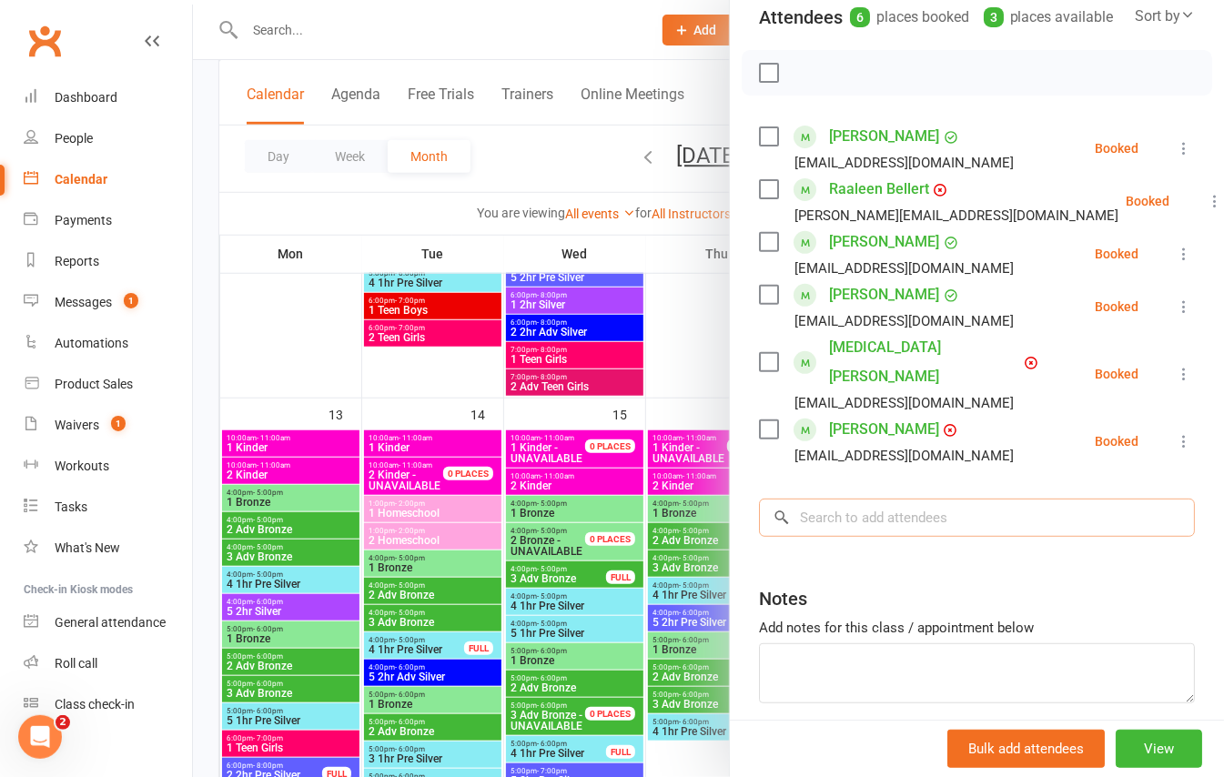
click at [925, 499] on input "search" at bounding box center [977, 518] width 436 height 38
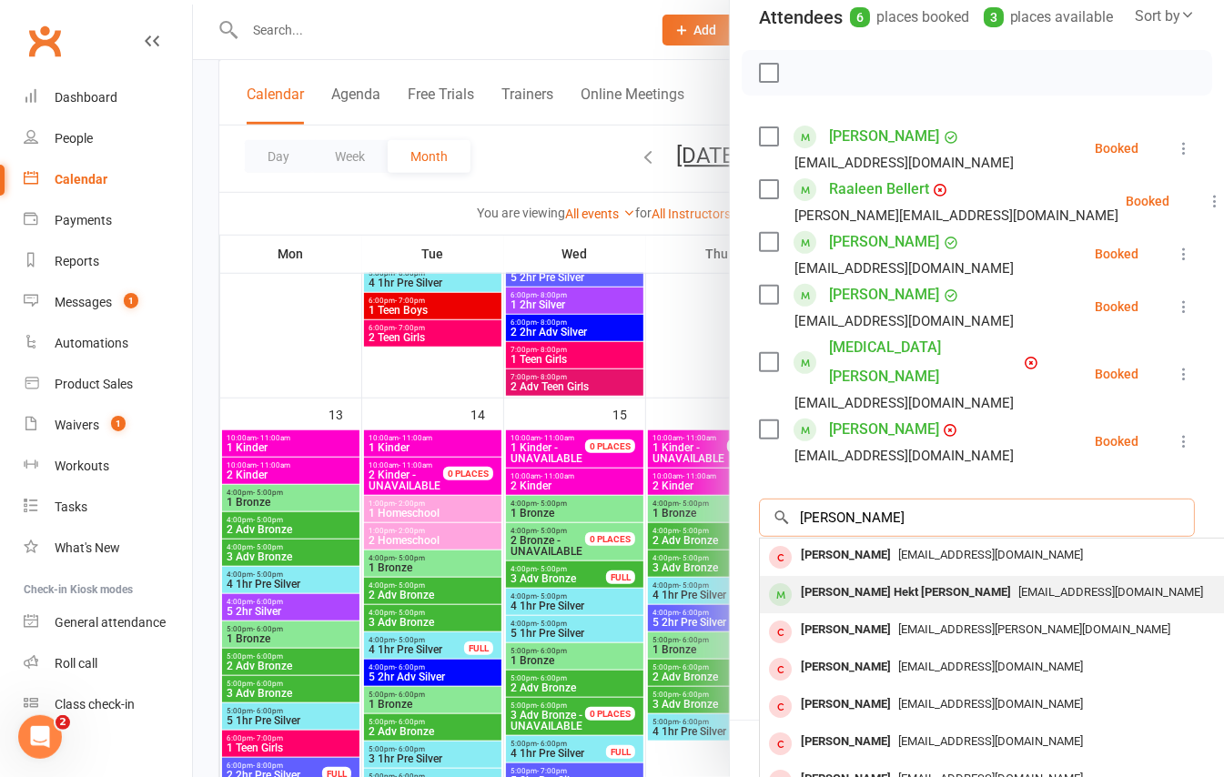
type input "Harrison wood"
click at [900, 580] on div "Harrison Hekt Woodrow" at bounding box center [906, 593] width 225 height 26
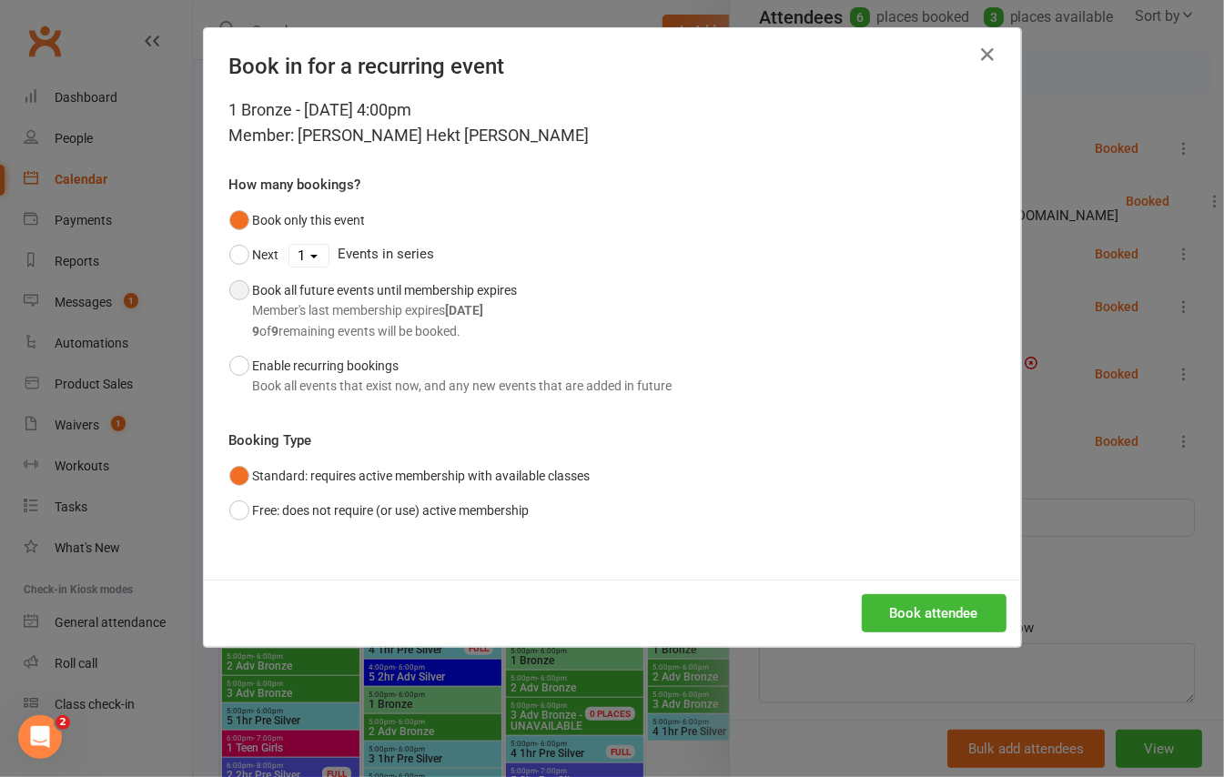
click at [350, 285] on div "Book all future events until membership expires Member's last membership expire…" at bounding box center [385, 310] width 265 height 61
click at [948, 597] on button "Book attendee" at bounding box center [934, 613] width 145 height 38
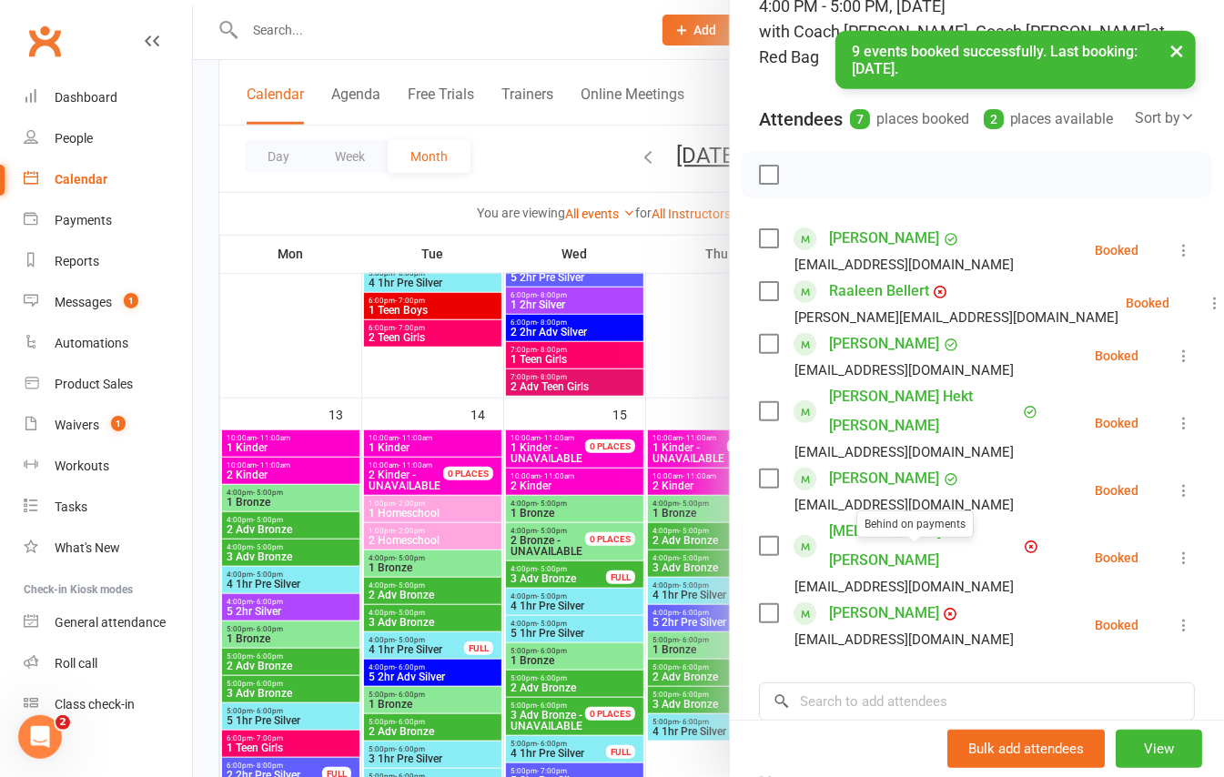
scroll to position [0, 0]
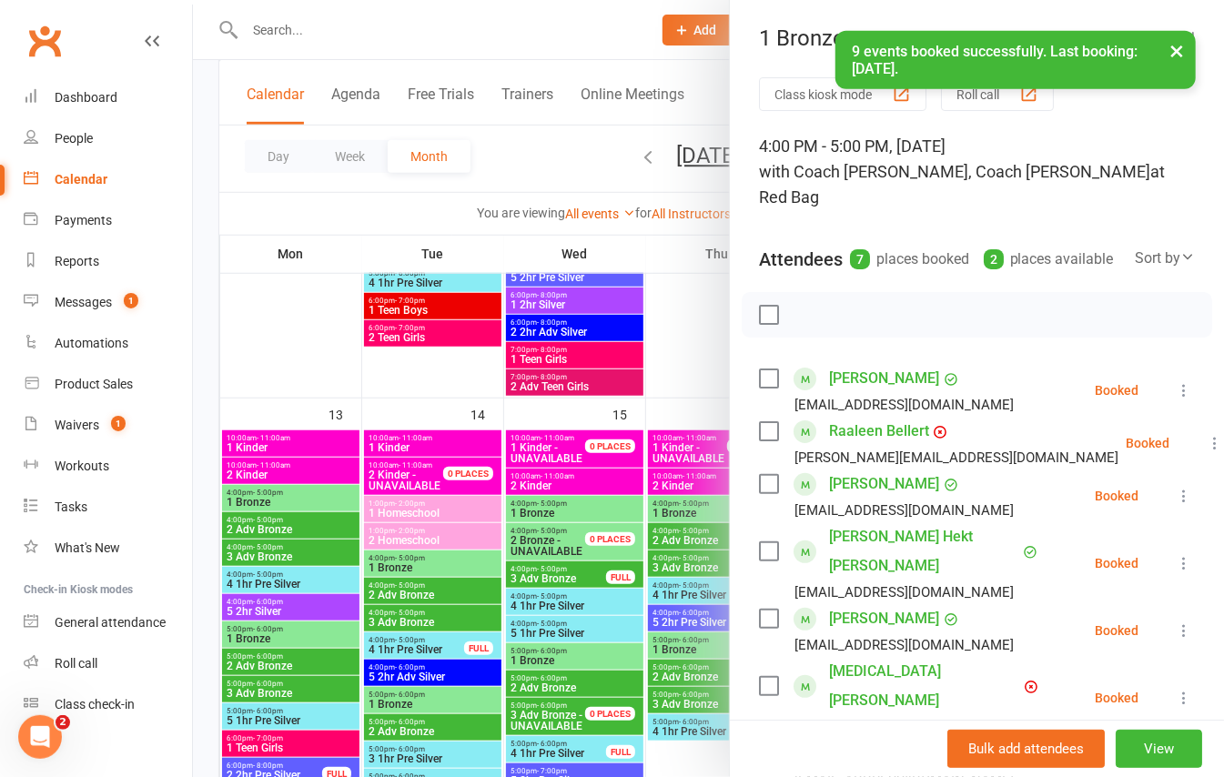
click at [1163, 52] on button "×" at bounding box center [1176, 50] width 33 height 39
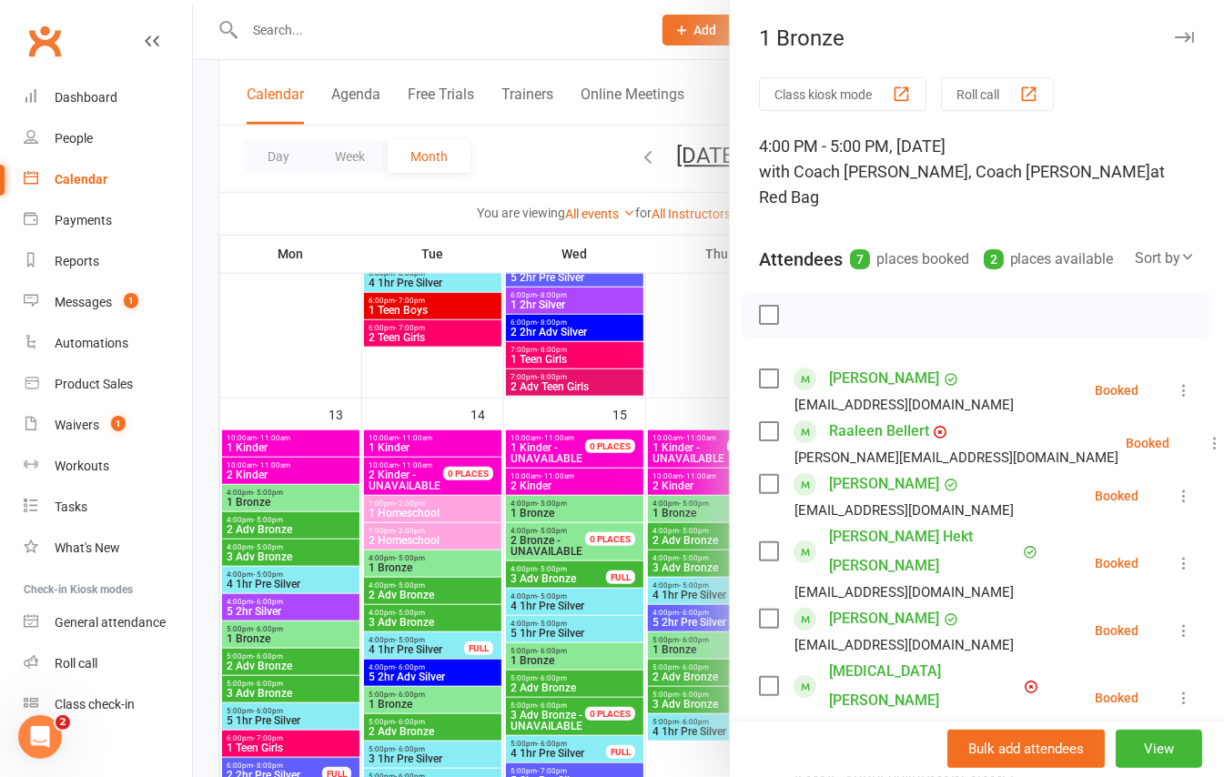
click at [1173, 29] on button "button" at bounding box center [1184, 37] width 22 height 22
